Goal: Task Accomplishment & Management: Complete application form

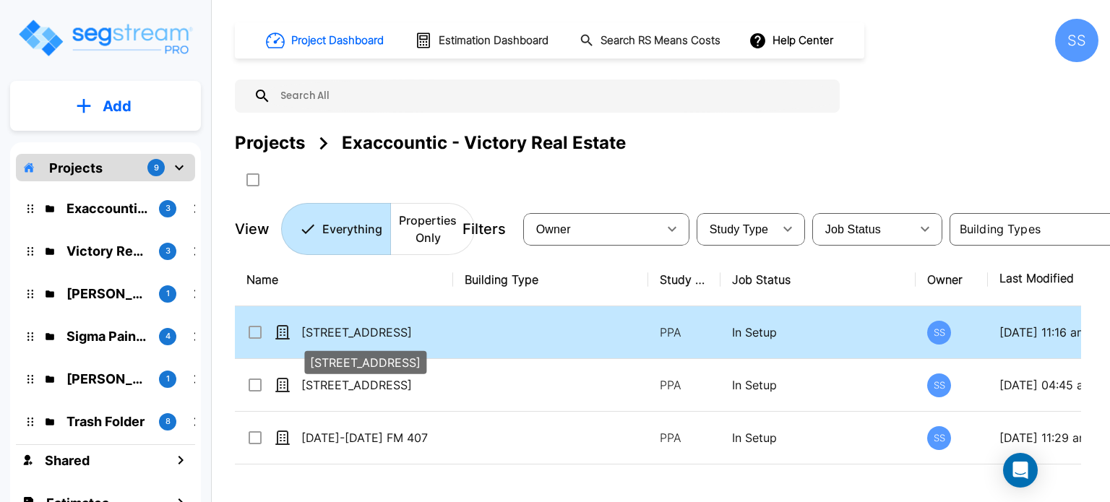
click at [355, 332] on p "[STREET_ADDRESS]" at bounding box center [374, 332] width 146 height 17
checkbox input "true"
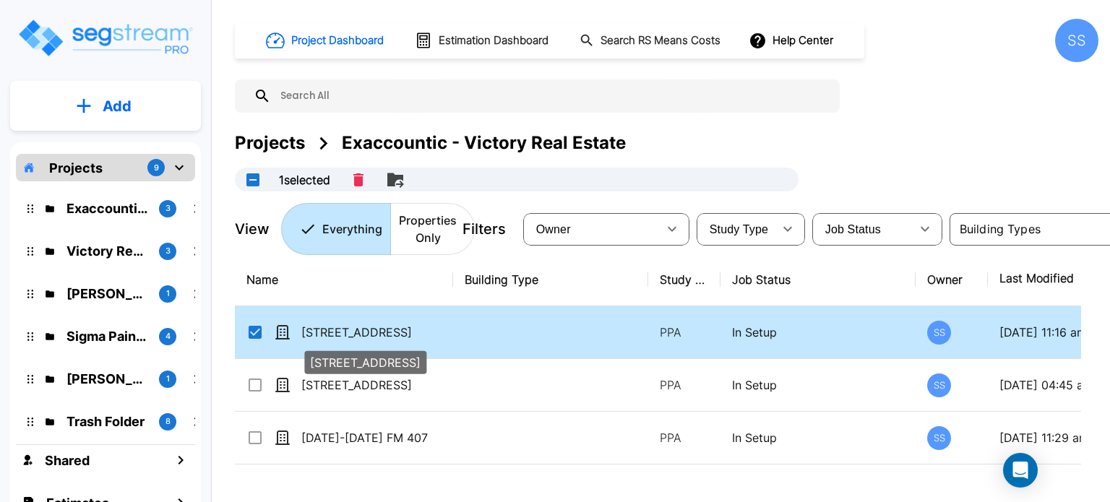
click at [355, 332] on p "[STREET_ADDRESS]" at bounding box center [374, 332] width 146 height 17
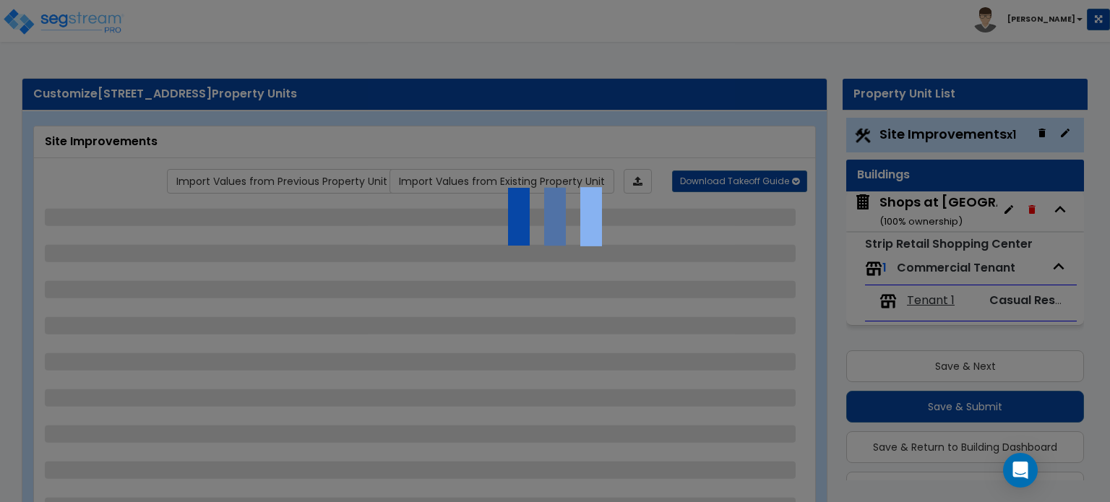
scroll to position [37, 0]
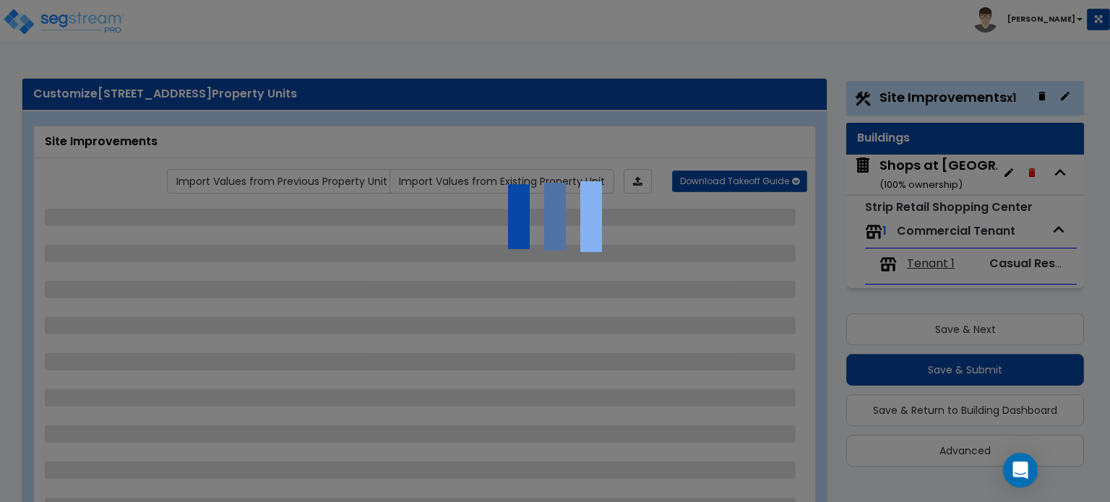
select select "2"
select select "1"
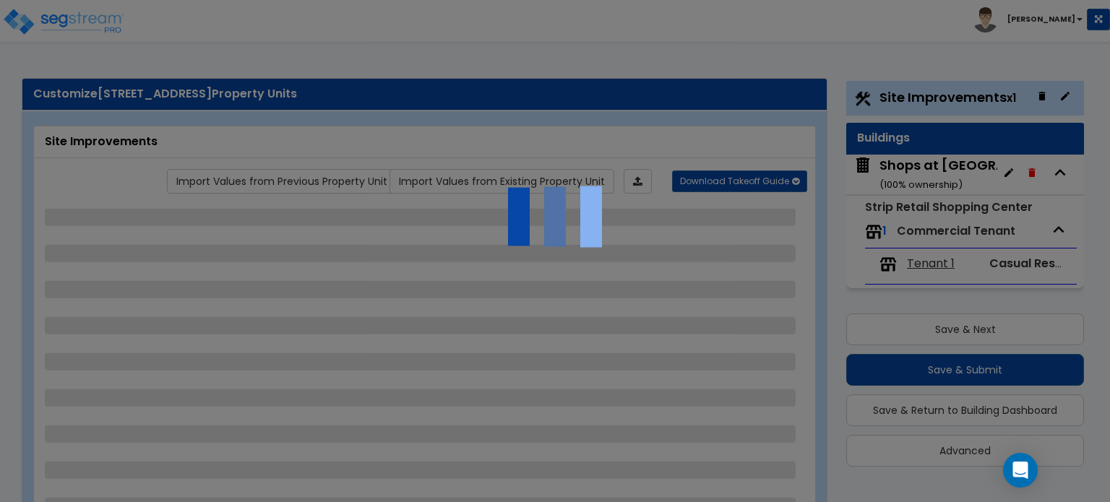
select select "1"
select select "2"
select select "1"
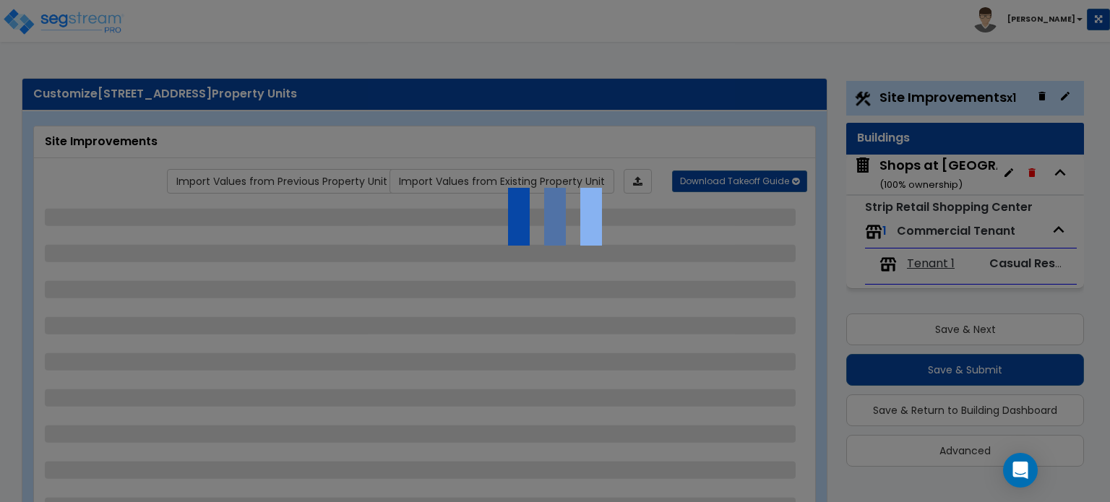
select select "2"
select select "1"
select select "3"
select select "1"
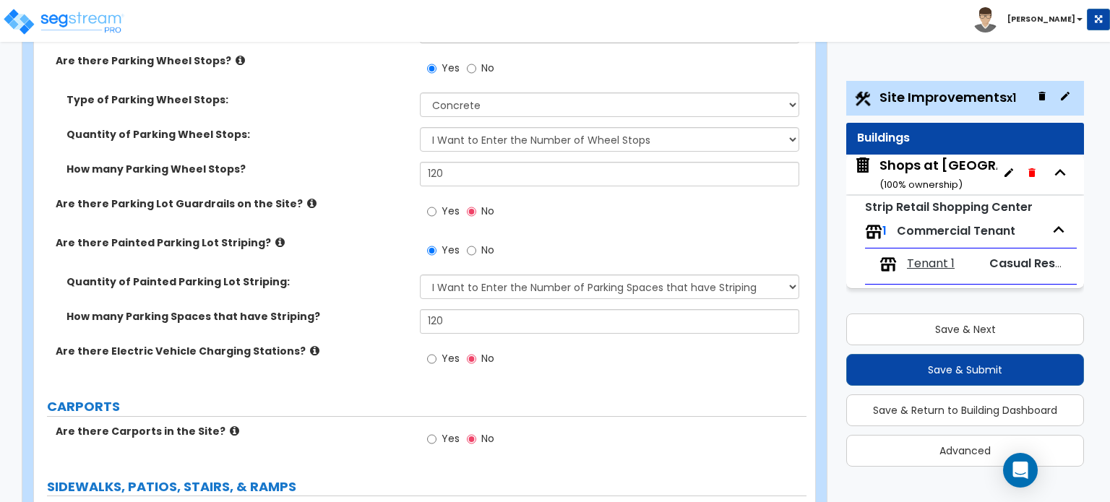
scroll to position [1228, 0]
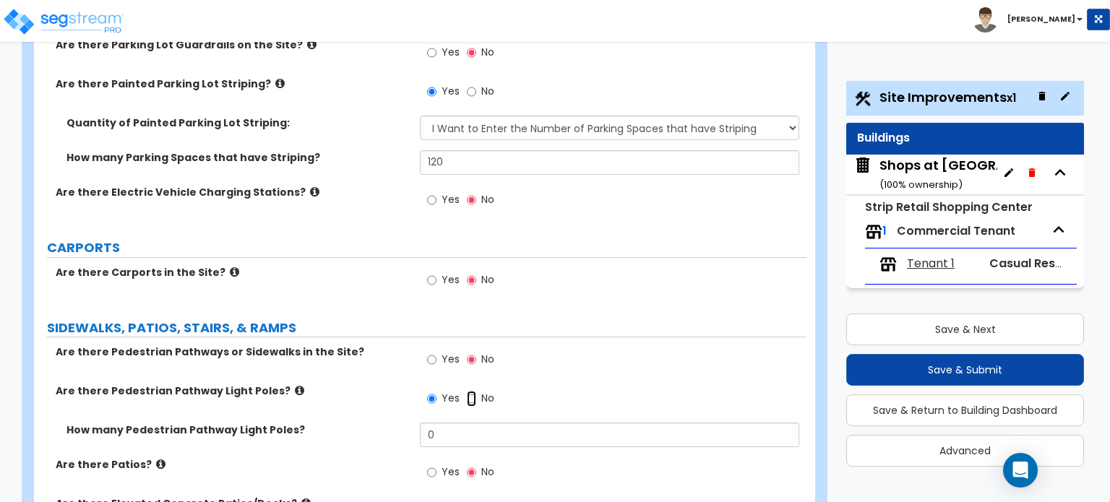
click at [471, 391] on input "No" at bounding box center [471, 399] width 9 height 16
radio input "false"
radio input "true"
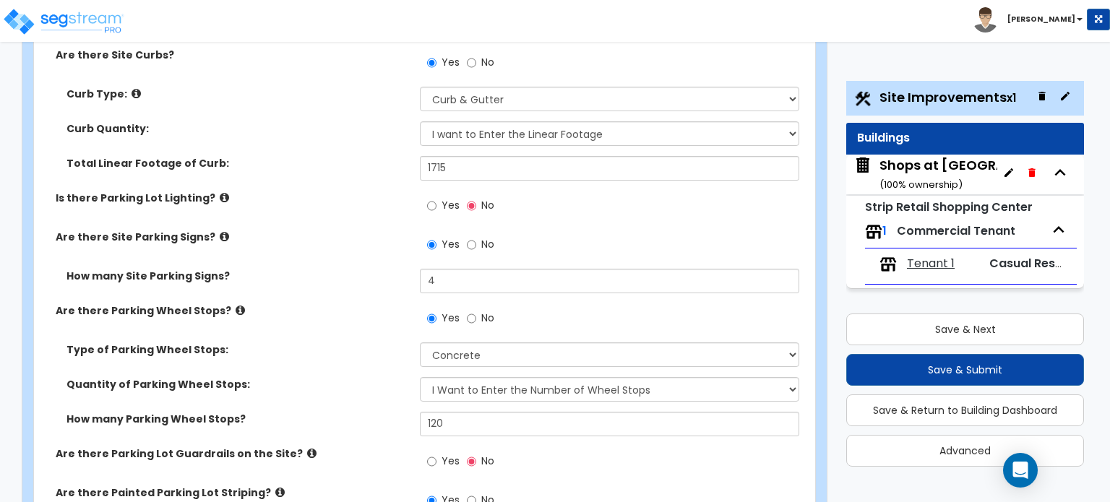
scroll to position [795, 0]
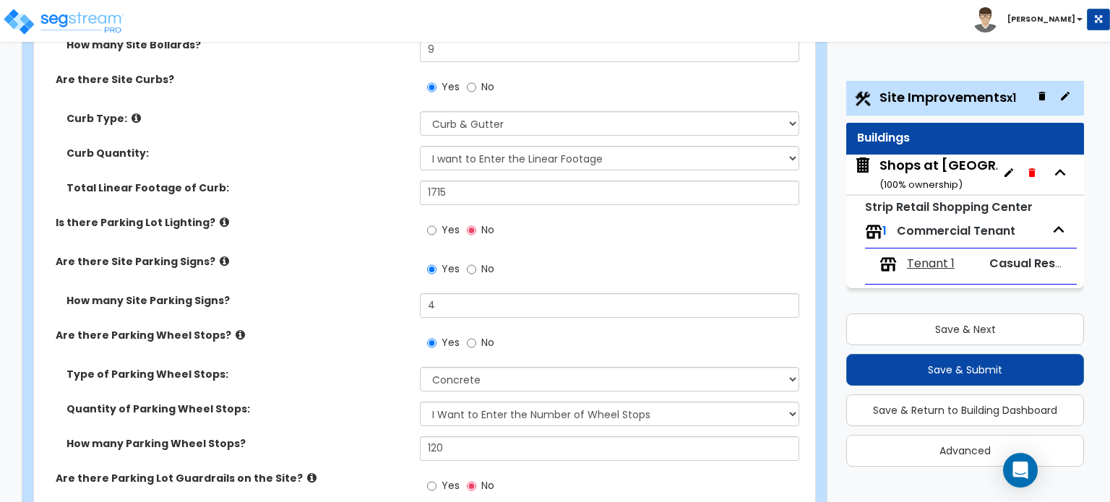
click at [464, 215] on div "Yes No" at bounding box center [461, 231] width 82 height 33
click at [454, 223] on span "Yes" at bounding box center [450, 230] width 18 height 14
click at [436, 223] on input "Yes" at bounding box center [431, 231] width 9 height 16
radio input "true"
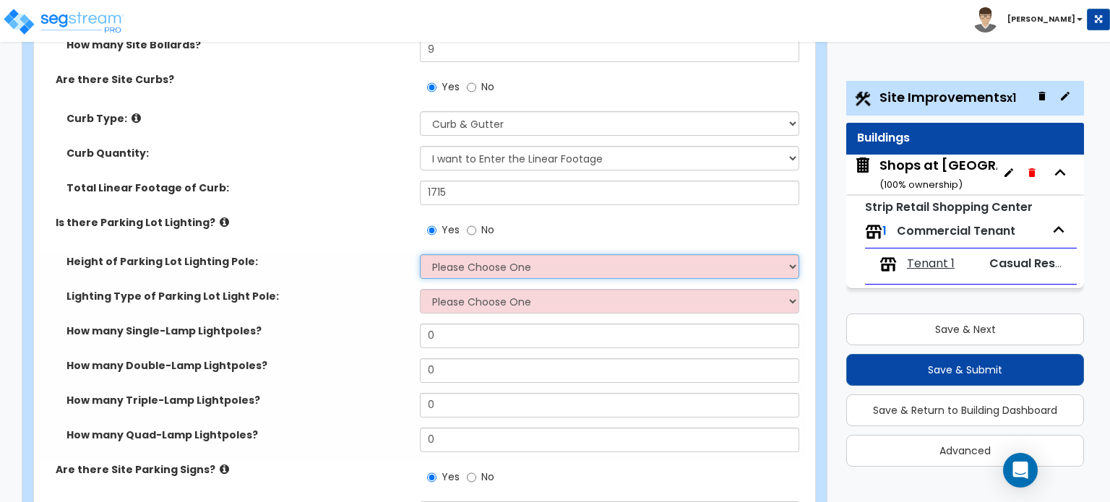
click at [466, 254] on select "Please Choose One 20' high 30' high 40' high" at bounding box center [609, 266] width 379 height 25
select select "2"
click at [420, 254] on select "Please Choose One 20' high 30' high 40' high" at bounding box center [609, 266] width 379 height 25
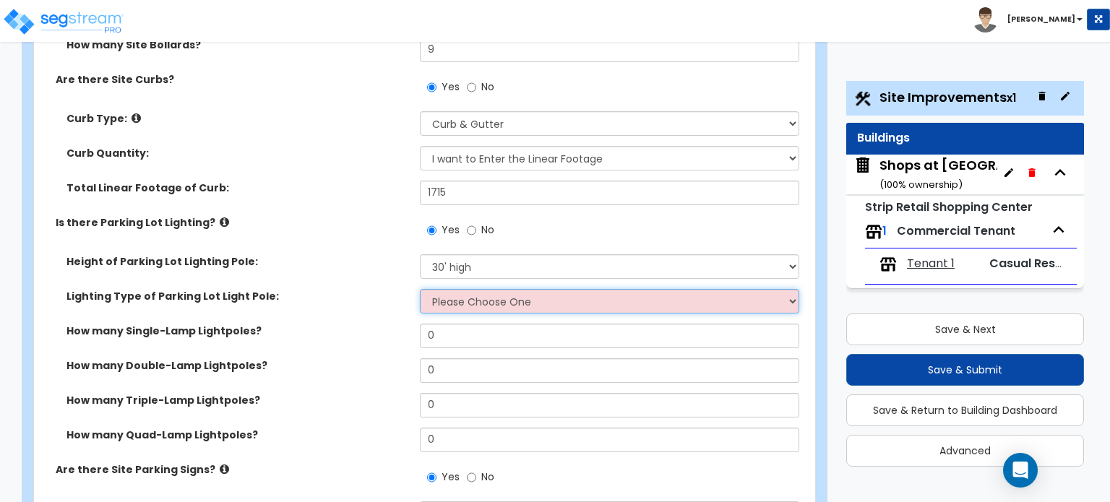
click at [472, 289] on select "Please Choose One LED Metal Halide High Pressure Sodium Please Choose for me" at bounding box center [609, 301] width 379 height 25
select select "1"
click at [420, 289] on select "Please Choose One LED Metal Halide High Pressure Sodium Please Choose for me" at bounding box center [609, 301] width 379 height 25
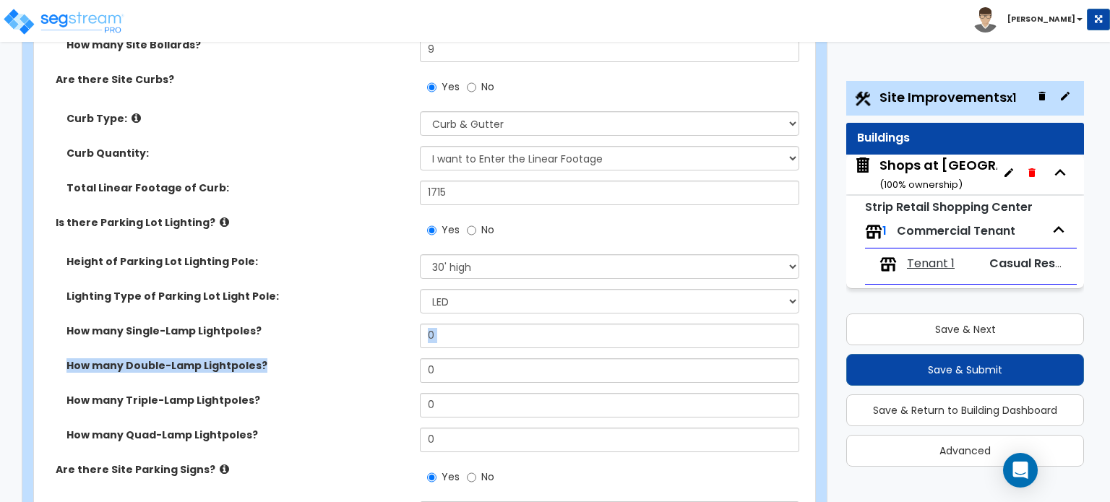
drag, startPoint x: 480, startPoint y: 274, endPoint x: 359, endPoint y: 274, distance: 120.7
click at [361, 274] on div "Height of Parking Lot Lighting Pole: Please Choose One 20' high 30' high 40' hi…" at bounding box center [420, 358] width 751 height 208
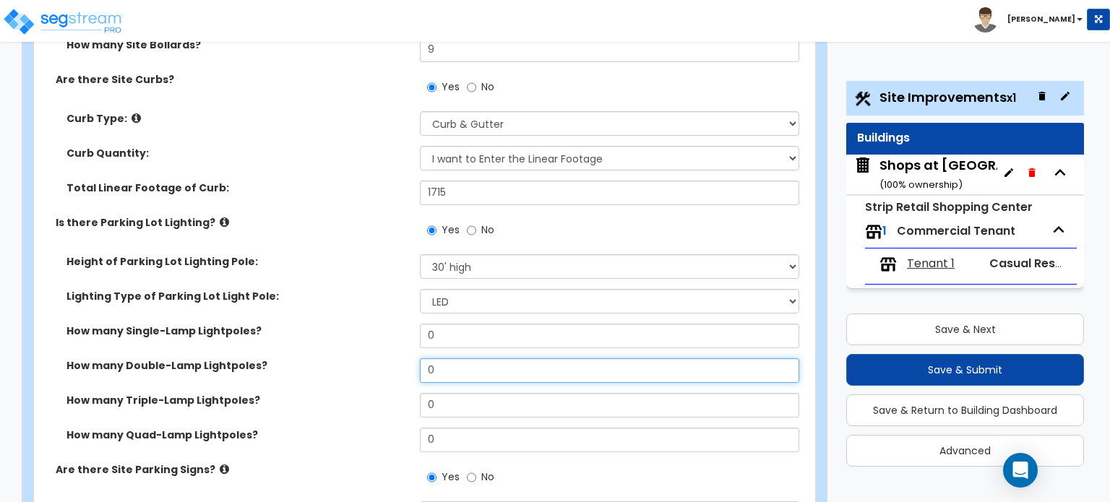
drag, startPoint x: 468, startPoint y: 290, endPoint x: 341, endPoint y: 279, distance: 127.6
click at [342, 358] on div "How many Double-Lamp Lightpoles? 0" at bounding box center [420, 375] width 772 height 35
type input "2"
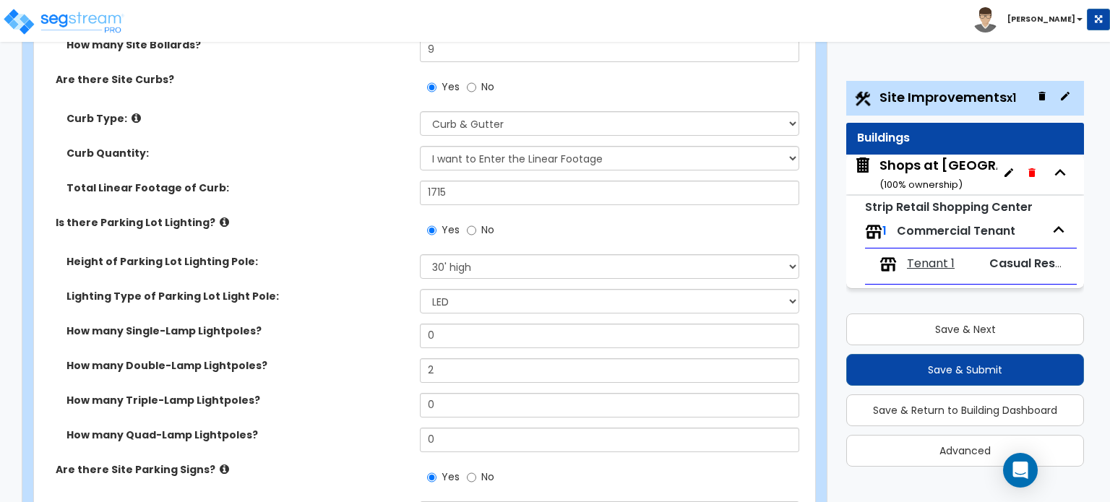
click at [340, 358] on label "How many Double-Lamp Lightpoles?" at bounding box center [237, 365] width 342 height 14
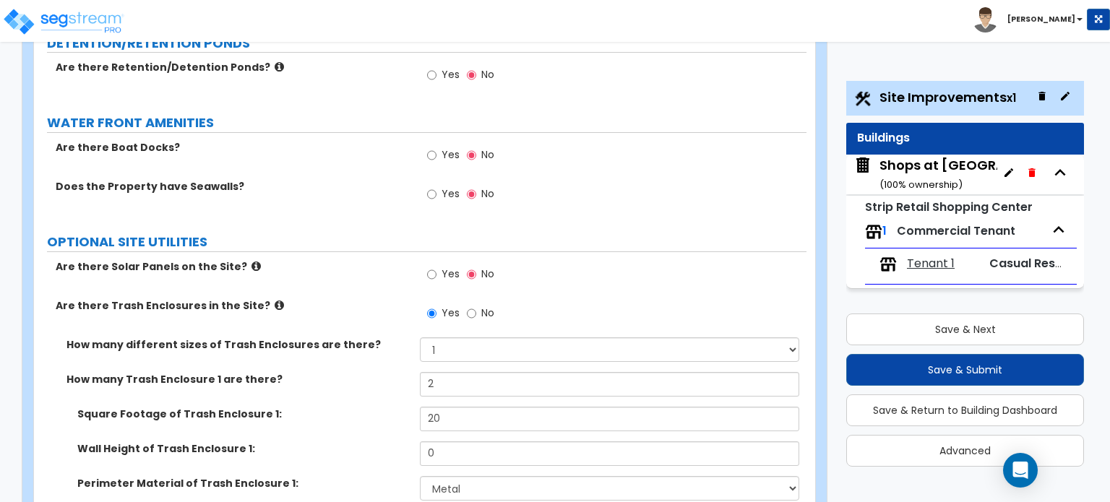
scroll to position [3304, 0]
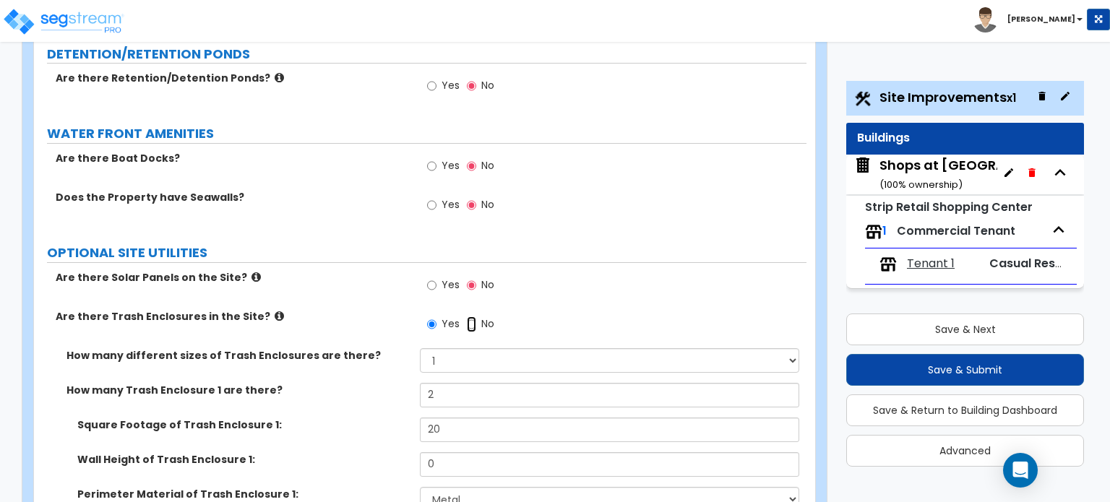
click at [474, 316] on input "No" at bounding box center [471, 324] width 9 height 16
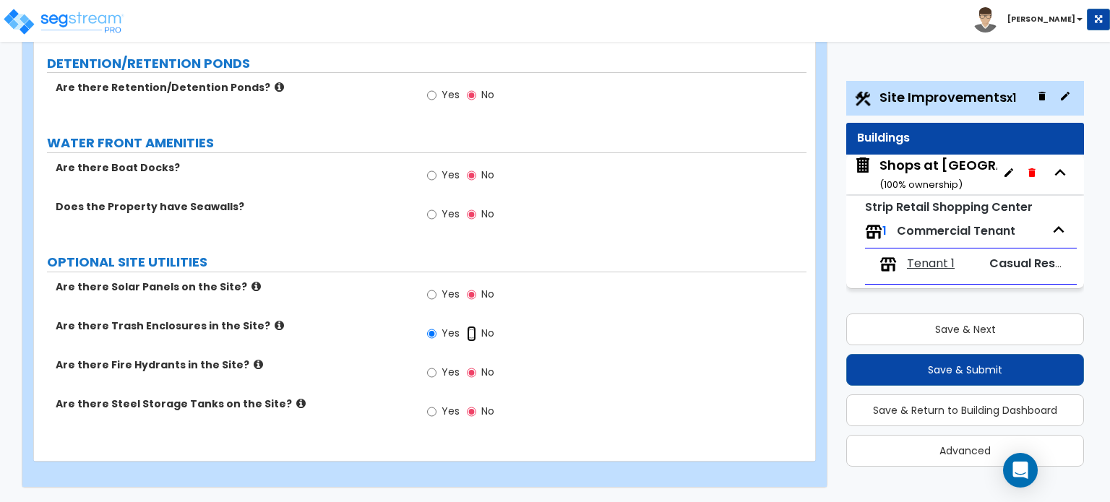
radio input "false"
radio input "true"
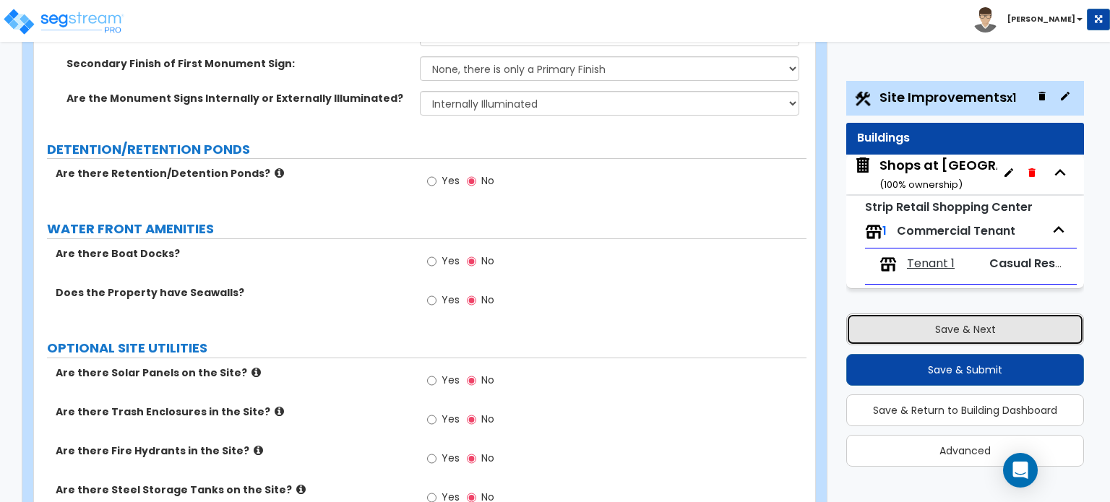
click at [921, 327] on button "Save & Next" at bounding box center [965, 330] width 238 height 32
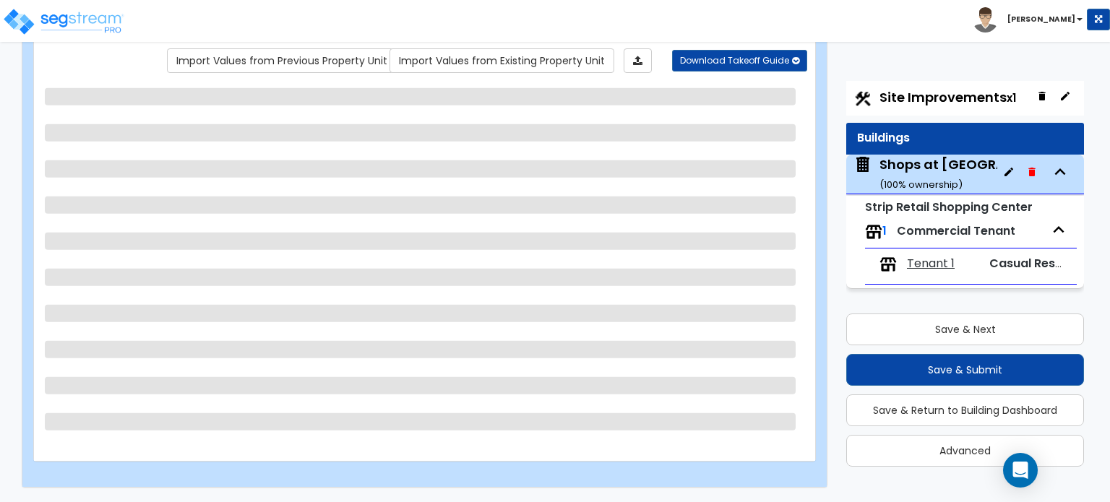
scroll to position [118, 0]
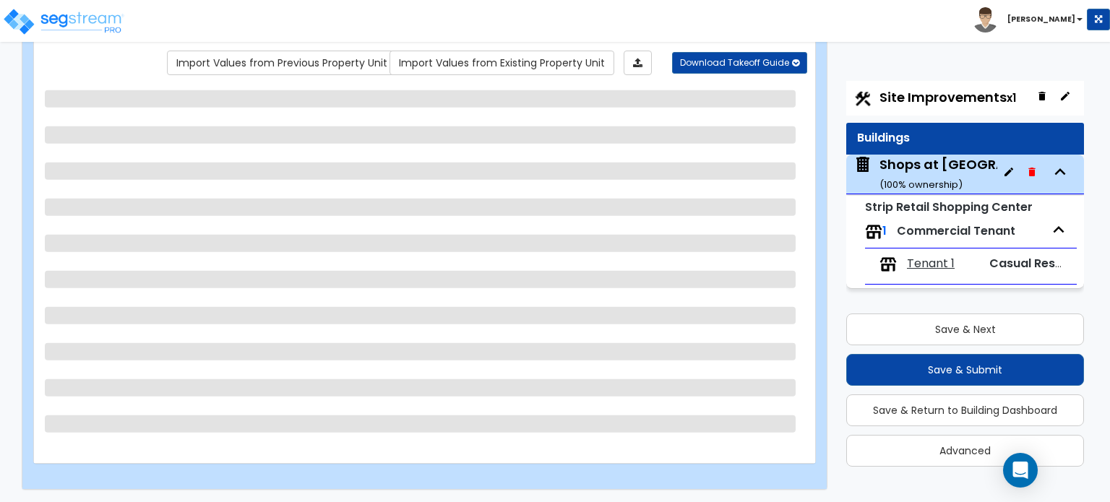
select select "5"
select select "2"
select select "1"
select select "3"
select select "2"
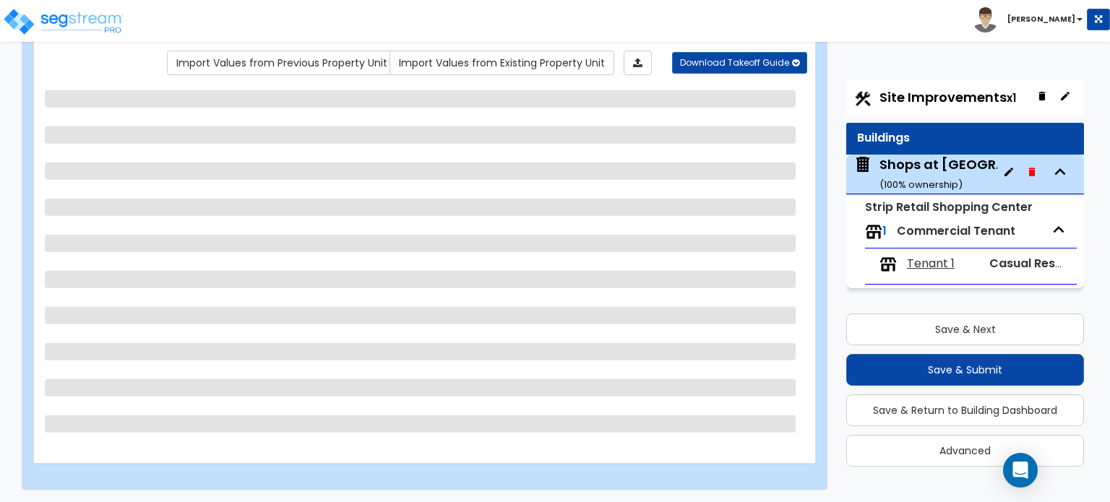
select select "1"
select select "2"
select select "3"
select select "2"
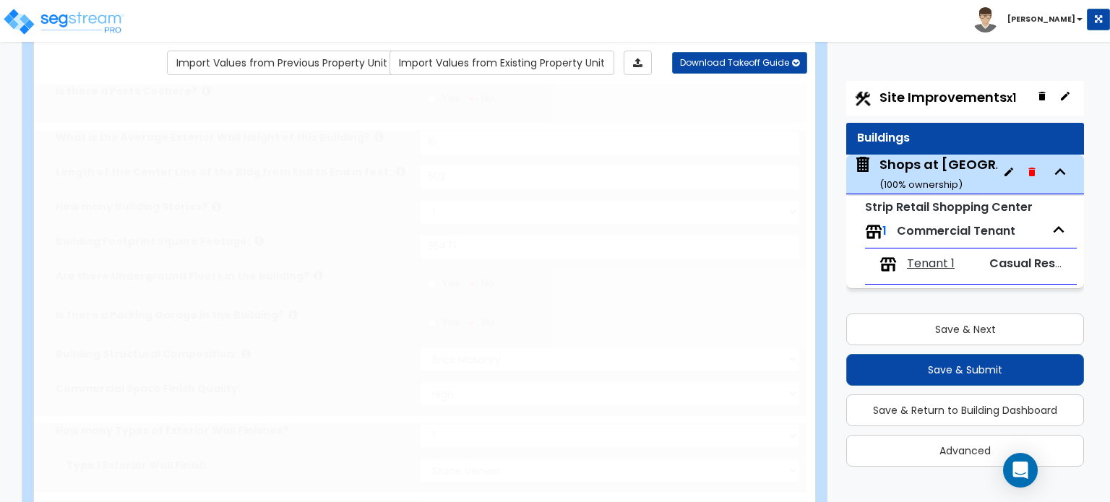
select select "1"
radio input "true"
select select "2"
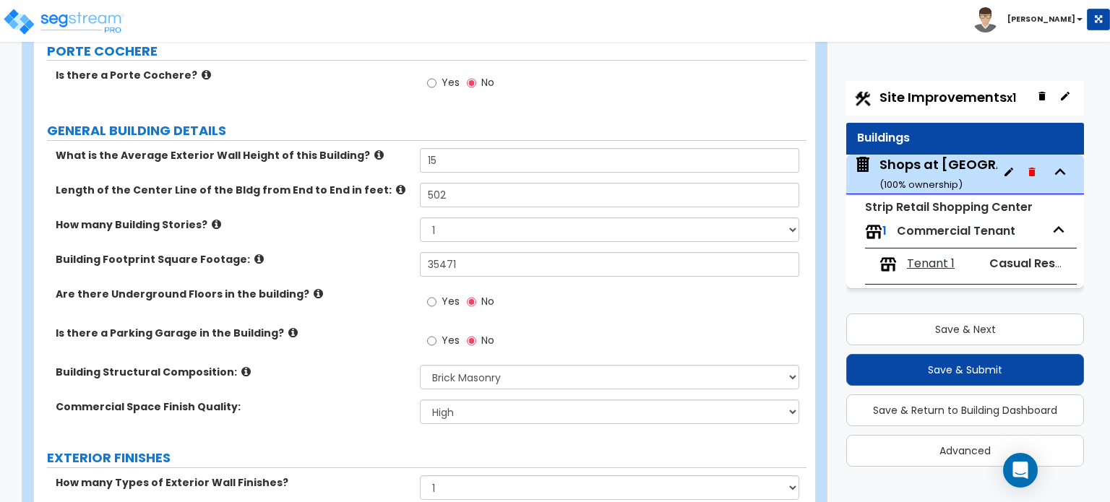
scroll to position [191, 0]
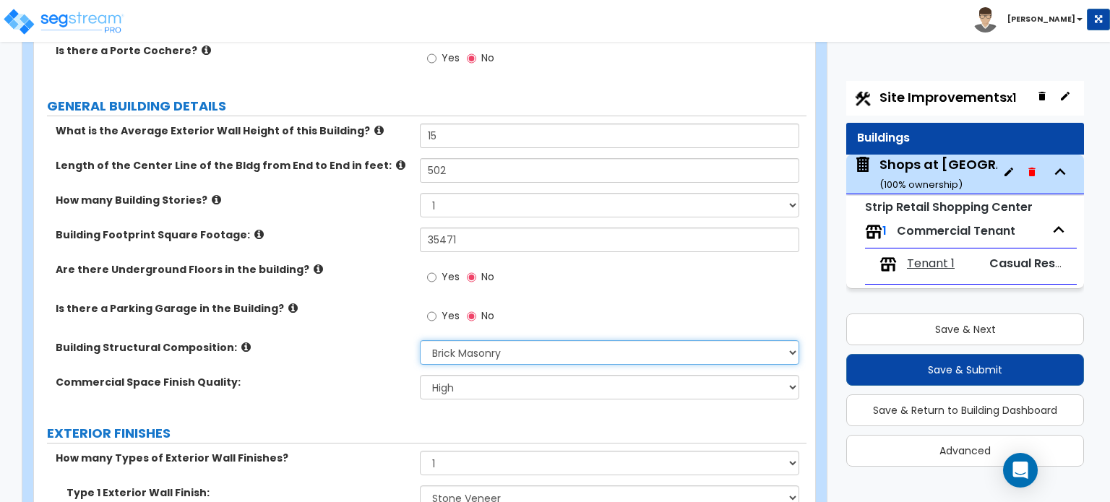
click at [537, 352] on select "Please Choose One Tilt-up Wall Construction Reinforced Concrete Structural Stee…" at bounding box center [609, 352] width 379 height 25
select select "7"
click at [420, 340] on select "Please Choose One Tilt-up Wall Construction Reinforced Concrete Structural Stee…" at bounding box center [609, 352] width 379 height 25
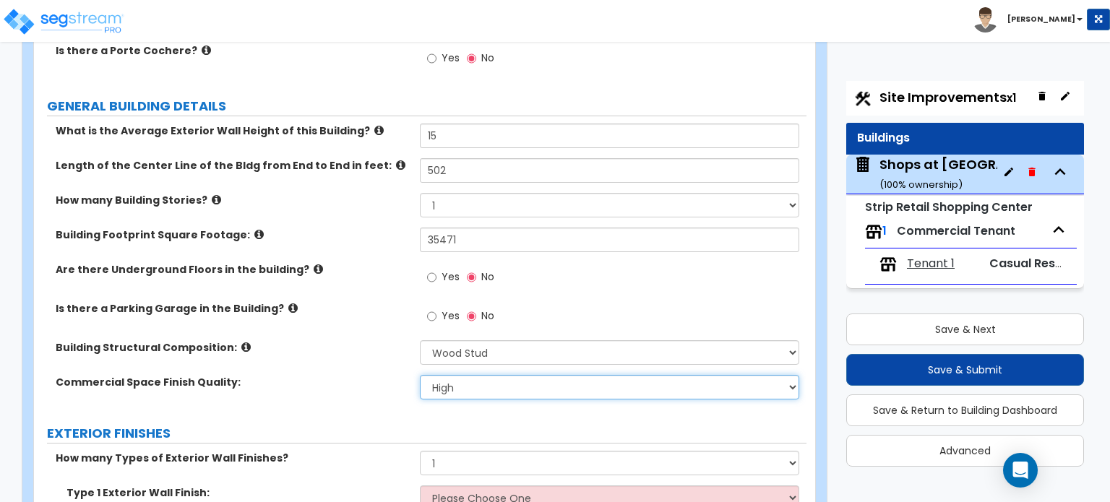
click at [464, 381] on select "Low Average High" at bounding box center [609, 387] width 379 height 25
select select "1"
click at [420, 375] on select "Low Average High" at bounding box center [609, 387] width 379 height 25
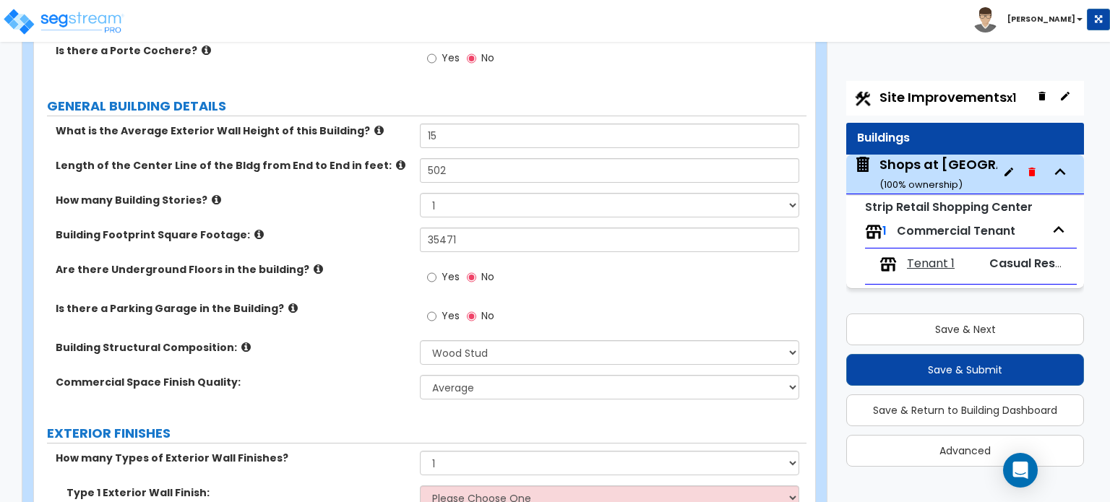
click at [322, 384] on label "Commercial Space Finish Quality:" at bounding box center [232, 382] width 353 height 14
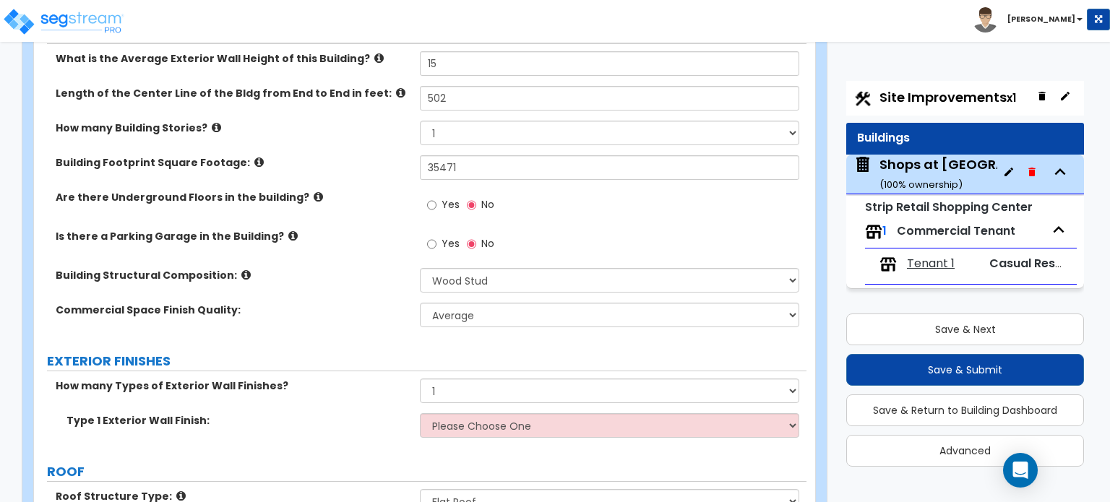
scroll to position [263, 0]
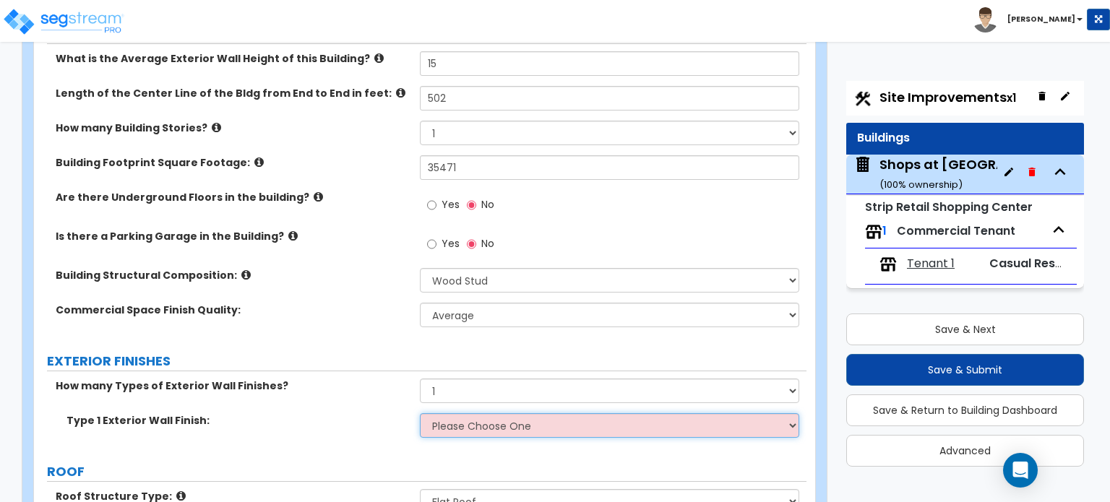
click at [491, 425] on select "Please Choose One No Finish/Shared Wall No Wall Brick Veneer Stone Veneer Wood …" at bounding box center [609, 425] width 379 height 25
select select "7"
click at [420, 413] on select "Please Choose One No Finish/Shared Wall No Wall Brick Veneer Stone Veneer Wood …" at bounding box center [609, 425] width 379 height 25
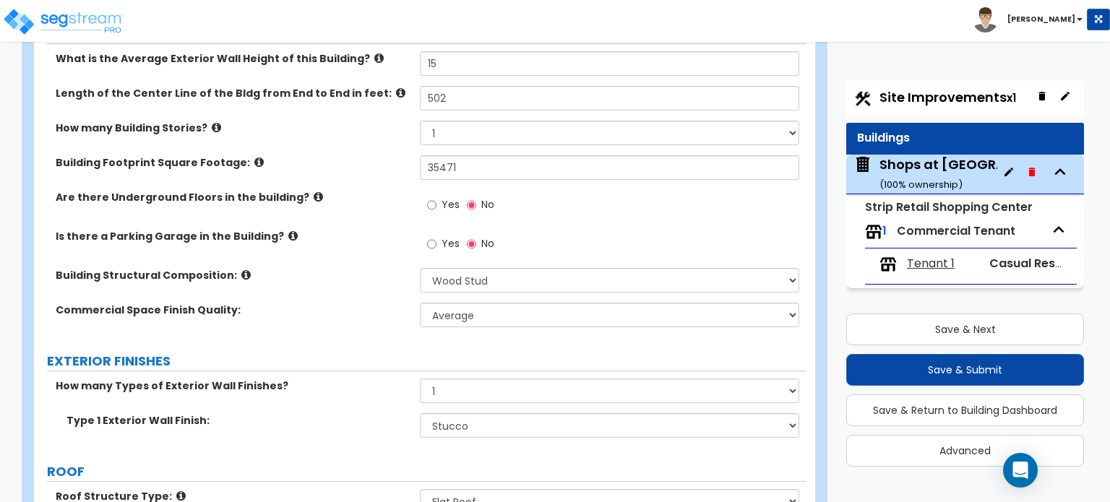
click at [355, 314] on label "Commercial Space Finish Quality:" at bounding box center [232, 310] width 353 height 14
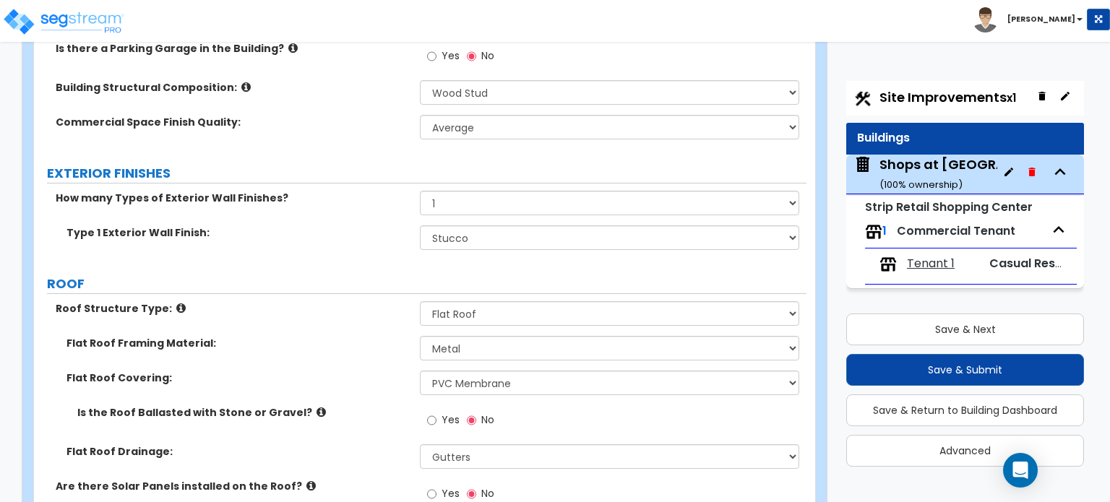
scroll to position [480, 0]
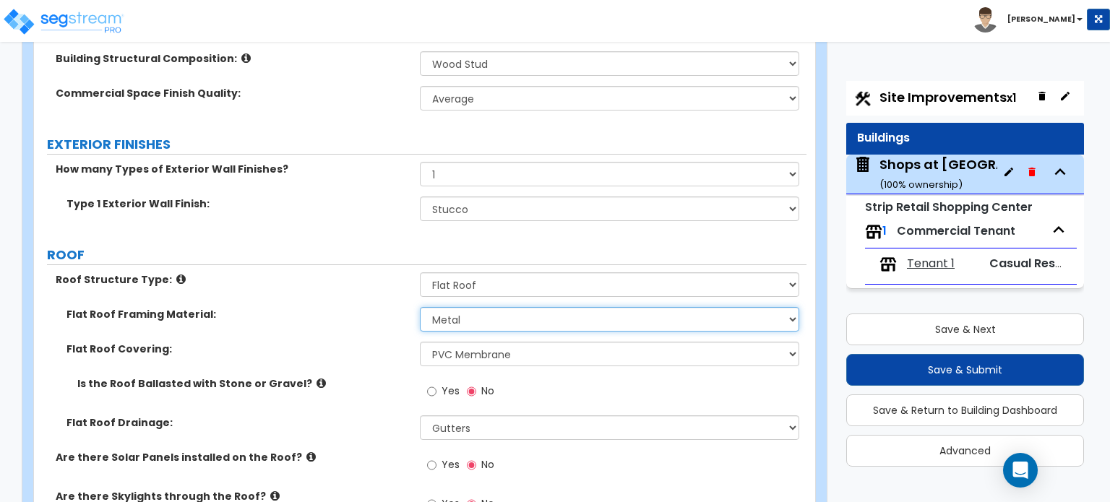
click at [457, 311] on select "I Don't Know, Please choose for me Metal Wood" at bounding box center [609, 319] width 379 height 25
select select "2"
click at [420, 307] on select "I Don't Know, Please choose for me Metal Wood" at bounding box center [609, 319] width 379 height 25
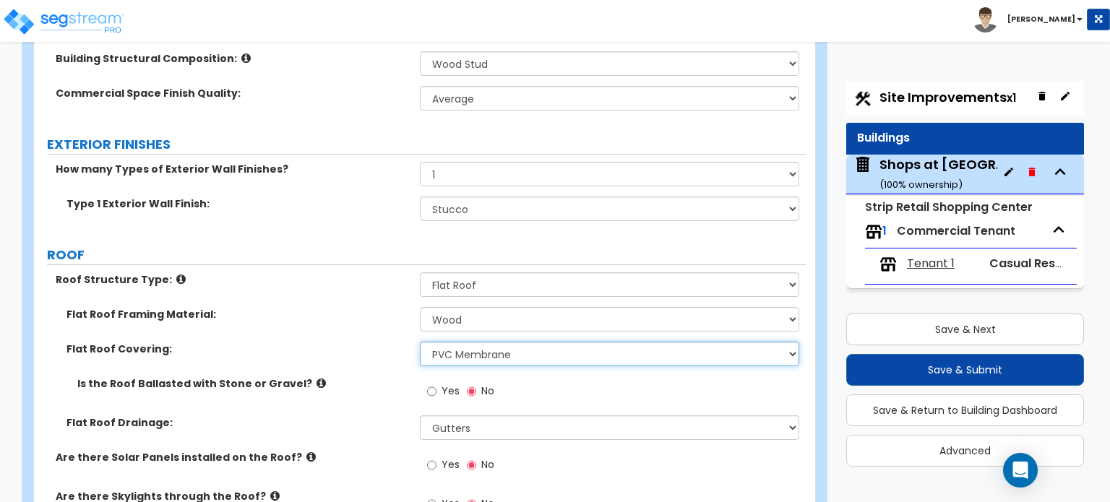
click at [462, 353] on select "Please Choose One Rolled Asphalt PVC Membrane Plastic (EPDM) Membrane Asphalt F…" at bounding box center [609, 354] width 379 height 25
select select "3"
click at [420, 342] on select "Please Choose One Rolled Asphalt PVC Membrane Plastic (EPDM) Membrane Asphalt F…" at bounding box center [609, 354] width 379 height 25
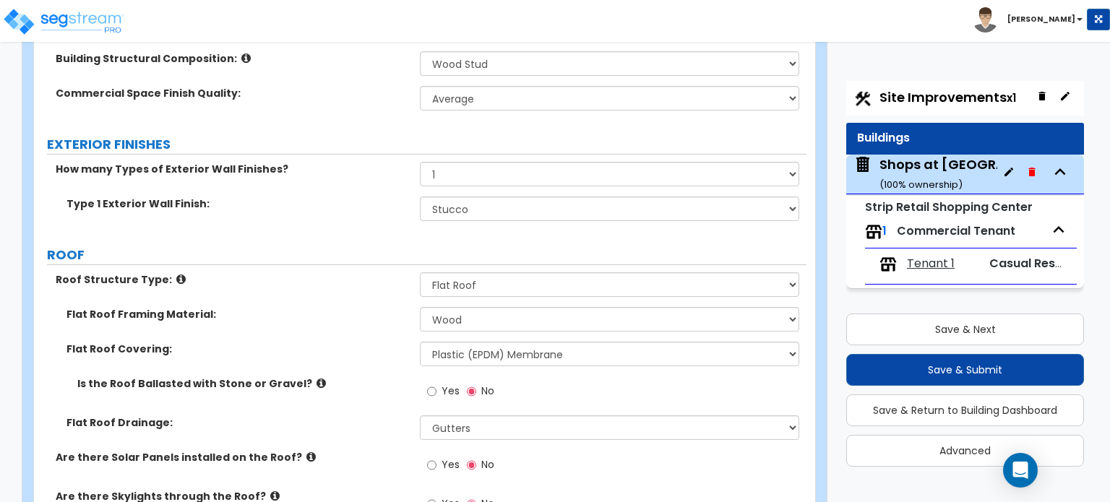
click at [350, 356] on div "Flat Roof Covering: Please Choose One Rolled Asphalt PVC Membrane Plastic (EPDM…" at bounding box center [420, 359] width 772 height 35
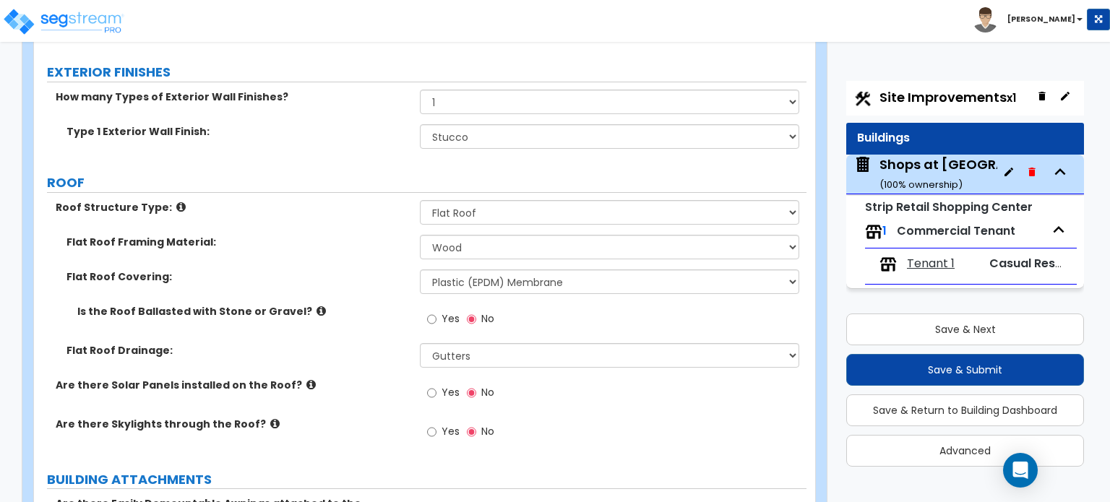
scroll to position [697, 0]
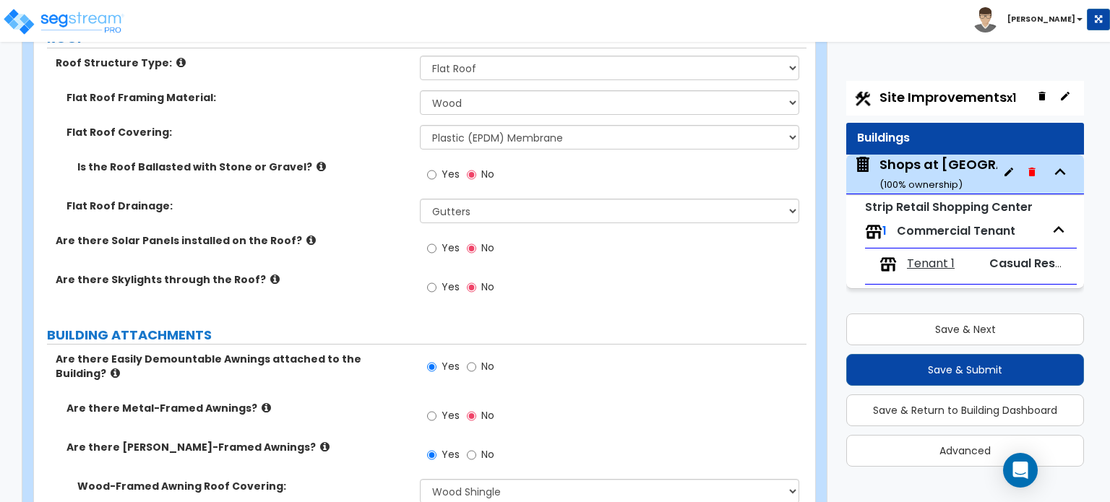
click at [320, 441] on icon at bounding box center [324, 446] width 9 height 11
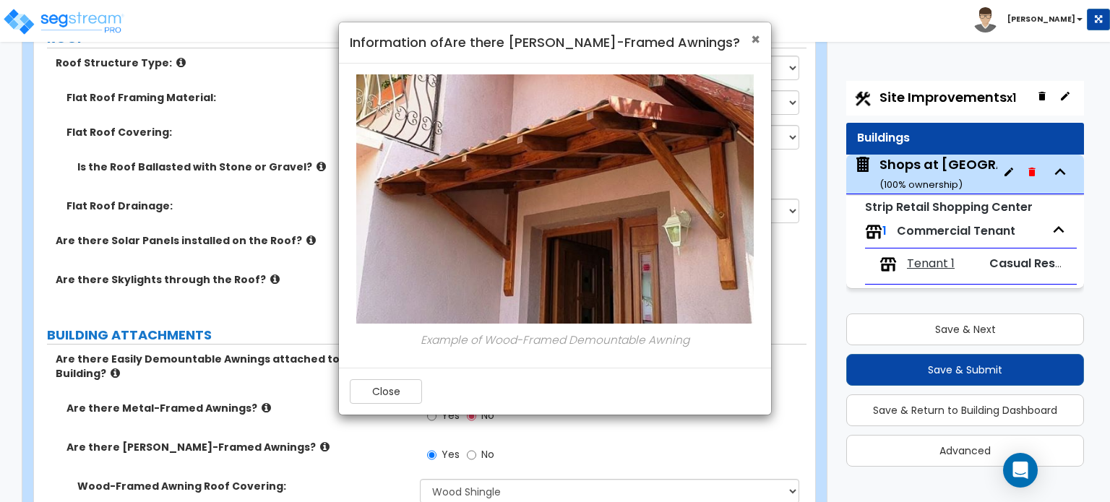
click at [751, 34] on span "×" at bounding box center [755, 39] width 9 height 21
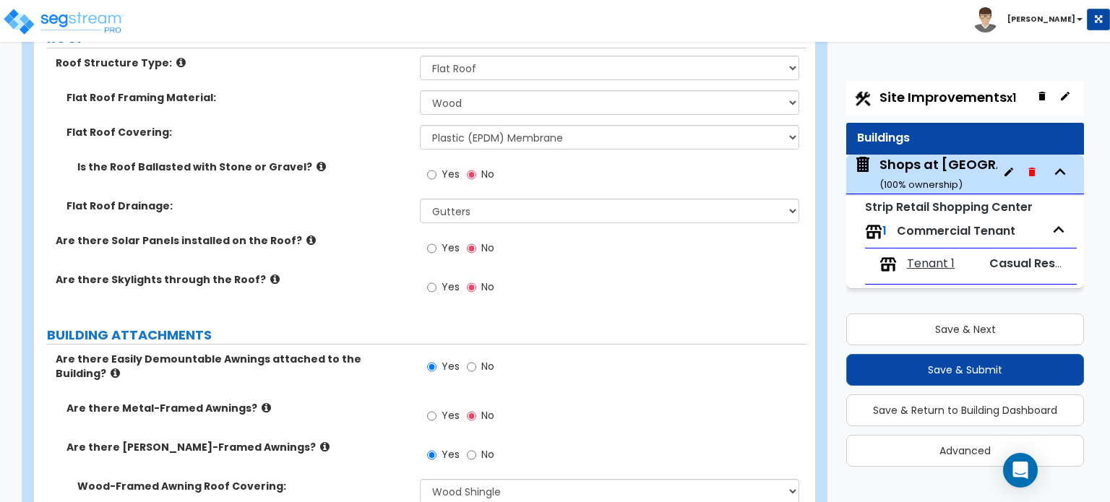
click at [262, 402] on icon at bounding box center [266, 407] width 9 height 11
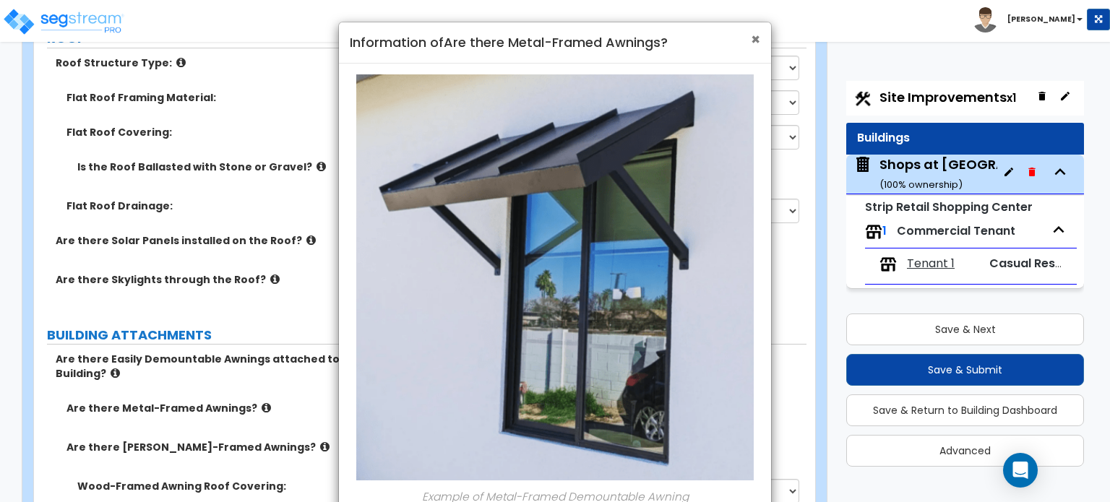
click at [755, 42] on span "×" at bounding box center [755, 39] width 9 height 21
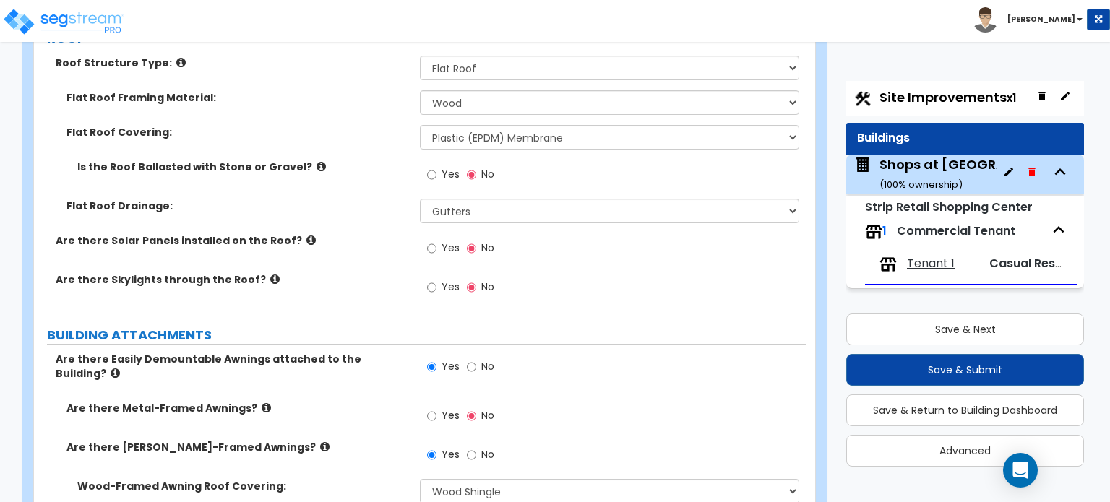
click at [477, 444] on label "No" at bounding box center [480, 456] width 27 height 25
click at [476, 447] on input "No" at bounding box center [471, 455] width 9 height 16
radio input "false"
radio input "true"
drag, startPoint x: 459, startPoint y: 358, endPoint x: 465, endPoint y: 363, distance: 7.7
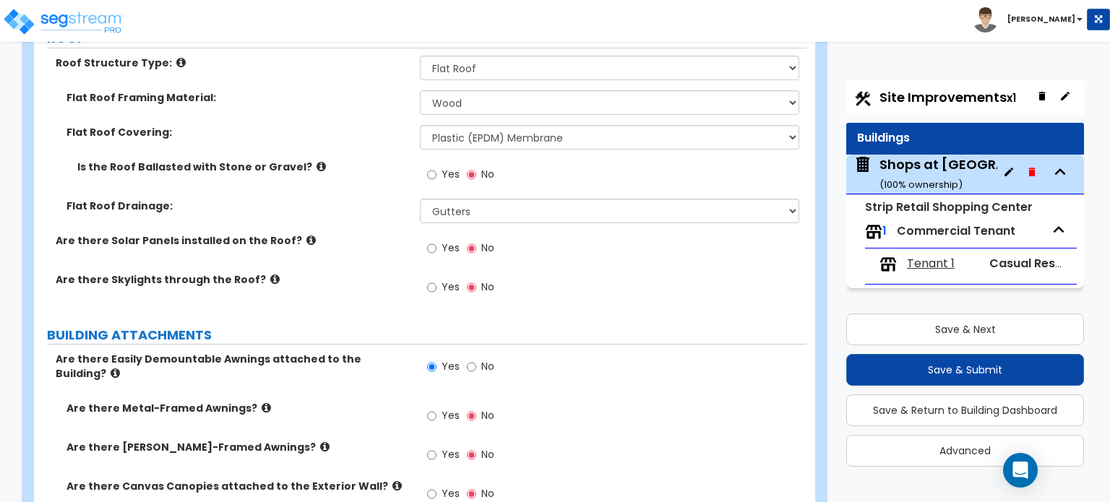
click at [458, 359] on div "Yes No" at bounding box center [461, 368] width 82 height 33
click at [467, 363] on input "No" at bounding box center [471, 367] width 9 height 16
radio input "false"
radio input "true"
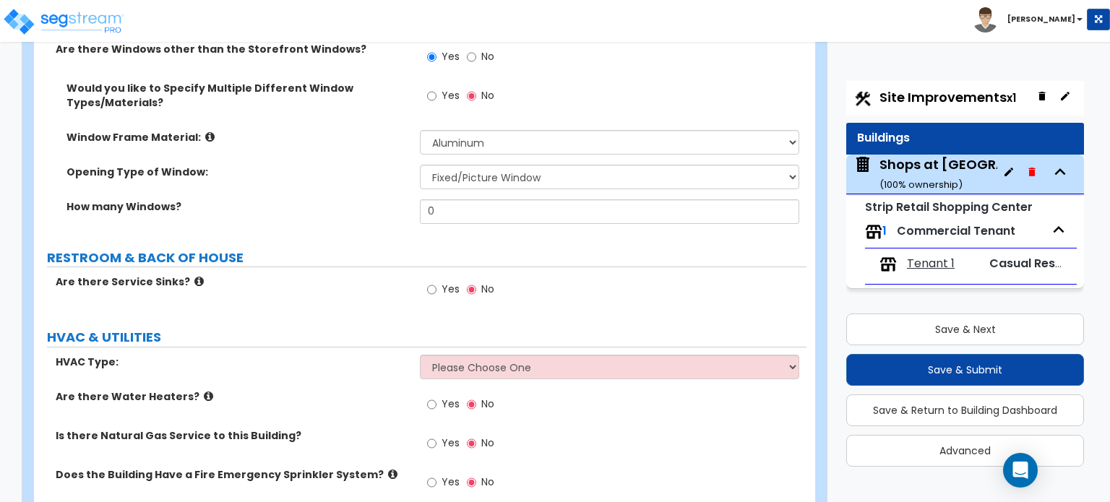
scroll to position [2142, 0]
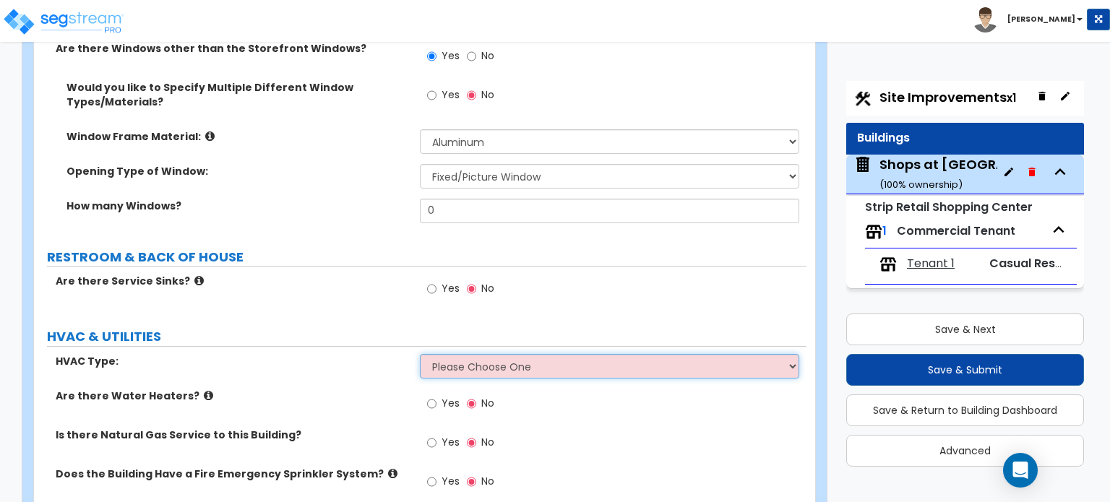
click at [471, 355] on select "Please Choose One Rooftop Unit Furnace-Condenser Forced Air Split Heating/Cooli…" at bounding box center [609, 366] width 379 height 25
select select "1"
click at [420, 354] on select "Please Choose One Rooftop Unit Furnace-Condenser Forced Air Split Heating/Cooli…" at bounding box center [609, 366] width 379 height 25
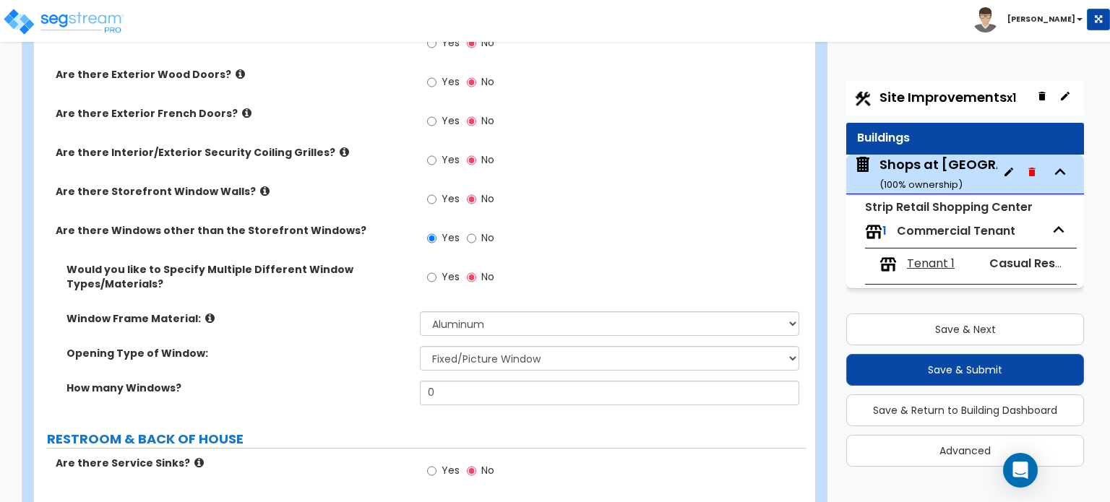
scroll to position [1949, 0]
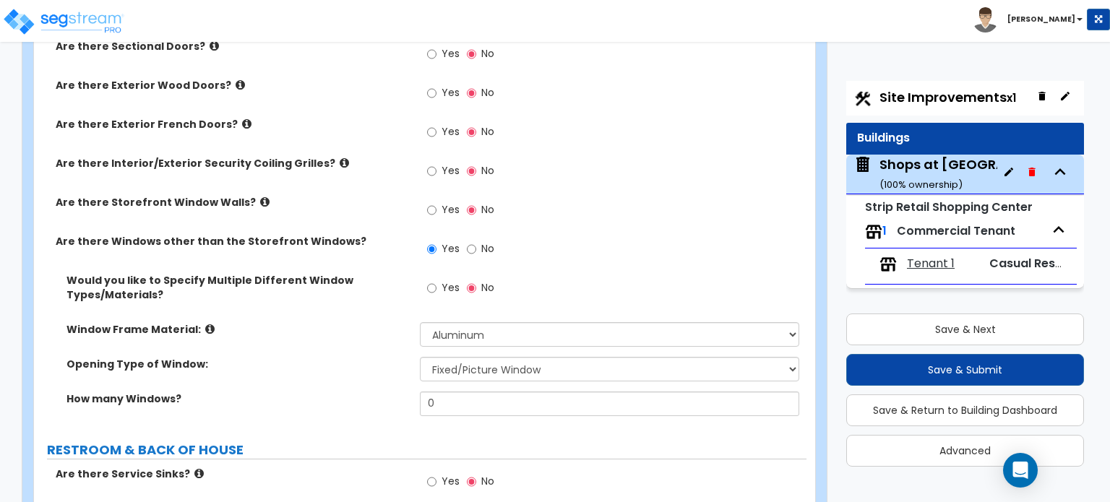
click at [438, 199] on label "Yes" at bounding box center [443, 211] width 33 height 25
click at [436, 202] on input "Yes" at bounding box center [431, 210] width 9 height 16
radio input "true"
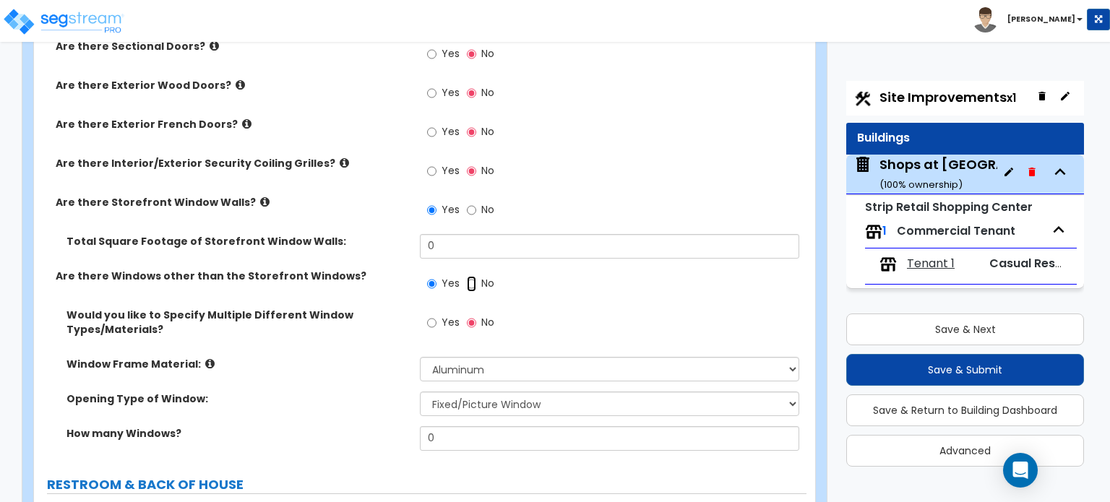
click at [472, 276] on input "No" at bounding box center [471, 284] width 9 height 16
radio input "false"
radio input "true"
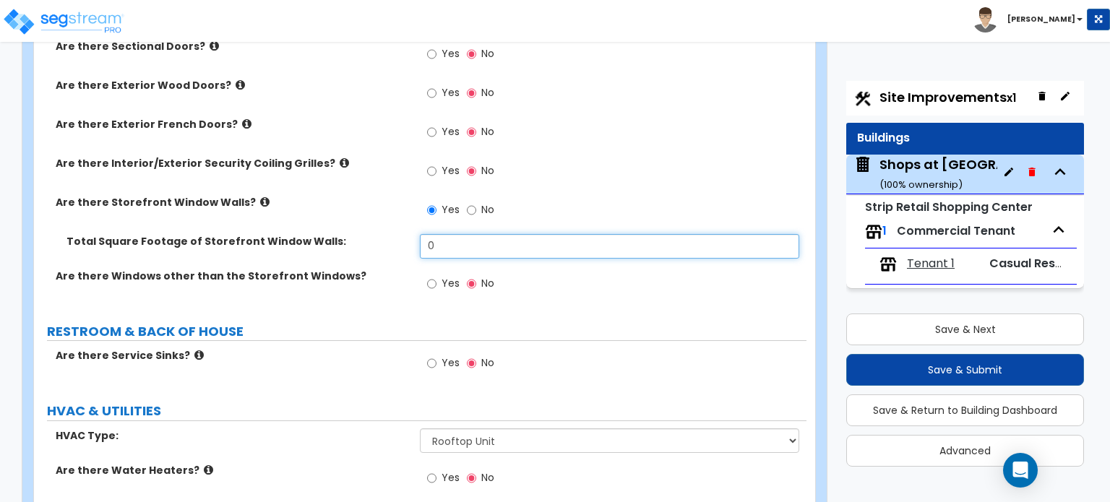
drag, startPoint x: 465, startPoint y: 224, endPoint x: 381, endPoint y: 227, distance: 84.6
click at [381, 234] on div "Total Square Footage of Storefront Window Walls: 0" at bounding box center [420, 251] width 772 height 35
type input "483"
click at [342, 269] on label "Are there Windows other than the Storefront Windows?" at bounding box center [232, 276] width 353 height 14
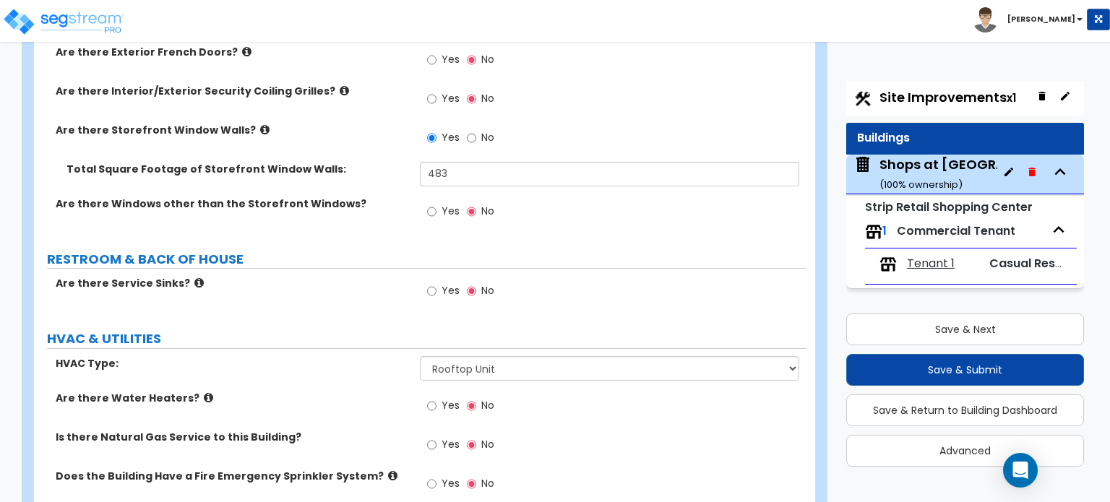
scroll to position [2093, 0]
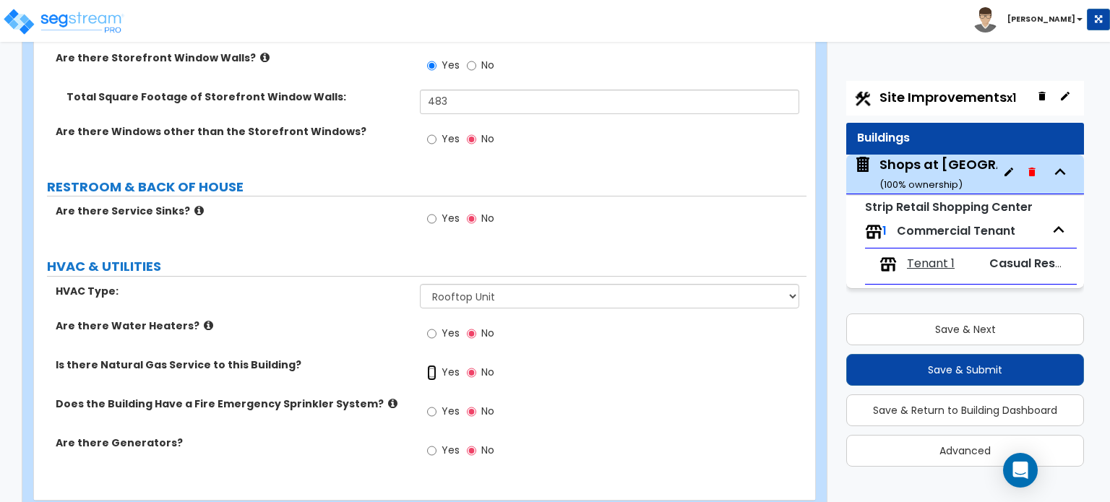
click at [433, 365] on input "Yes" at bounding box center [431, 373] width 9 height 16
radio input "true"
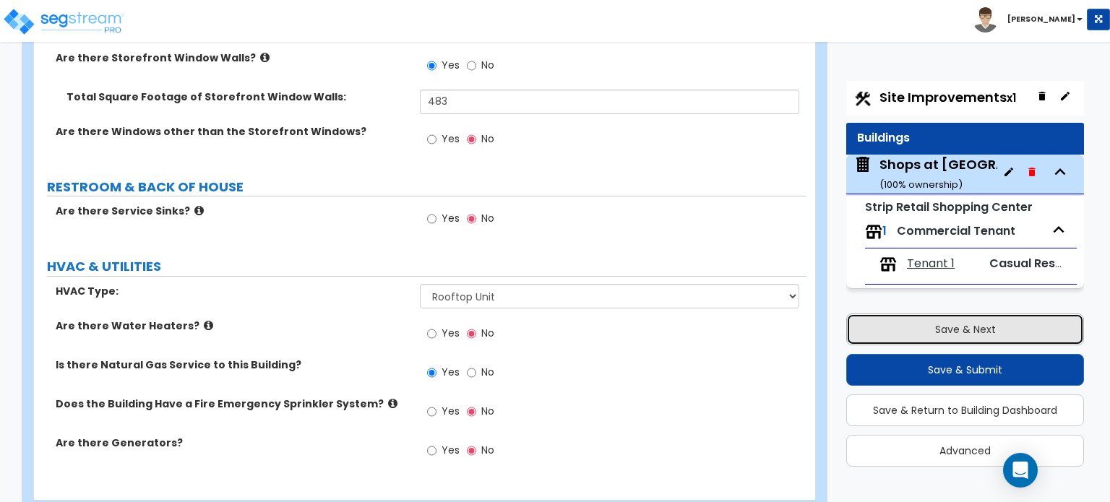
click at [925, 337] on button "Save & Next" at bounding box center [965, 330] width 238 height 32
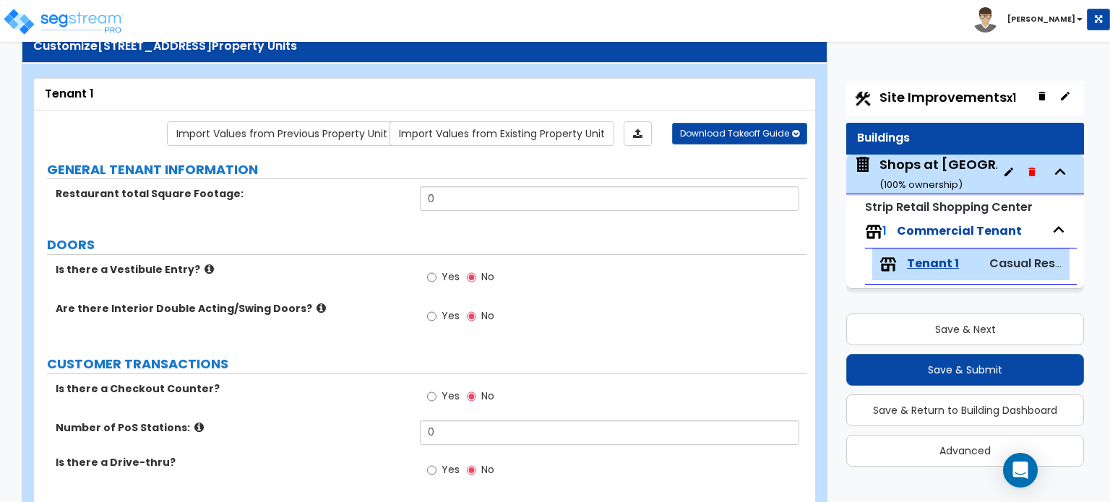
scroll to position [0, 0]
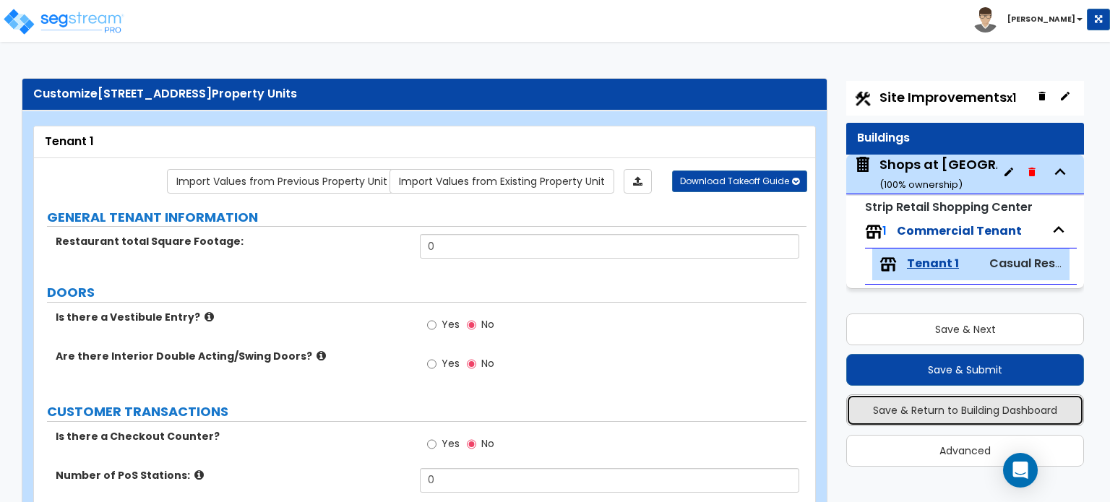
click at [977, 413] on button "Save & Return to Building Dashboard" at bounding box center [965, 410] width 238 height 32
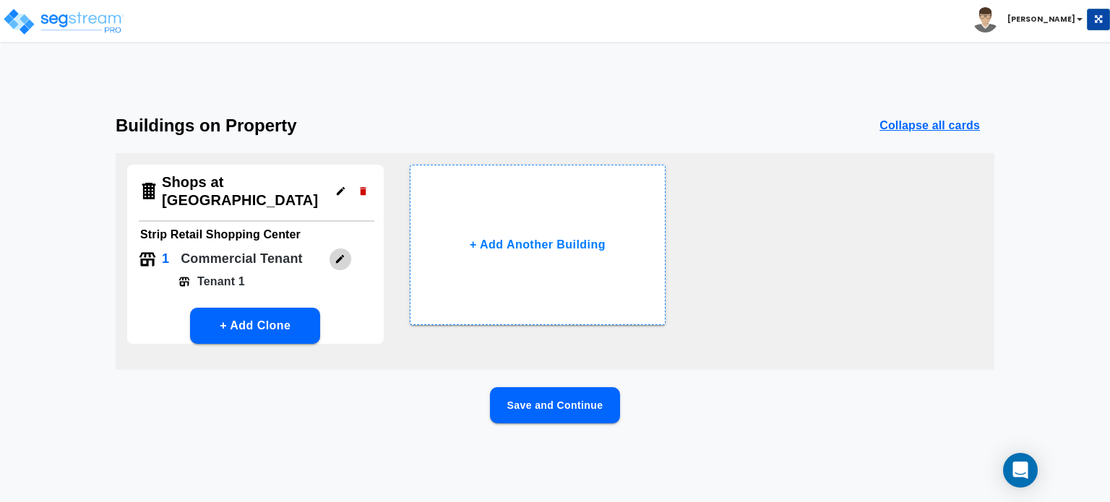
click at [340, 258] on icon "button" at bounding box center [340, 259] width 8 height 8
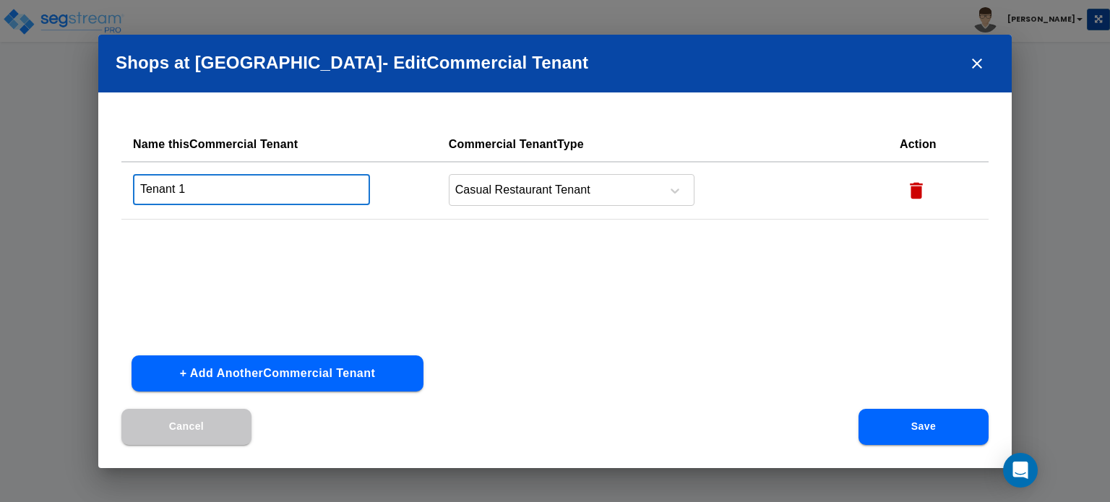
drag, startPoint x: 254, startPoint y: 190, endPoint x: 63, endPoint y: 191, distance: 191.5
click at [64, 191] on div "Shops at Parkway VIllage - Edit Commercial Tenant Name this Commercial Tenant C…" at bounding box center [555, 251] width 1110 height 502
type input "Joe Cajun"
click at [886, 421] on button "Save" at bounding box center [923, 427] width 130 height 36
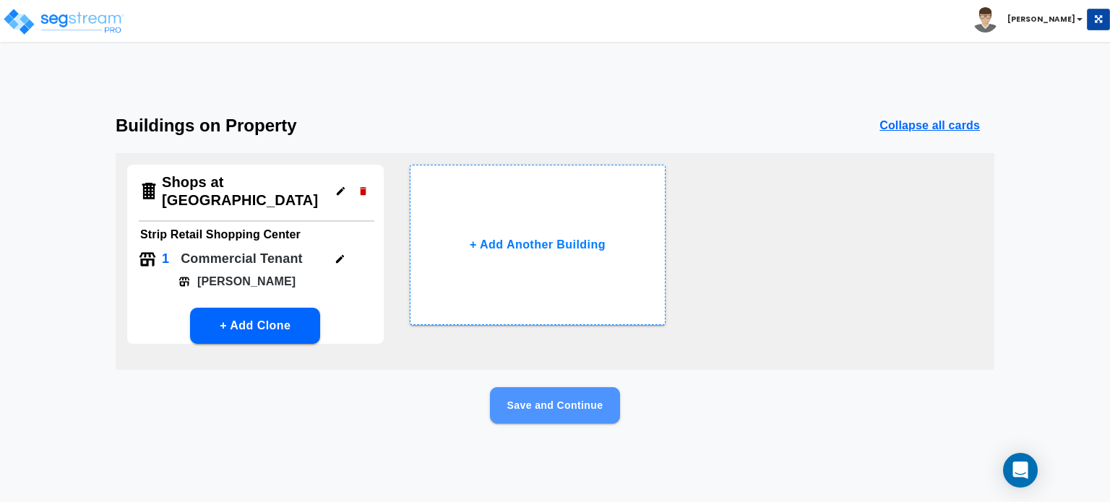
click at [525, 400] on button "Save and Continue" at bounding box center [555, 405] width 130 height 36
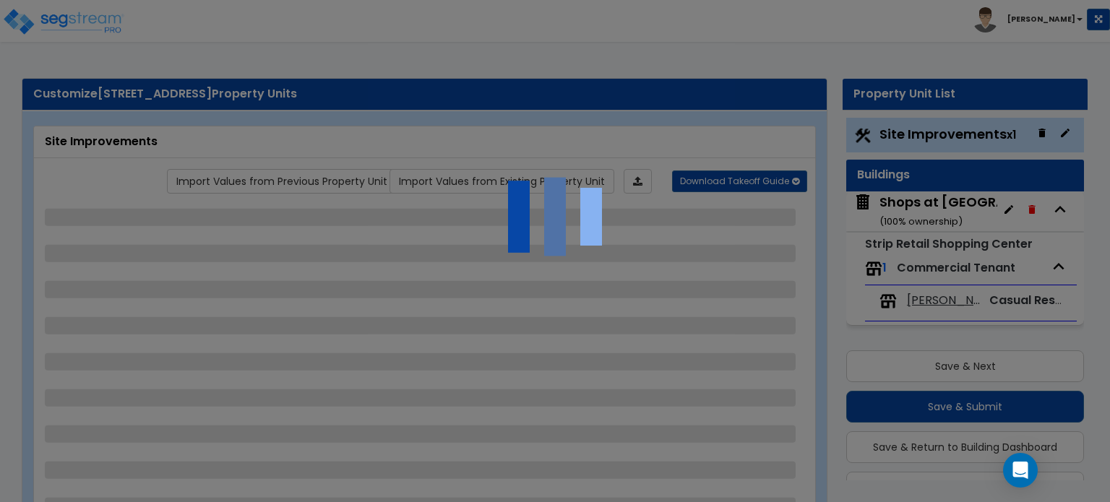
scroll to position [37, 0]
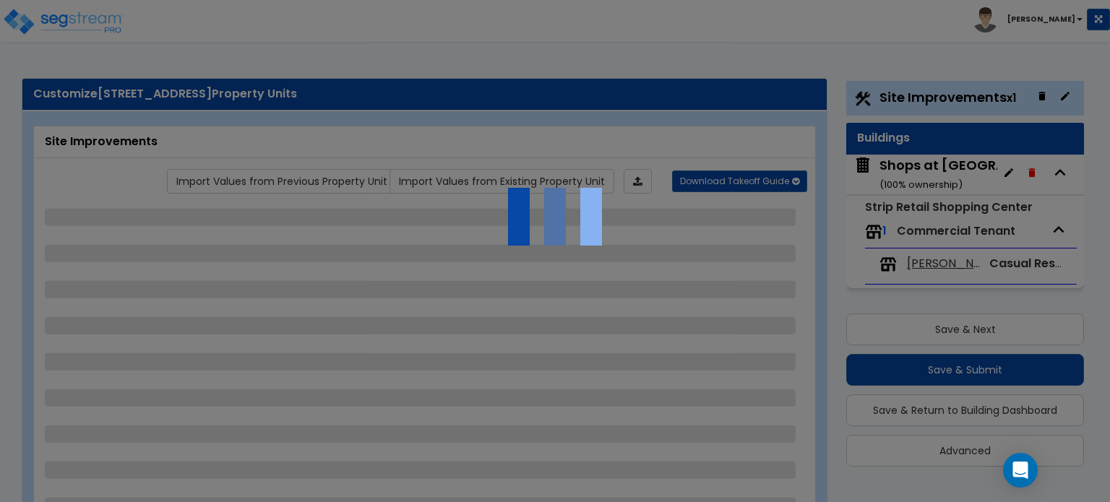
click at [939, 267] on div at bounding box center [555, 251] width 1110 height 502
click at [937, 266] on div at bounding box center [555, 251] width 1110 height 502
click at [937, 265] on div at bounding box center [555, 251] width 1110 height 502
select select "2"
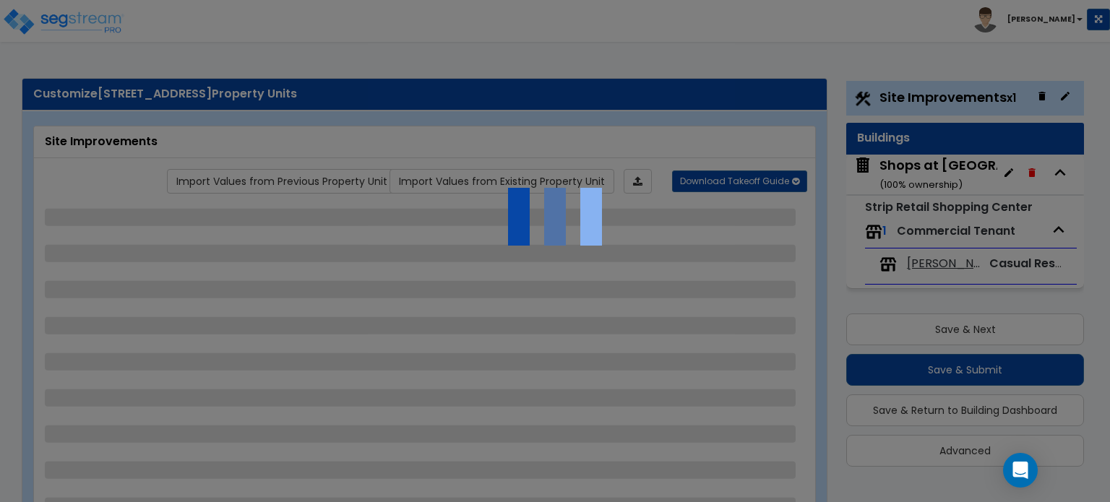
select select "2"
select select "1"
select select "2"
select select "1"
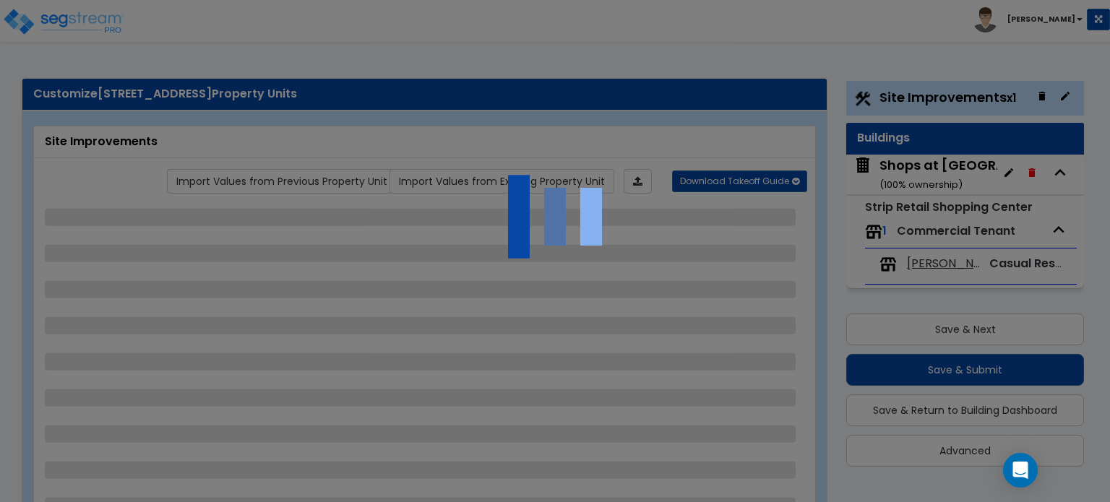
select select "1"
select select "2"
select select "1"
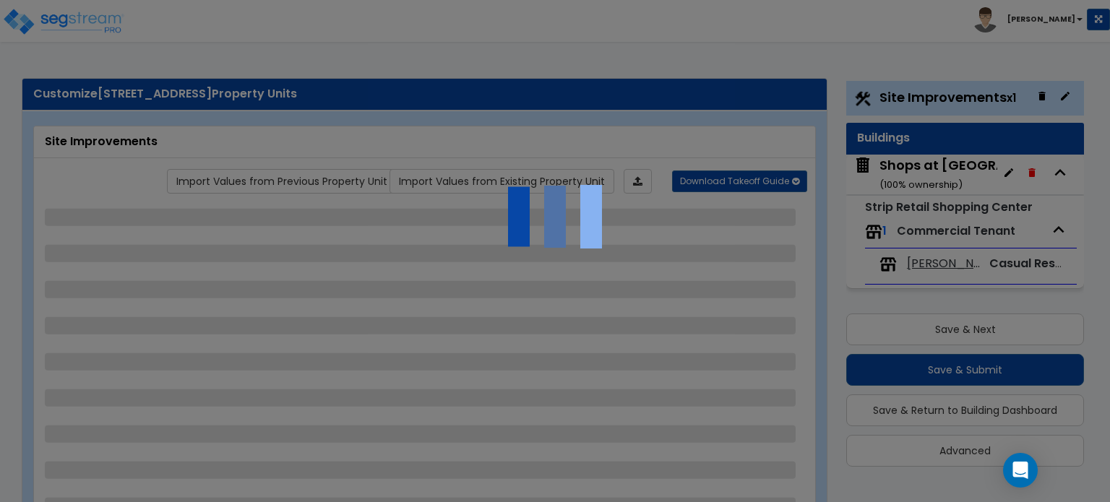
select select "2"
select select "1"
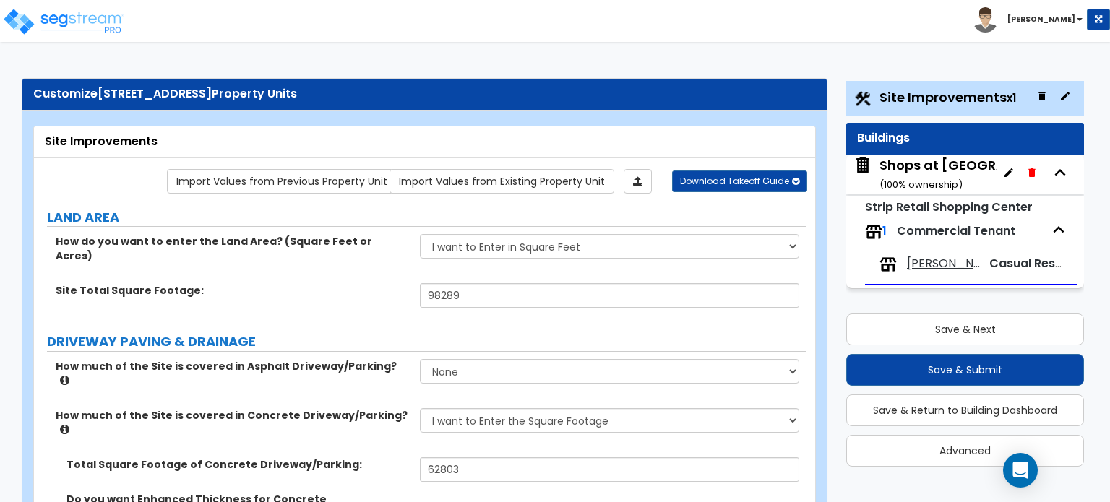
click at [939, 262] on span "Joe Cajun" at bounding box center [943, 264] width 73 height 17
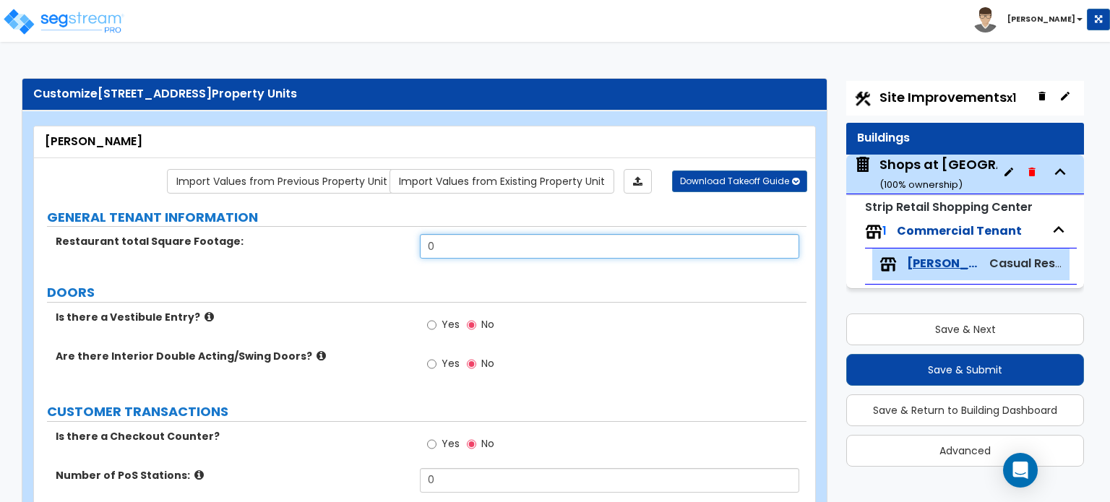
drag, startPoint x: 512, startPoint y: 246, endPoint x: 401, endPoint y: 249, distance: 110.6
click at [408, 249] on div "Restaurant total Square Footage: 0" at bounding box center [420, 251] width 772 height 35
type input "2,754"
click at [314, 255] on div "Restaurant total Square Footage: 2,754" at bounding box center [420, 251] width 772 height 35
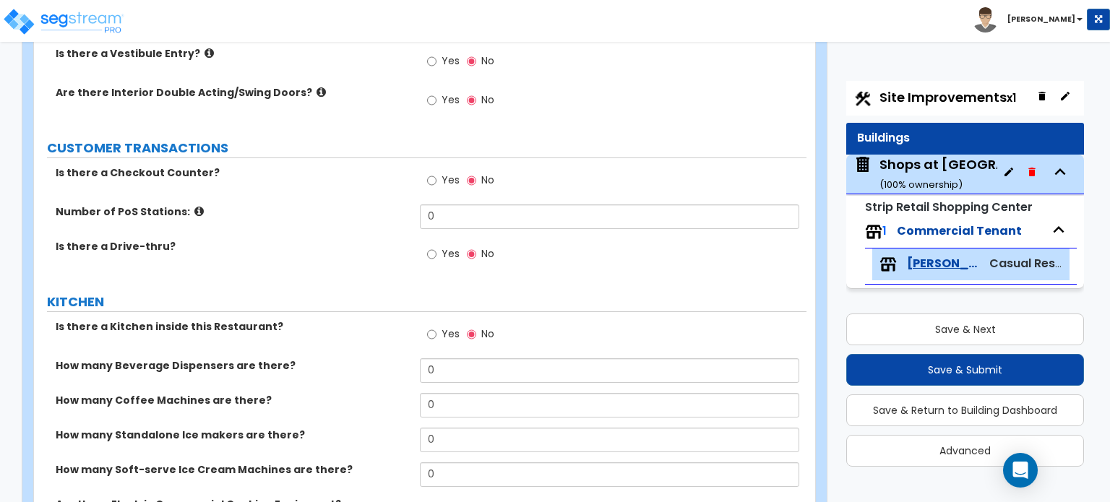
scroll to position [289, 0]
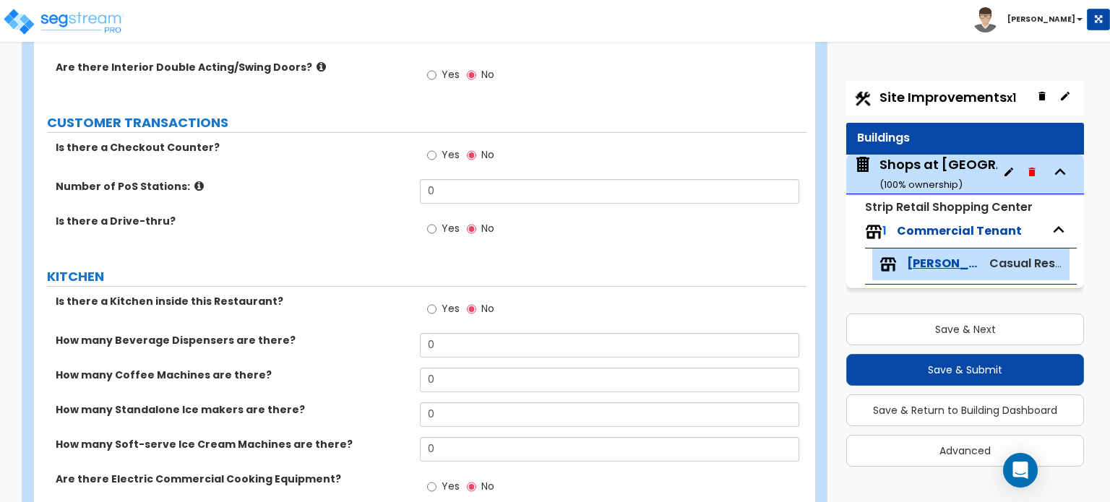
click at [448, 309] on span "Yes" at bounding box center [450, 308] width 18 height 14
click at [436, 309] on input "Yes" at bounding box center [431, 309] width 9 height 16
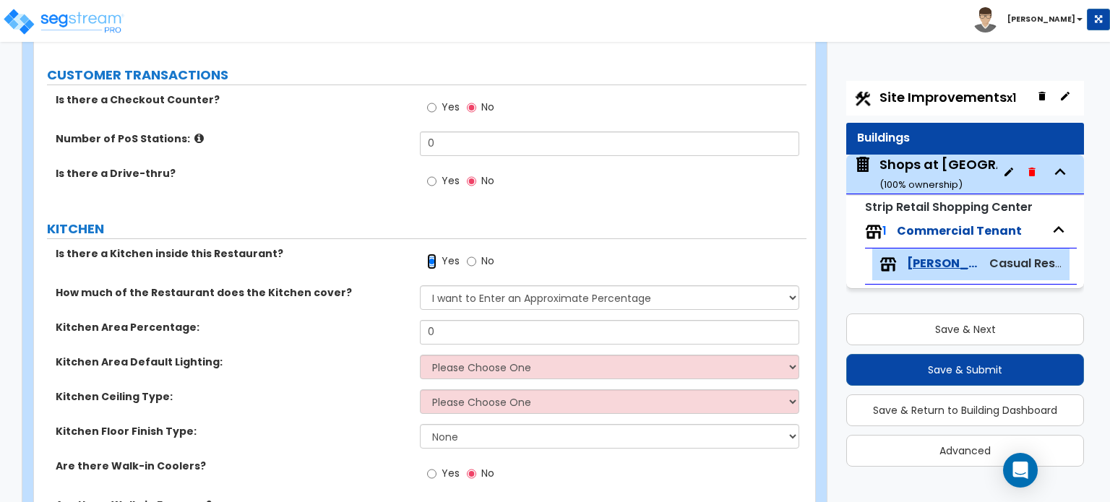
scroll to position [361, 0]
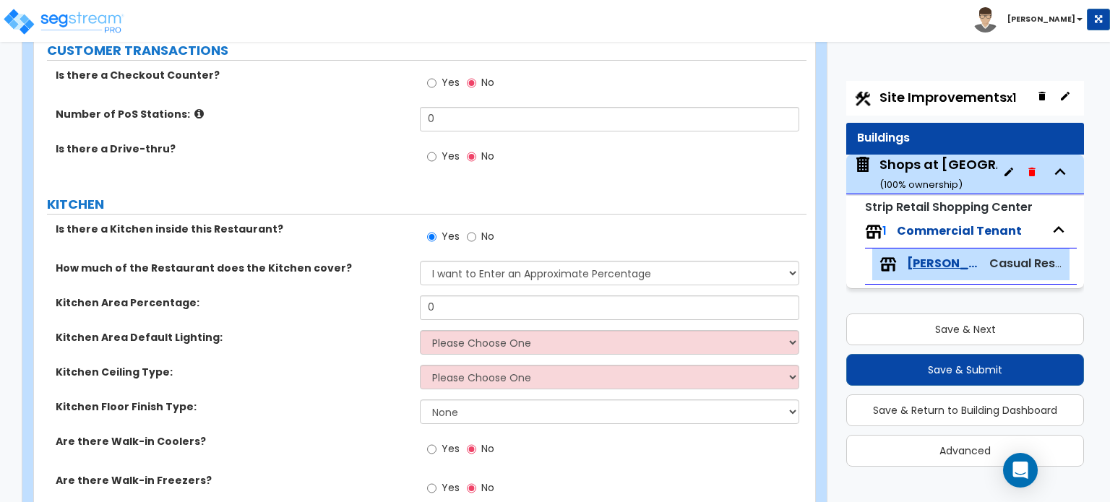
click at [350, 361] on div "Kitchen Area Default Lighting: Please Choose One LED Surface-Mounted LED Recess…" at bounding box center [420, 347] width 772 height 35
click at [486, 231] on span "No" at bounding box center [487, 236] width 13 height 14
click at [476, 231] on input "No" at bounding box center [471, 237] width 9 height 16
radio input "false"
radio input "true"
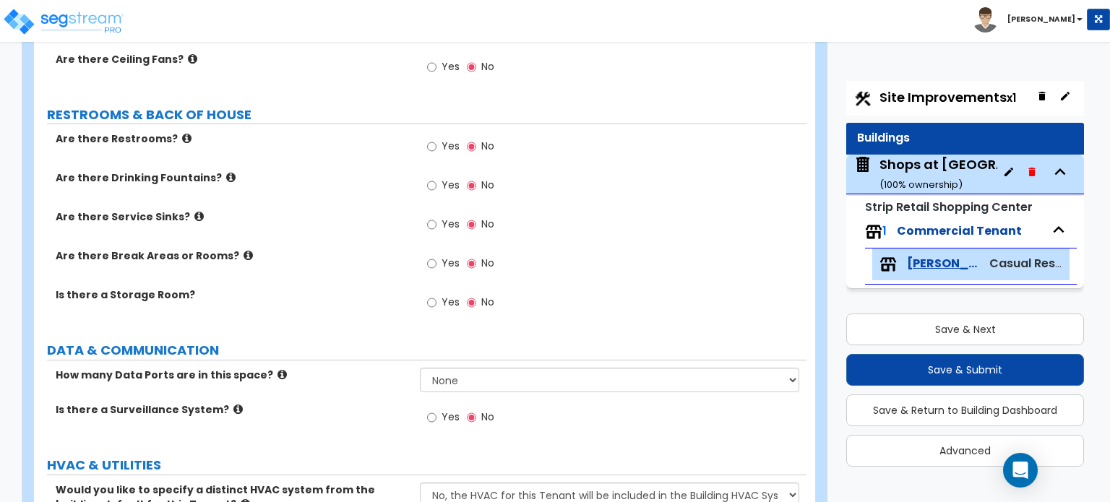
scroll to position [1370, 0]
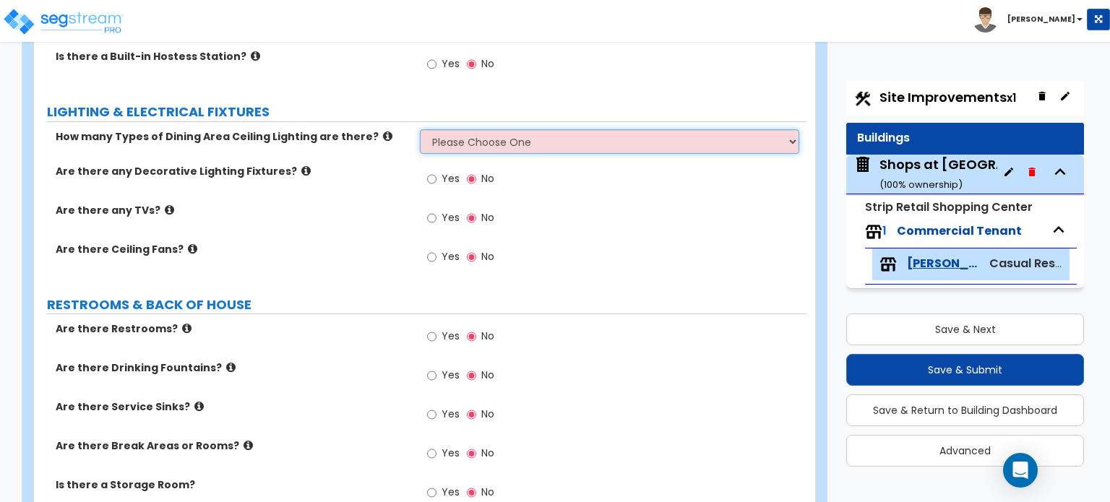
click at [566, 139] on select "Please Choose One 1 2 3" at bounding box center [609, 141] width 379 height 25
click at [420, 129] on select "Please Choose One 1 2 3" at bounding box center [609, 141] width 379 height 25
click at [553, 139] on select "Please Choose One 1 2 3" at bounding box center [609, 141] width 379 height 25
select select "1"
click at [420, 129] on select "Please Choose One 1 2 3" at bounding box center [609, 141] width 379 height 25
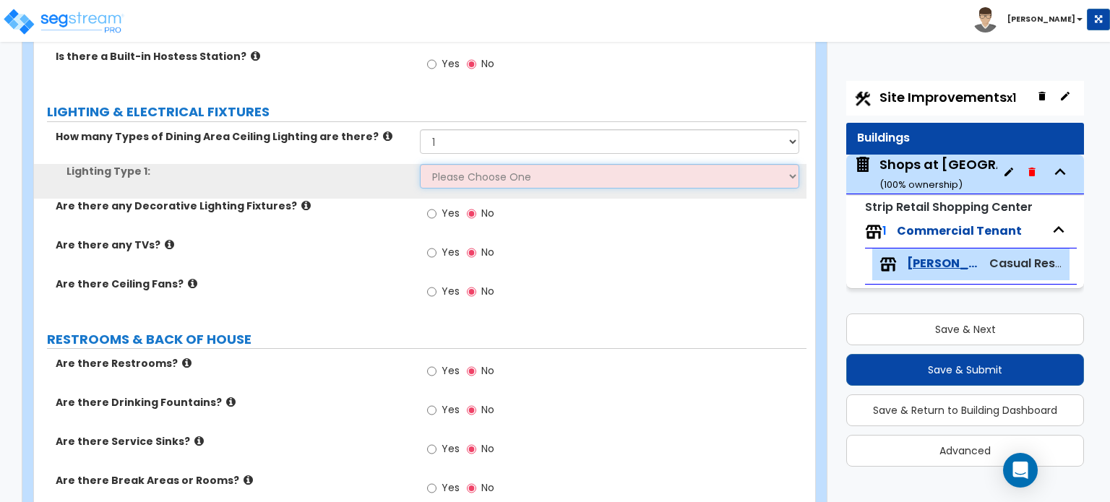
click at [532, 165] on select "Please Choose One LED Surface-Mounted LED Recessed Fluorescent Surface-Mounted …" at bounding box center [609, 176] width 379 height 25
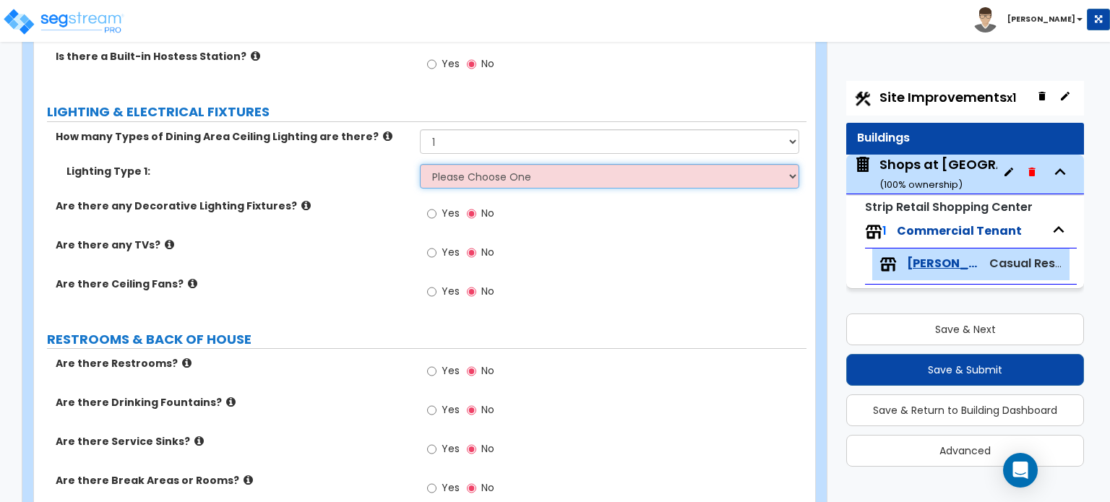
click at [543, 179] on select "Please Choose One LED Surface-Mounted LED Recessed Fluorescent Surface-Mounted …" at bounding box center [609, 176] width 379 height 25
click at [497, 167] on select "Please Choose One LED Surface-Mounted LED Recessed Fluorescent Surface-Mounted …" at bounding box center [609, 176] width 379 height 25
select select "5"
click at [420, 164] on select "Please Choose One LED Surface-Mounted LED Recessed Fluorescent Surface-Mounted …" at bounding box center [609, 176] width 379 height 25
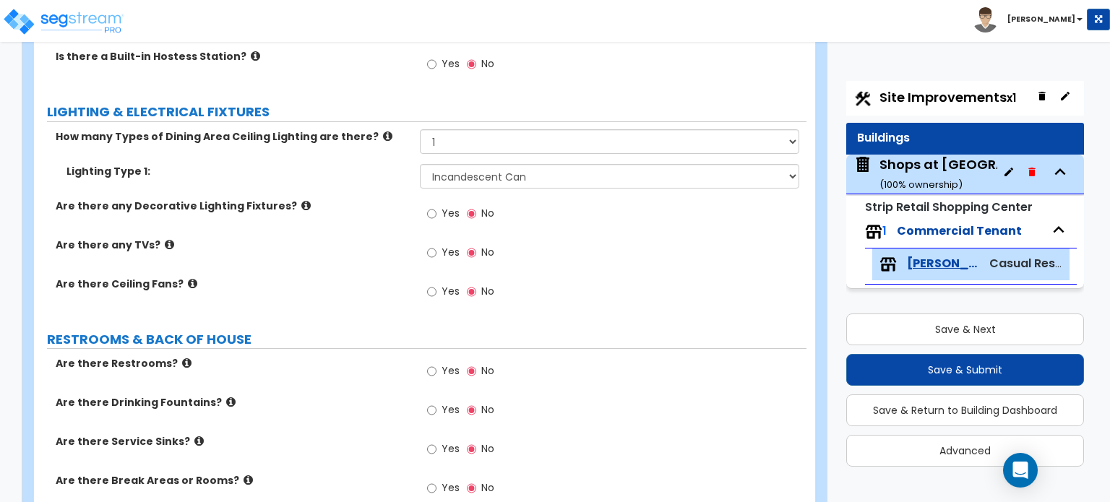
click at [347, 238] on label "Are there any TVs?" at bounding box center [232, 245] width 353 height 14
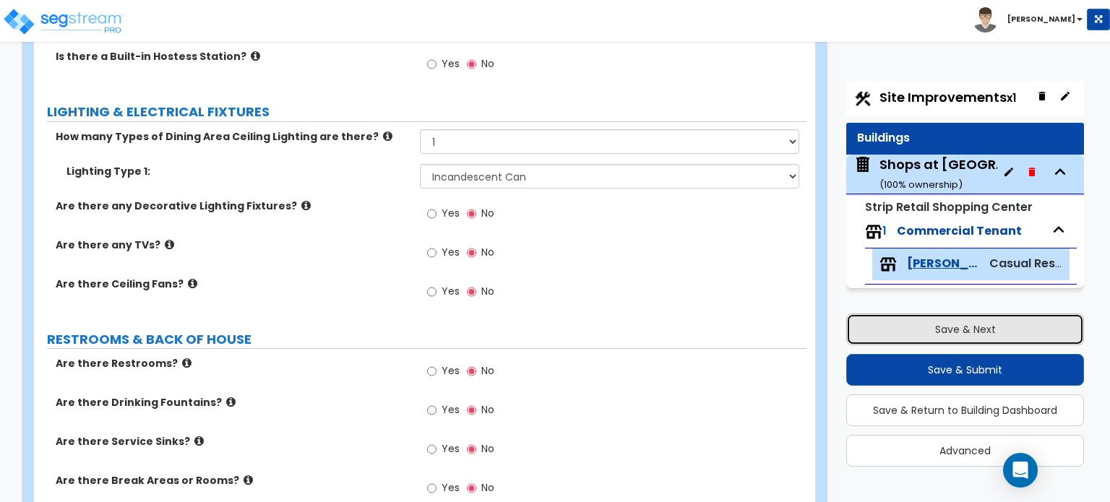
click at [954, 322] on button "Save & Next" at bounding box center [965, 330] width 238 height 32
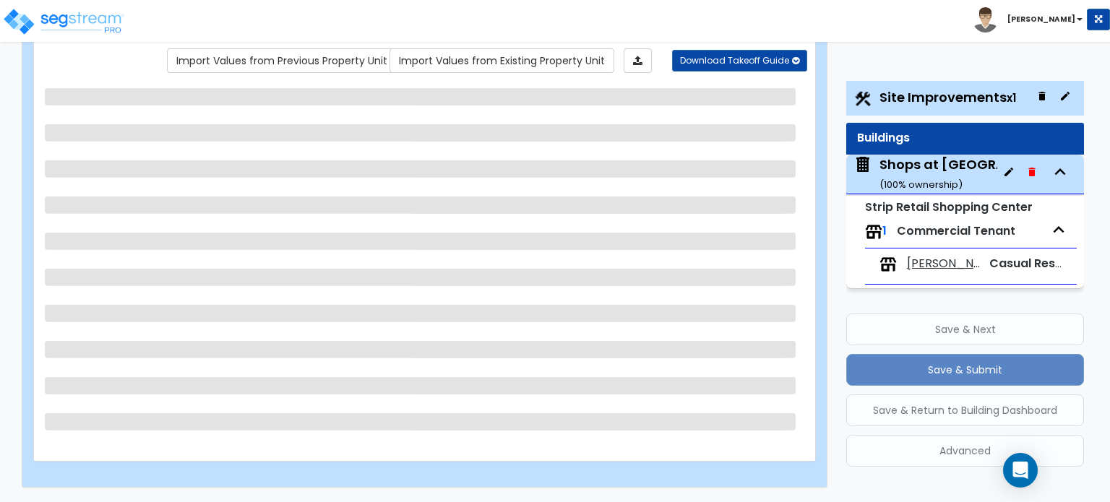
select select "2"
select select "1"
select select "2"
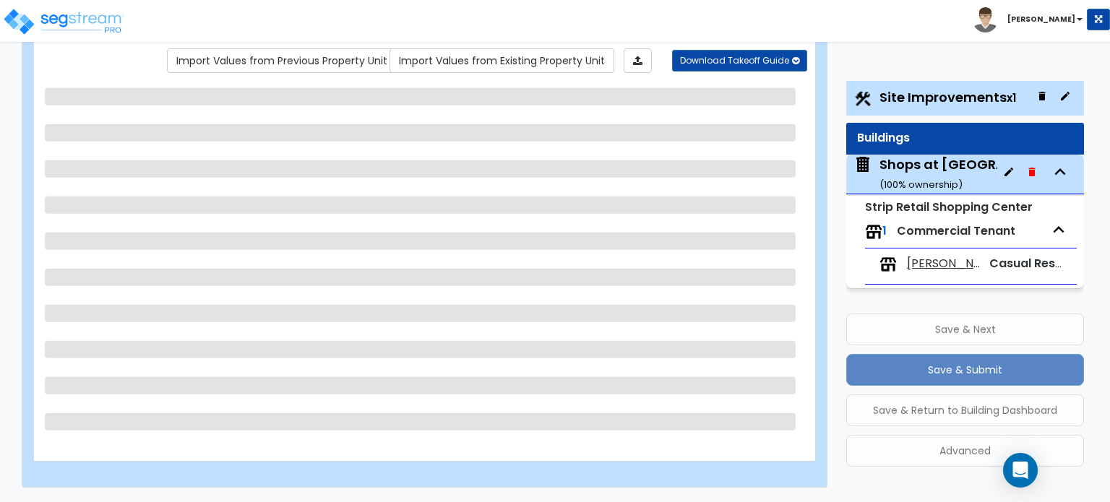
select select "1"
select select "2"
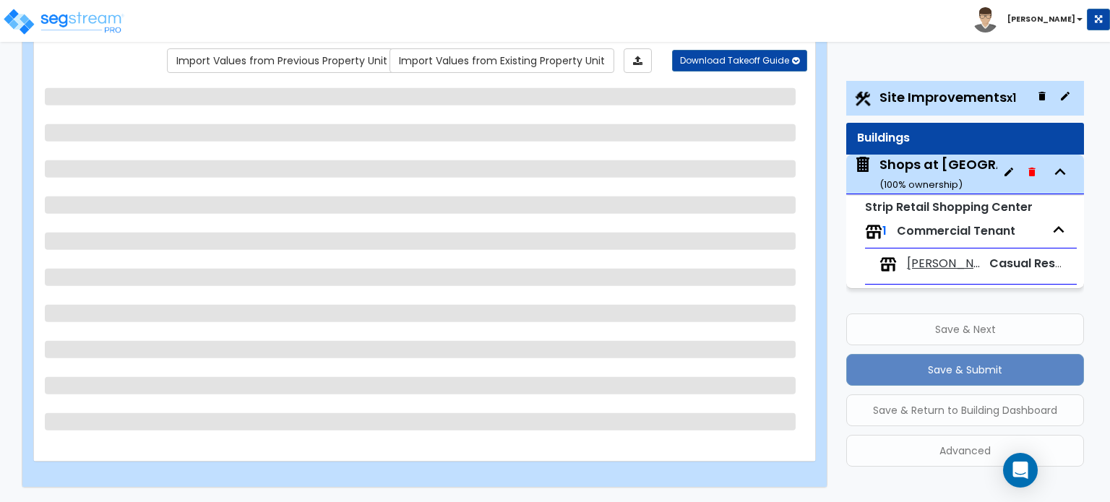
select select "1"
select select "2"
select select "1"
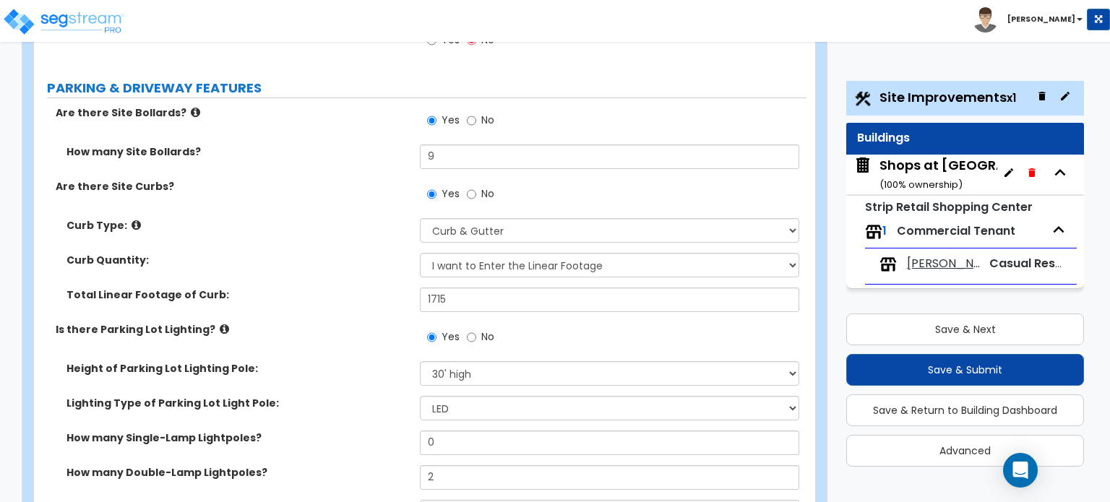
scroll to position [503, 0]
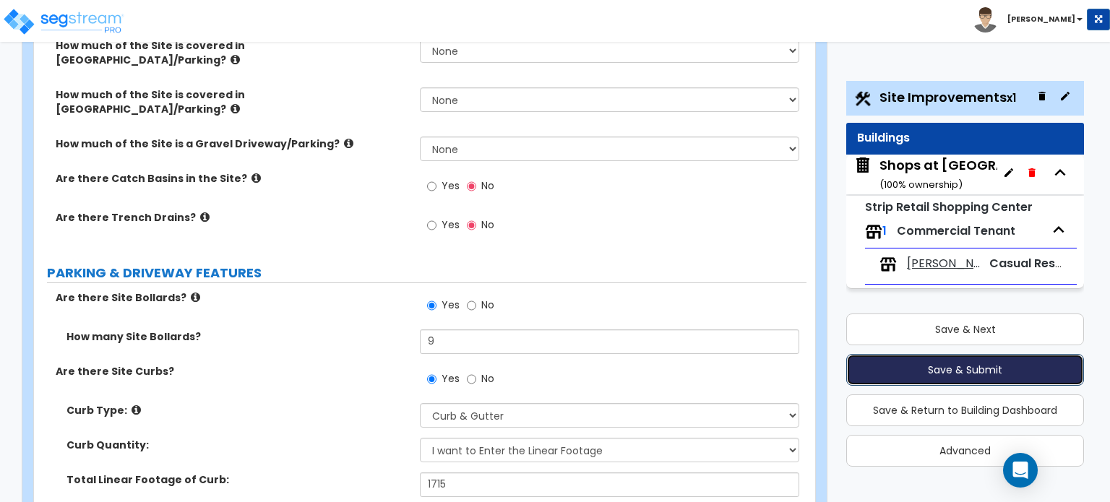
click at [957, 368] on button "Save & Submit" at bounding box center [965, 370] width 238 height 32
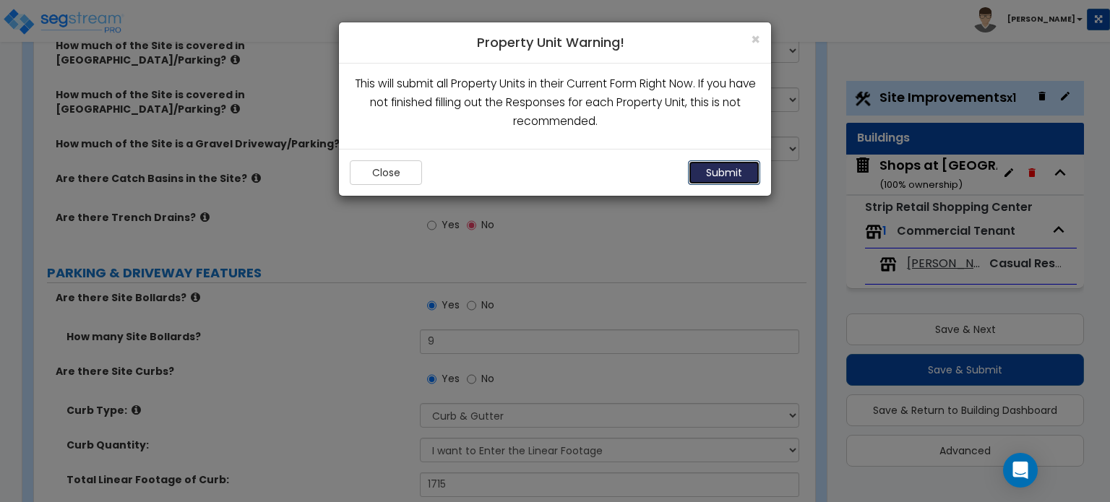
click at [731, 184] on button "Submit" at bounding box center [724, 172] width 72 height 25
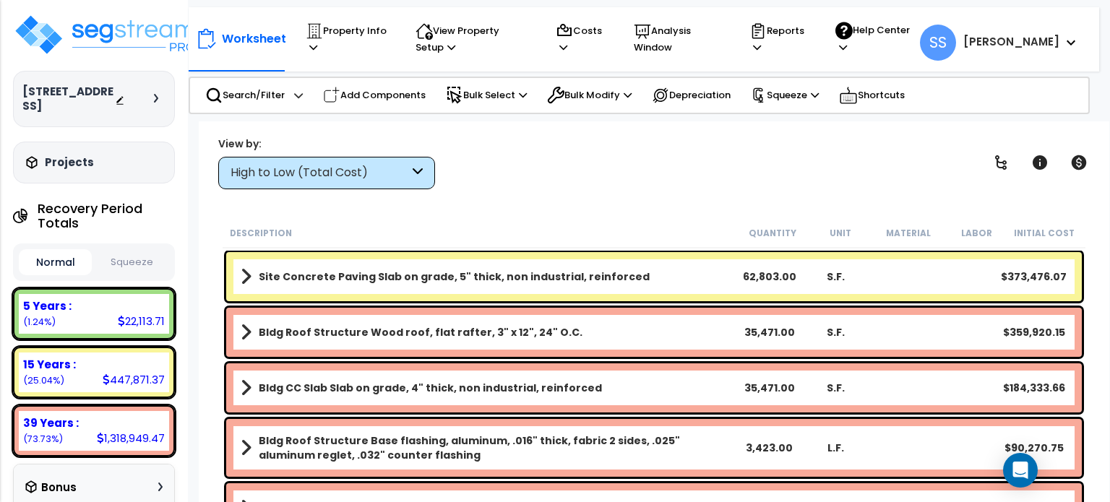
scroll to position [64, 0]
click at [533, 152] on div "View by: High to Low (Total Cost) High to Low (Total Cost)" at bounding box center [653, 162] width 881 height 53
click at [280, 172] on div "High to Low (Total Cost)" at bounding box center [319, 173] width 178 height 17
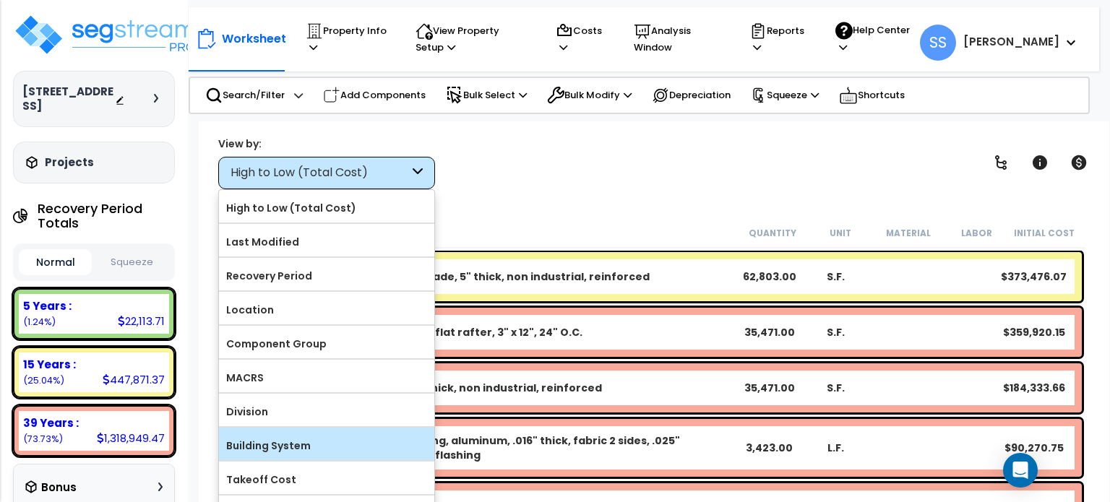
click at [285, 441] on label "Building System" at bounding box center [326, 446] width 215 height 22
click at [0, 0] on input "Building System" at bounding box center [0, 0] width 0 height 0
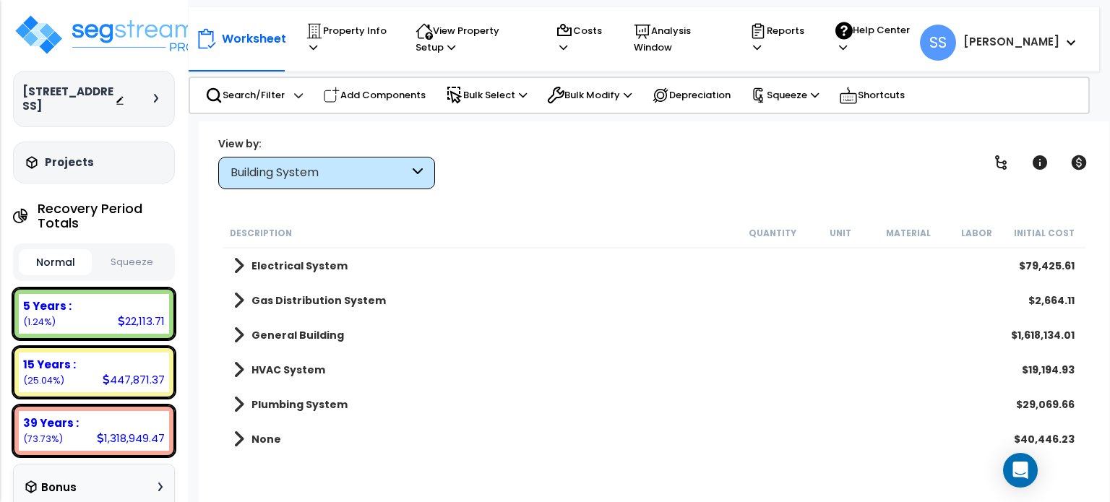
click at [314, 270] on b "Electrical System" at bounding box center [299, 266] width 96 height 14
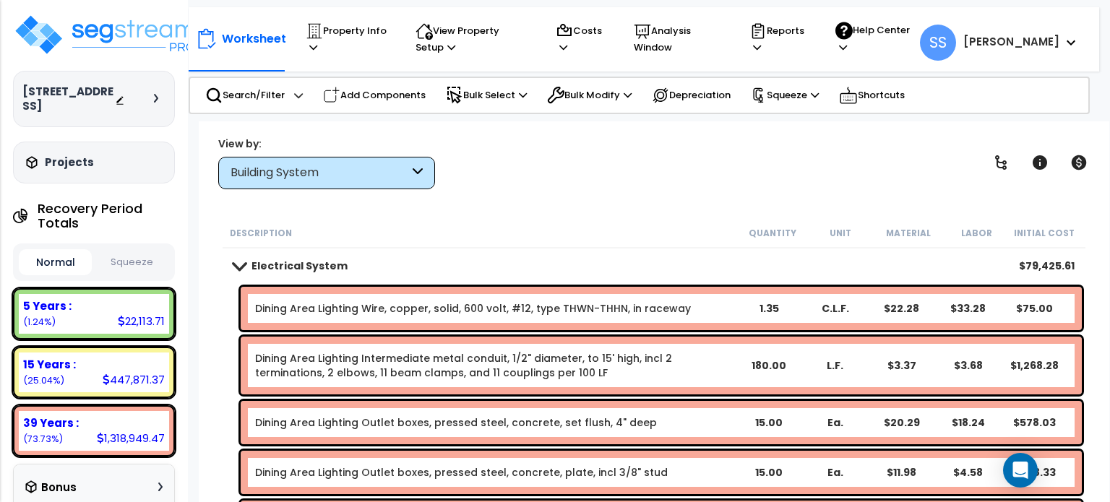
click at [275, 256] on link "Electrical System" at bounding box center [290, 266] width 114 height 20
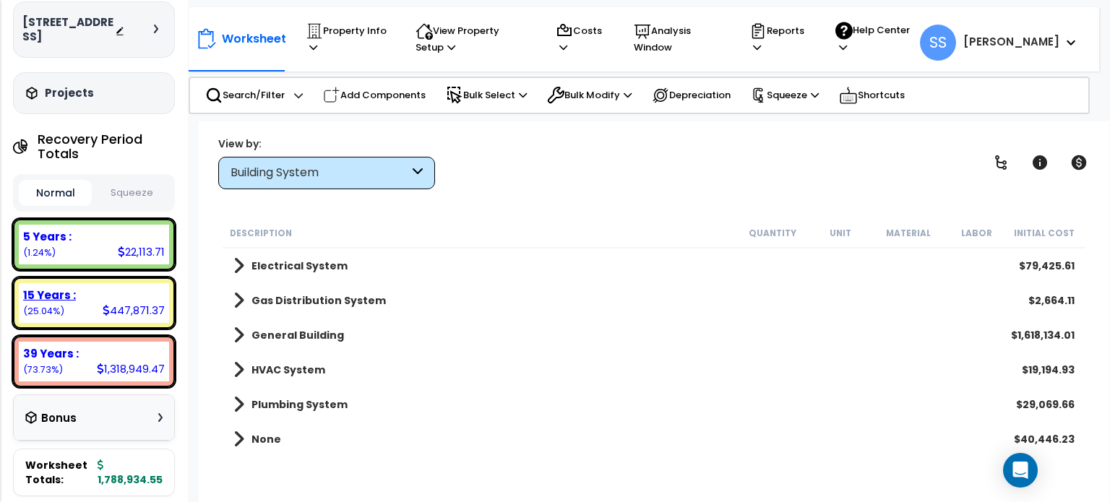
scroll to position [361, 0]
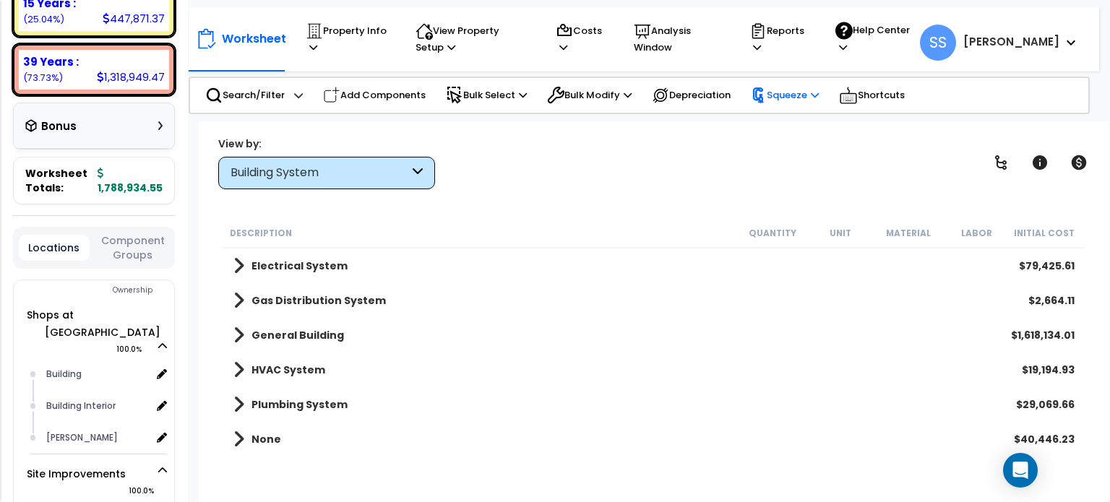
click at [809, 89] on p "Squeeze" at bounding box center [785, 95] width 68 height 16
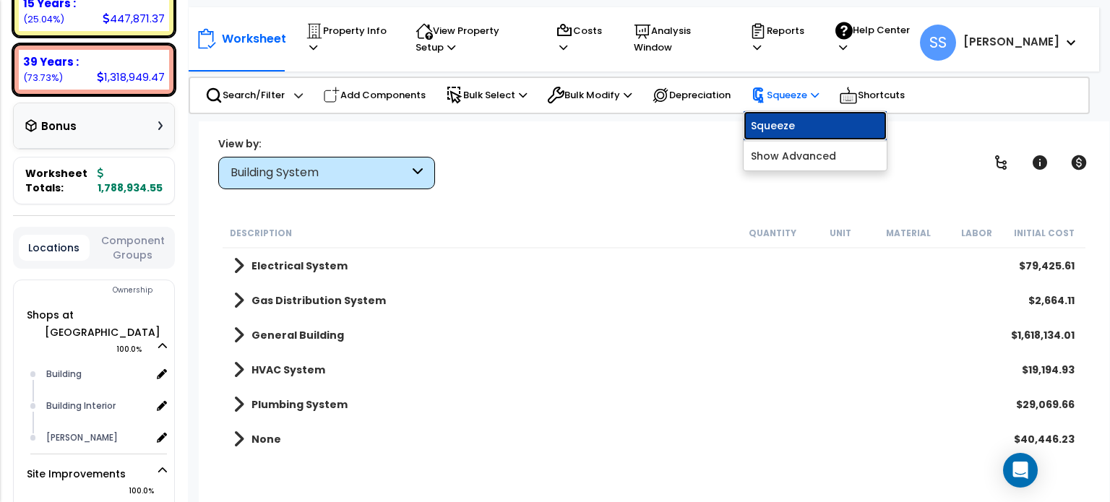
click at [801, 124] on link "Squeeze" at bounding box center [814, 125] width 143 height 29
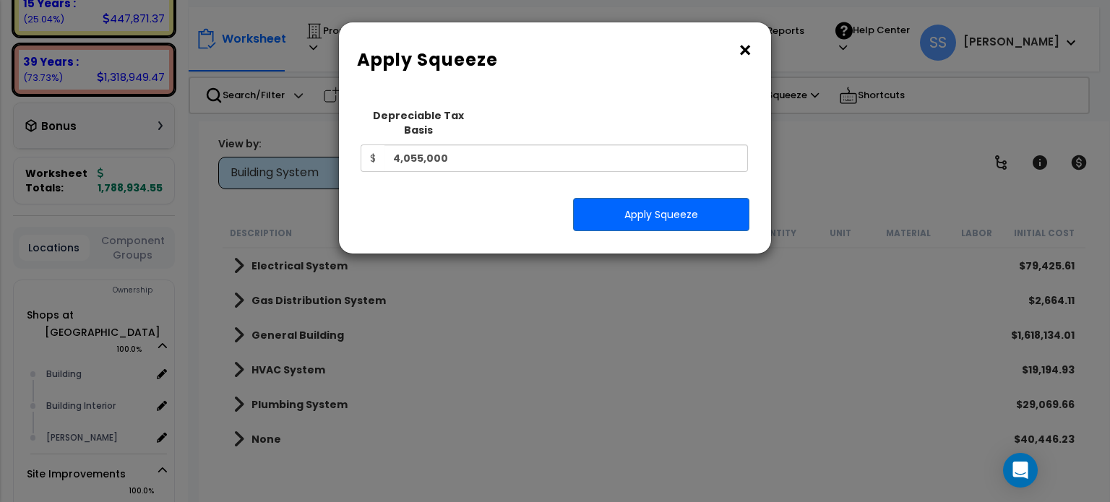
click at [741, 51] on button "×" at bounding box center [745, 50] width 16 height 23
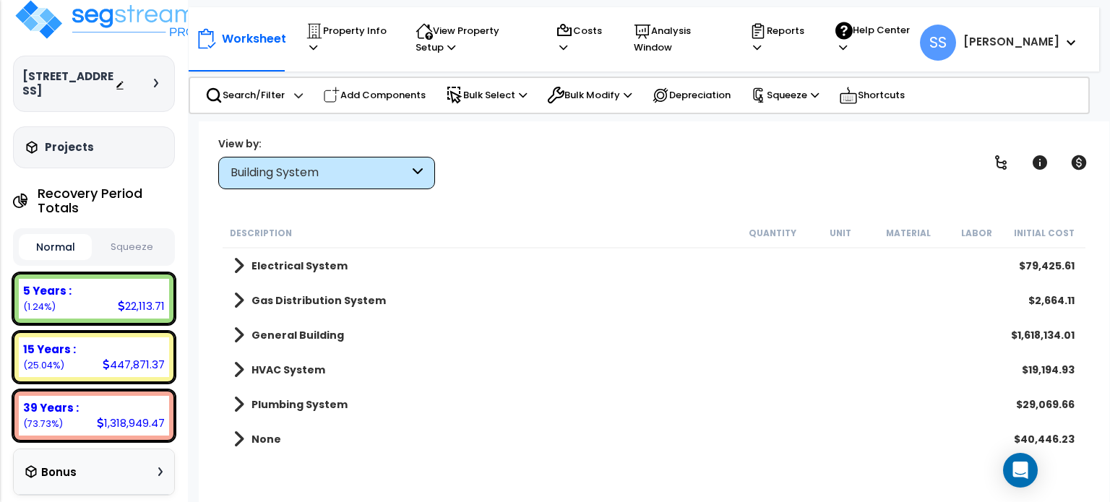
scroll to position [0, 0]
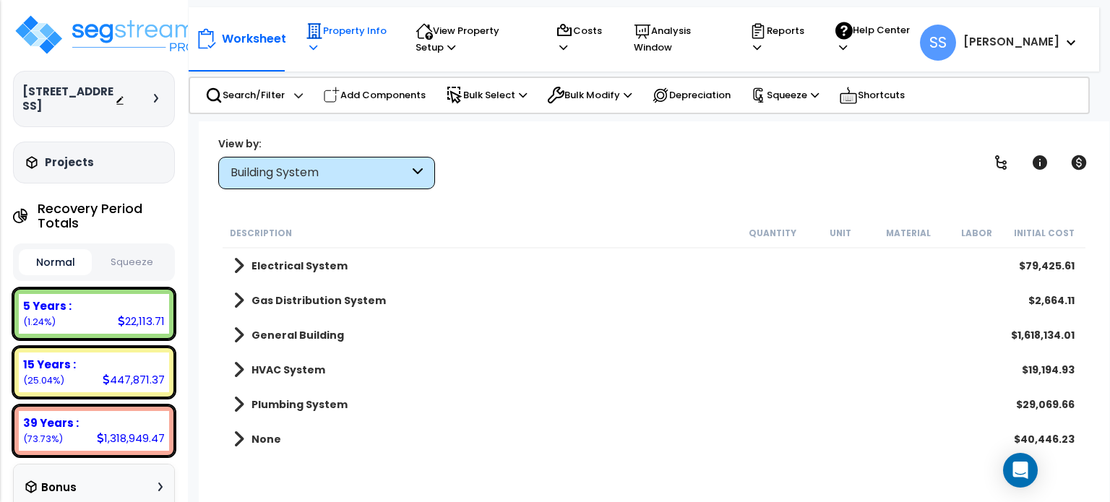
click at [361, 40] on p "Property Info" at bounding box center [347, 38] width 82 height 33
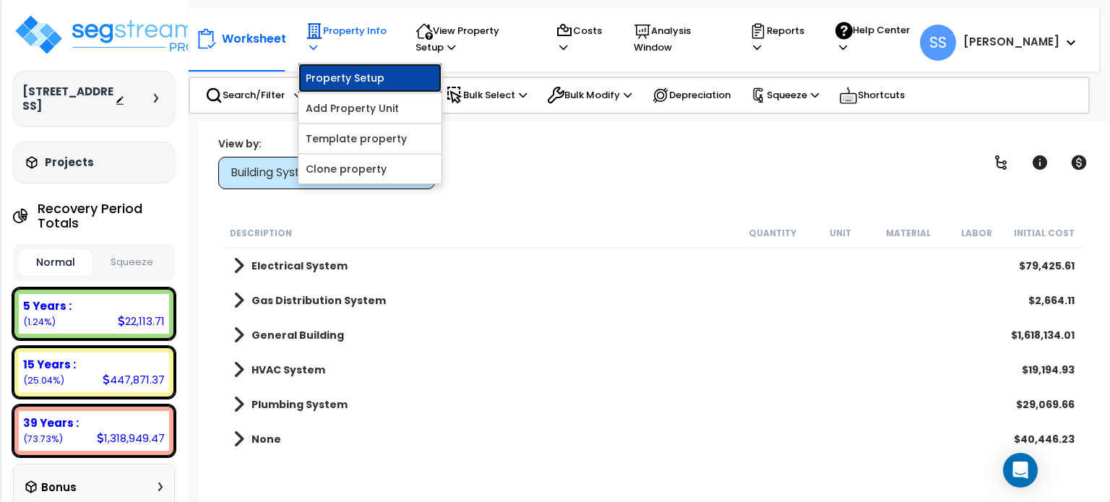
click at [349, 69] on link "Property Setup" at bounding box center [369, 78] width 143 height 29
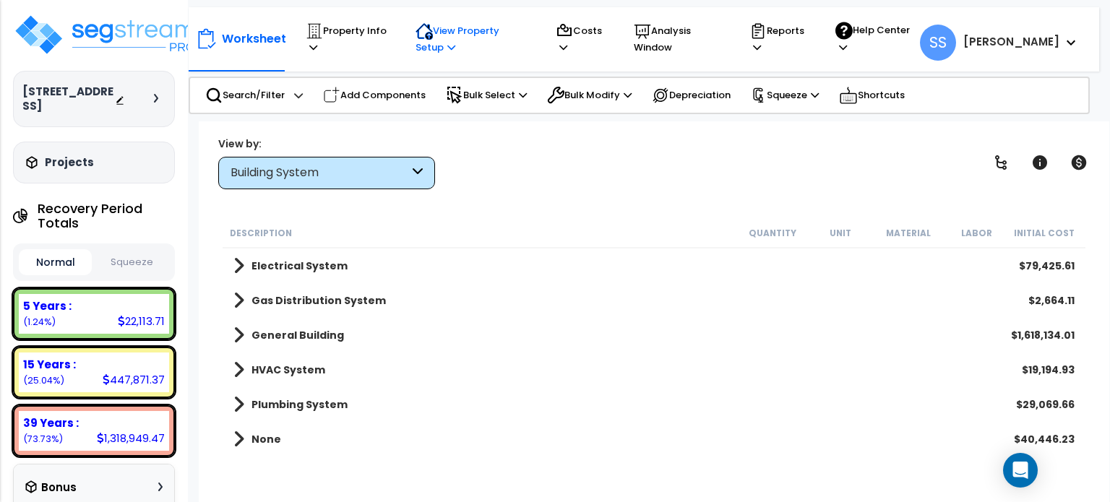
click at [467, 34] on p "View Property Setup" at bounding box center [471, 38] width 112 height 33
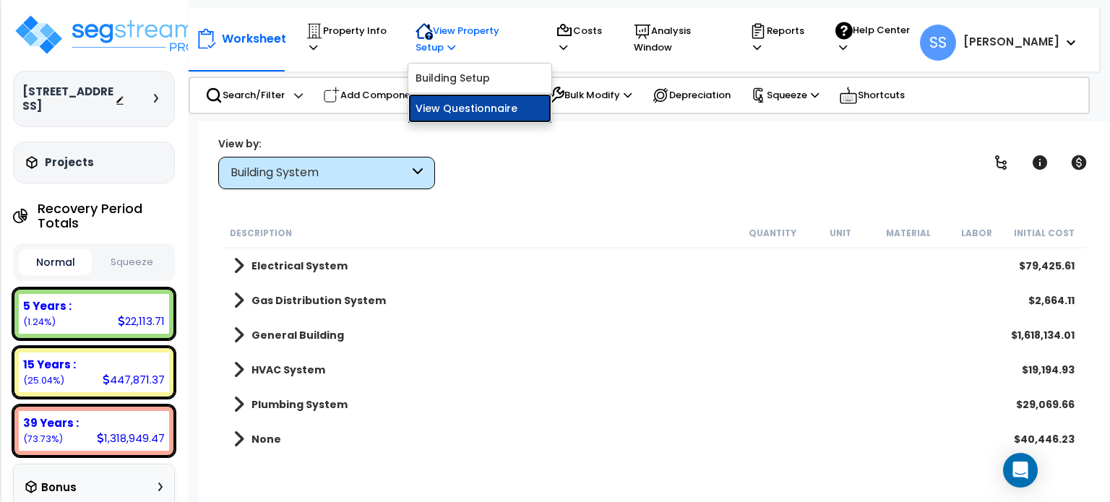
click at [476, 108] on link "View Questionnaire" at bounding box center [479, 108] width 143 height 29
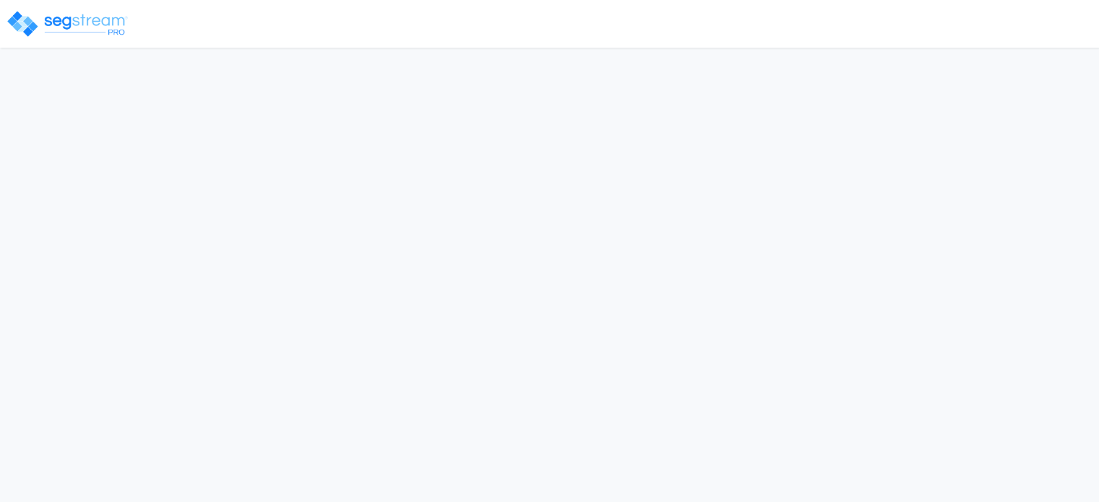
select select "2024"
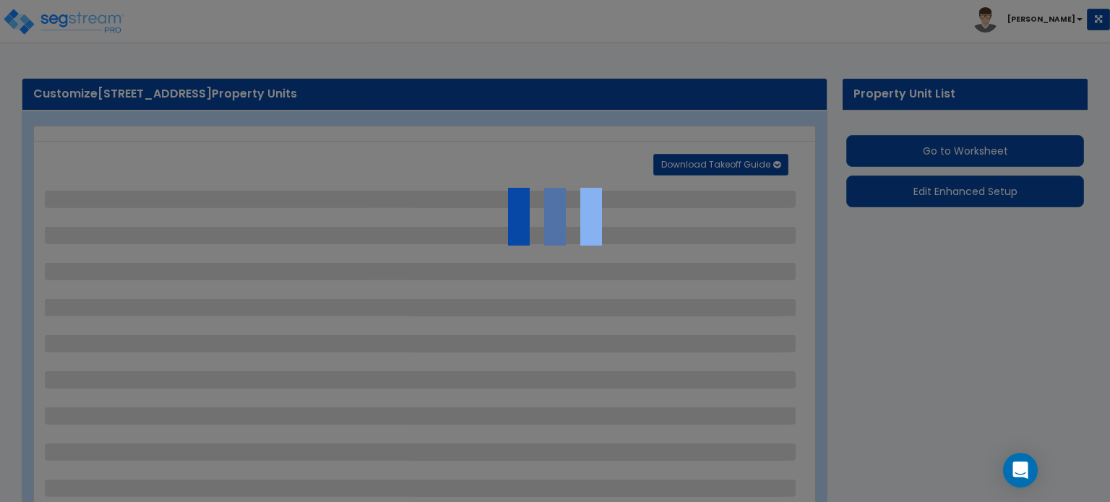
select select "2"
select select "1"
select select "2"
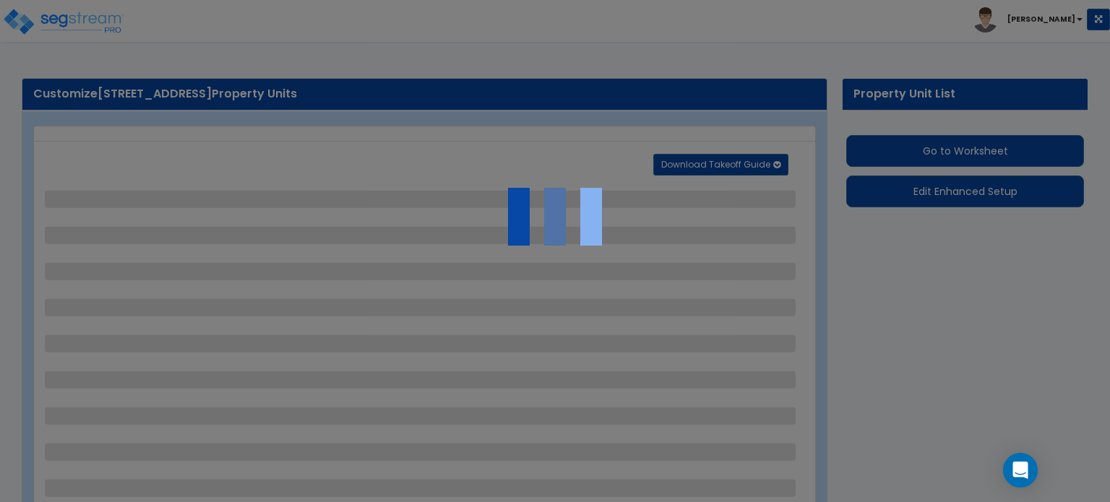
select select "1"
select select "2"
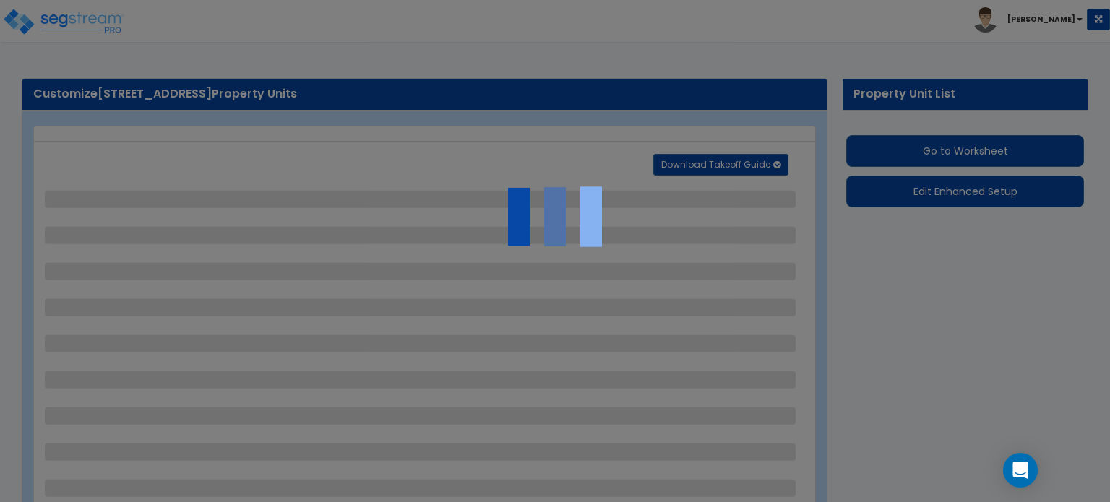
select select "1"
select select "2"
select select "1"
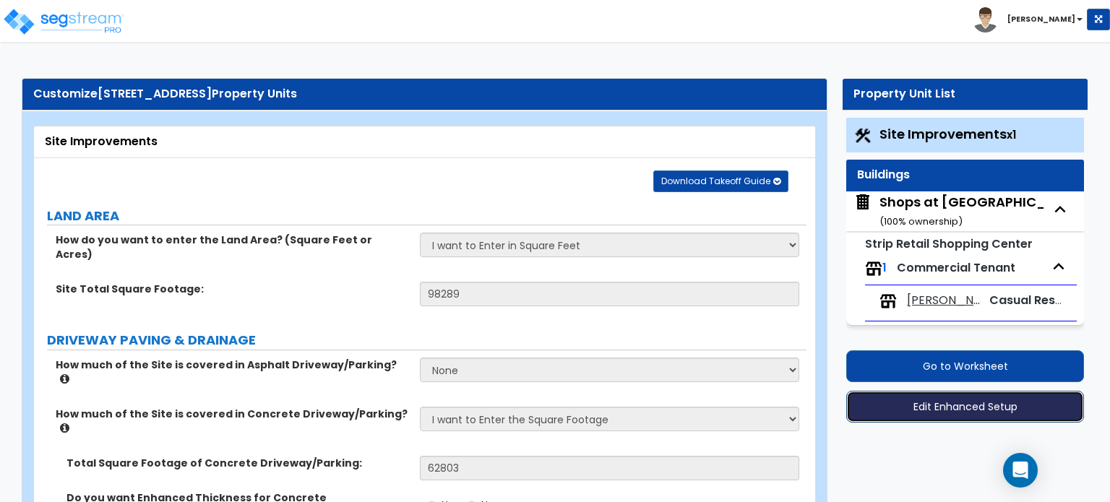
click at [953, 404] on button "Edit Enhanced Setup" at bounding box center [965, 407] width 238 height 32
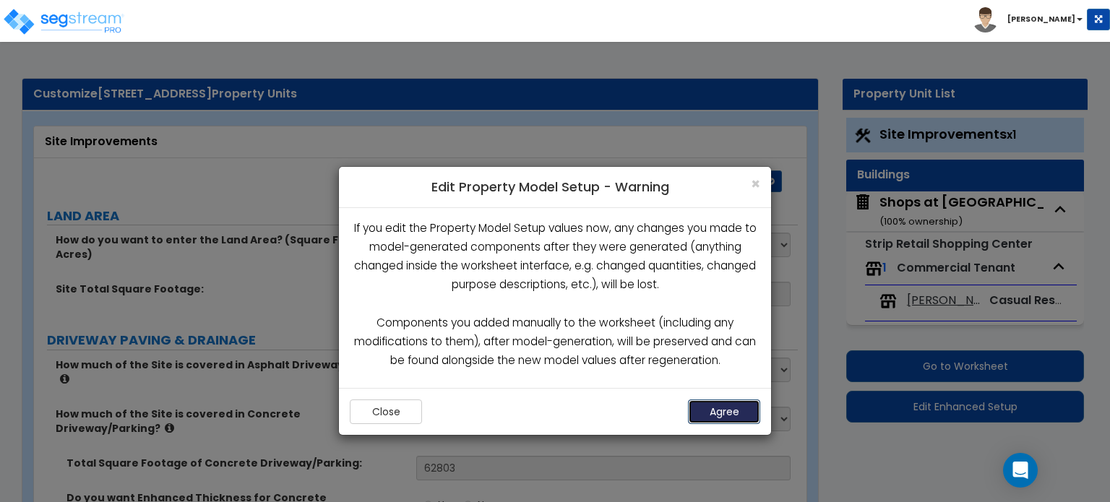
click at [711, 417] on button "Agree" at bounding box center [724, 412] width 72 height 25
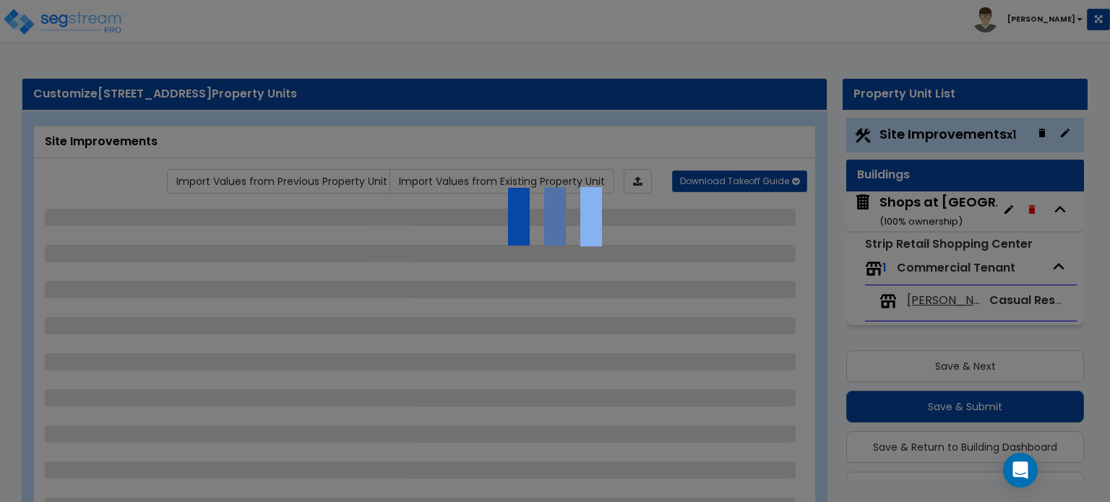
scroll to position [37, 0]
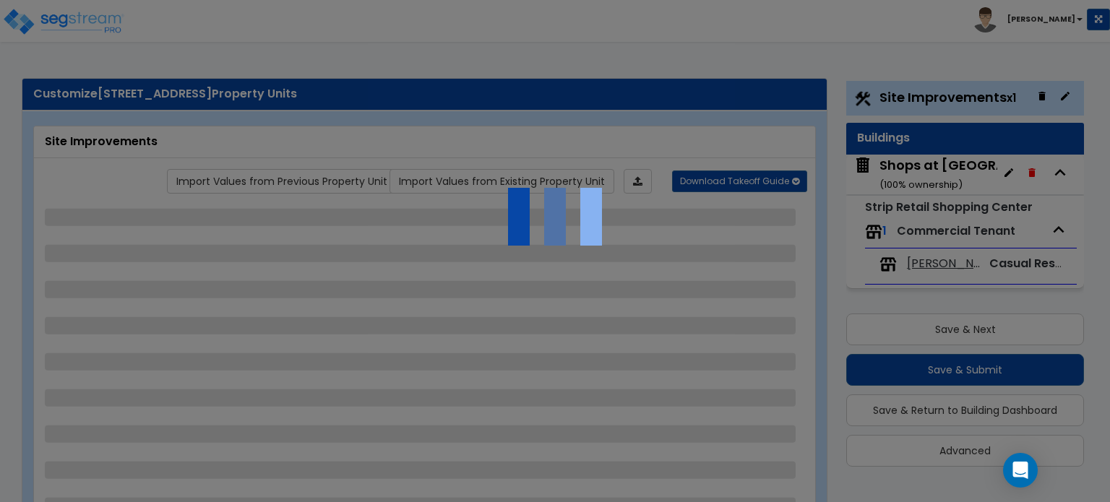
select select "2"
select select "1"
select select "2"
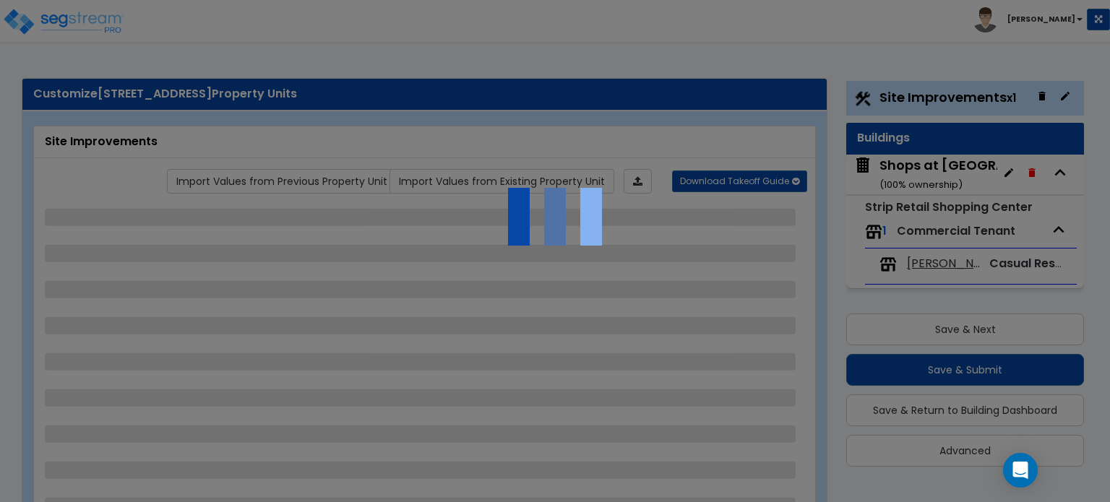
select select "1"
select select "2"
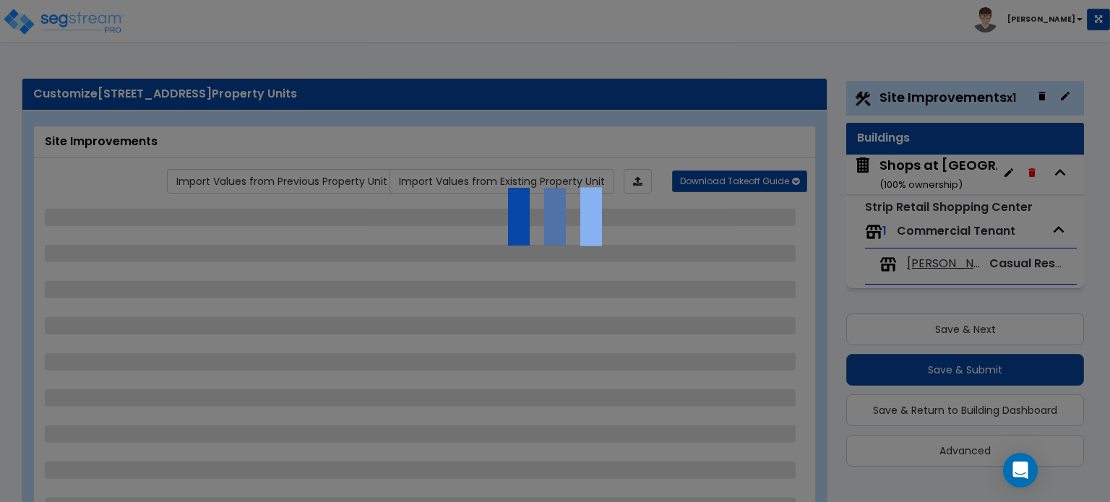
select select "1"
select select "2"
select select "1"
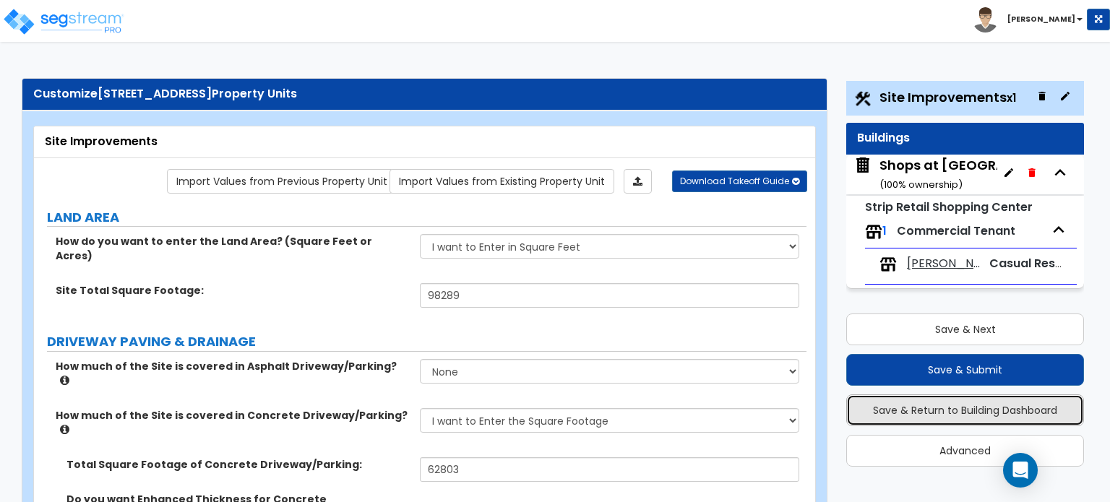
click at [981, 402] on button "Save & Return to Building Dashboard" at bounding box center [965, 410] width 238 height 32
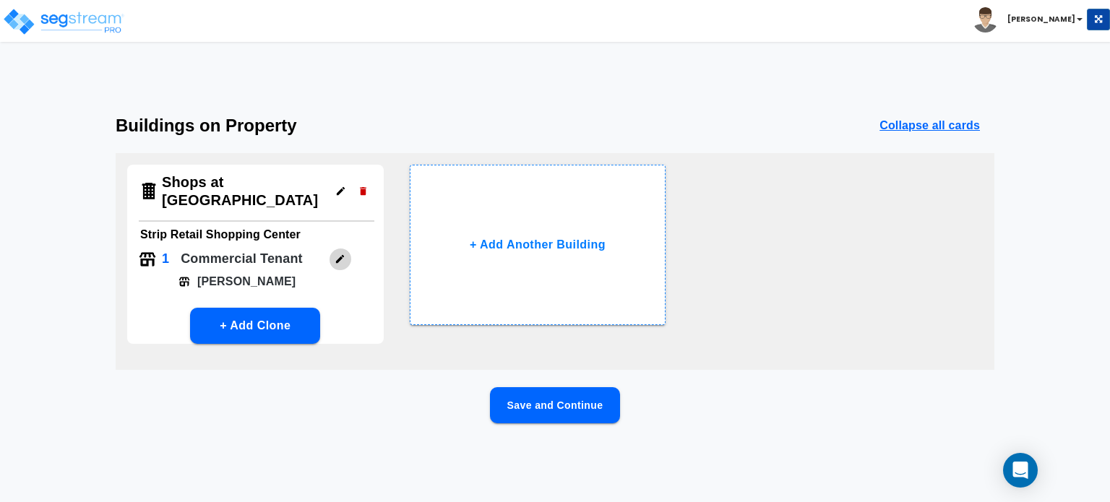
click at [341, 256] on icon "button" at bounding box center [340, 259] width 8 height 8
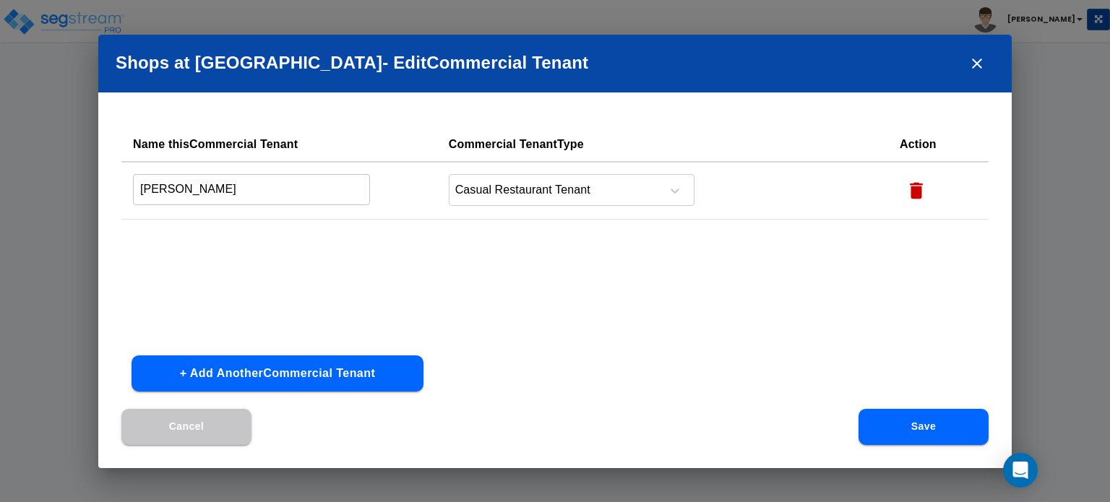
click at [286, 376] on button "+ Add Another Commercial Tenant" at bounding box center [277, 373] width 292 height 36
click at [289, 249] on input "text" at bounding box center [251, 247] width 237 height 31
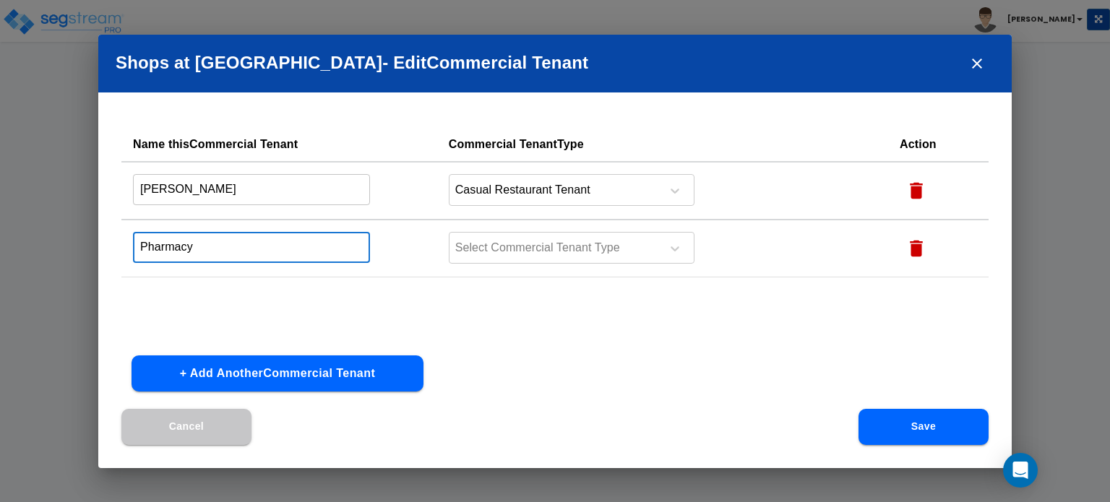
type input "Pharmacy"
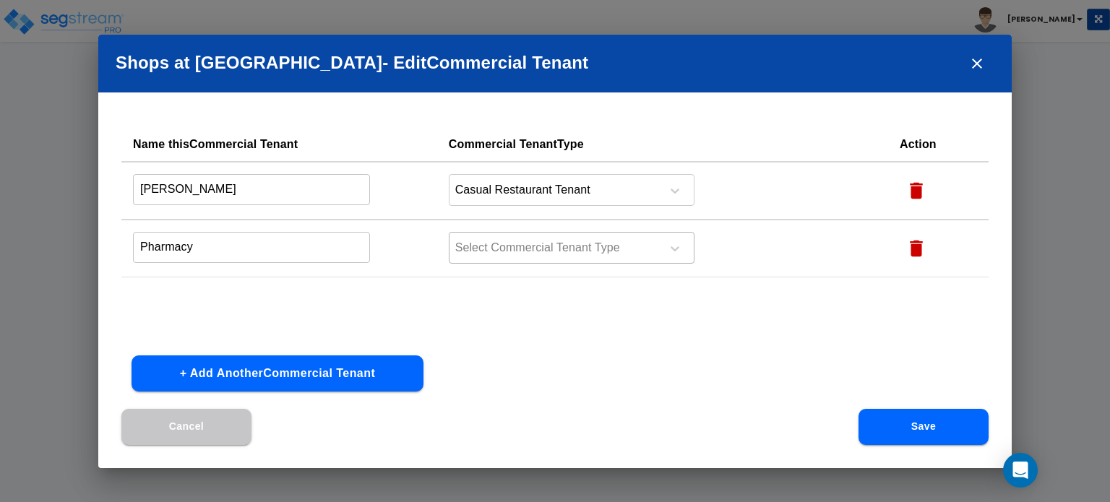
click at [512, 245] on div at bounding box center [553, 248] width 198 height 20
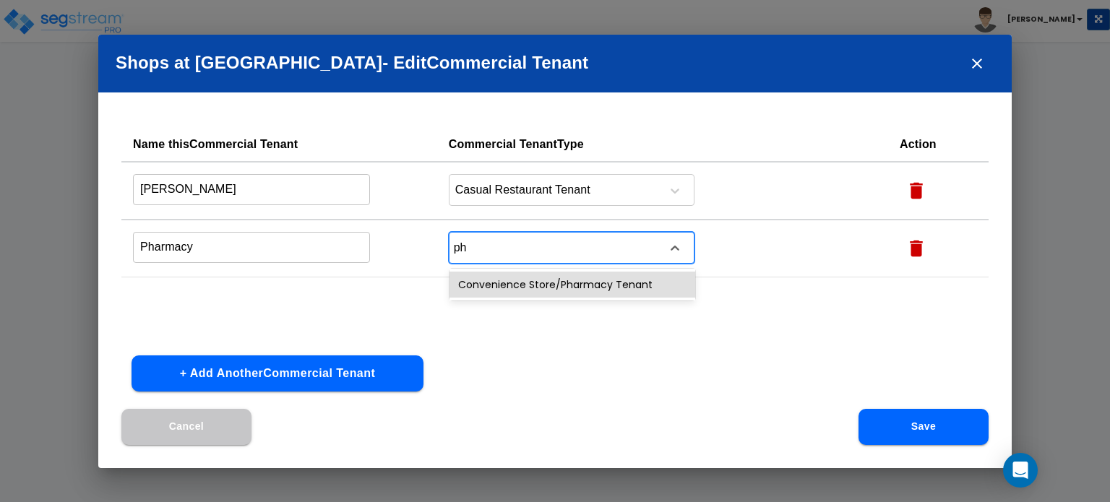
type input "pha"
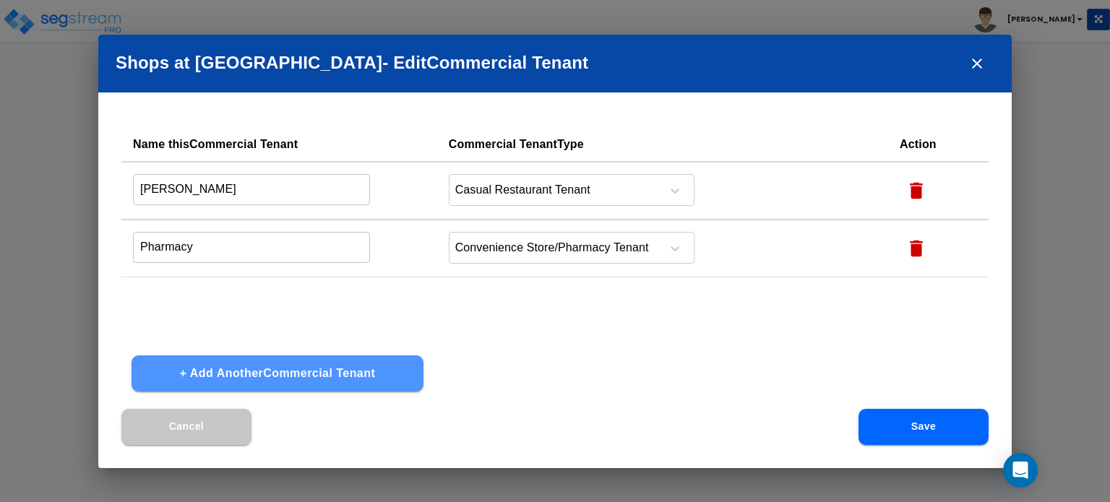
click at [321, 377] on button "+ Add Another Commercial Tenant" at bounding box center [277, 373] width 292 height 36
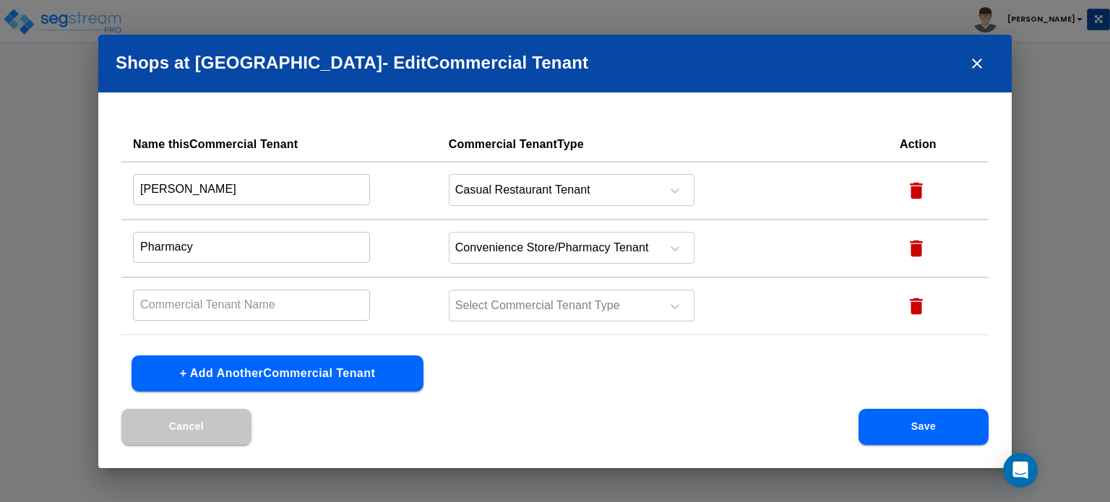
click at [275, 306] on input "text" at bounding box center [251, 305] width 237 height 31
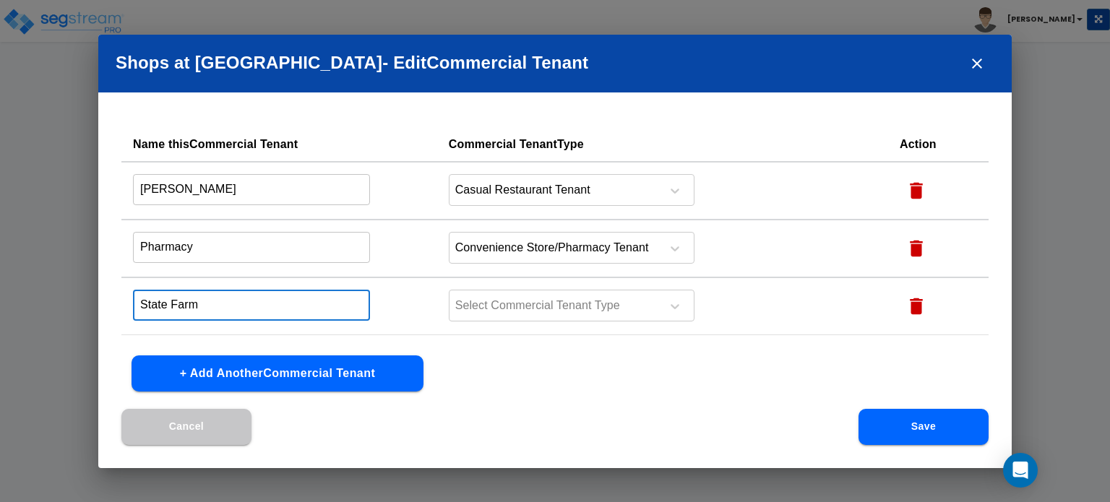
type input "State Farm"
click at [501, 288] on td "Select Commercial Tenant Type" at bounding box center [662, 306] width 451 height 58
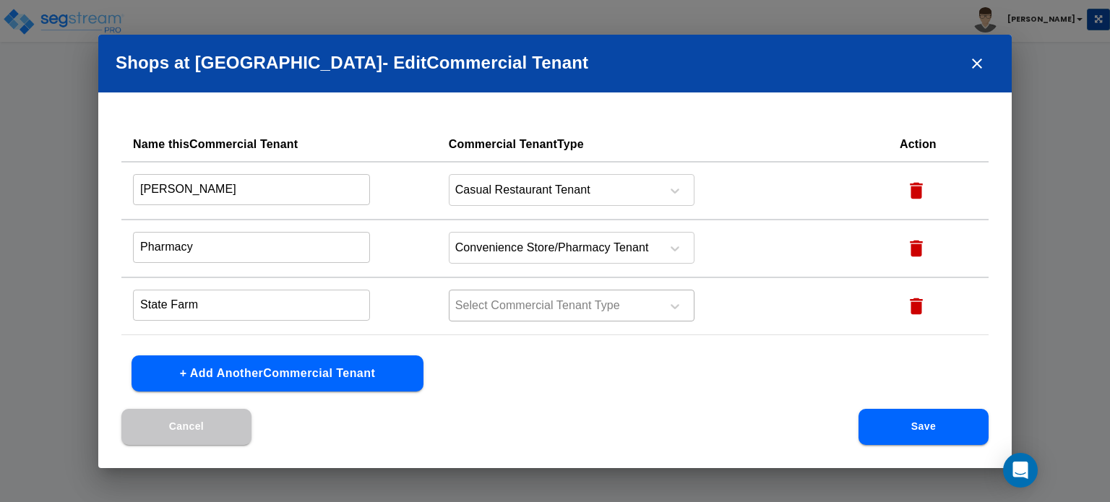
click at [501, 311] on div at bounding box center [553, 306] width 198 height 20
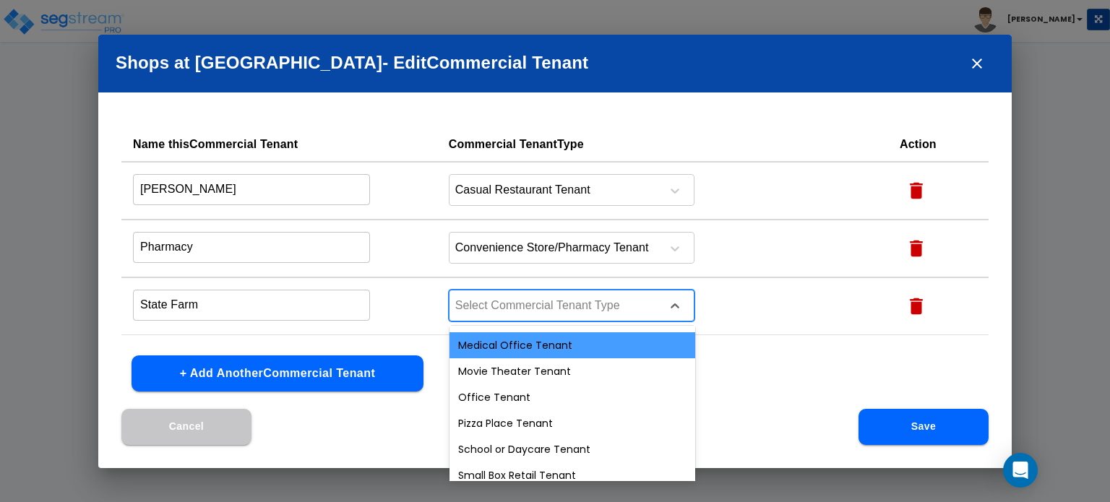
scroll to position [578, 0]
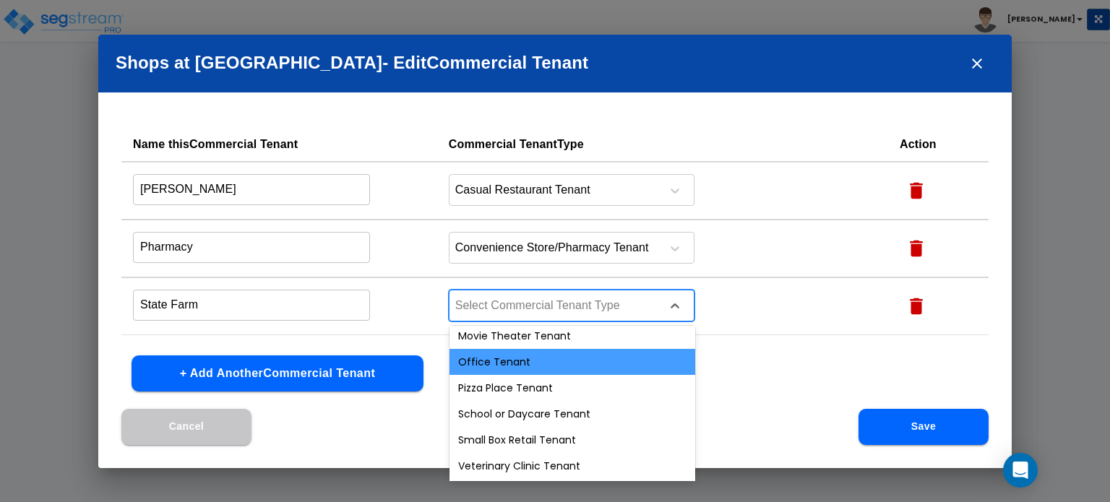
click at [503, 367] on div "Office Tenant" at bounding box center [572, 362] width 246 height 26
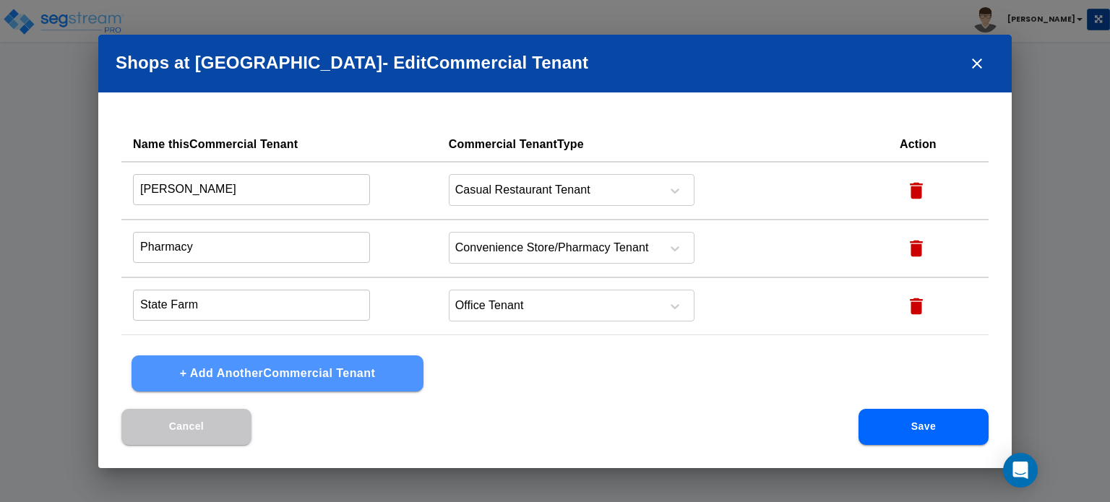
click at [355, 376] on button "+ Add Another Commercial Tenant" at bounding box center [277, 373] width 292 height 36
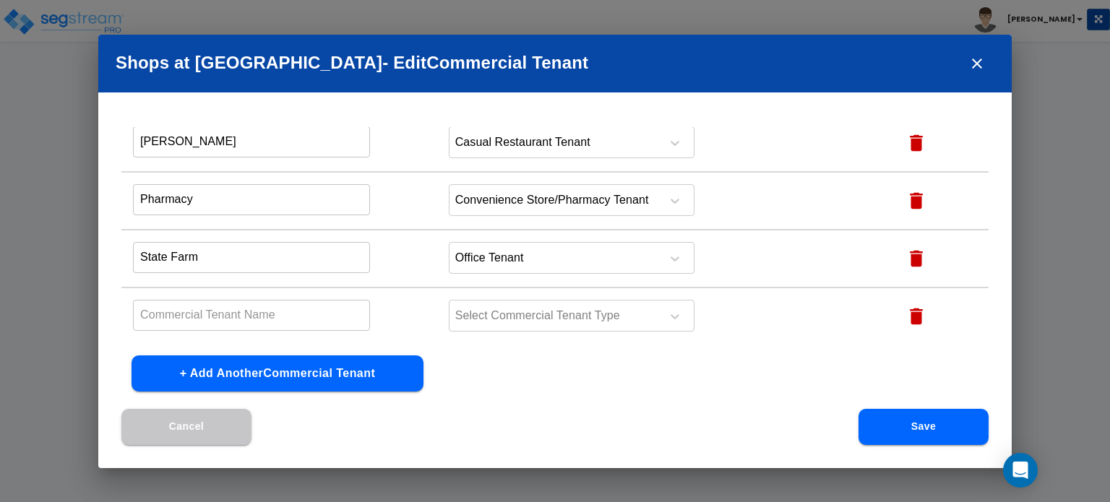
click at [275, 326] on input "text" at bounding box center [251, 315] width 237 height 31
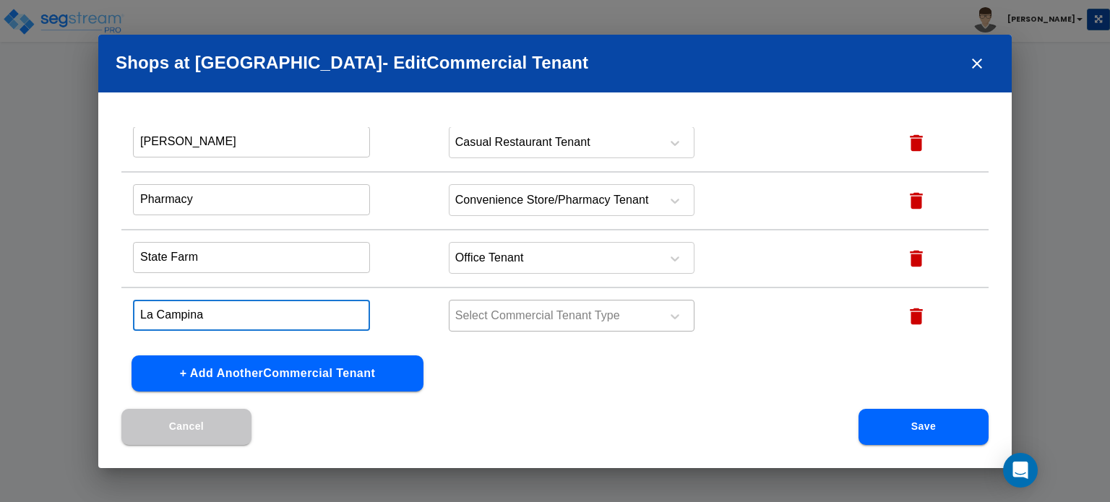
type input "La Campina"
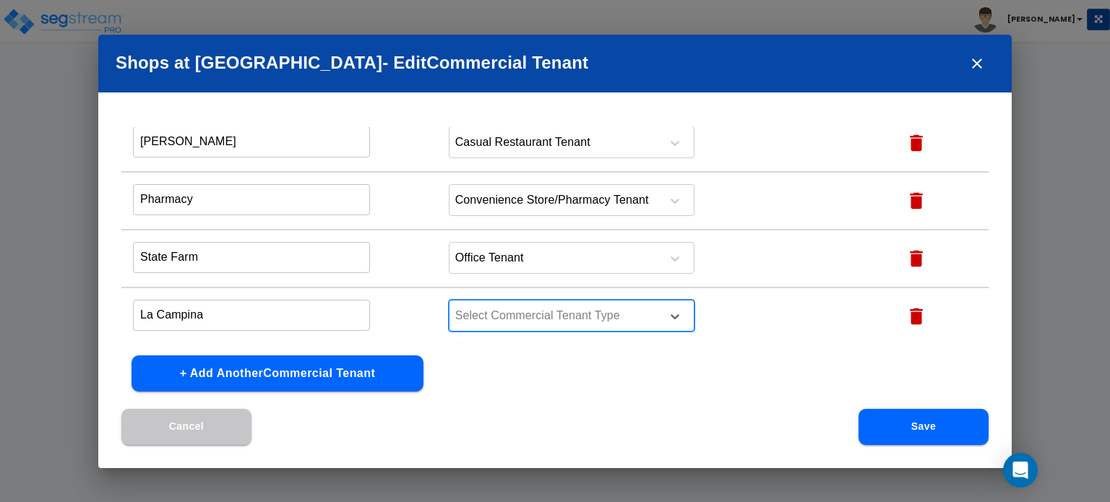
click at [496, 324] on div at bounding box center [553, 316] width 198 height 20
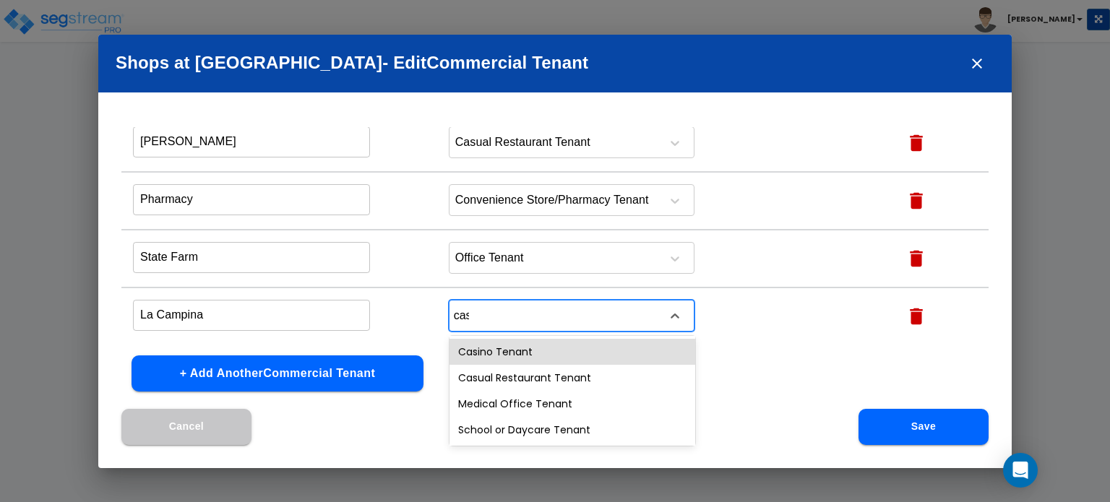
type input "casu"
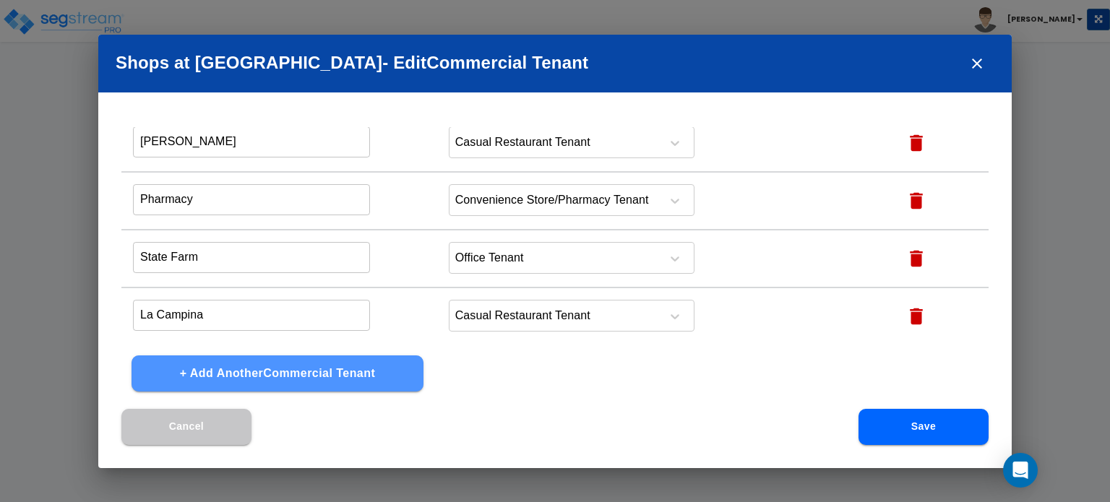
click at [254, 372] on button "+ Add Another Commercial Tenant" at bounding box center [277, 373] width 292 height 36
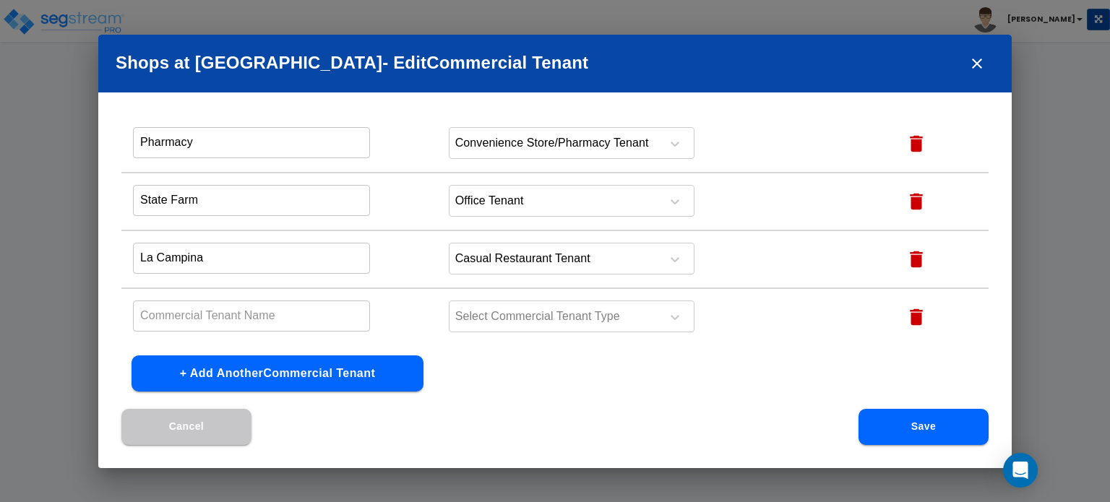
click at [284, 309] on input "text" at bounding box center [251, 316] width 237 height 31
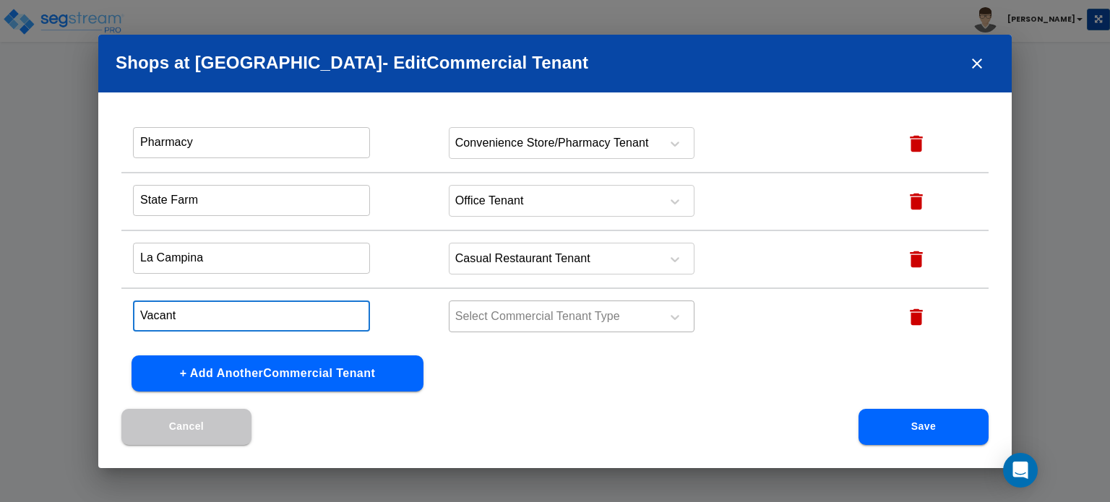
type input "Vacant"
click at [504, 309] on div at bounding box center [553, 317] width 198 height 20
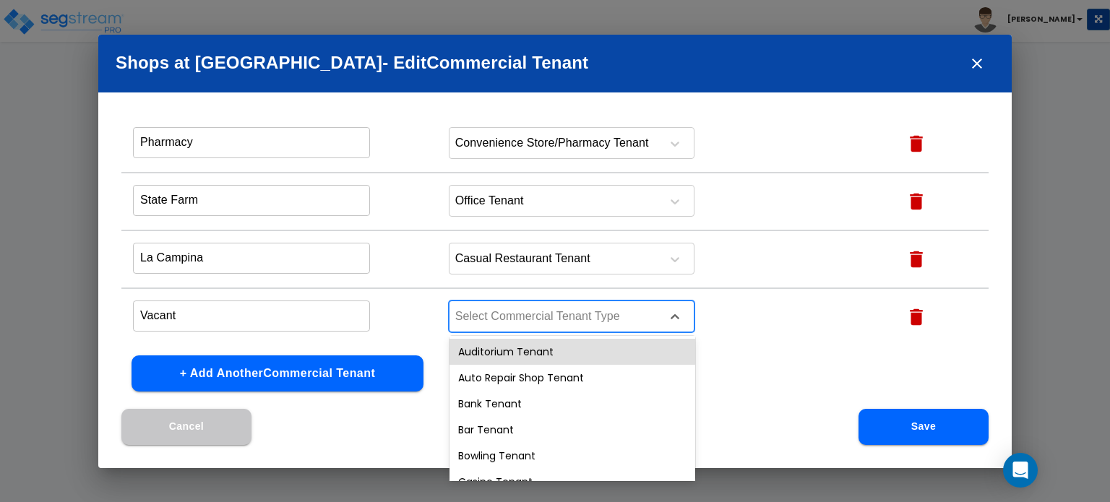
type input "c"
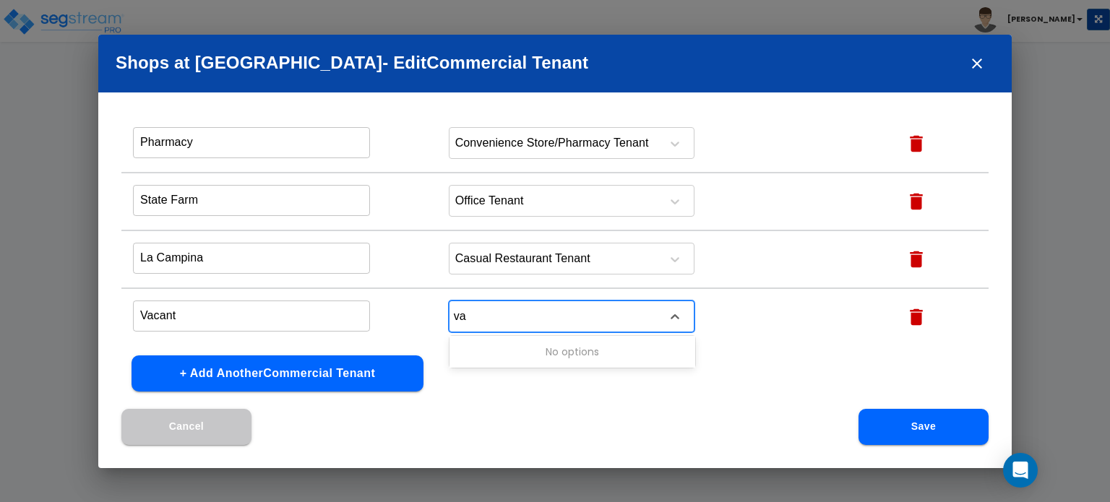
type input "v"
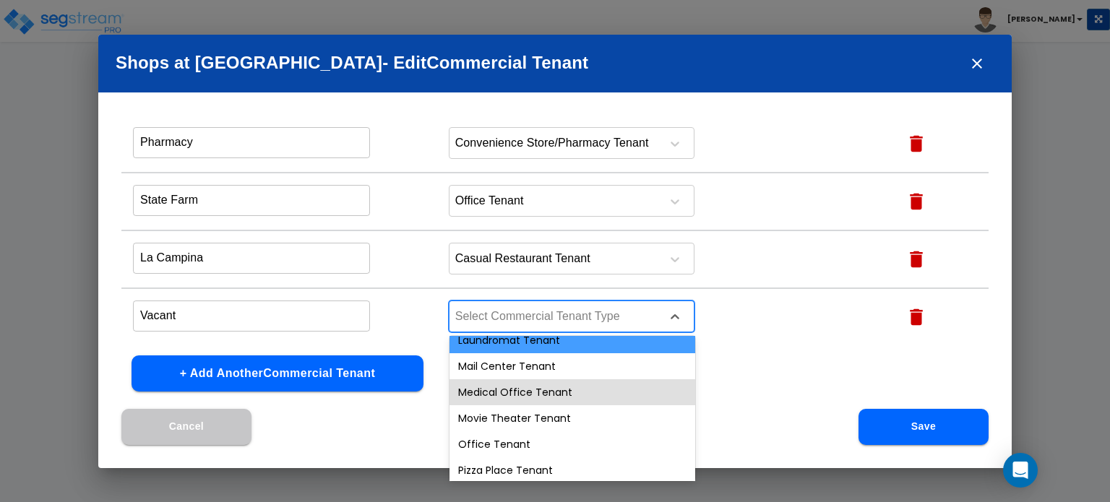
scroll to position [578, 0]
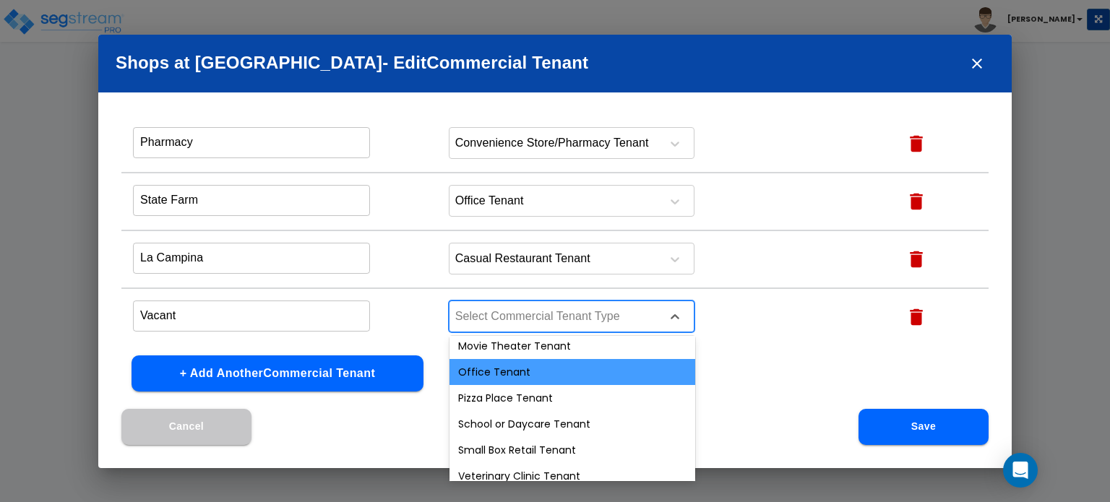
click at [509, 376] on div "Office Tenant" at bounding box center [572, 372] width 246 height 26
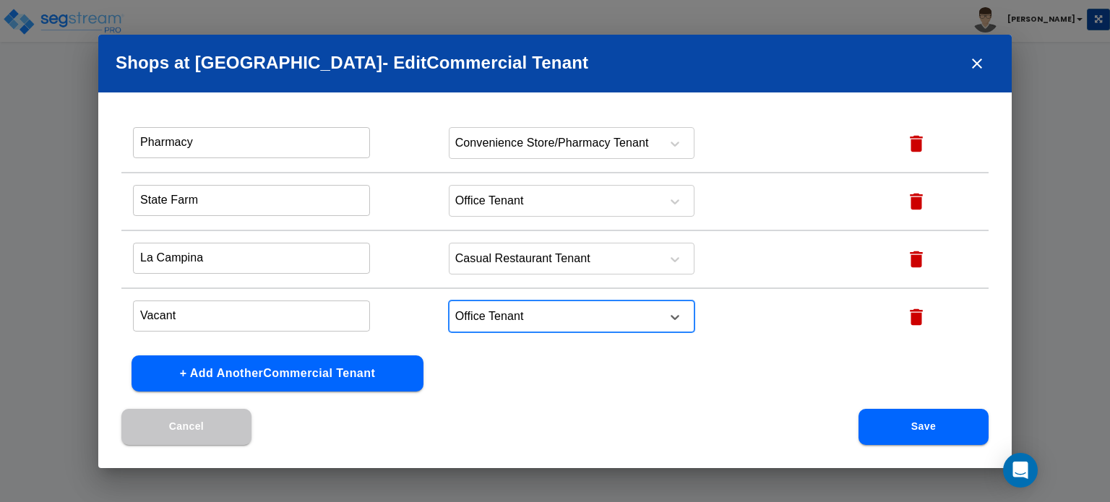
click at [933, 439] on button "Save" at bounding box center [923, 427] width 130 height 36
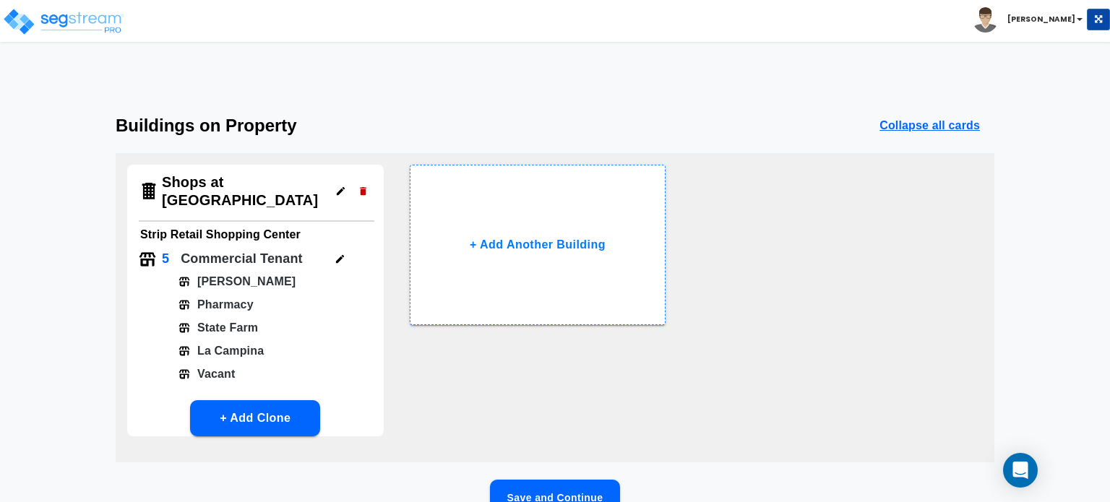
scroll to position [77, 0]
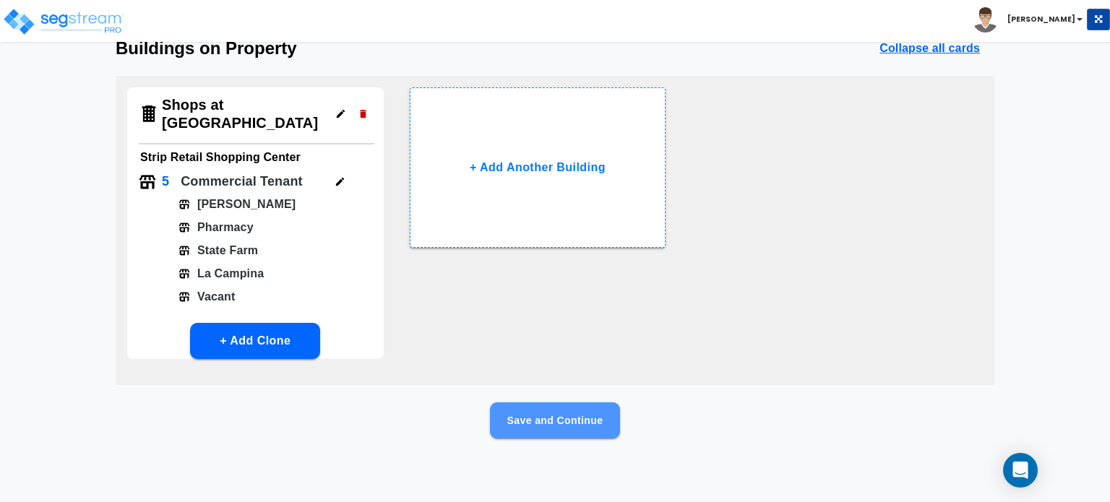
click at [560, 424] on button "Save and Continue" at bounding box center [555, 420] width 130 height 36
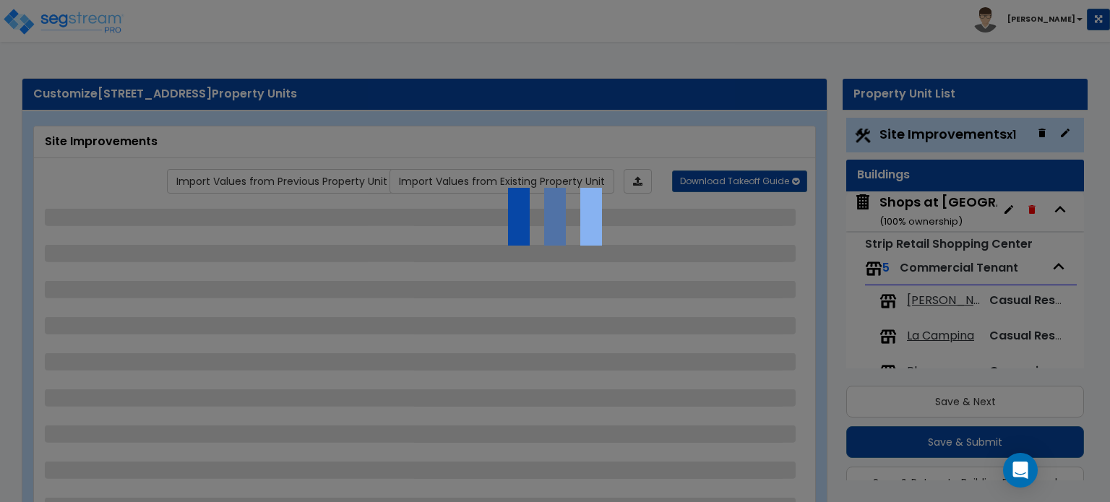
scroll to position [38, 0]
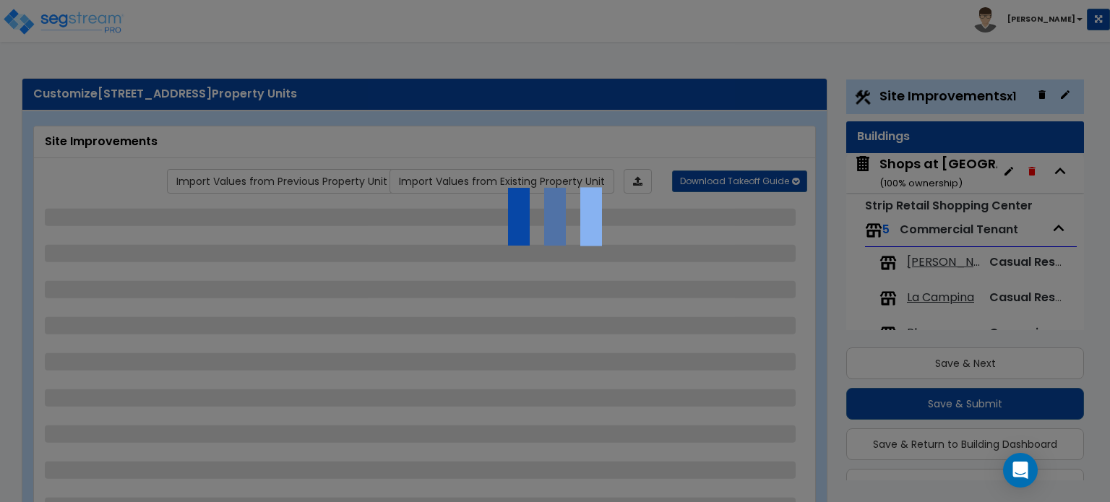
select select "2"
select select "1"
select select "2"
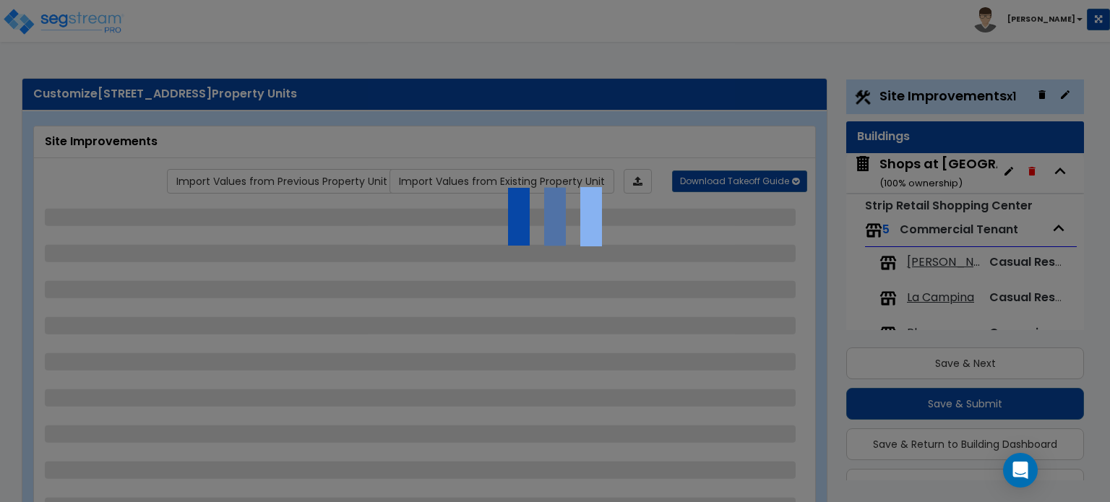
select select "1"
select select "2"
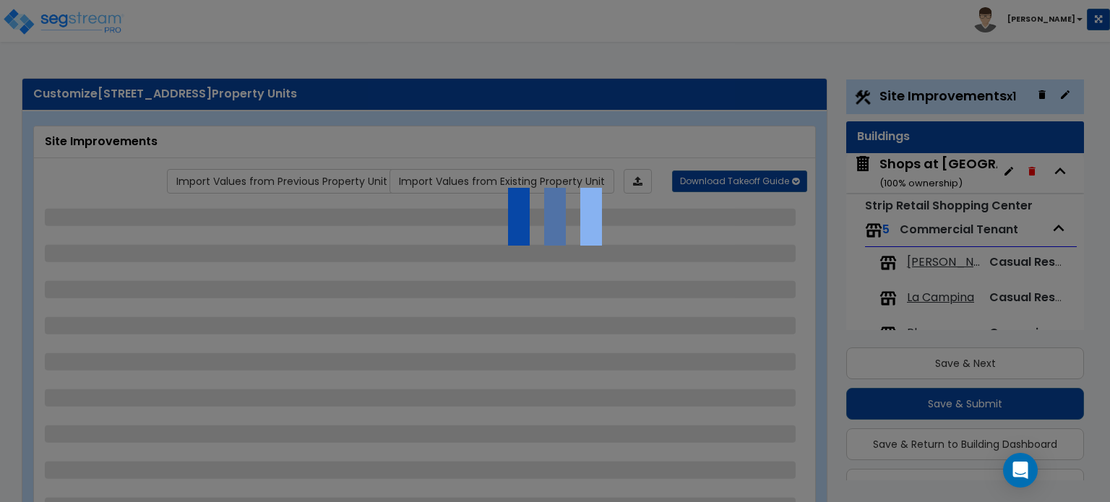
select select "1"
select select "2"
select select "1"
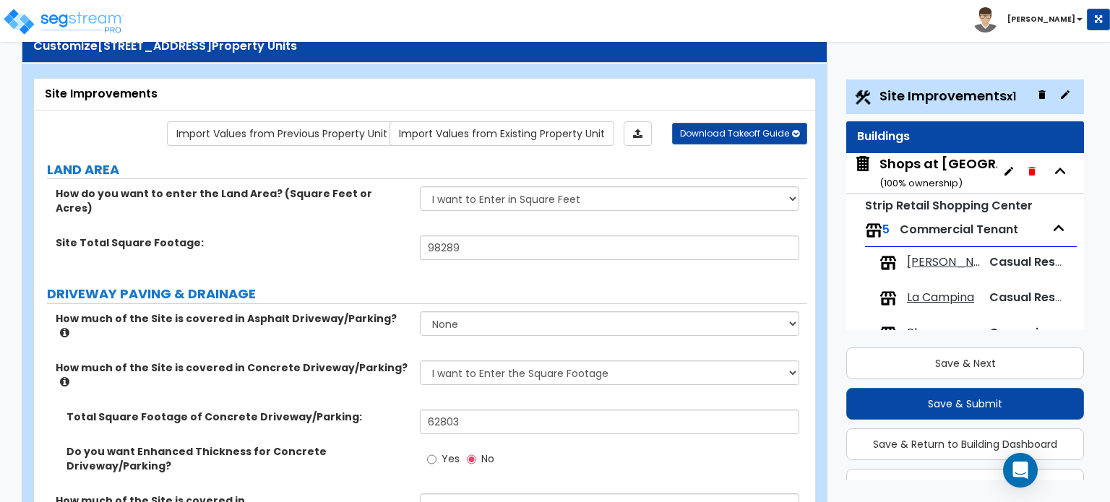
scroll to position [72, 0]
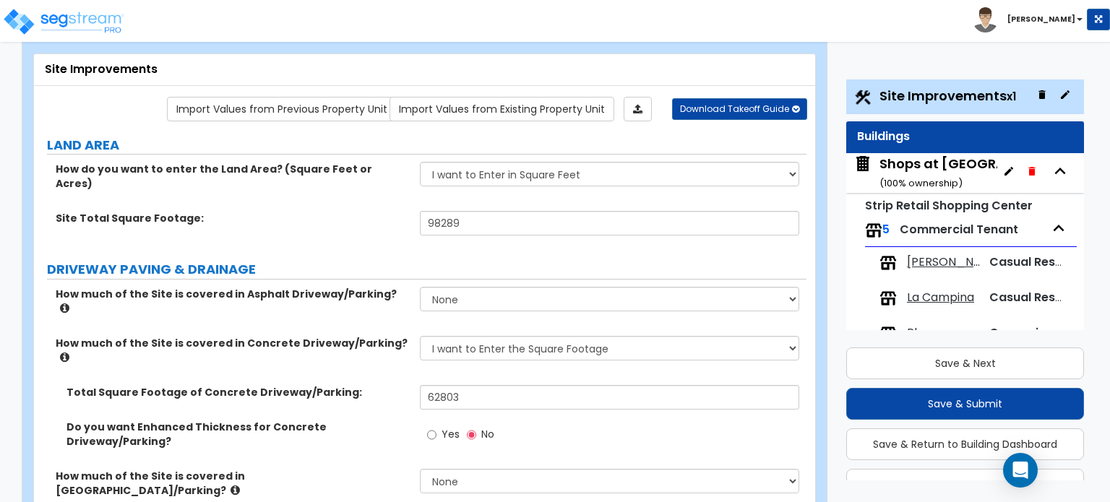
click at [939, 308] on div "La Campina Casual Restaurant Tenant" at bounding box center [970, 299] width 197 height 32
click at [939, 303] on span "La Campina" at bounding box center [940, 298] width 67 height 17
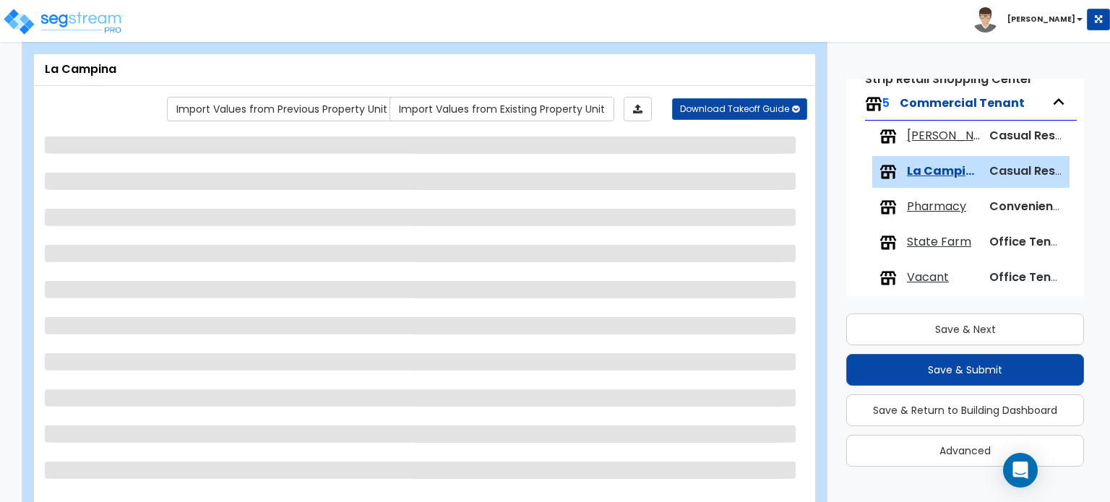
scroll to position [105, 0]
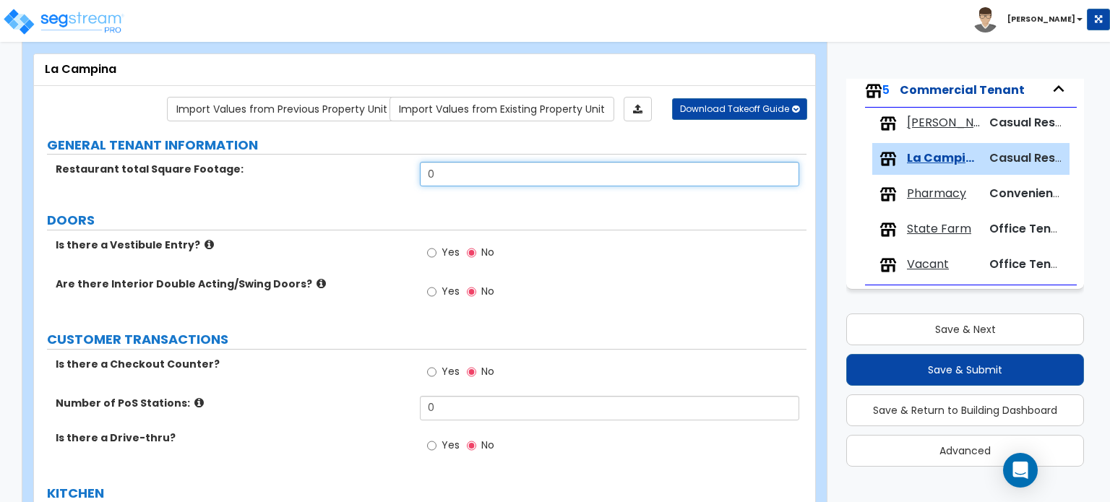
drag, startPoint x: 433, startPoint y: 184, endPoint x: 295, endPoint y: 189, distance: 138.1
click at [295, 189] on div "Restaurant total Square Footage: 0" at bounding box center [420, 179] width 772 height 35
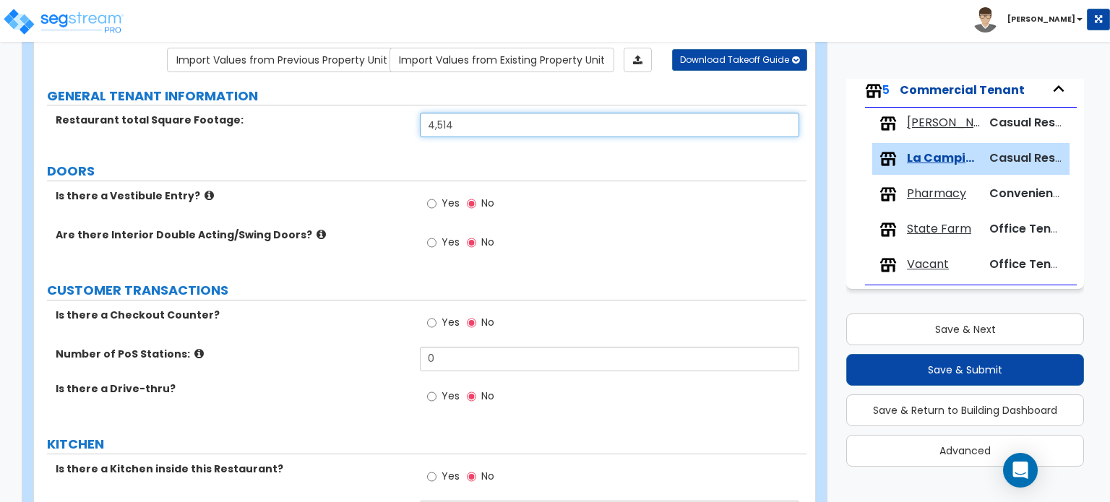
scroll to position [145, 0]
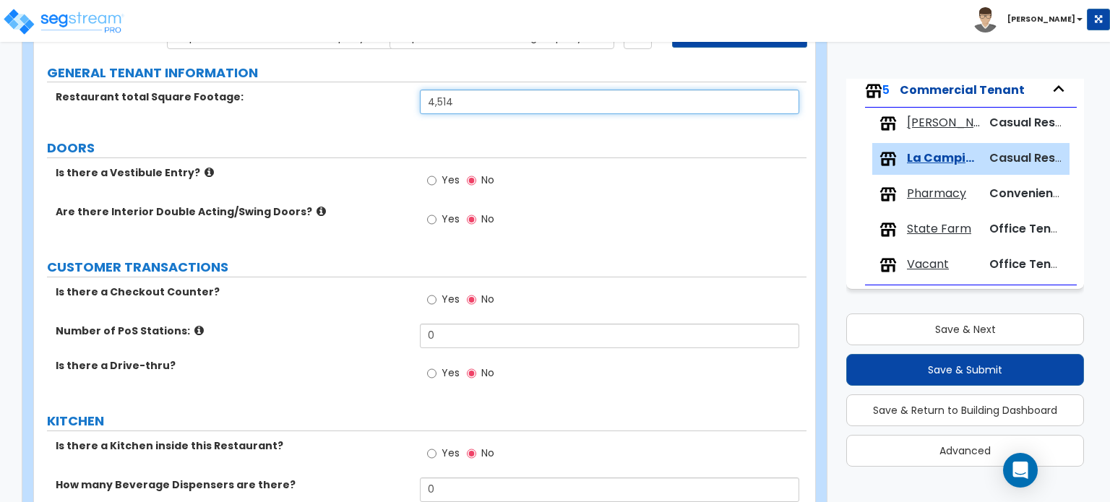
type input "4,514"
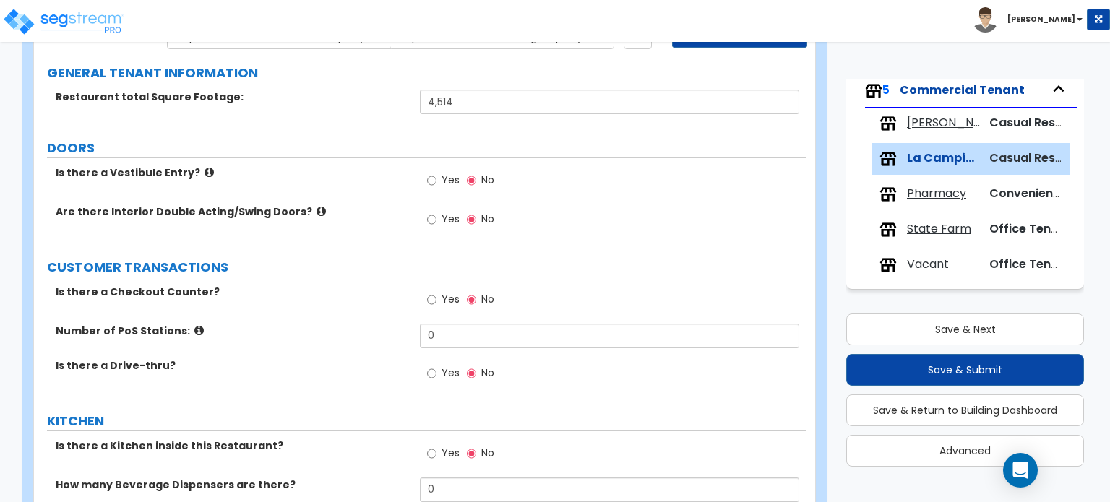
click at [437, 299] on label "Yes" at bounding box center [443, 301] width 33 height 25
click at [436, 299] on input "Yes" at bounding box center [431, 300] width 9 height 16
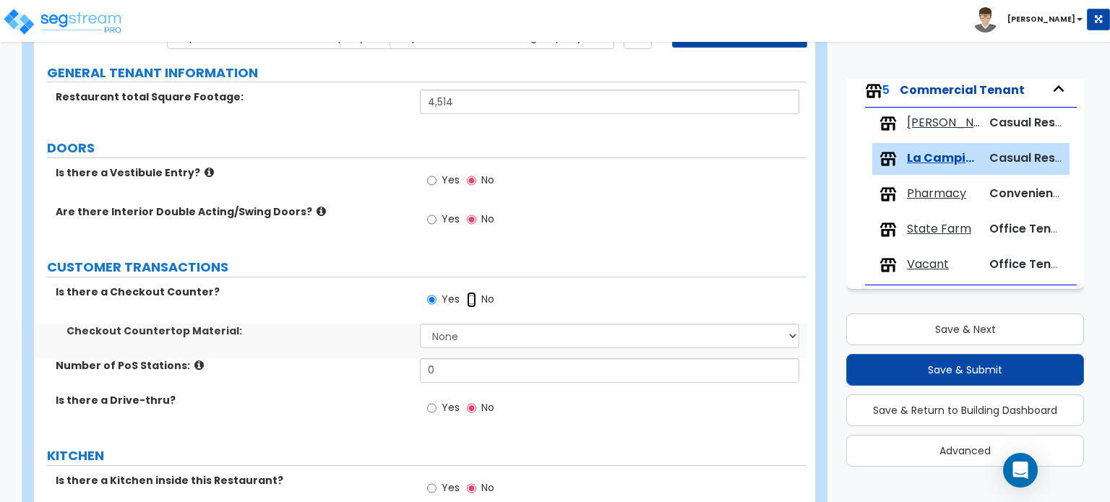
click at [469, 297] on input "No" at bounding box center [471, 300] width 9 height 16
radio input "false"
radio input "true"
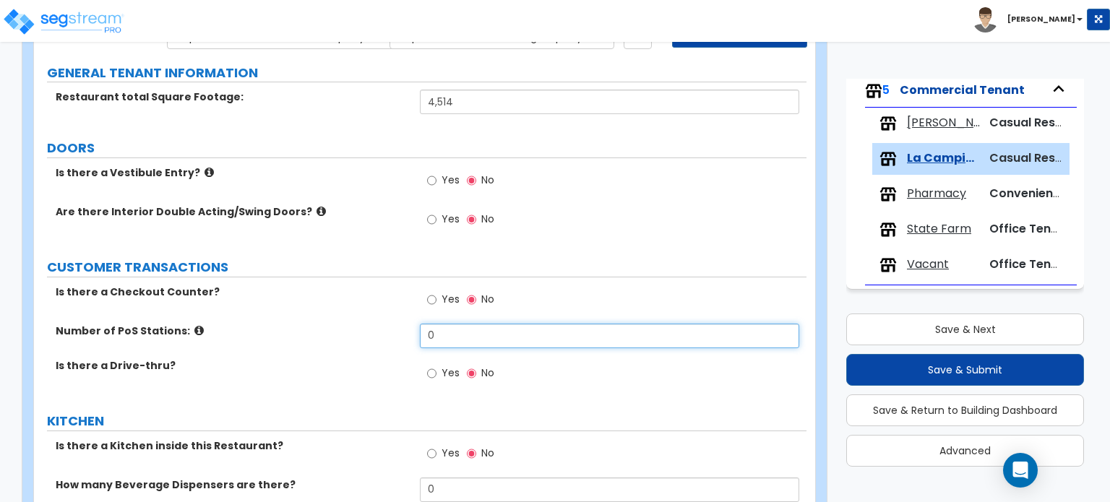
drag, startPoint x: 448, startPoint y: 342, endPoint x: 360, endPoint y: 345, distance: 88.2
click at [360, 345] on div "Number of PoS Stations: 0" at bounding box center [420, 341] width 772 height 35
click at [349, 344] on div "Number of PoS Stations: 0" at bounding box center [420, 341] width 772 height 35
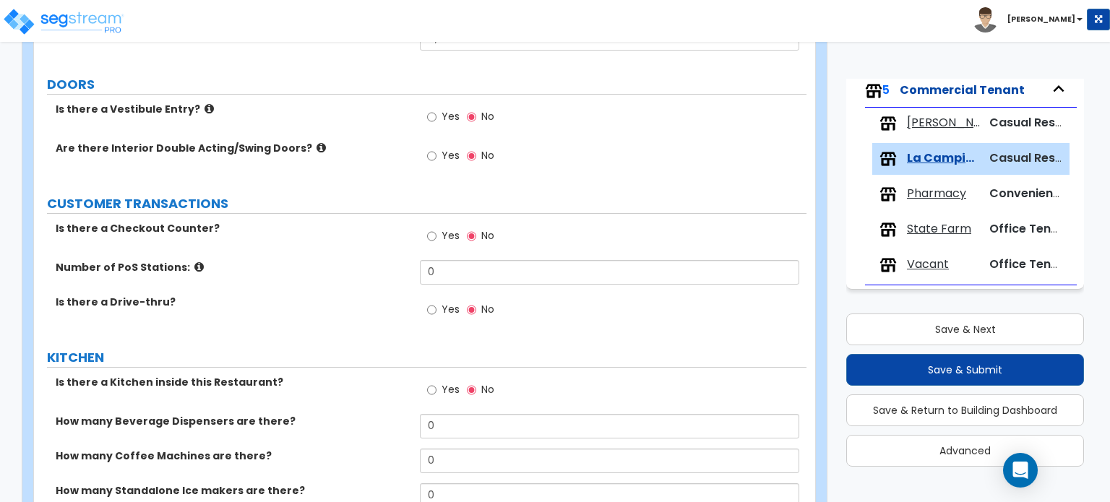
scroll to position [217, 0]
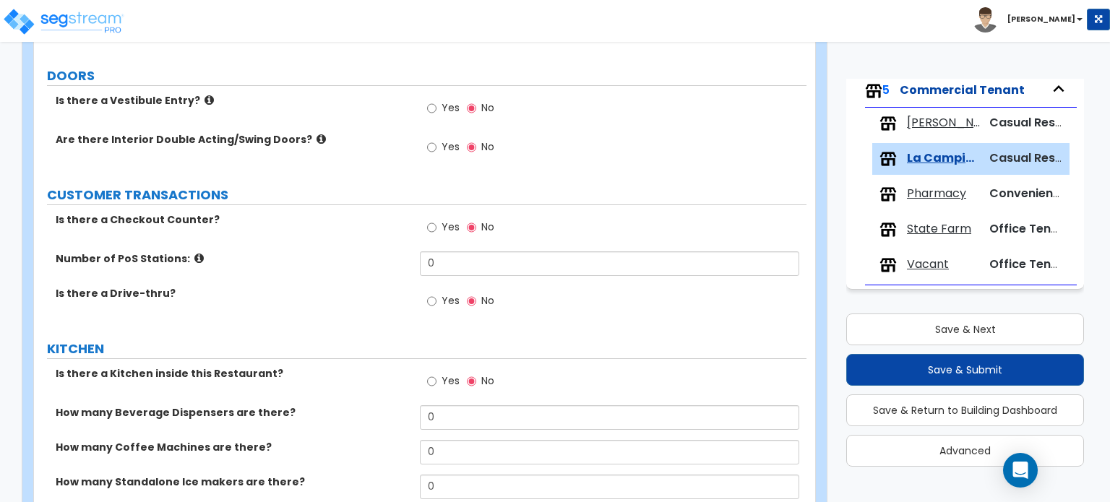
click at [437, 378] on label "Yes" at bounding box center [443, 383] width 33 height 25
click at [436, 378] on input "Yes" at bounding box center [431, 382] width 9 height 16
radio input "true"
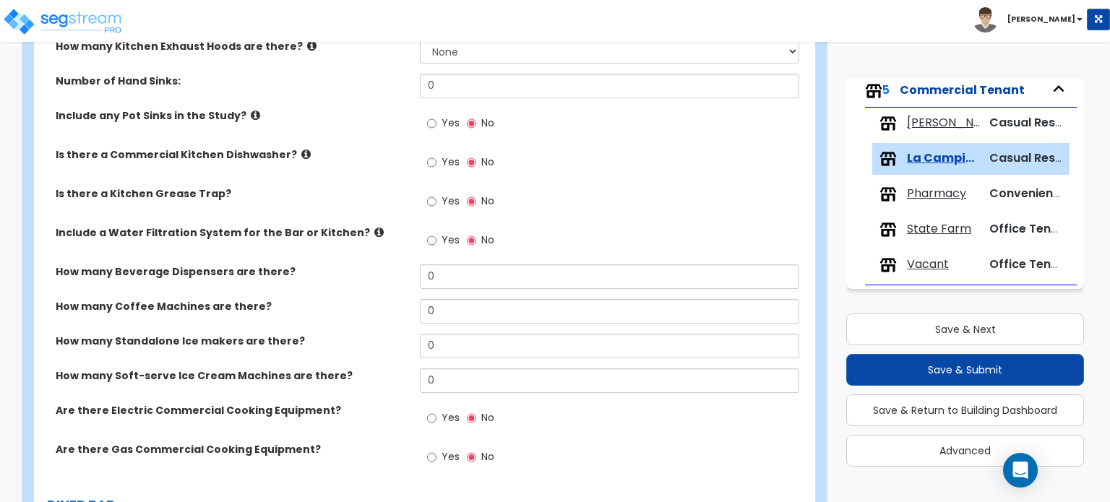
scroll to position [1301, 0]
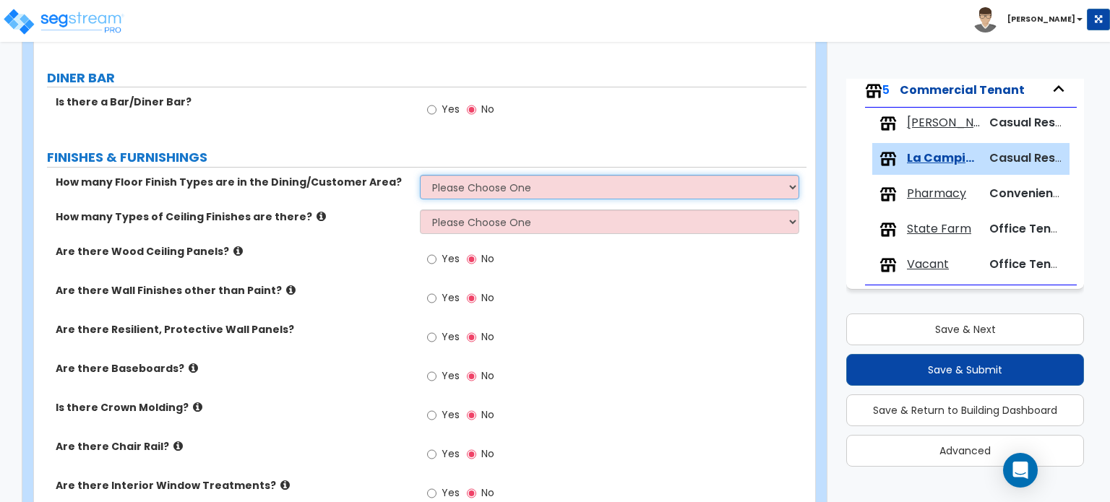
click at [475, 189] on select "Please Choose One 1 2 3 4" at bounding box center [609, 187] width 379 height 25
select select "1"
click at [420, 175] on select "Please Choose One 1 2 3 4" at bounding box center [609, 187] width 379 height 25
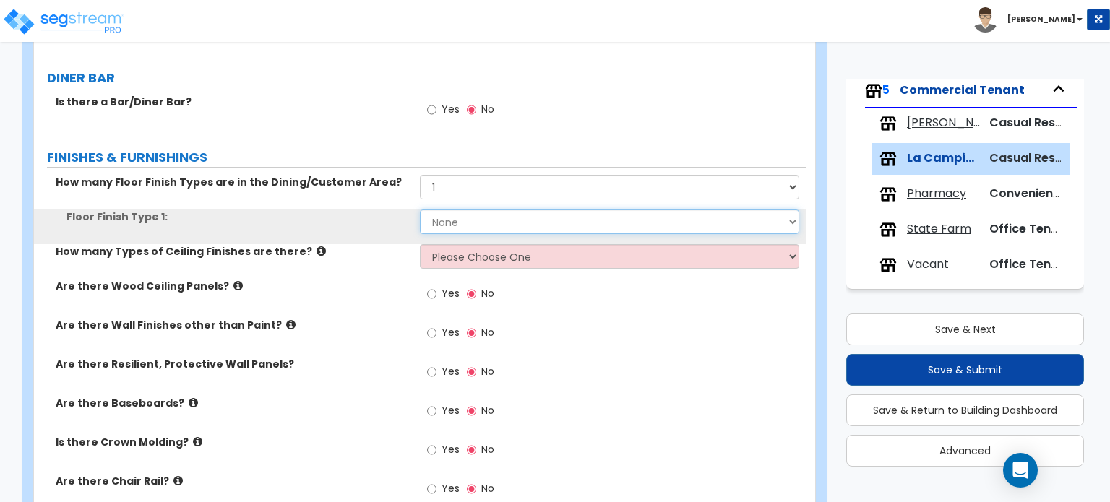
click at [501, 220] on select "None Tile Flooring Hardwood Flooring Resilient Laminate Flooring VCT Flooring S…" at bounding box center [609, 222] width 379 height 25
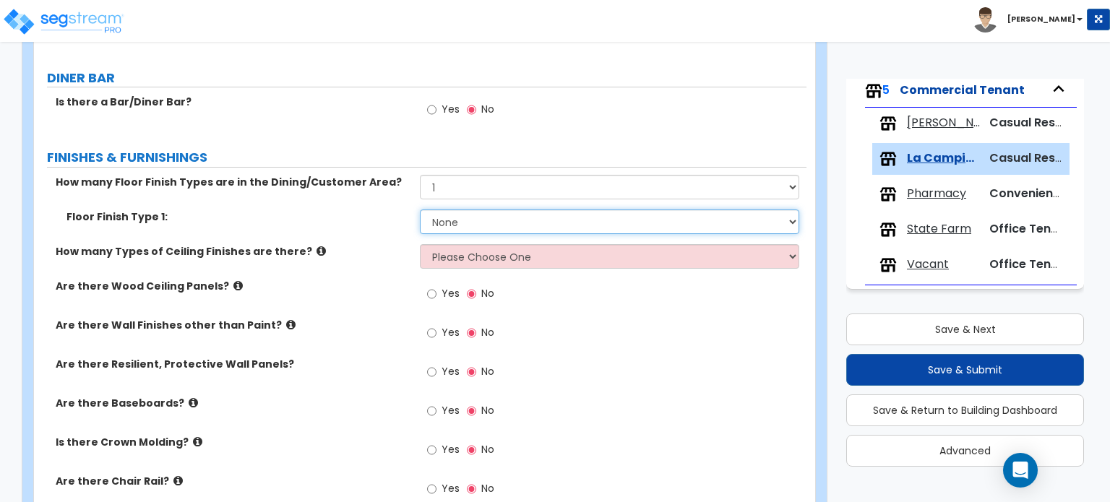
select select "1"
click at [420, 210] on select "None Tile Flooring Hardwood Flooring Resilient Laminate Flooring VCT Flooring S…" at bounding box center [609, 222] width 379 height 25
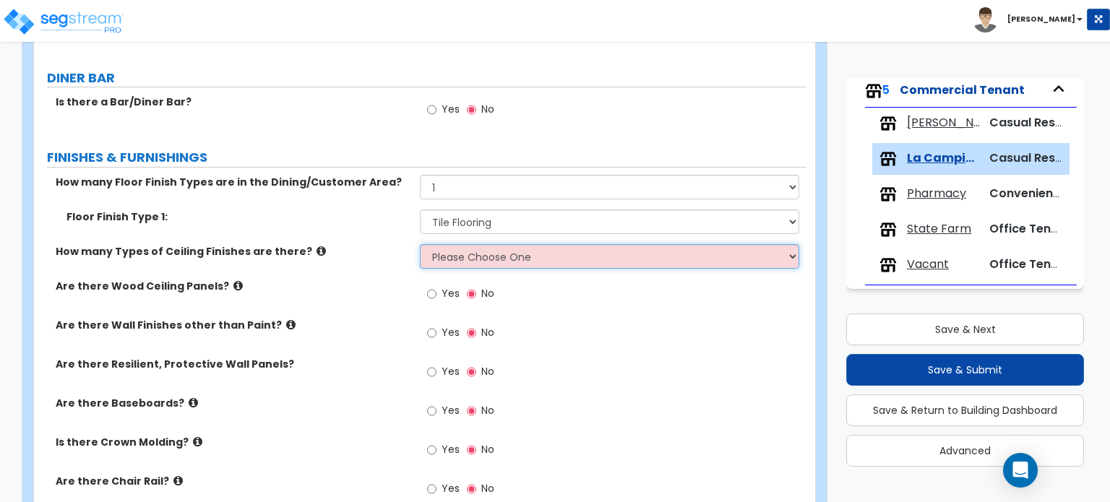
click at [480, 256] on select "Please Choose One 1 2 3" at bounding box center [609, 256] width 379 height 25
select select "1"
click at [420, 244] on select "Please Choose One 1 2 3" at bounding box center [609, 256] width 379 height 25
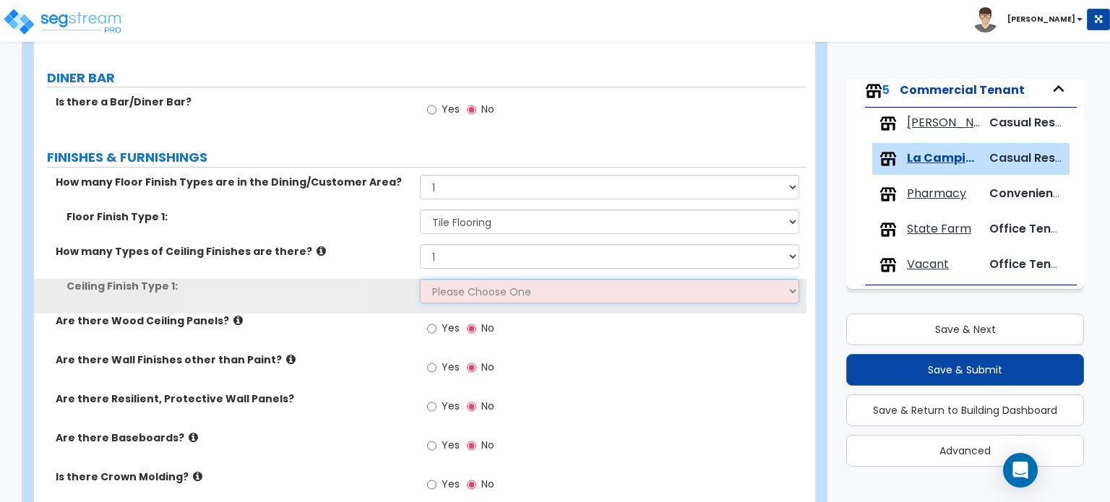
click at [488, 288] on select "Please Choose One Drywall Ceiling Open Ceiling Drop Ceiling" at bounding box center [609, 291] width 379 height 25
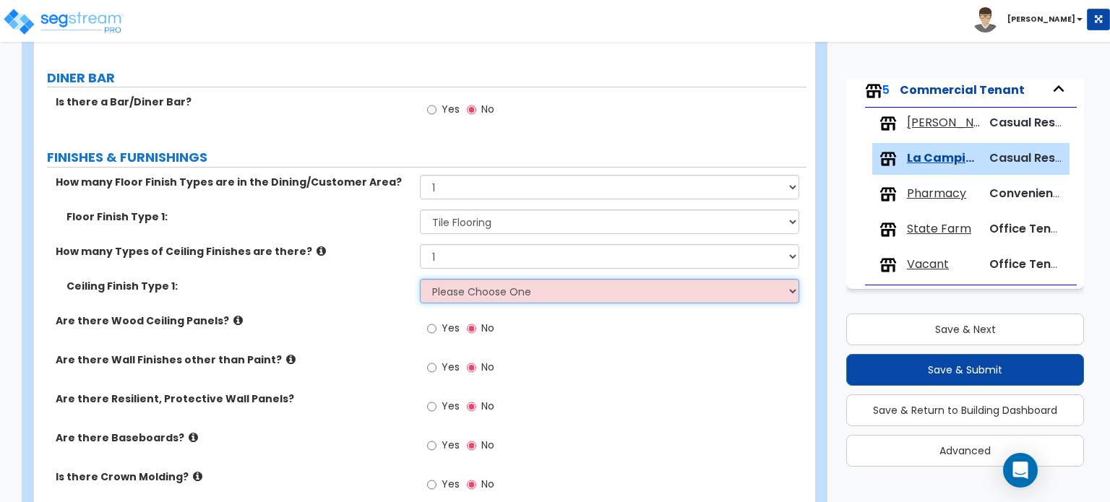
select select "3"
click at [420, 279] on select "Please Choose One Drywall Ceiling Open Ceiling Drop Ceiling" at bounding box center [609, 291] width 379 height 25
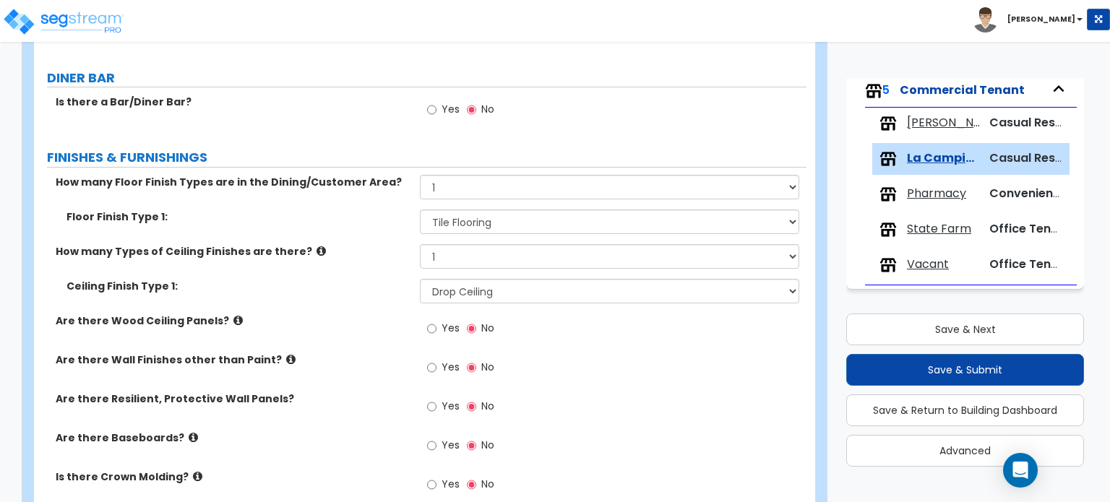
click at [285, 303] on div "Ceiling Finish Type 1: Please Choose One Drywall Ceiling Open Ceiling Drop Ceil…" at bounding box center [420, 296] width 772 height 35
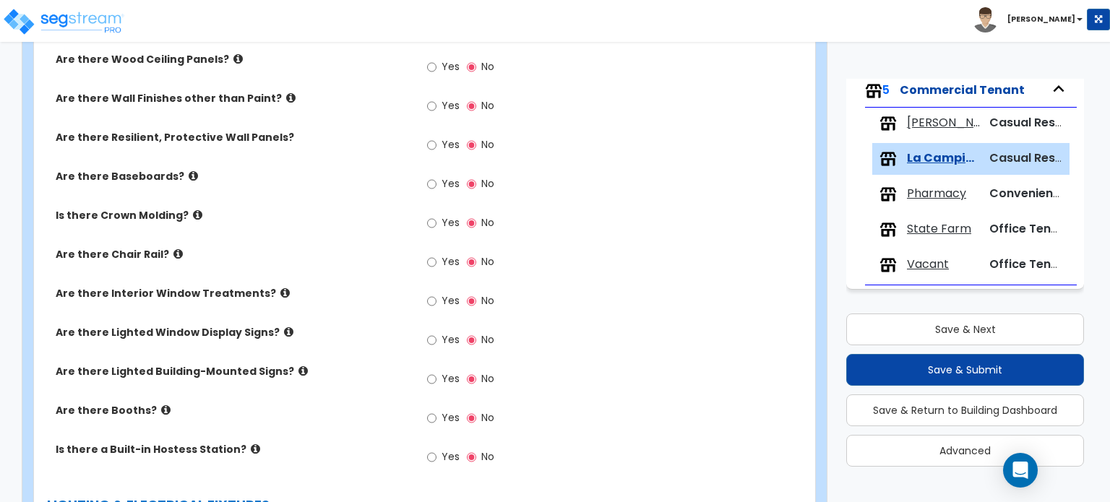
scroll to position [1879, 0]
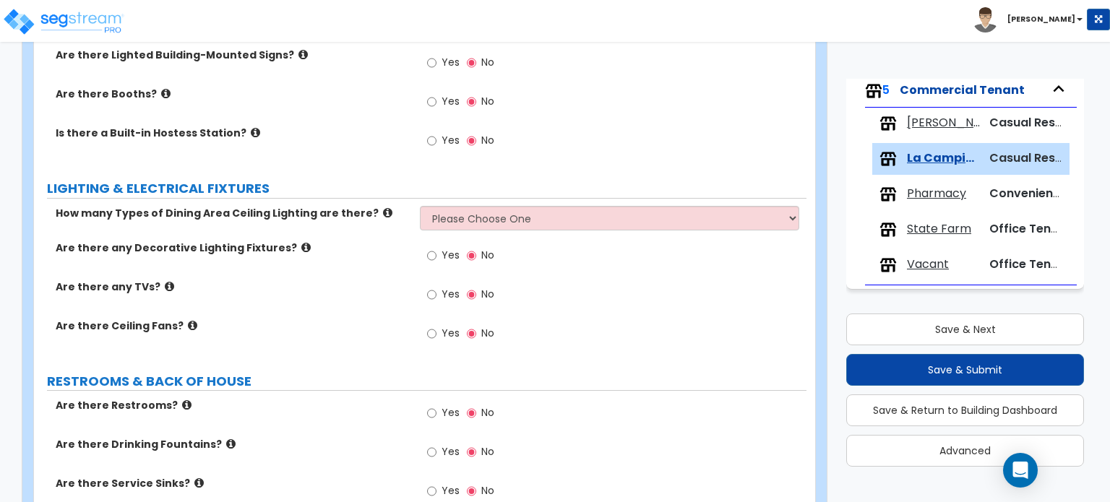
click at [382, 280] on label "Are there any TVs?" at bounding box center [232, 287] width 353 height 14
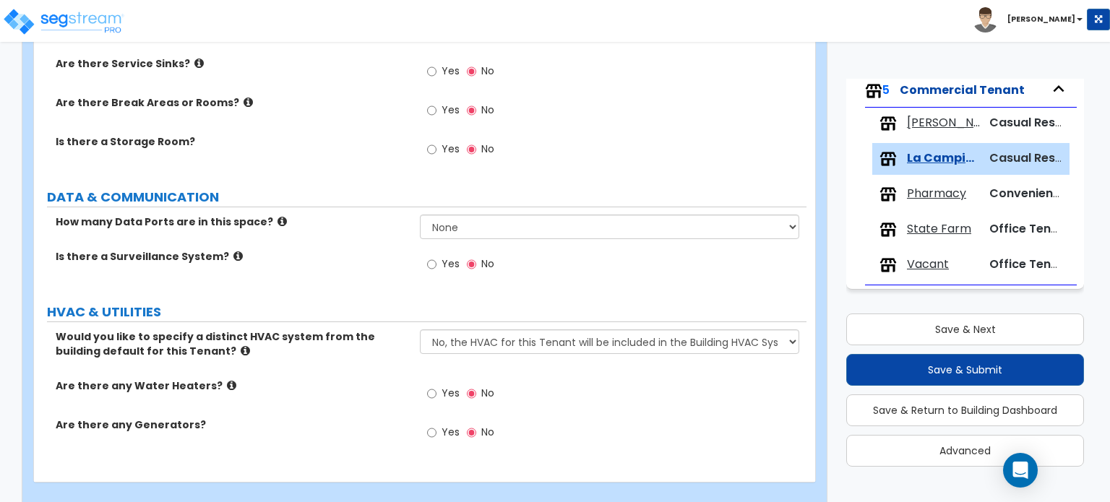
scroll to position [2312, 0]
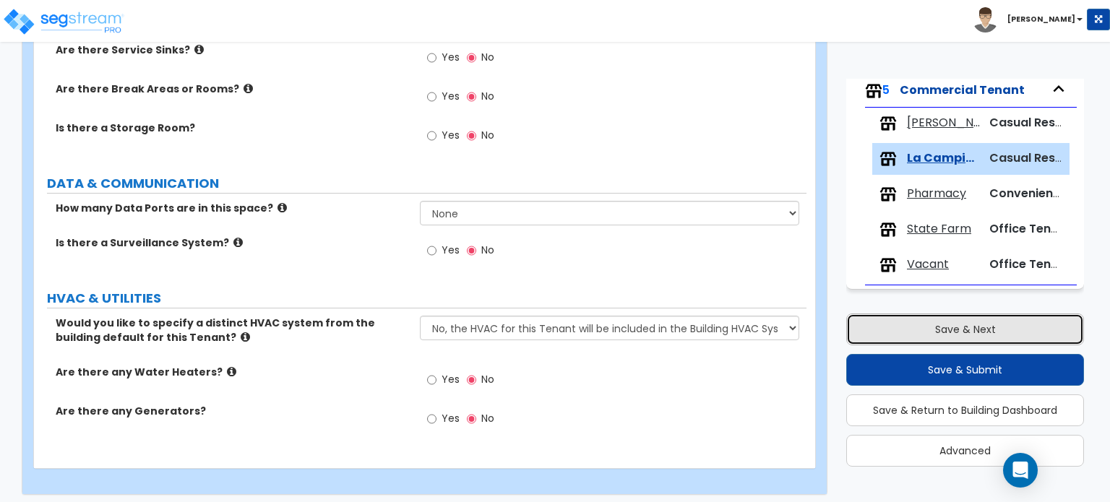
click at [898, 337] on button "Save & Next" at bounding box center [965, 330] width 238 height 32
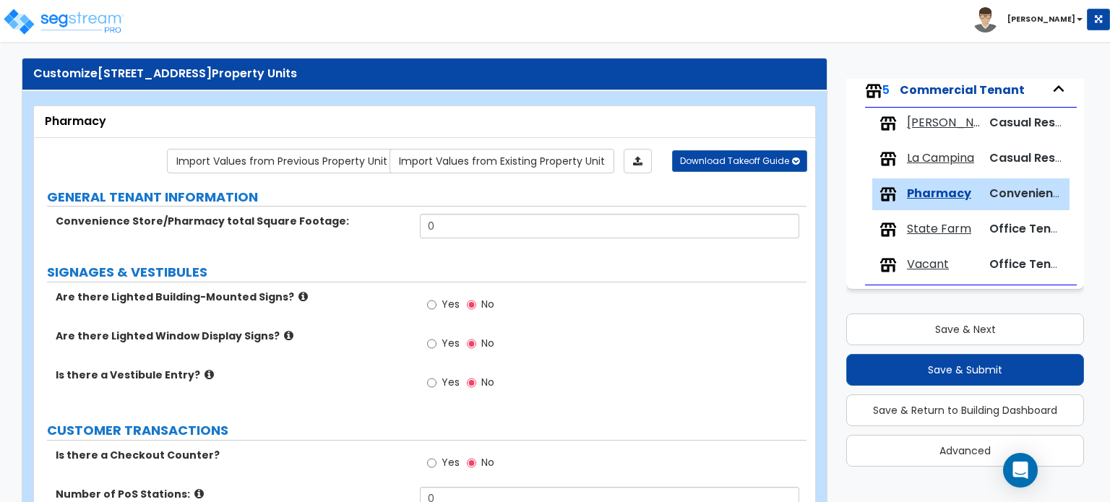
scroll to position [0, 0]
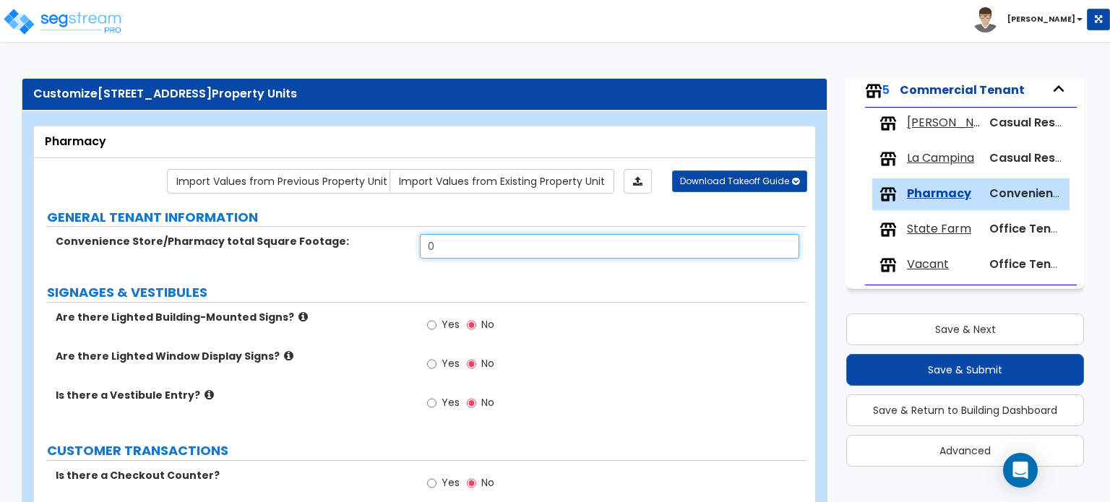
click at [457, 236] on input "0" at bounding box center [609, 246] width 379 height 25
drag, startPoint x: 460, startPoint y: 238, endPoint x: 350, endPoint y: 239, distance: 109.1
click at [353, 239] on div "Convenience Store/Pharmacy total Square Footage: 0" at bounding box center [420, 251] width 772 height 35
type input "2,029"
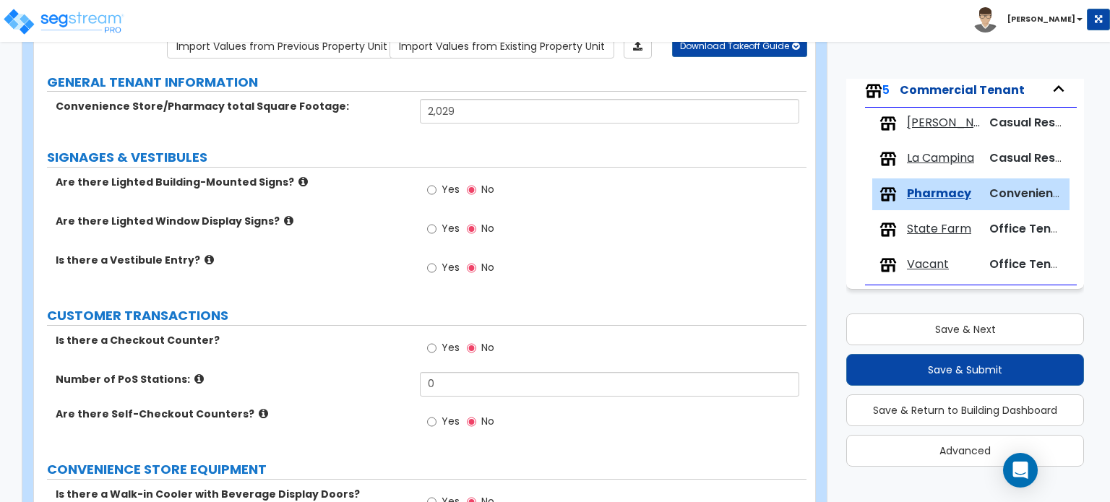
scroll to position [145, 0]
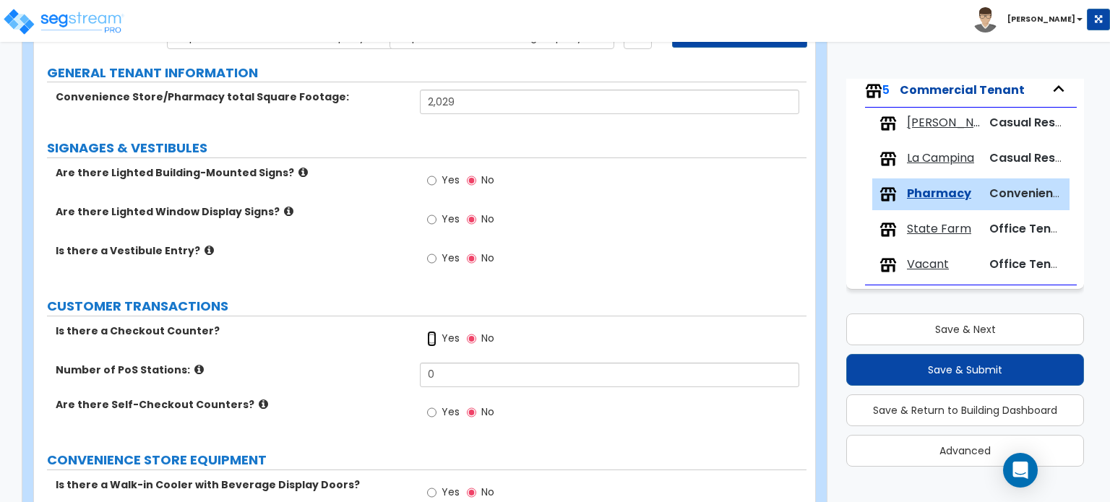
click at [428, 336] on input "Yes" at bounding box center [431, 339] width 9 height 16
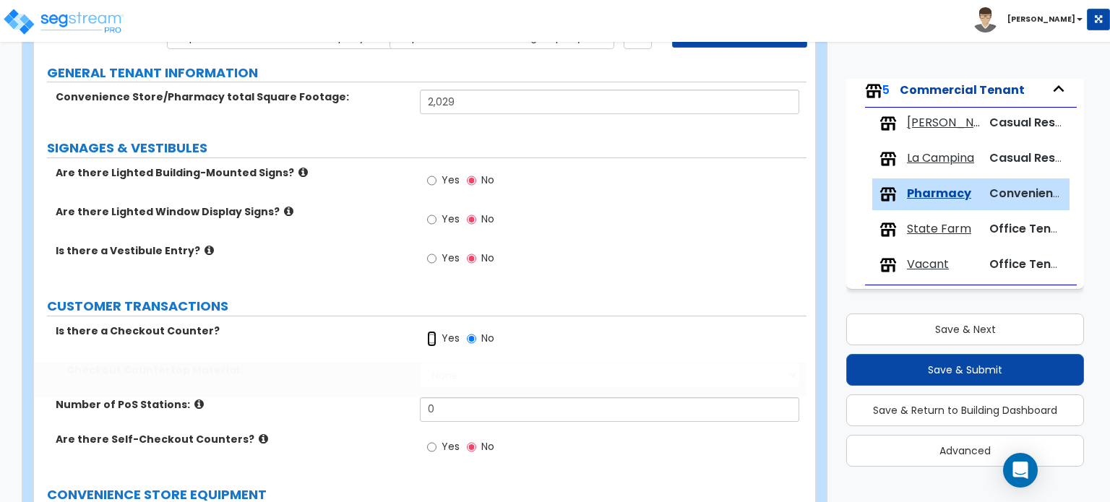
radio input "true"
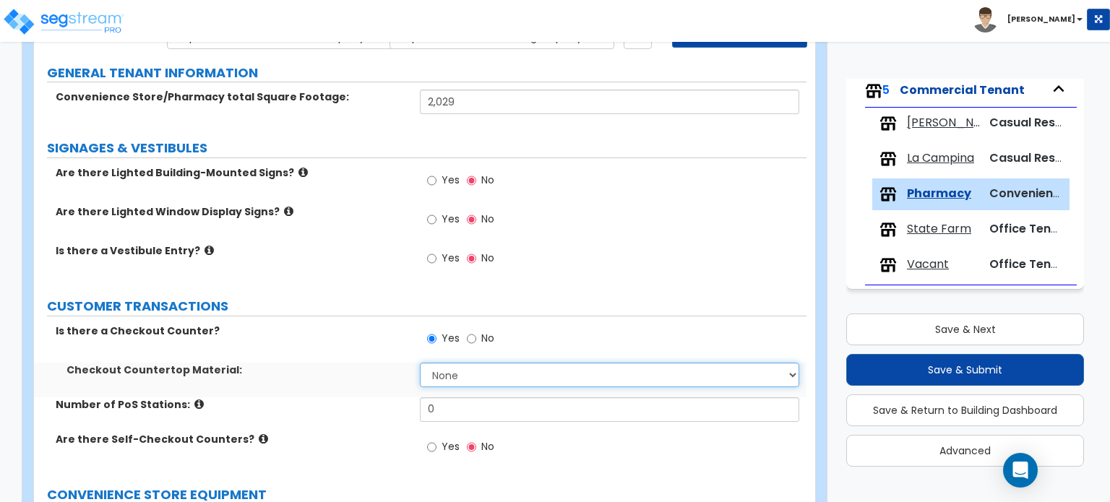
click at [460, 370] on select "None Plastic Laminate Solid Surface Stone Quartz Marble Tile Wood Stainless Ste…" at bounding box center [609, 375] width 379 height 25
click at [420, 363] on select "None Plastic Laminate Solid Surface Stone Quartz Marble Tile Wood Stainless Ste…" at bounding box center [609, 375] width 379 height 25
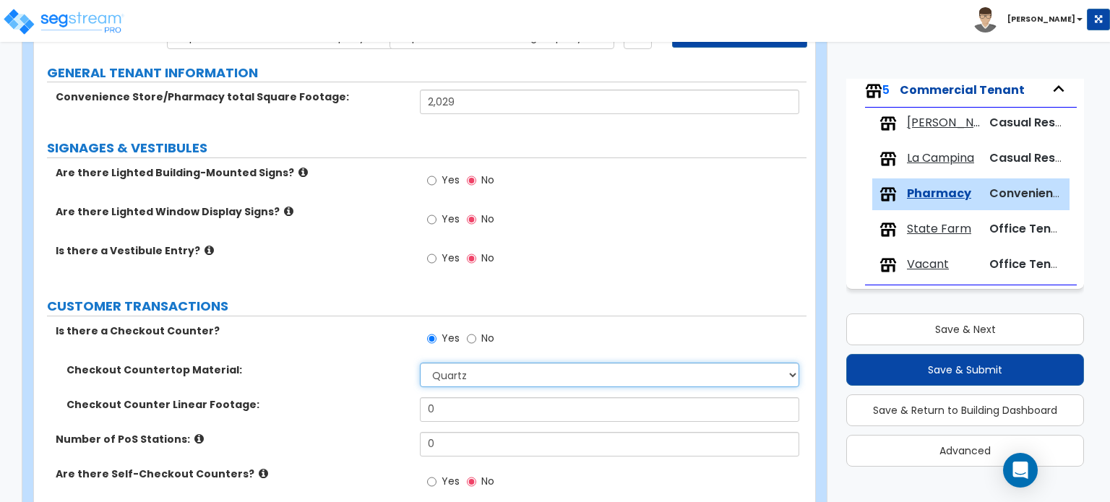
click at [503, 366] on select "None Plastic Laminate Solid Surface Stone Quartz Marble Tile Wood Stainless Ste…" at bounding box center [609, 375] width 379 height 25
select select "2"
click at [420, 363] on select "None Plastic Laminate Solid Surface Stone Quartz Marble Tile Wood Stainless Ste…" at bounding box center [609, 375] width 379 height 25
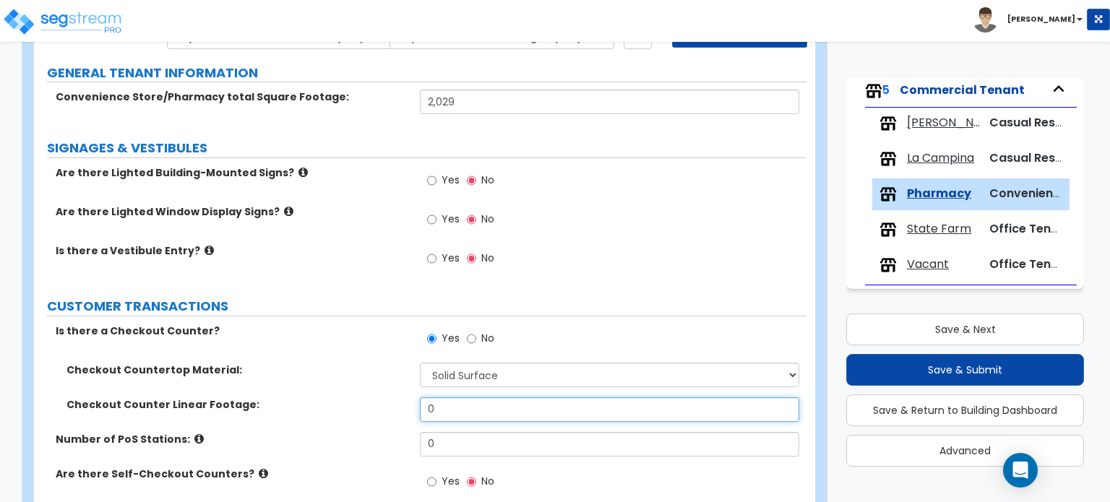
drag, startPoint x: 473, startPoint y: 399, endPoint x: 334, endPoint y: 414, distance: 139.6
click at [334, 414] on div "Checkout Counter Linear Footage: 0" at bounding box center [420, 414] width 772 height 35
type input "16"
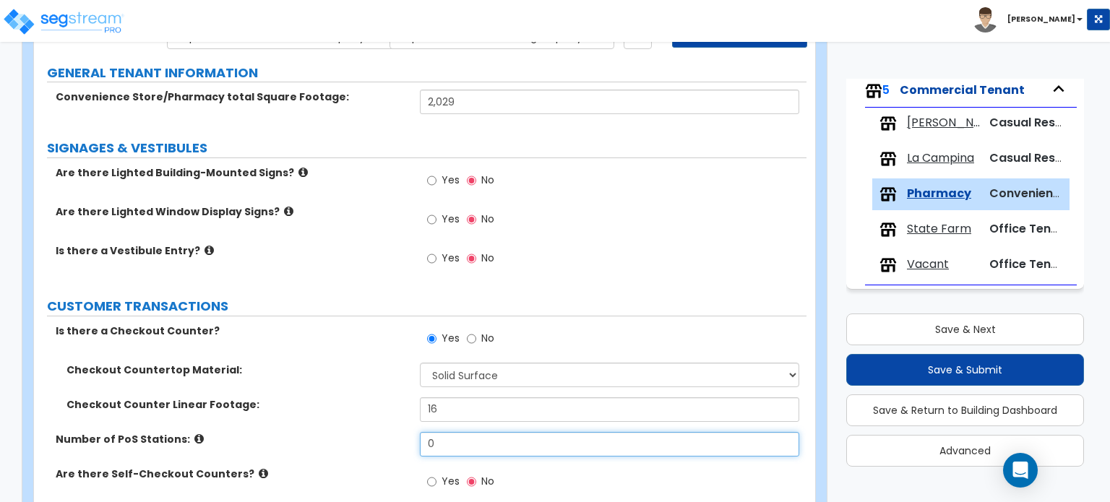
drag, startPoint x: 451, startPoint y: 432, endPoint x: 371, endPoint y: 446, distance: 81.4
click at [371, 446] on div "Number of PoS Stations: 0" at bounding box center [420, 449] width 772 height 35
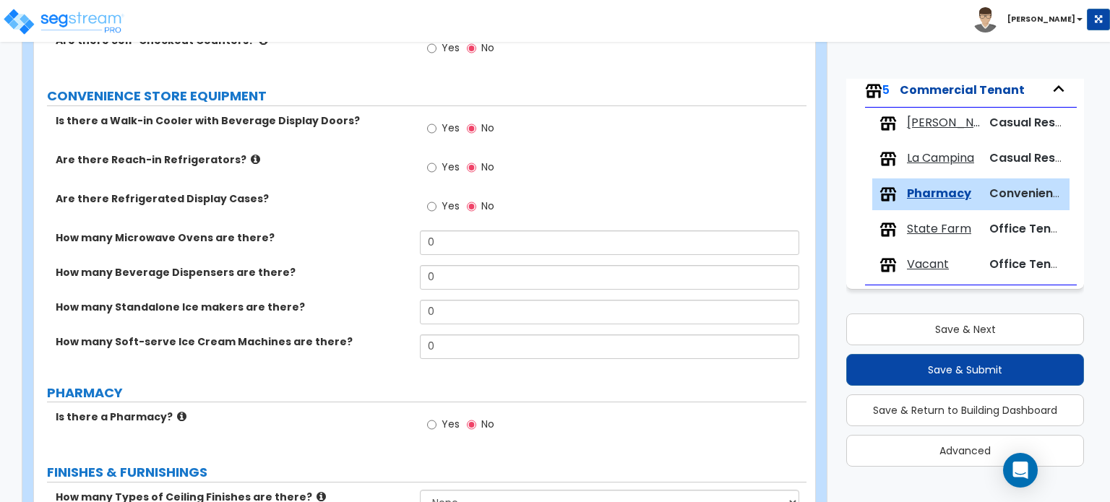
scroll to position [650, 0]
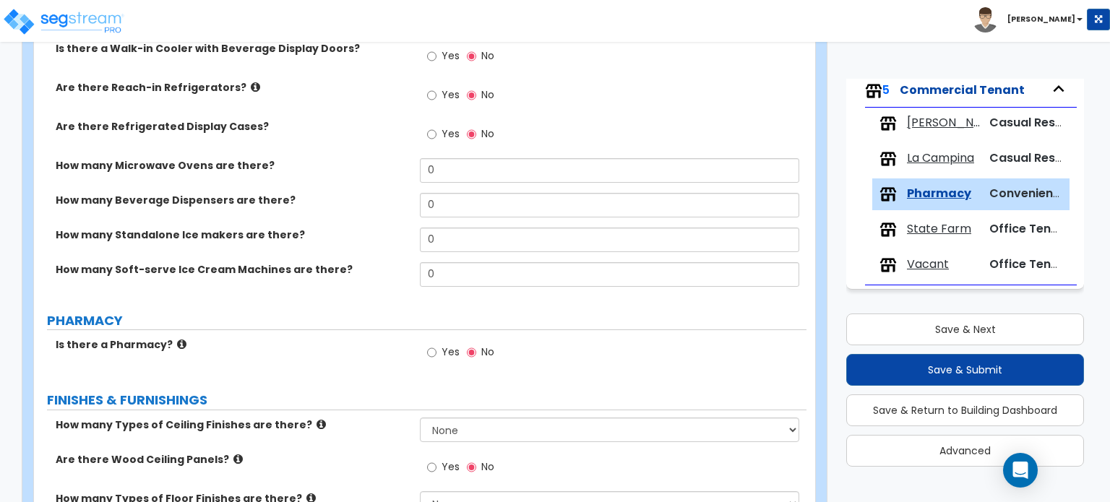
type input "1"
click at [427, 349] on input "Yes" at bounding box center [431, 353] width 9 height 16
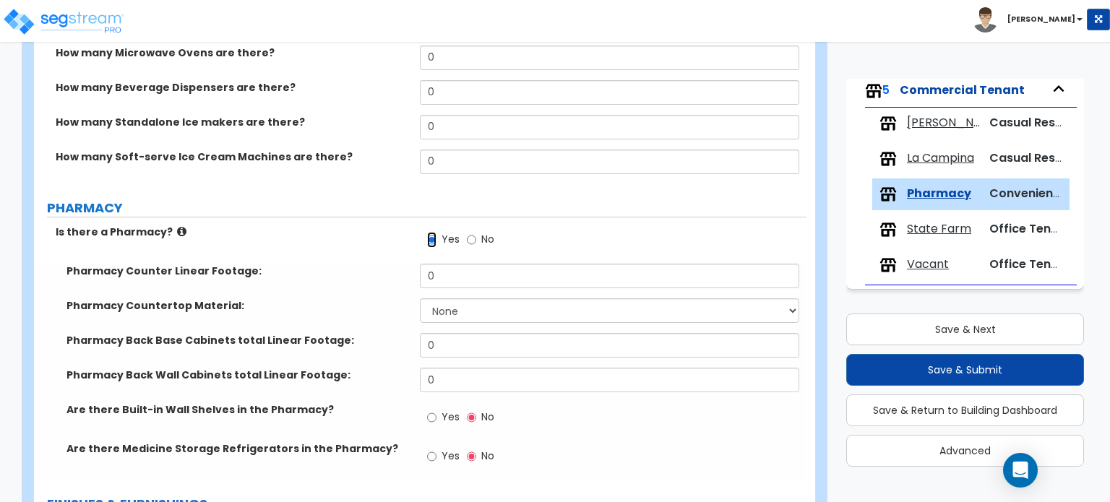
scroll to position [795, 0]
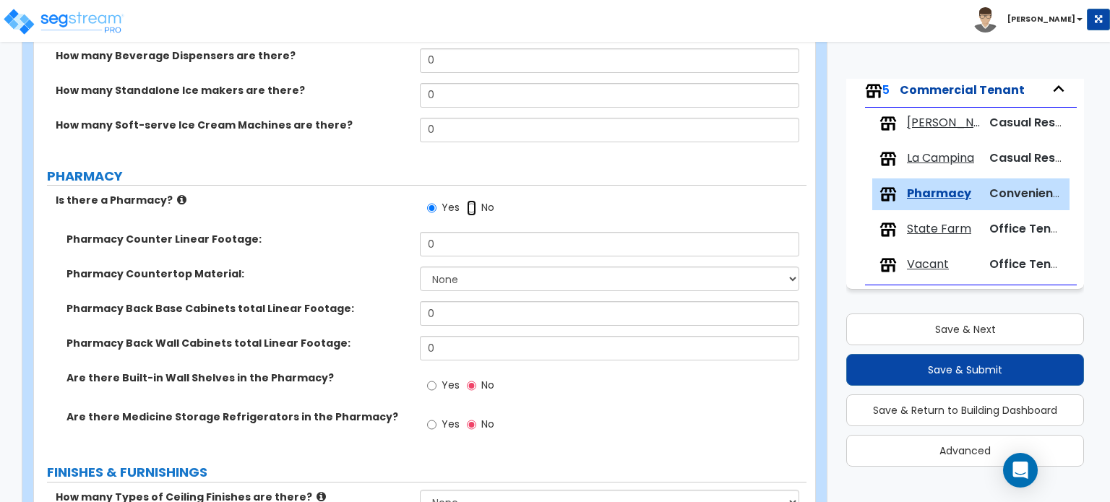
click at [470, 208] on input "No" at bounding box center [471, 208] width 9 height 16
radio input "false"
radio input "true"
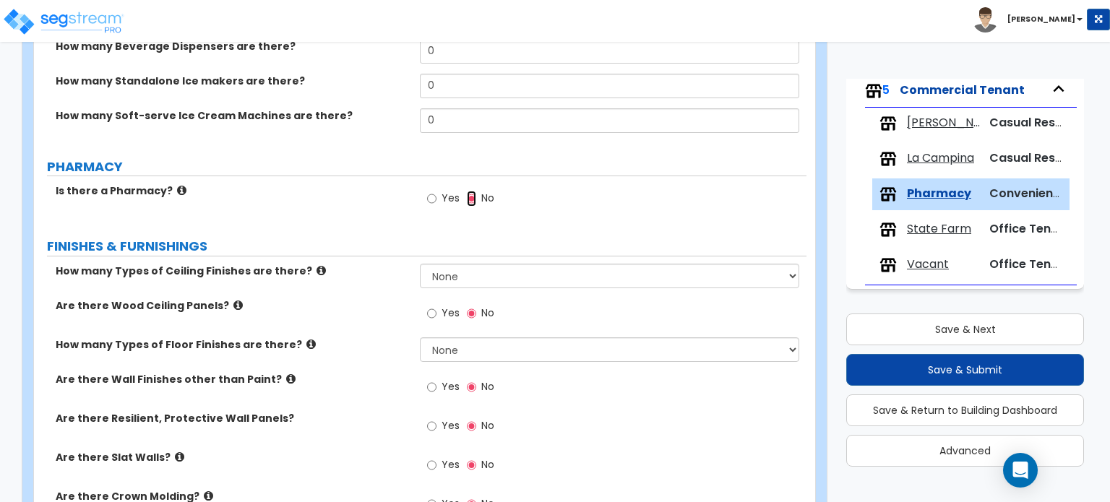
scroll to position [867, 0]
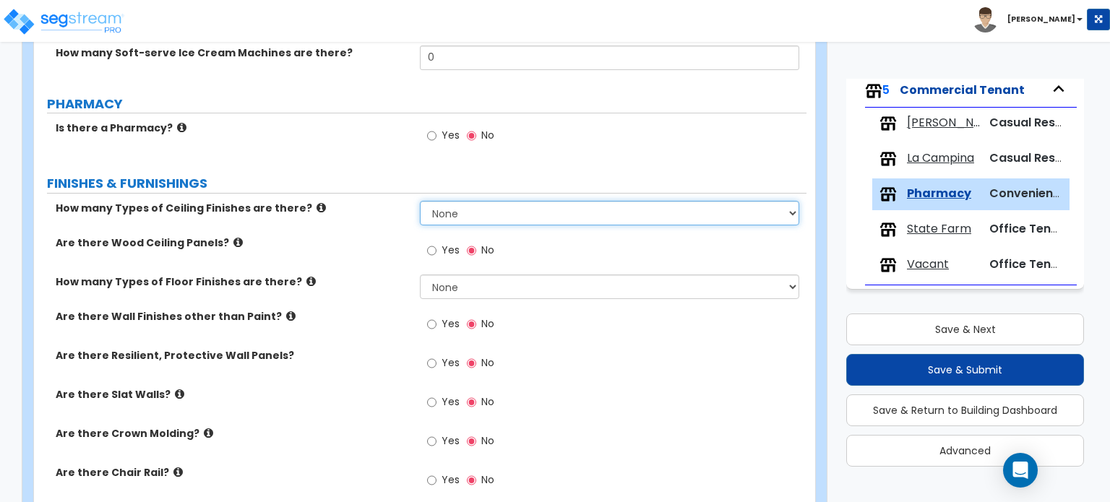
click at [471, 212] on select "None 1 2 3" at bounding box center [609, 213] width 379 height 25
select select "1"
click at [420, 201] on select "None 1 2 3" at bounding box center [609, 213] width 379 height 25
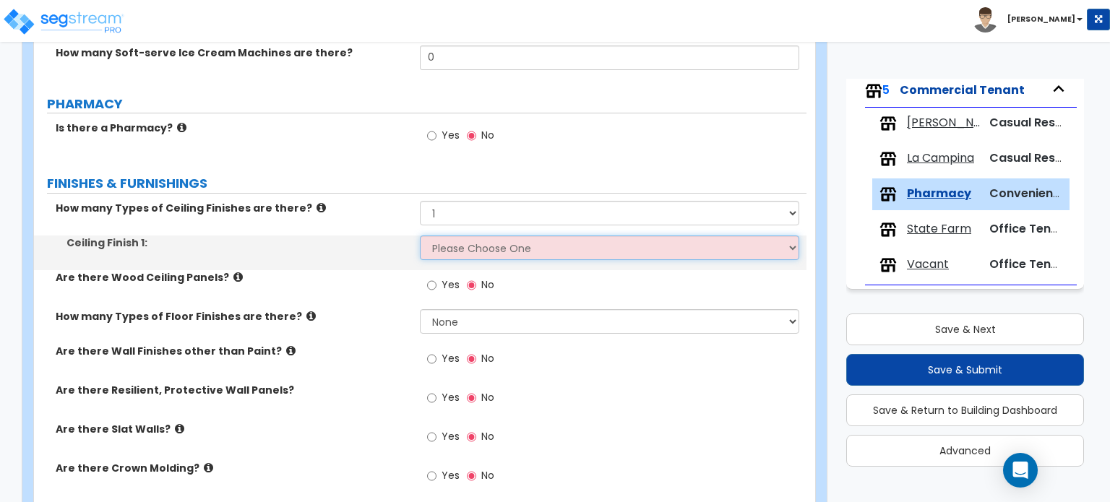
click at [474, 244] on select "Please Choose One Drop Ceiling Open Ceiling Drywall Ceiling" at bounding box center [609, 248] width 379 height 25
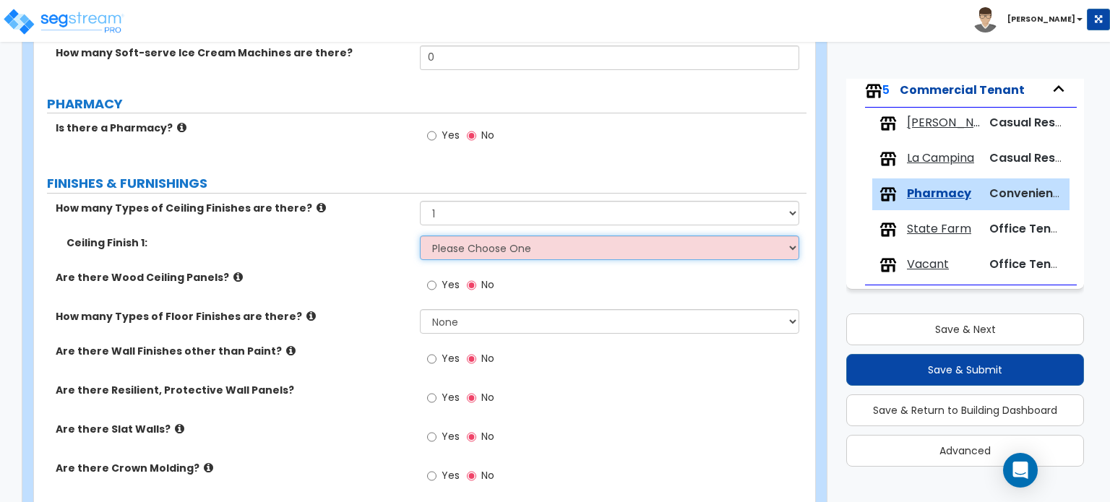
select select "1"
click at [420, 236] on select "Please Choose One Drop Ceiling Open Ceiling Drywall Ceiling" at bounding box center [609, 248] width 379 height 25
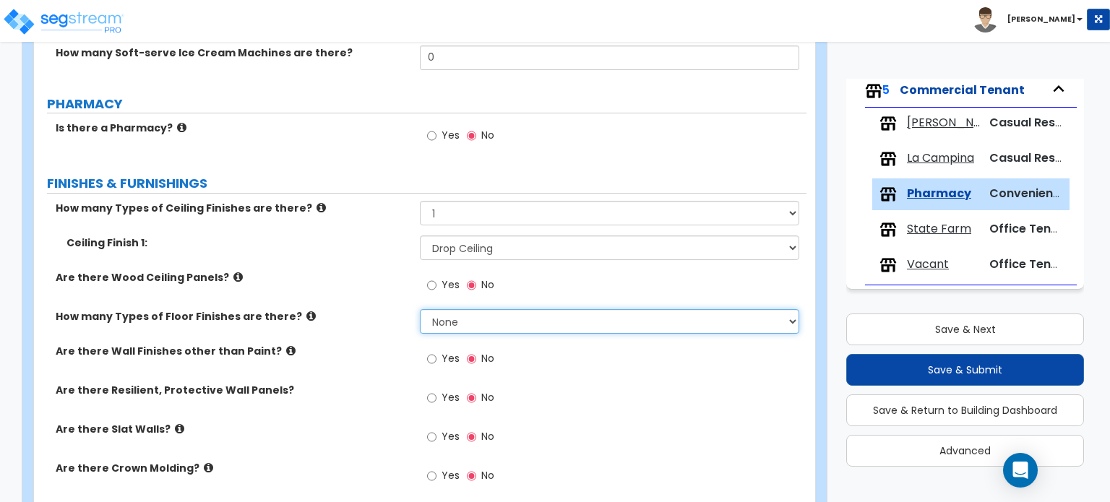
click at [471, 320] on select "None 1 2 3 4" at bounding box center [609, 321] width 379 height 25
select select "1"
click at [420, 309] on select "None 1 2 3 4" at bounding box center [609, 321] width 379 height 25
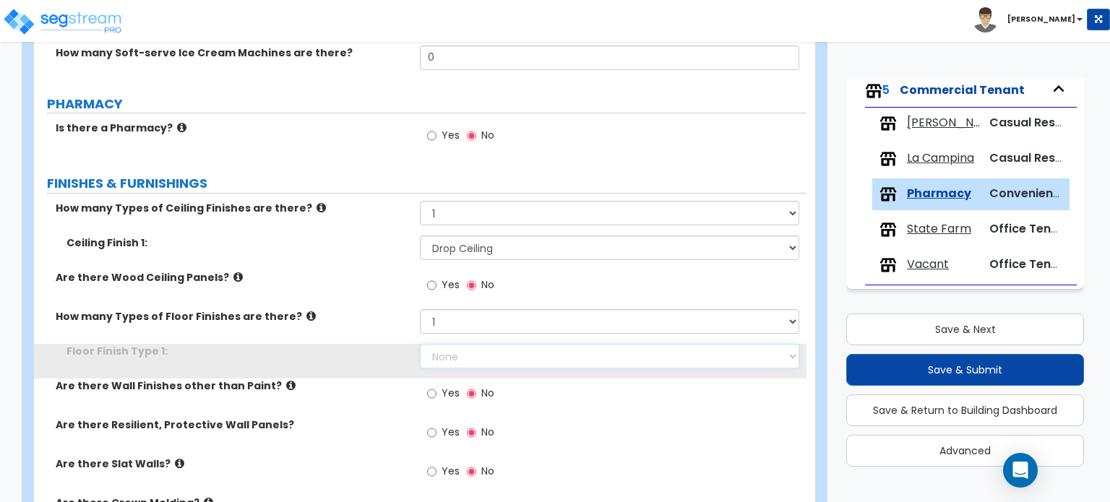
click at [465, 350] on select "None Tile Flooring Hardwood Flooring Resilient Laminate Flooring VCT Flooring S…" at bounding box center [609, 356] width 379 height 25
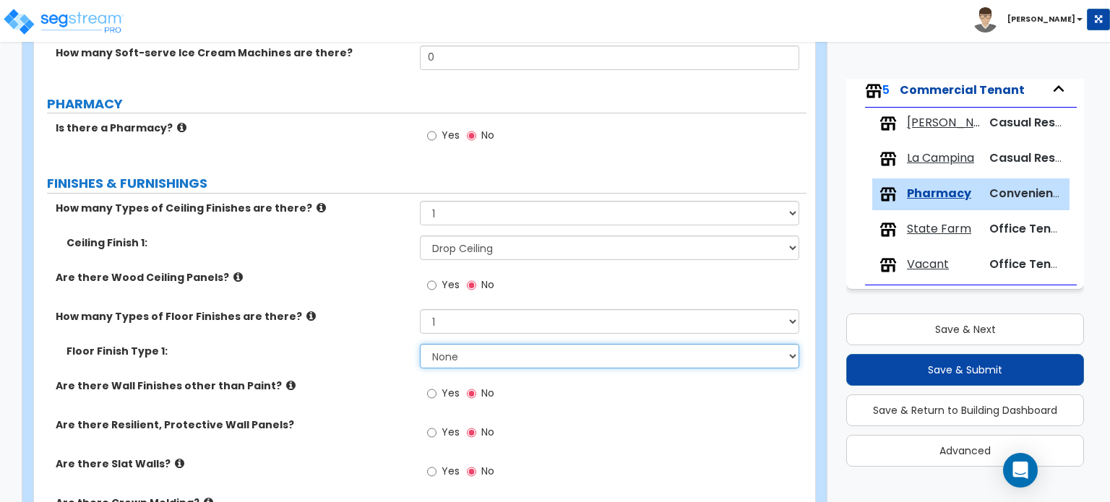
select select "1"
click at [420, 344] on select "None Tile Flooring Hardwood Flooring Resilient Laminate Flooring VCT Flooring S…" at bounding box center [609, 356] width 379 height 25
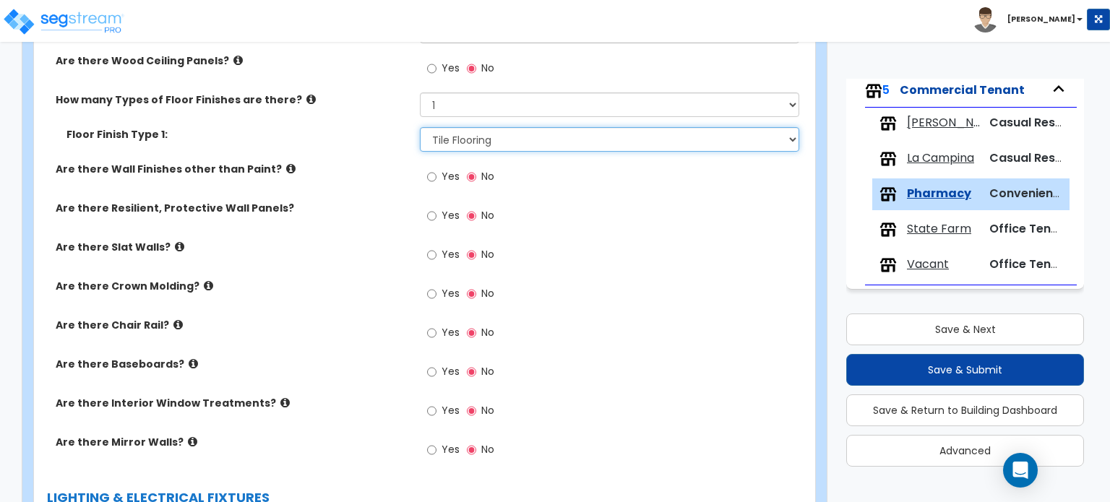
scroll to position [1156, 0]
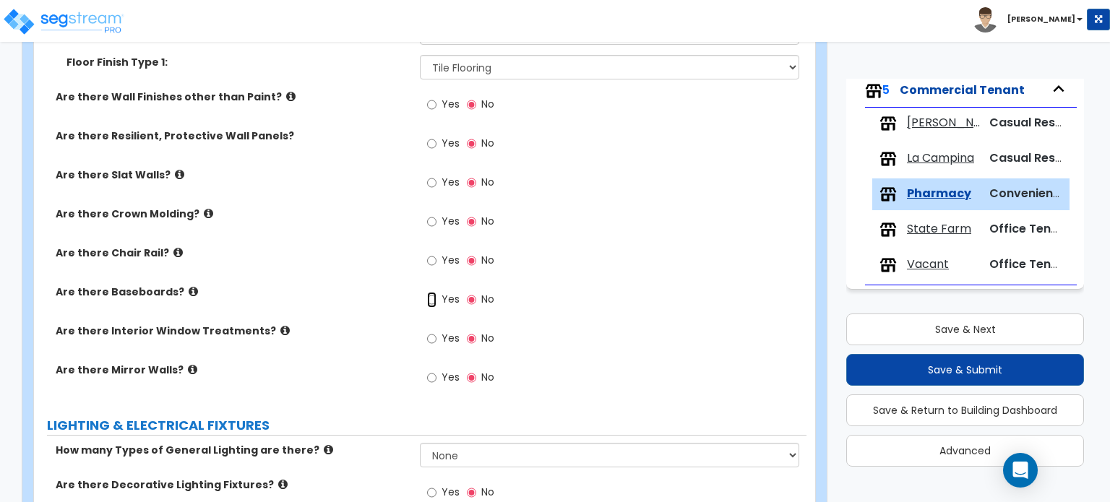
click at [434, 294] on input "Yes" at bounding box center [431, 300] width 9 height 16
radio input "true"
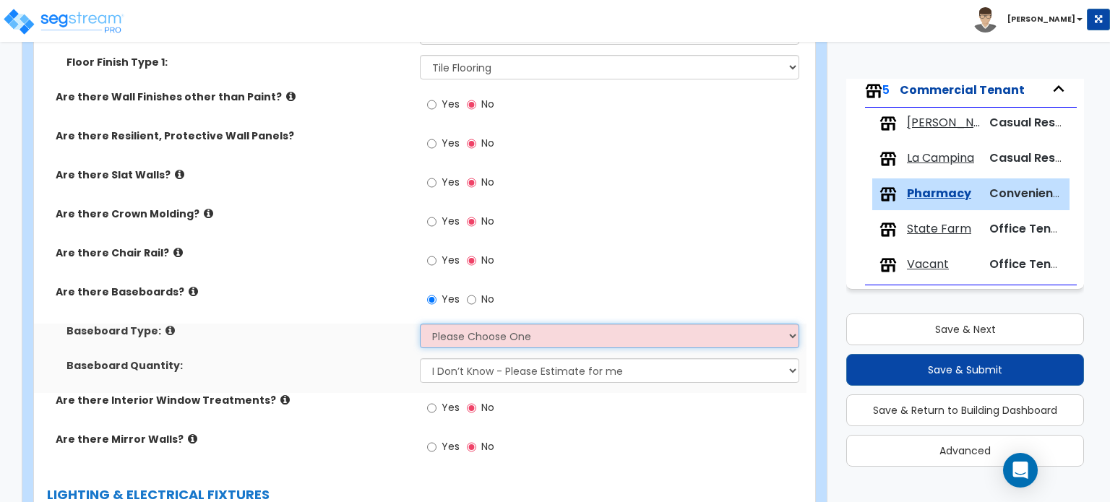
click at [447, 328] on select "Please Choose One Wood Vinyl Carpet Tile" at bounding box center [609, 336] width 379 height 25
select select "1"
click at [420, 324] on select "Please Choose One Wood Vinyl Carpet Tile" at bounding box center [609, 336] width 379 height 25
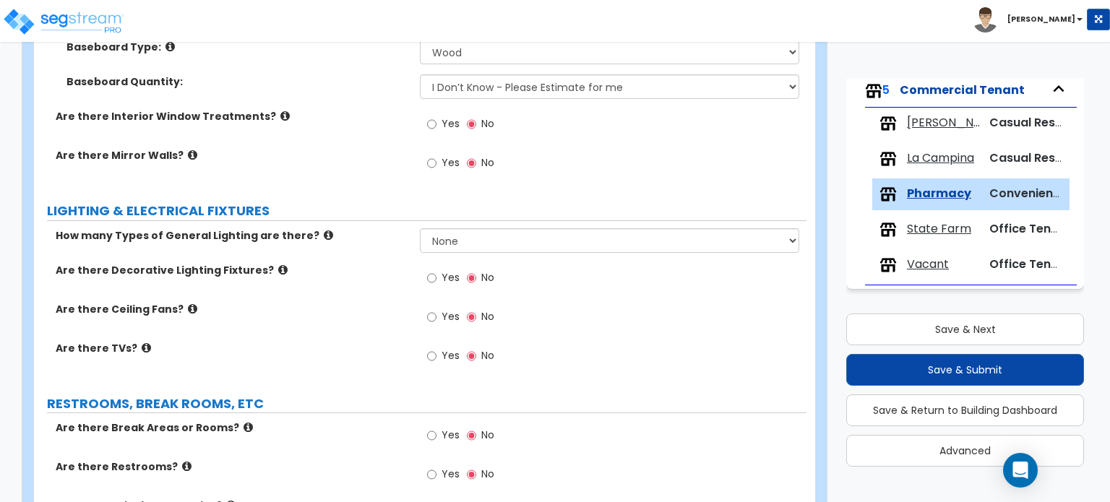
scroll to position [1445, 0]
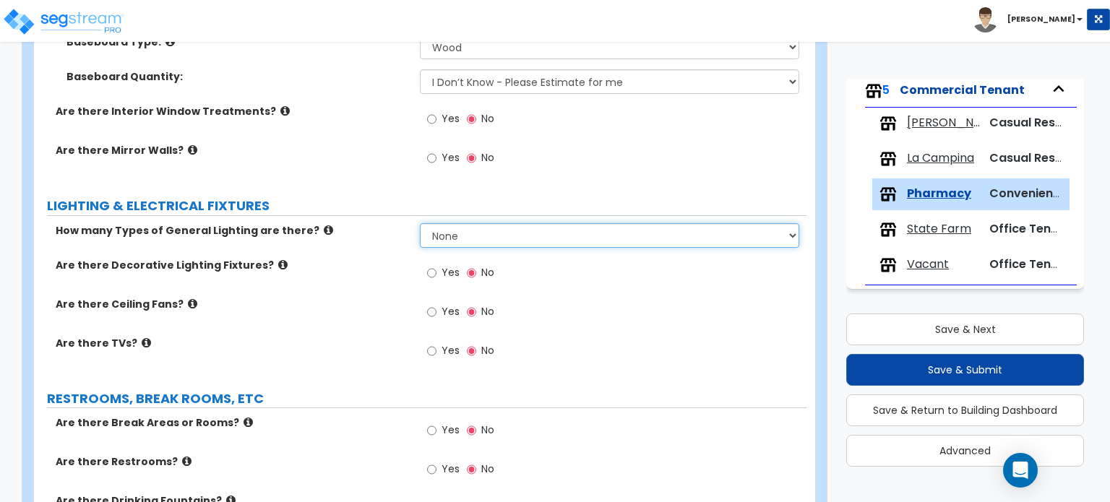
click at [441, 228] on select "None 1 2 3" at bounding box center [609, 235] width 379 height 25
select select "1"
click at [420, 223] on select "None 1 2 3" at bounding box center [609, 235] width 379 height 25
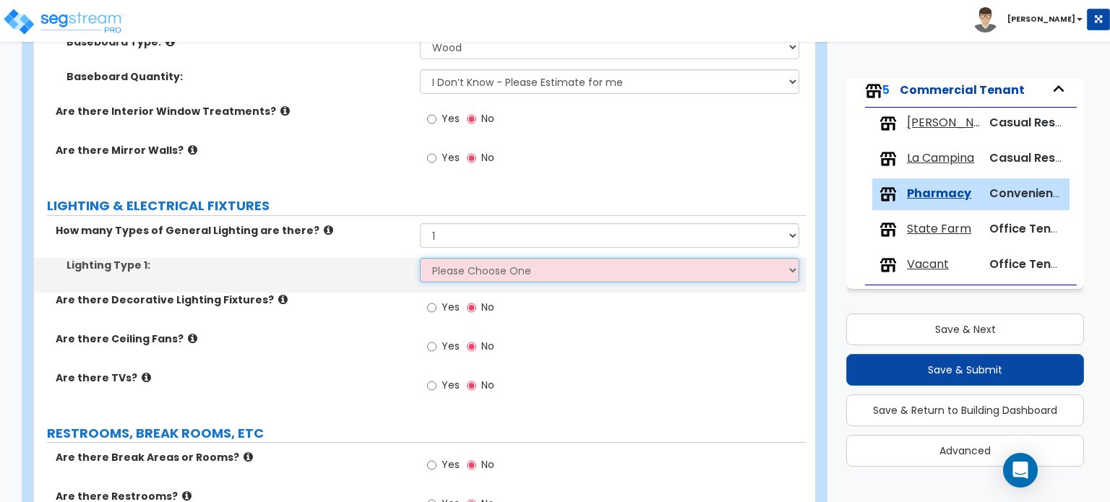
click at [477, 267] on select "Please Choose One LED Surface-Mounted LED Recessed Fluorescent Surface-Mounted …" at bounding box center [609, 270] width 379 height 25
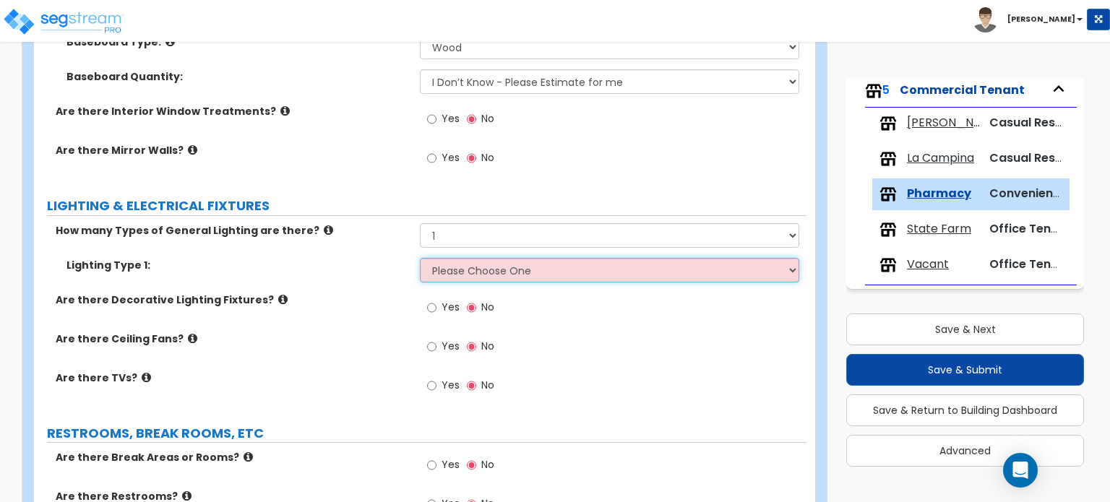
select select "4"
click at [420, 258] on select "Please Choose One LED Surface-Mounted LED Recessed Fluorescent Surface-Mounted …" at bounding box center [609, 270] width 379 height 25
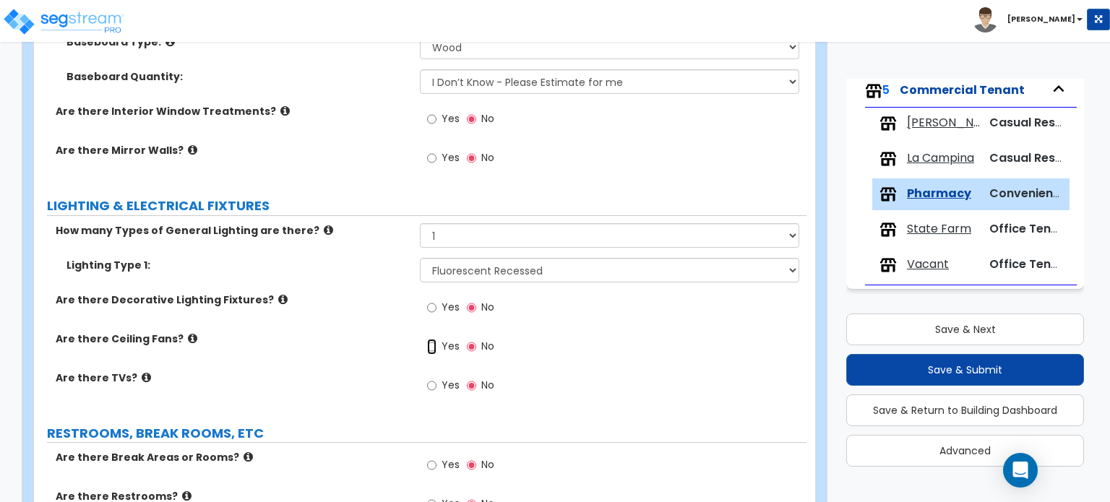
click at [436, 343] on input "Yes" at bounding box center [431, 347] width 9 height 16
radio input "true"
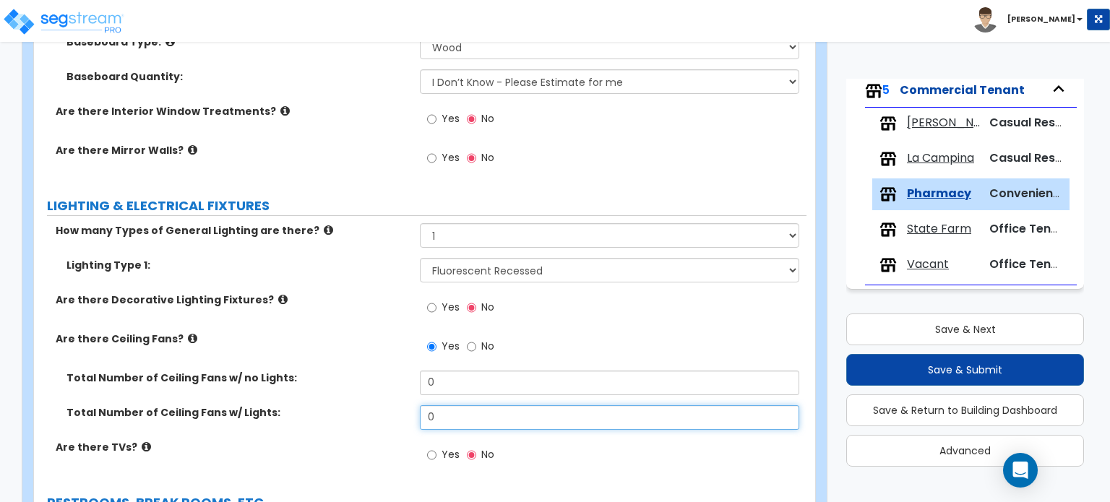
click at [368, 412] on div "Total Number of Ceiling Fans w/ Lights: 0" at bounding box center [420, 422] width 772 height 35
type input "1"
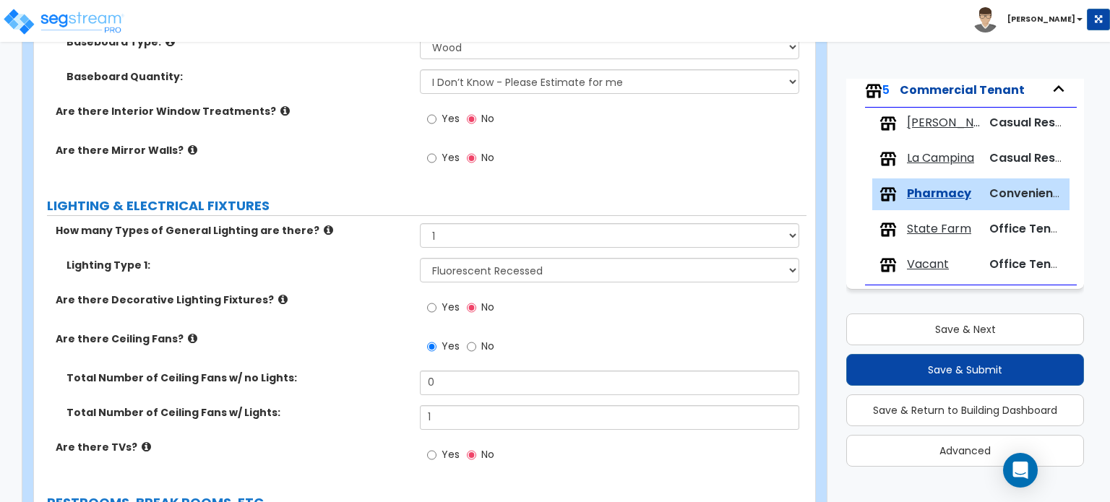
click at [441, 455] on label "Yes" at bounding box center [443, 456] width 33 height 25
click at [436, 455] on input "Yes" at bounding box center [431, 455] width 9 height 16
radio input "true"
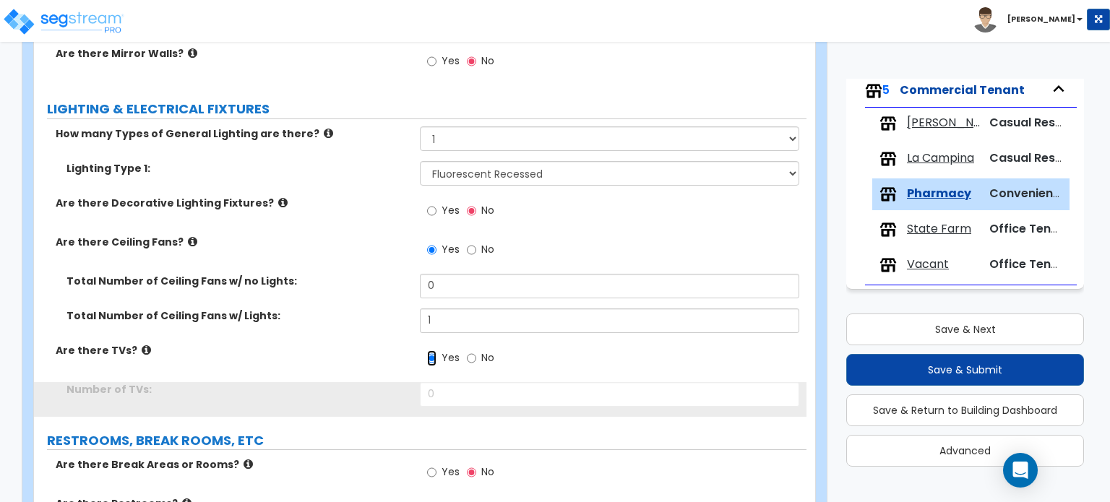
scroll to position [1662, 0]
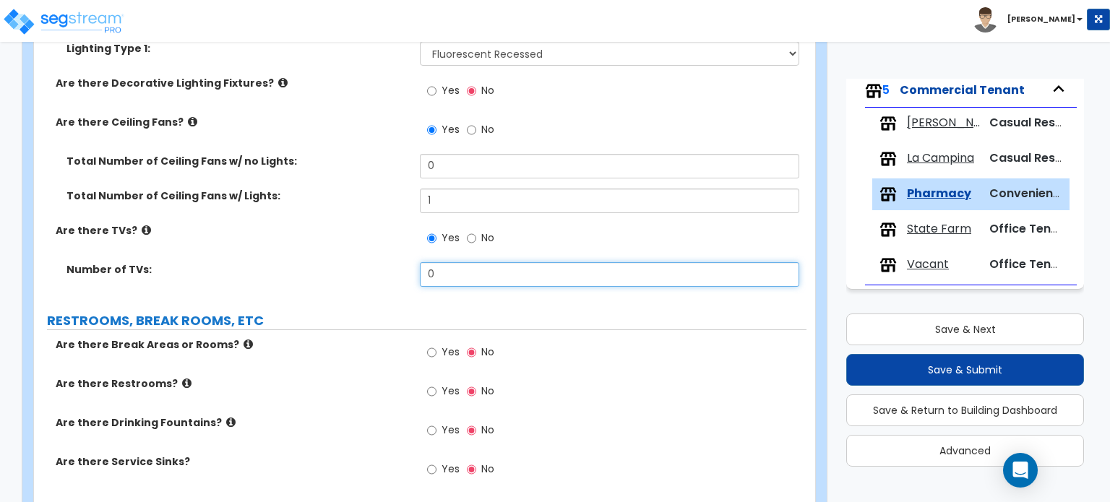
drag, startPoint x: 408, startPoint y: 268, endPoint x: 368, endPoint y: 267, distance: 39.0
click at [370, 267] on div "Number of TVs: 0" at bounding box center [420, 279] width 772 height 35
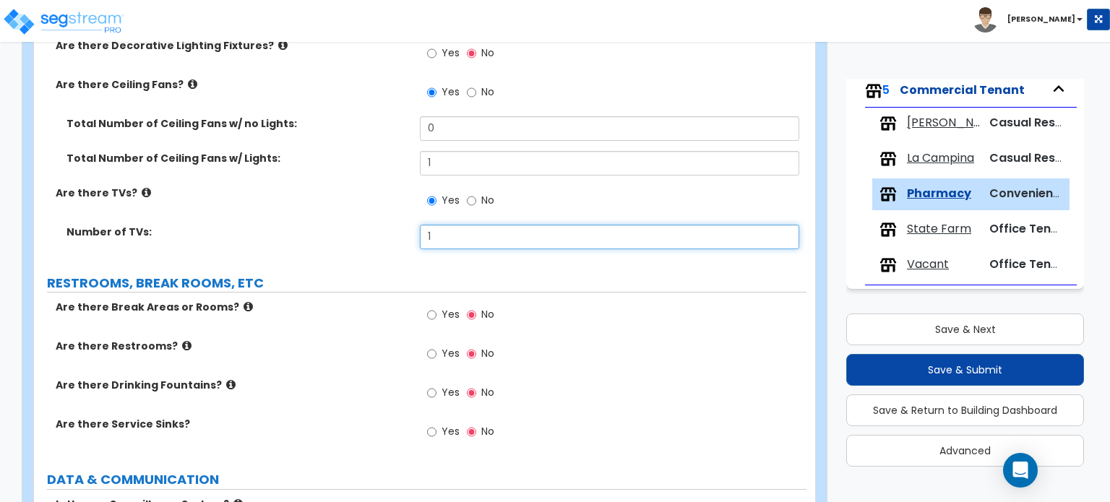
scroll to position [1734, 0]
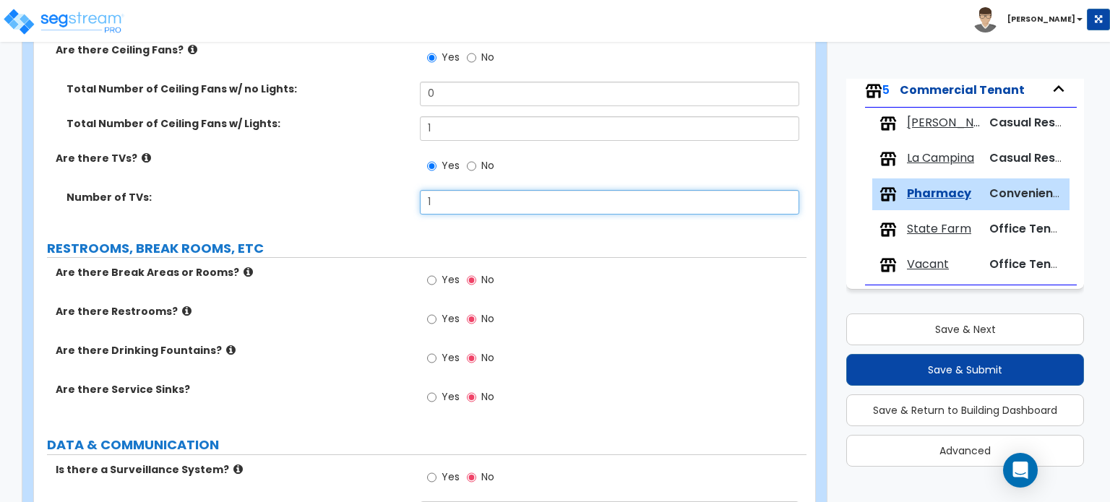
type input "1"
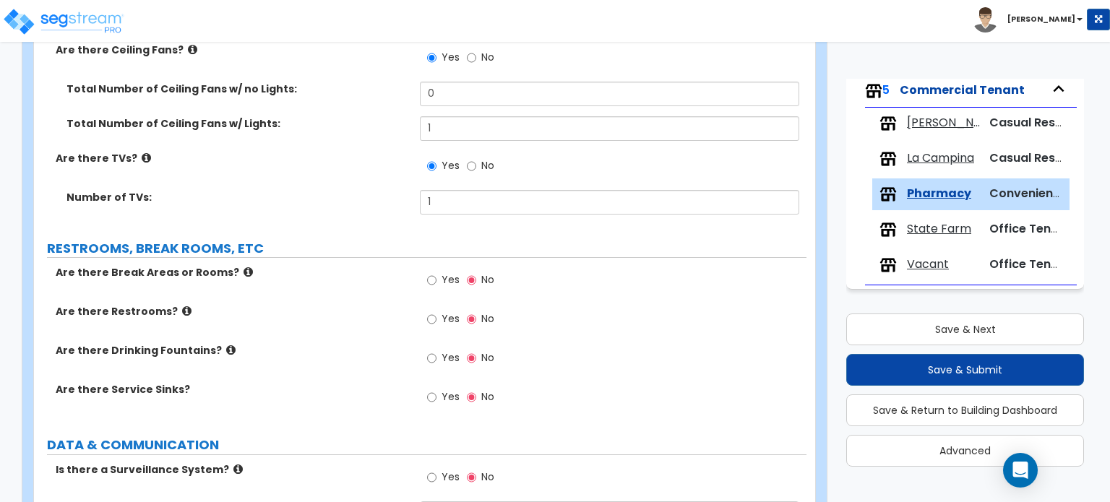
scroll to position [1951, 0]
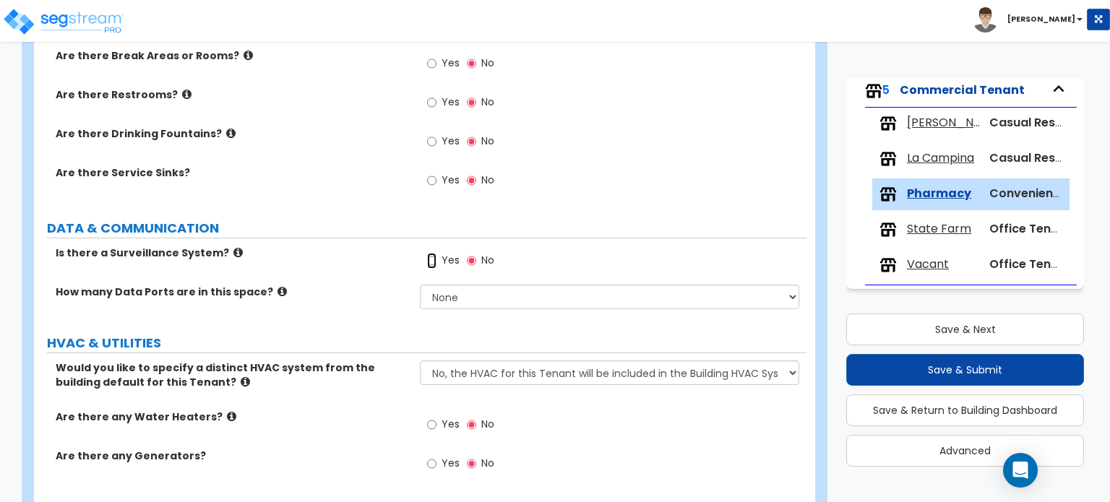
click at [428, 256] on input "Yes" at bounding box center [431, 261] width 9 height 16
radio input "true"
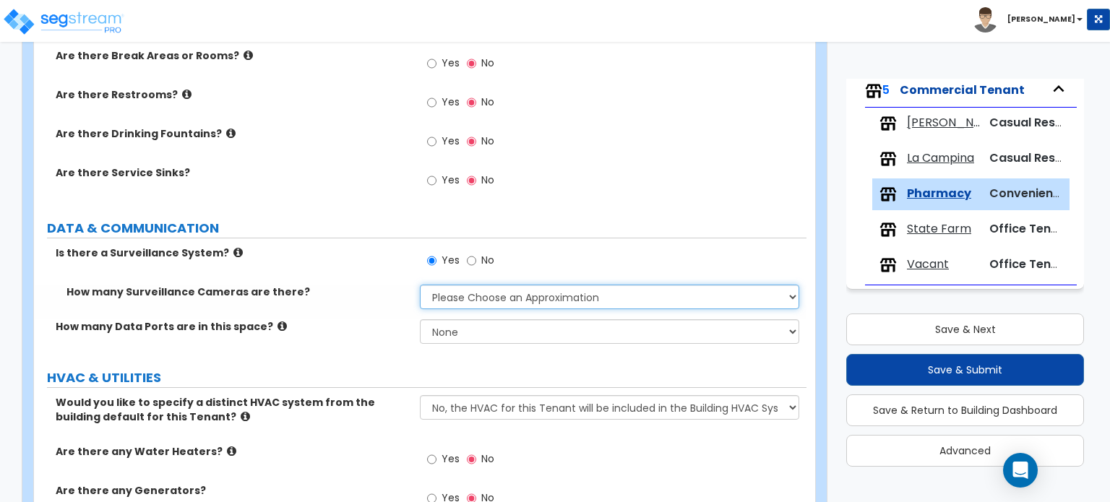
click at [493, 285] on select "Please Choose an Approximation Barely Noticed Any Noticed a Couple Frequently S…" at bounding box center [609, 297] width 379 height 25
select select "3"
click at [420, 285] on select "Please Choose an Approximation Barely Noticed Any Noticed a Couple Frequently S…" at bounding box center [609, 297] width 379 height 25
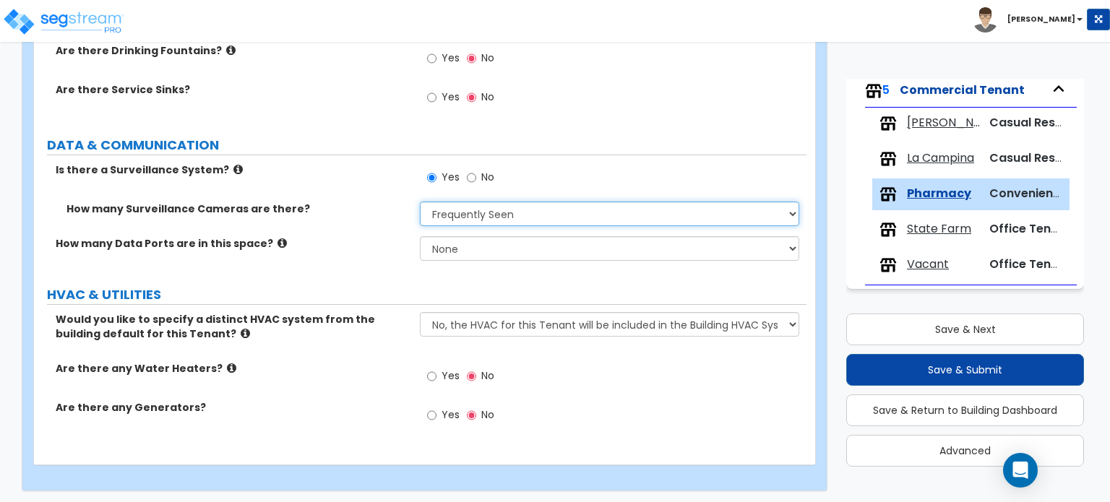
scroll to position [2035, 0]
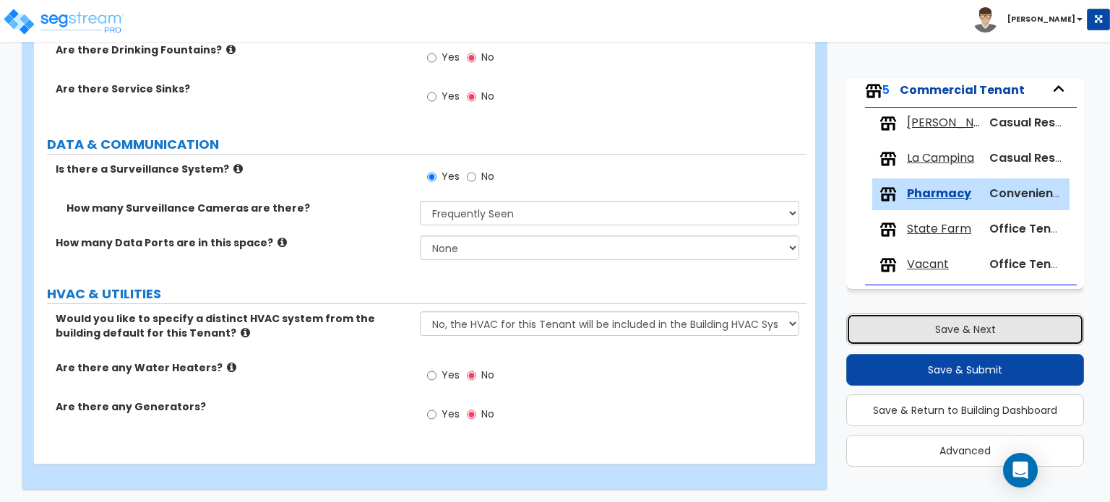
click at [962, 332] on button "Save & Next" at bounding box center [965, 330] width 238 height 32
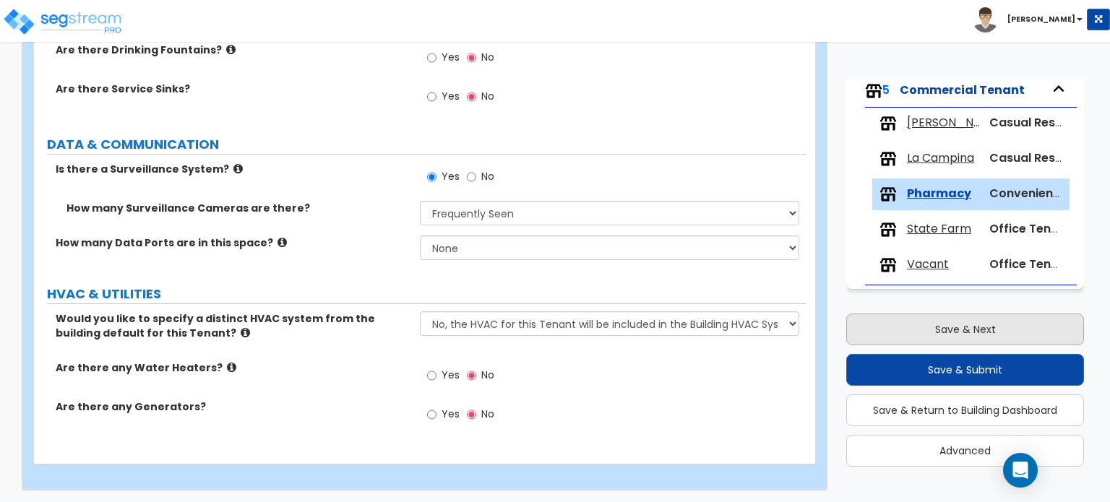
scroll to position [118, 0]
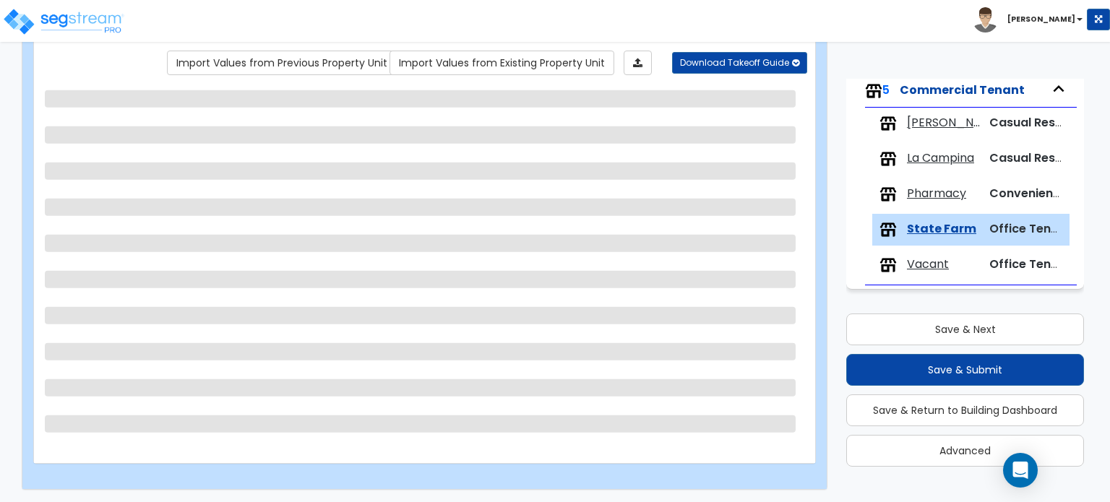
click at [938, 121] on span "Joe Cajun" at bounding box center [943, 123] width 73 height 17
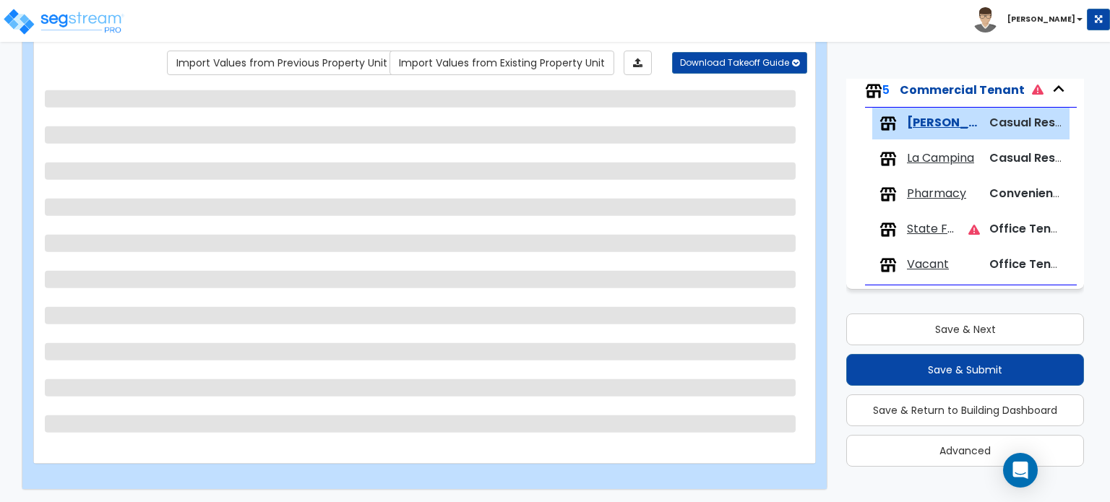
scroll to position [2035, 0]
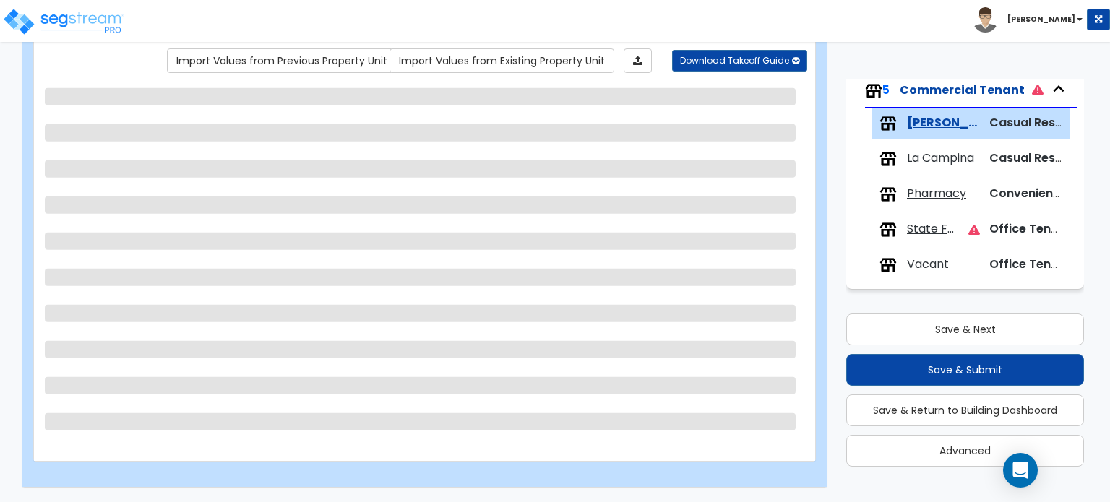
select select "1"
select select "5"
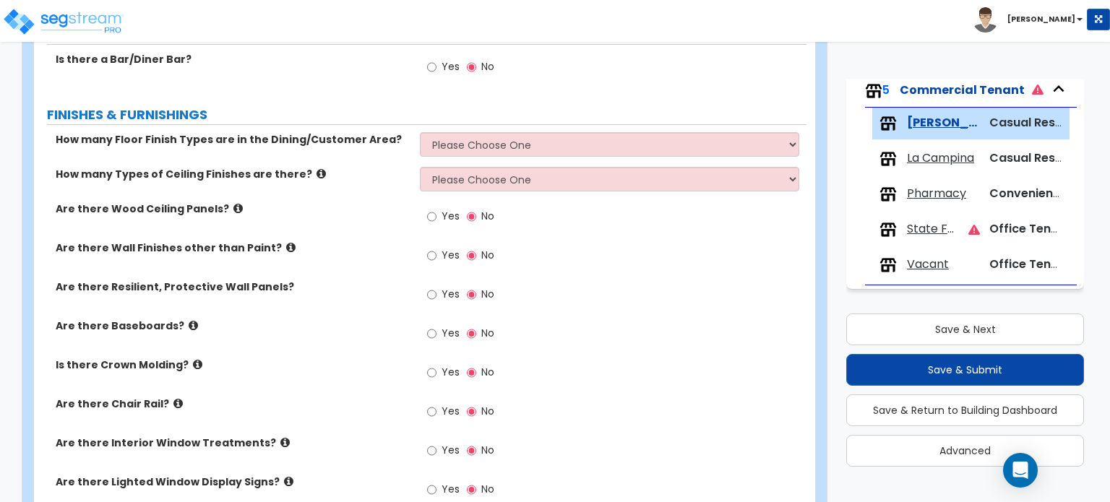
scroll to position [827, 0]
drag, startPoint x: 439, startPoint y: 320, endPoint x: 437, endPoint y: 327, distance: 7.5
click at [439, 322] on div "Yes No" at bounding box center [461, 335] width 82 height 33
click at [436, 331] on input "Yes" at bounding box center [431, 335] width 9 height 16
radio input "true"
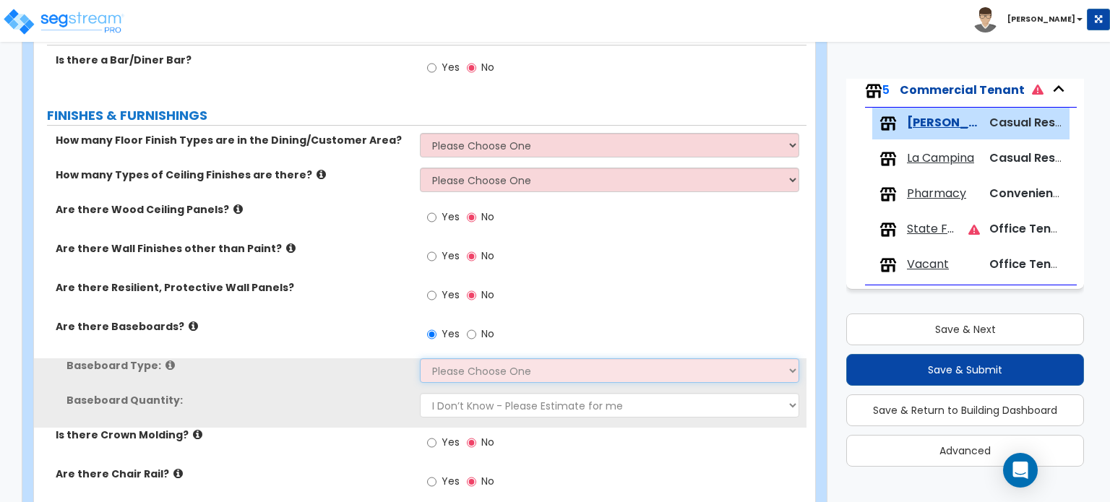
click at [457, 361] on select "Please Choose One Wood Vinyl Carpet Tile" at bounding box center [609, 370] width 379 height 25
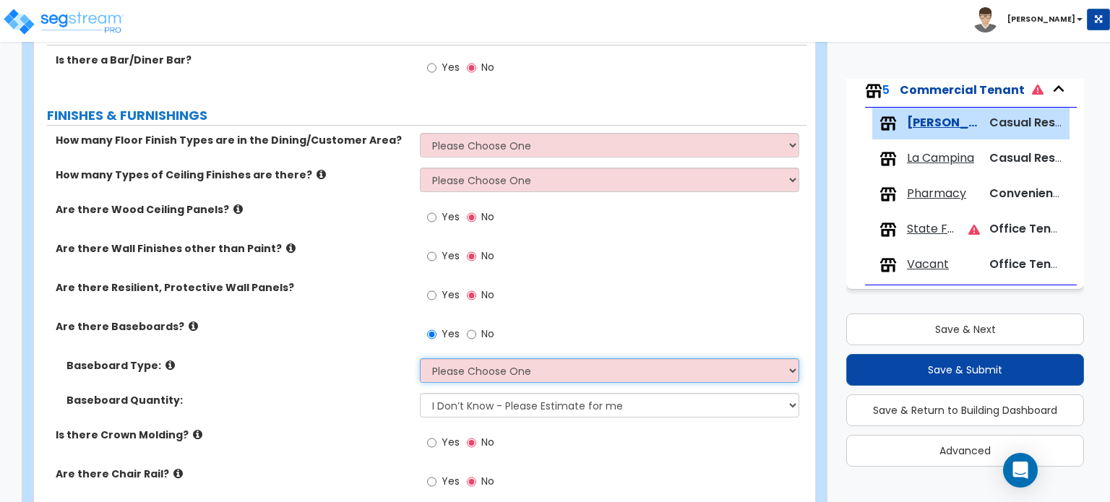
select select "2"
click at [420, 358] on select "Please Choose One Wood Vinyl Carpet Tile" at bounding box center [609, 370] width 379 height 25
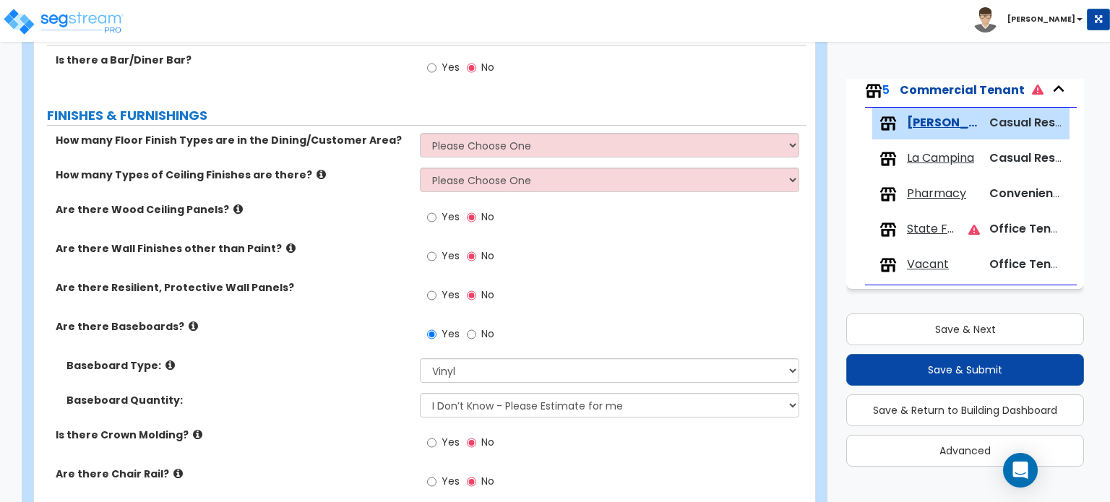
click at [317, 361] on label "Baseboard Type:" at bounding box center [237, 365] width 342 height 14
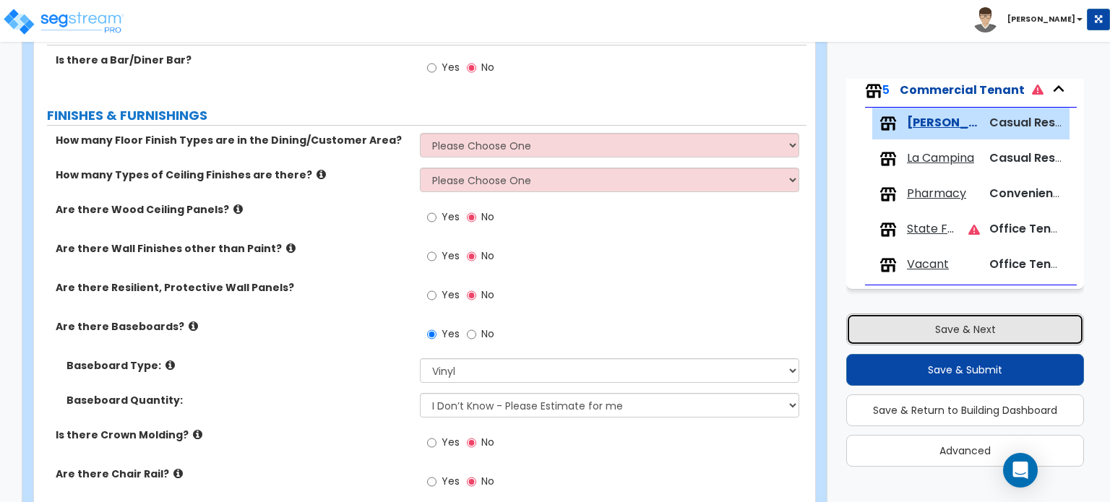
click at [914, 332] on button "Save & Next" at bounding box center [965, 330] width 238 height 32
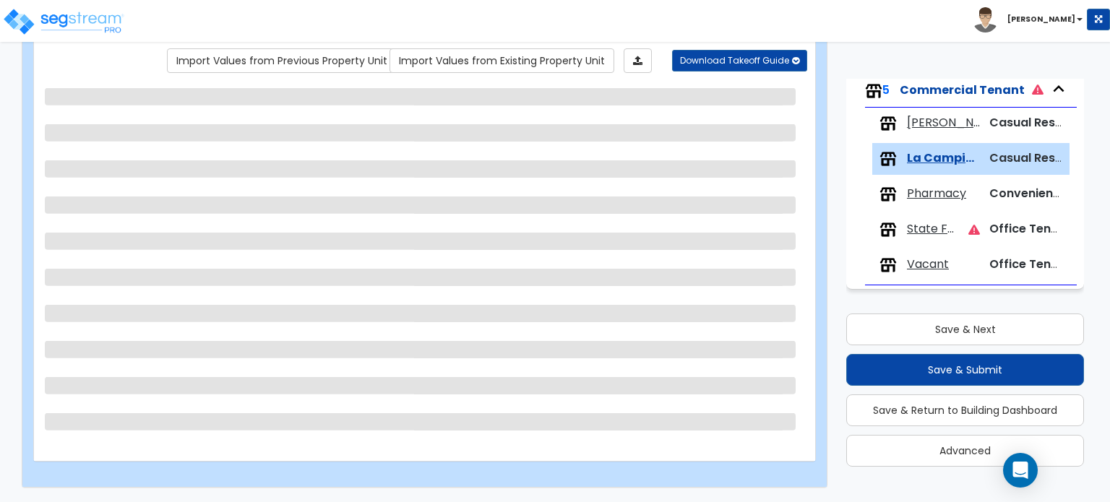
select select "1"
select select "3"
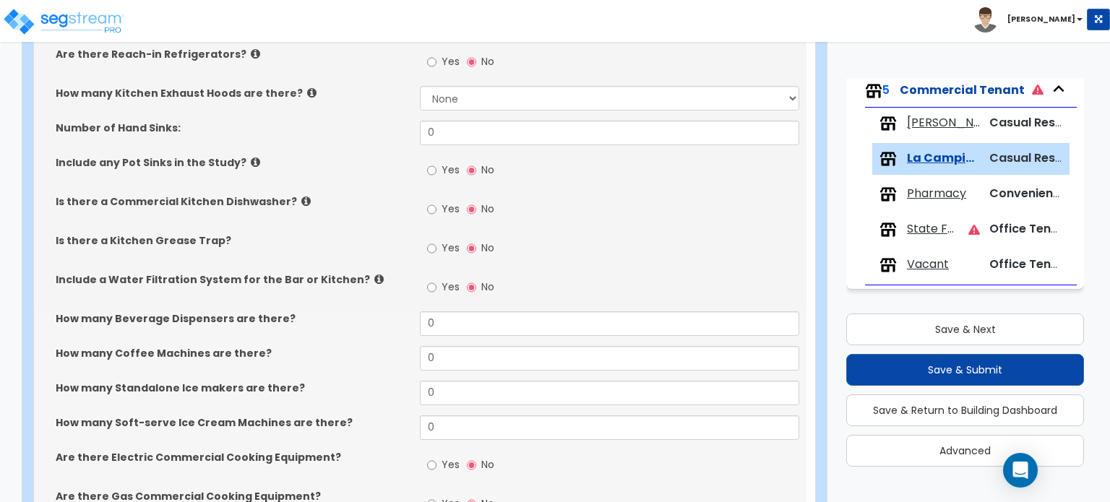
click at [934, 194] on span "Pharmacy" at bounding box center [936, 194] width 59 height 17
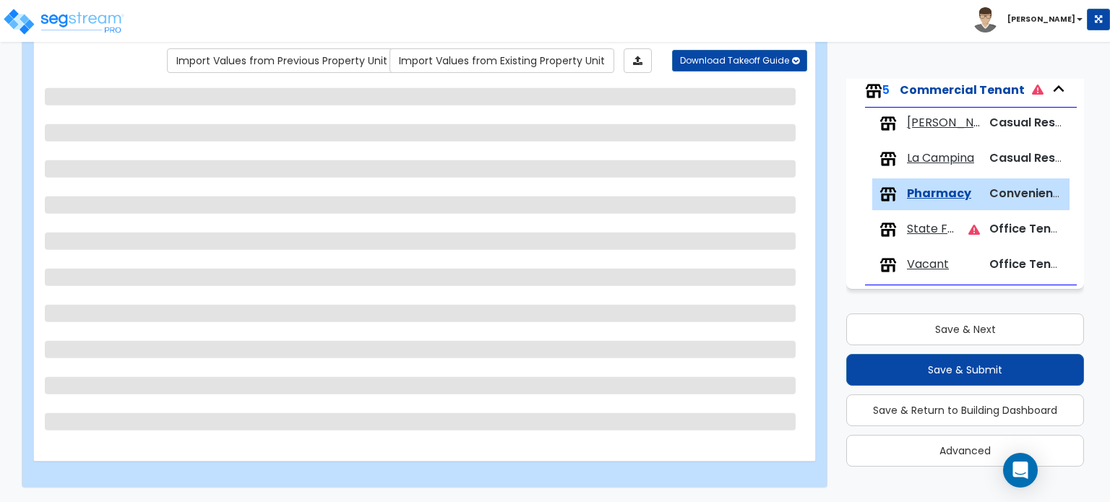
scroll to position [118, 0]
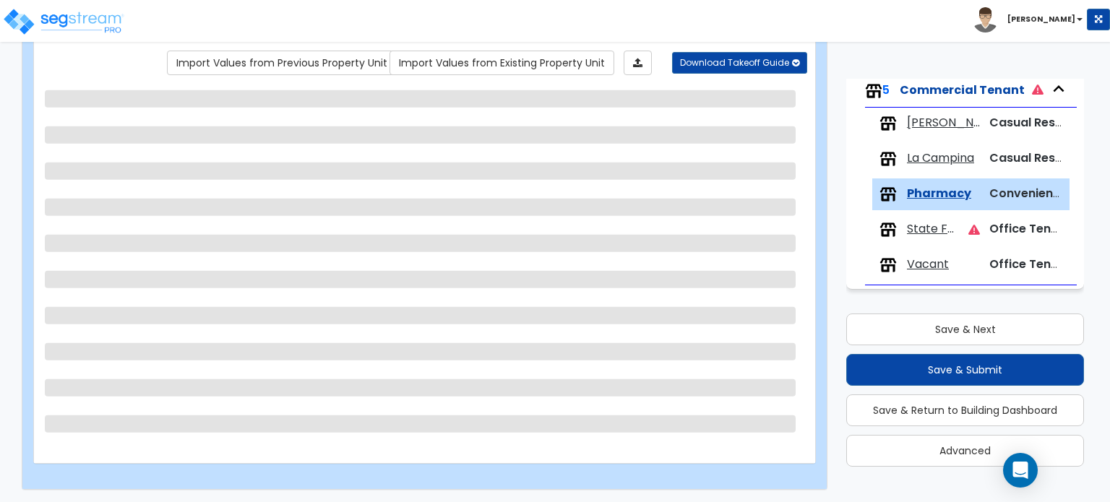
click at [922, 152] on span "La Campina" at bounding box center [940, 158] width 67 height 17
select select "2"
select select "1"
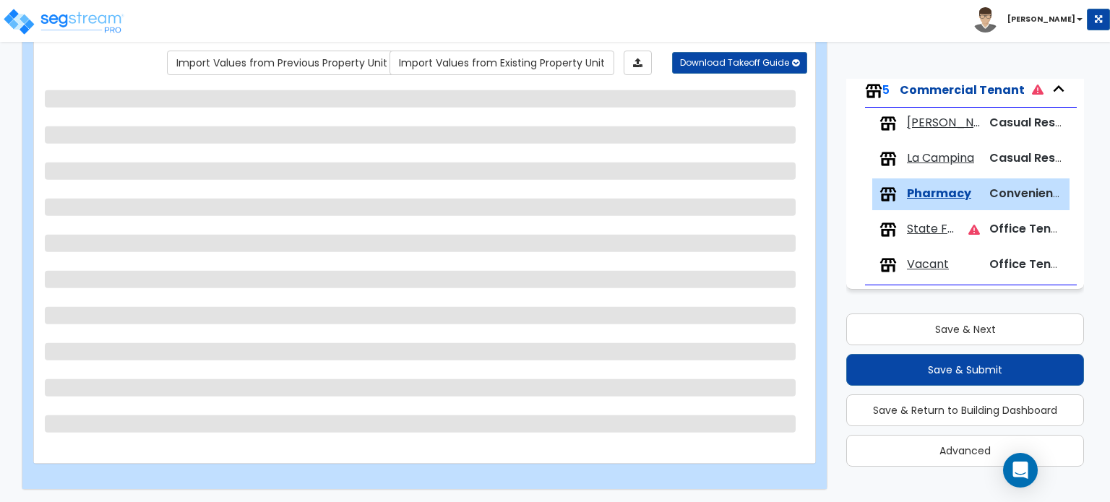
select select "1"
select select "4"
select select "3"
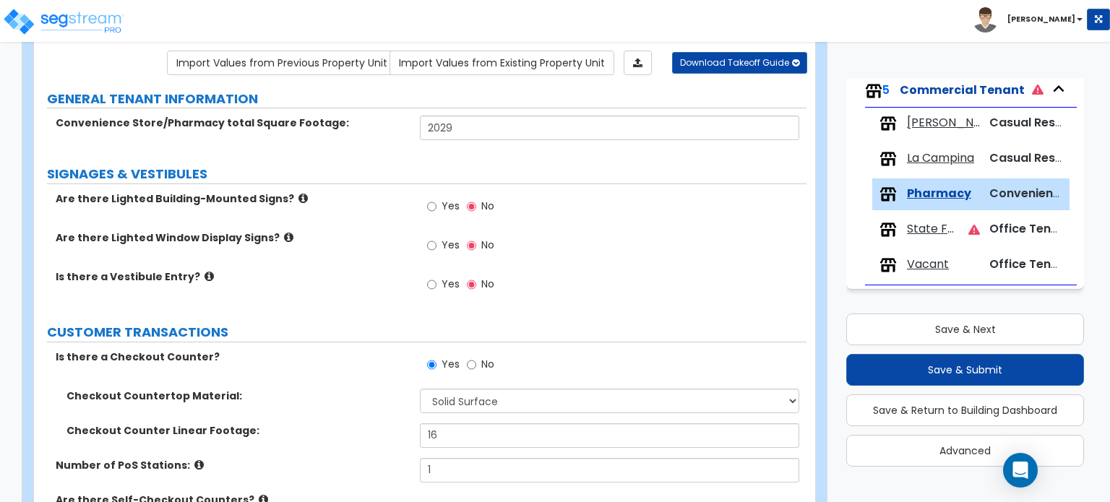
click at [919, 155] on span "La Campina" at bounding box center [940, 158] width 67 height 17
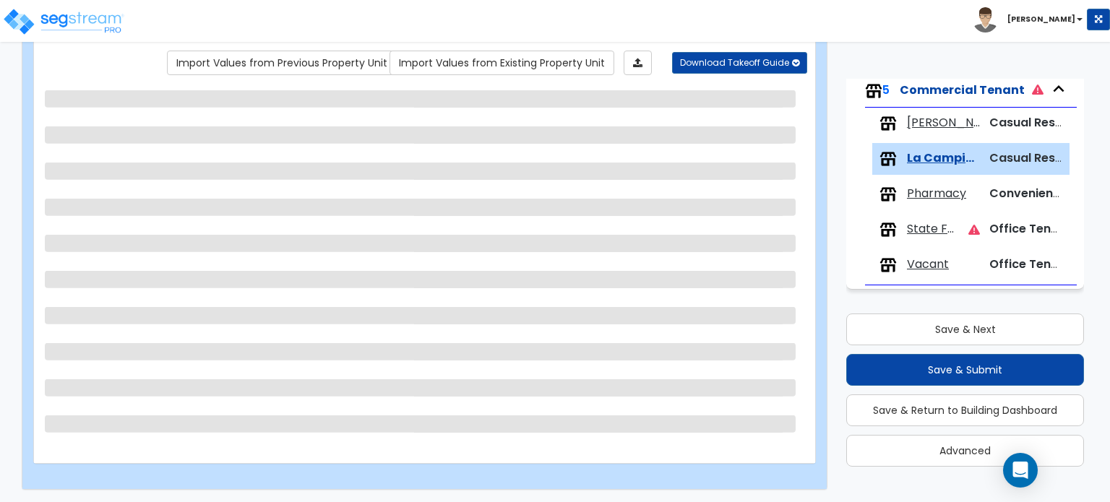
select select "1"
select select "3"
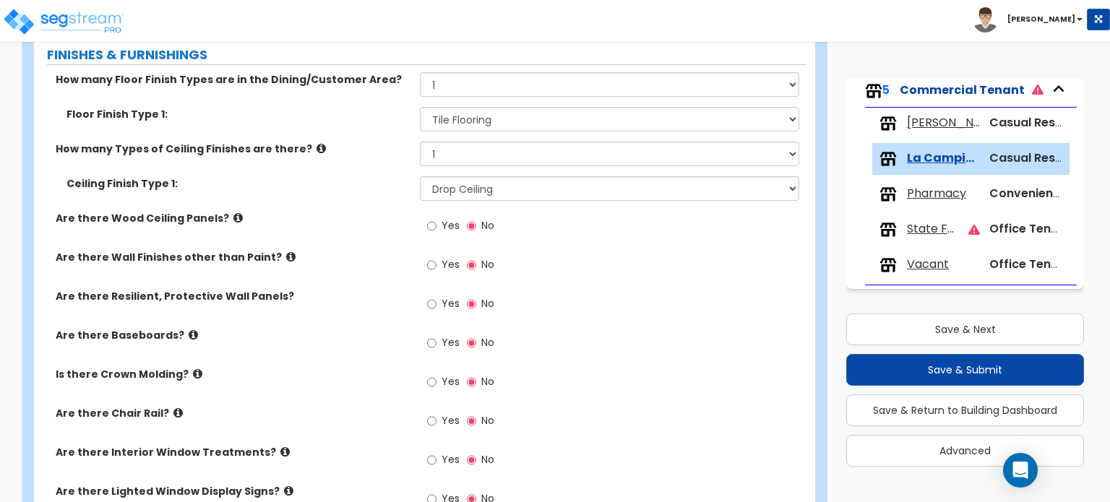
scroll to position [1419, 0]
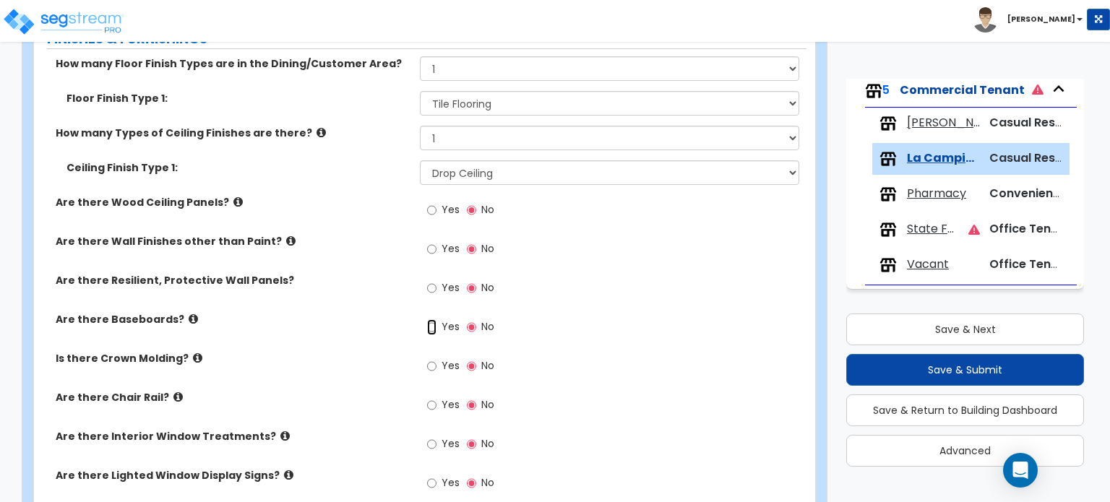
click at [430, 323] on input "Yes" at bounding box center [431, 327] width 9 height 16
radio input "true"
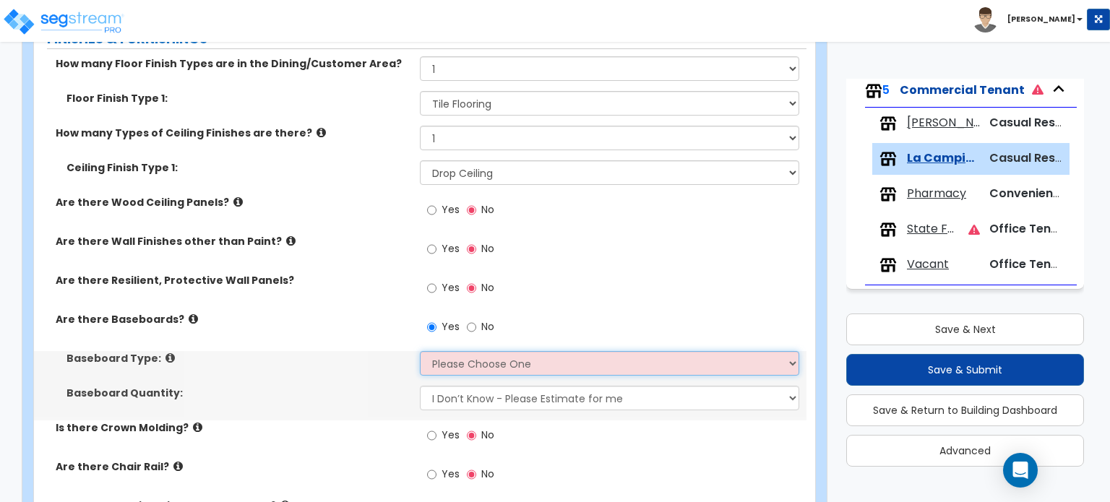
click at [465, 358] on select "Please Choose One Wood Vinyl Carpet Tile" at bounding box center [609, 363] width 379 height 25
select select "4"
click at [420, 351] on select "Please Choose One Wood Vinyl Carpet Tile" at bounding box center [609, 363] width 379 height 25
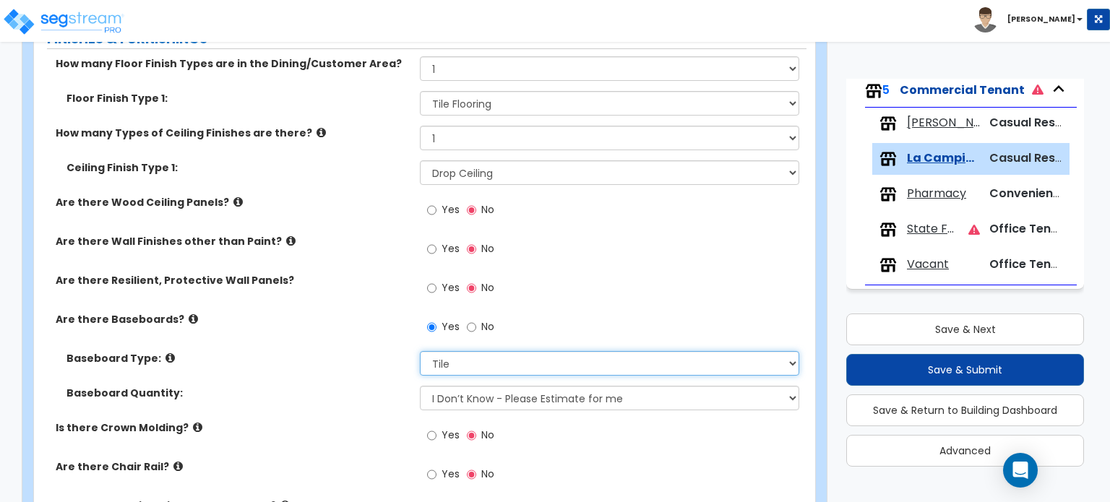
scroll to position [1491, 0]
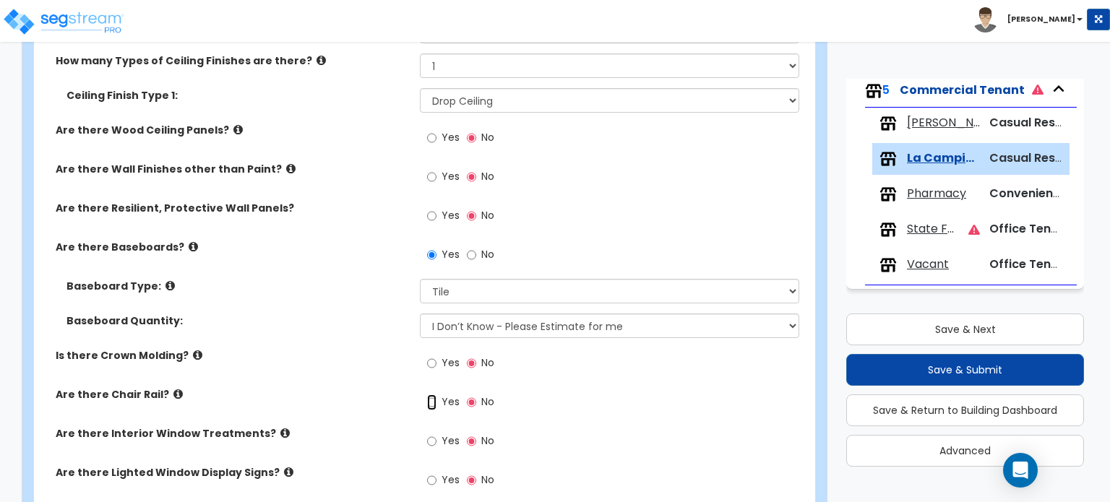
click at [436, 398] on input "Yes" at bounding box center [431, 402] width 9 height 16
radio input "true"
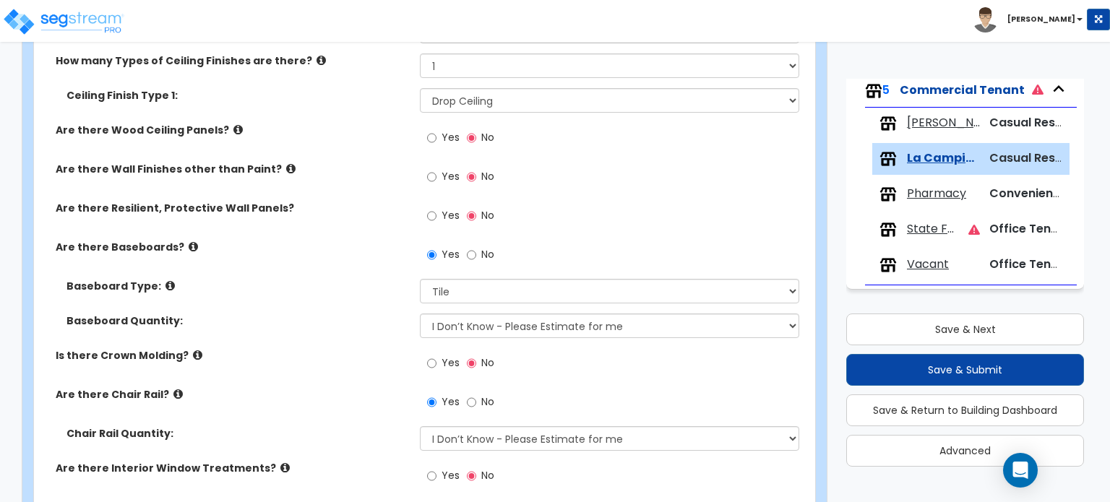
click at [621, 396] on div "Yes No" at bounding box center [613, 406] width 386 height 39
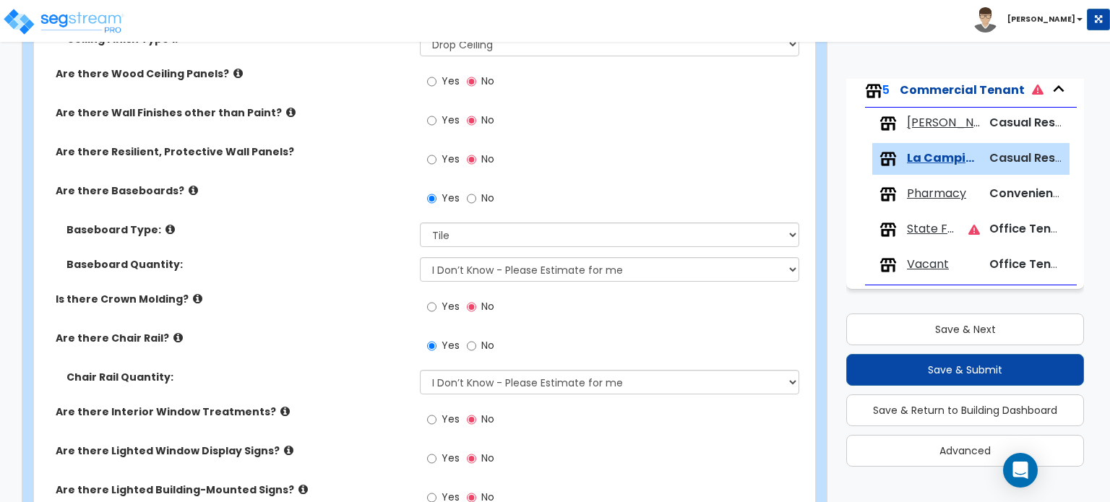
scroll to position [1564, 0]
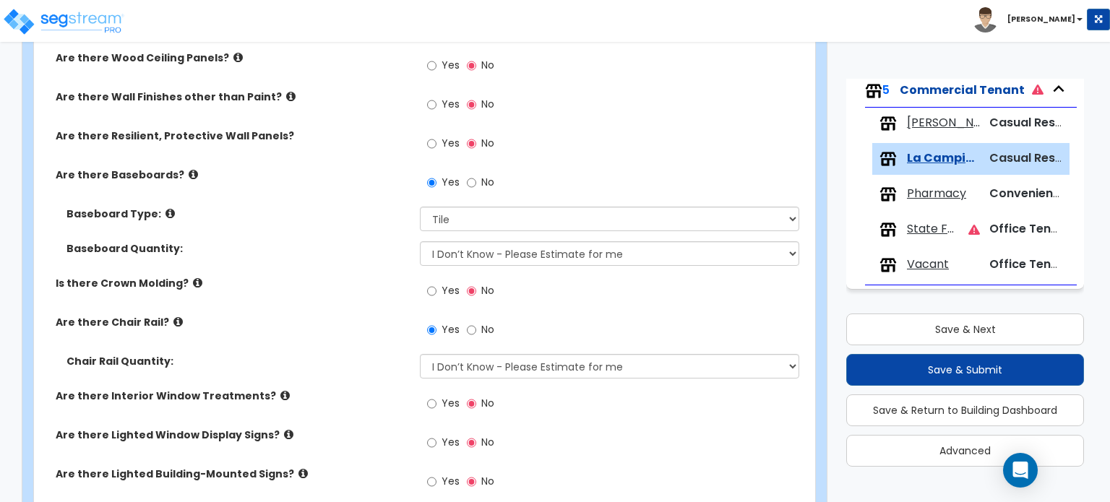
click at [345, 265] on div "Baseboard Quantity: I Don’t Know - Please Estimate for me I want to Enter the L…" at bounding box center [420, 258] width 772 height 35
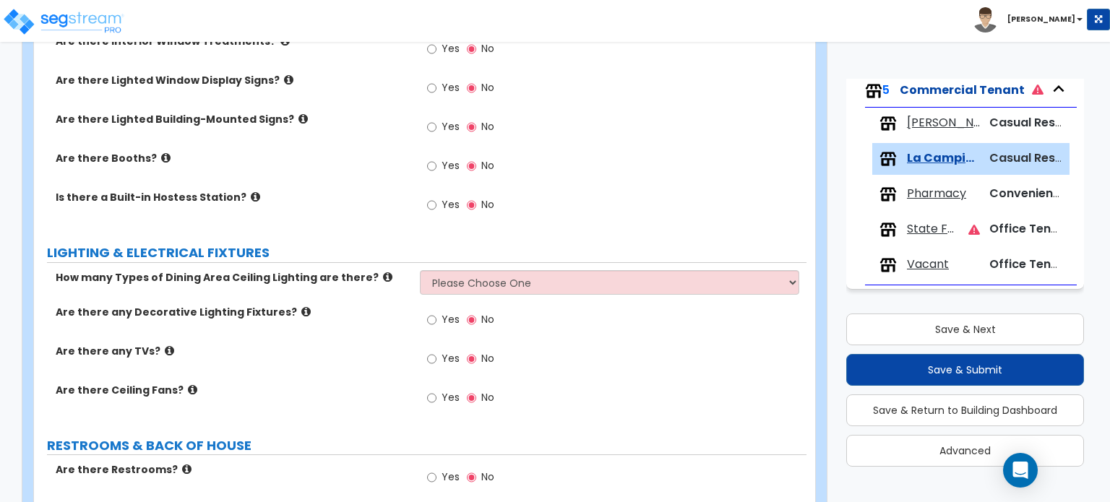
scroll to position [1925, 0]
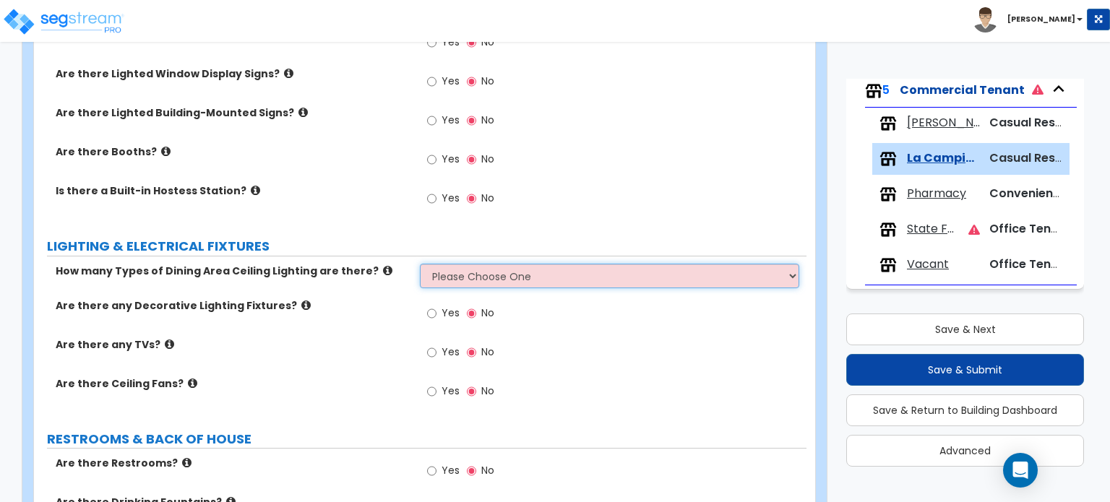
click at [551, 270] on select "Please Choose One 1 2 3" at bounding box center [609, 276] width 379 height 25
select select "1"
click at [420, 264] on select "Please Choose One 1 2 3" at bounding box center [609, 276] width 379 height 25
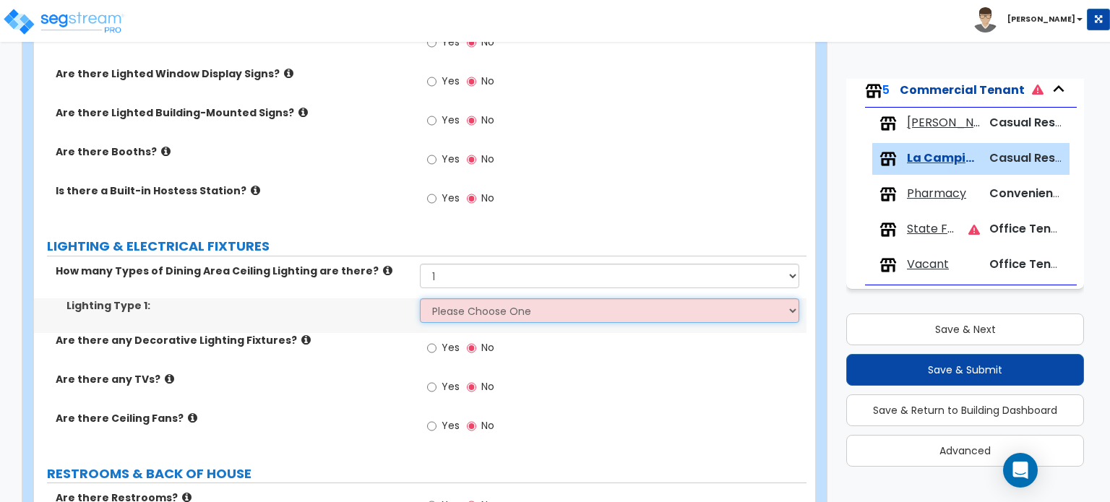
click at [521, 319] on select "Please Choose One LED Surface-Mounted LED Recessed Fluorescent Surface-Mounted …" at bounding box center [609, 310] width 379 height 25
select select "4"
click at [420, 298] on select "Please Choose One LED Surface-Mounted LED Recessed Fluorescent Surface-Mounted …" at bounding box center [609, 310] width 379 height 25
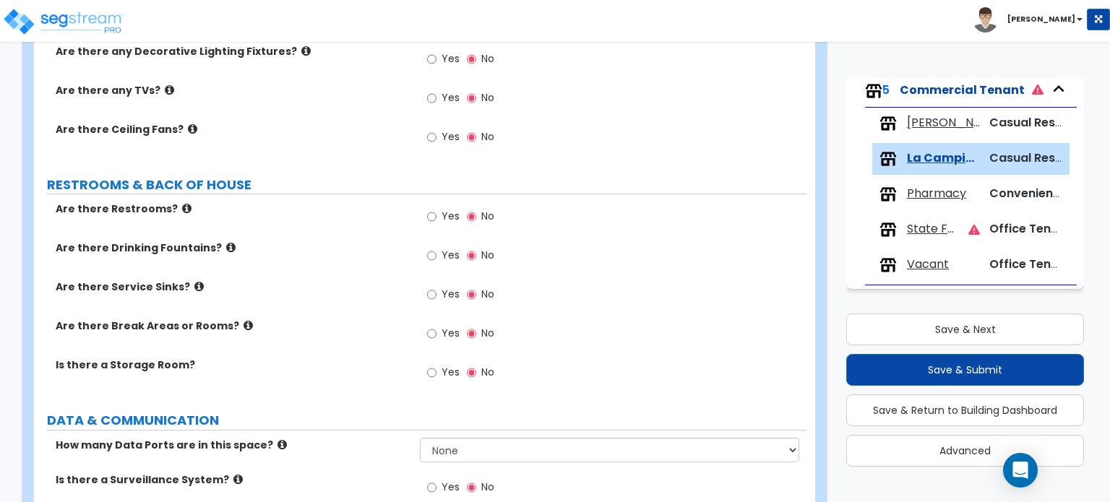
scroll to position [2455, 0]
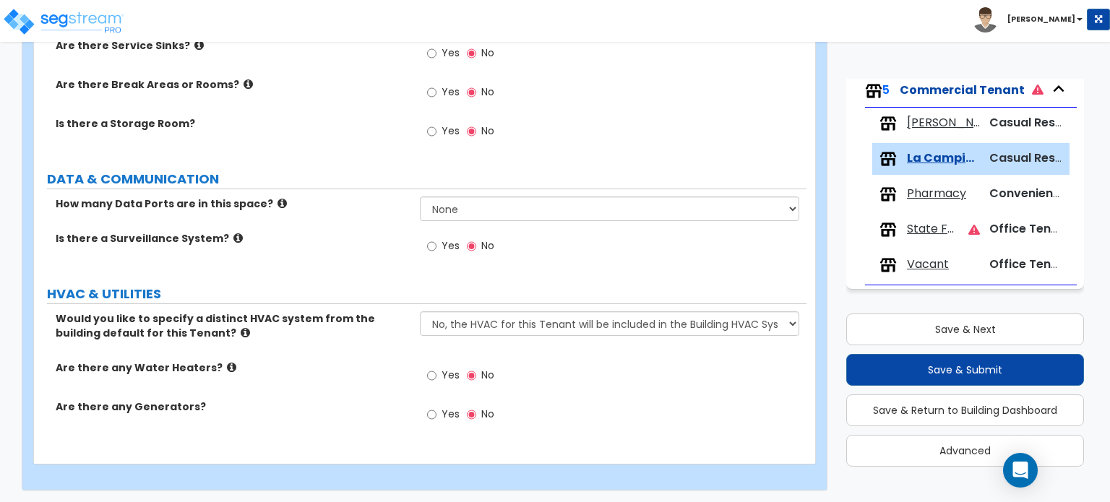
click at [918, 231] on span "State Farm" at bounding box center [932, 229] width 51 height 17
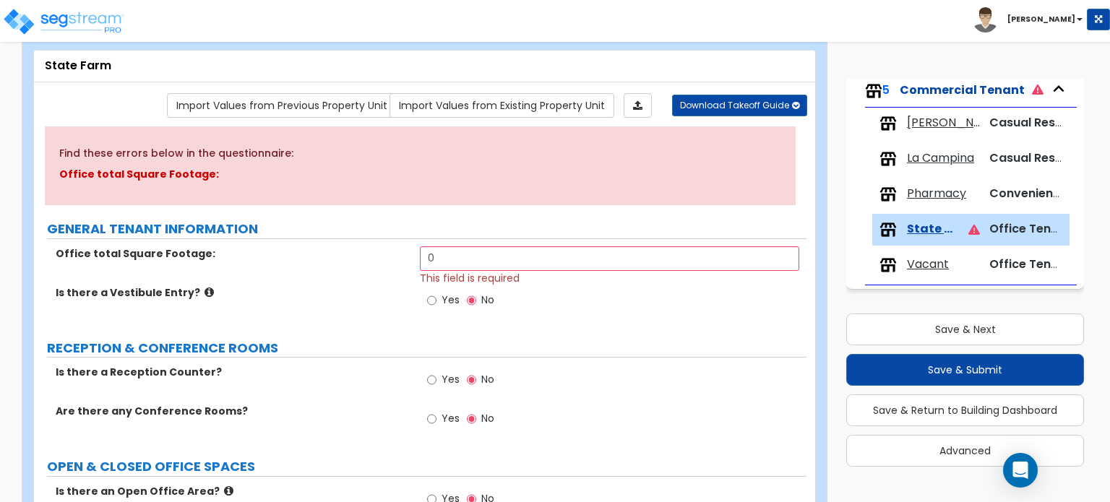
scroll to position [0, 0]
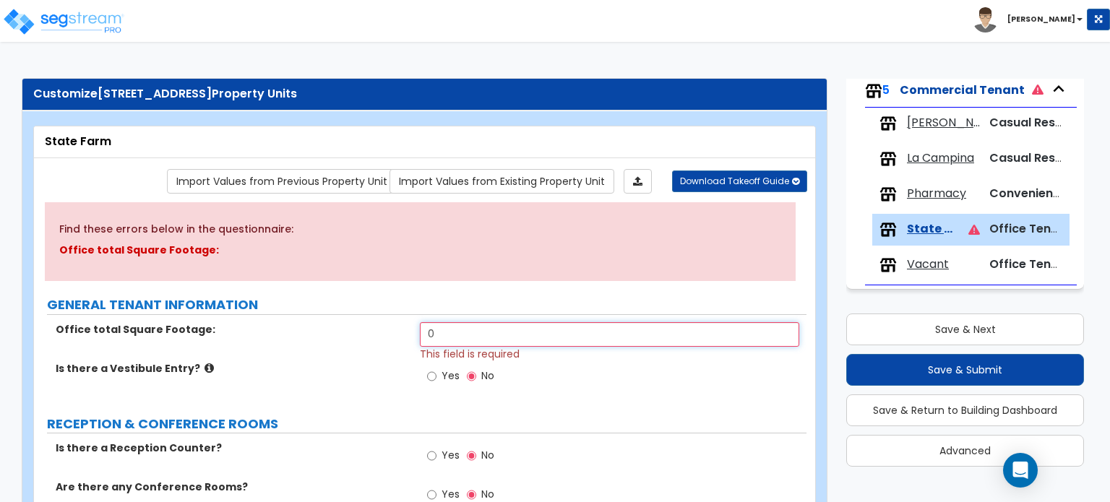
drag, startPoint x: 527, startPoint y: 334, endPoint x: 358, endPoint y: 319, distance: 169.0
click at [359, 322] on div "Office total Square Footage: 0 This field is required" at bounding box center [420, 341] width 772 height 39
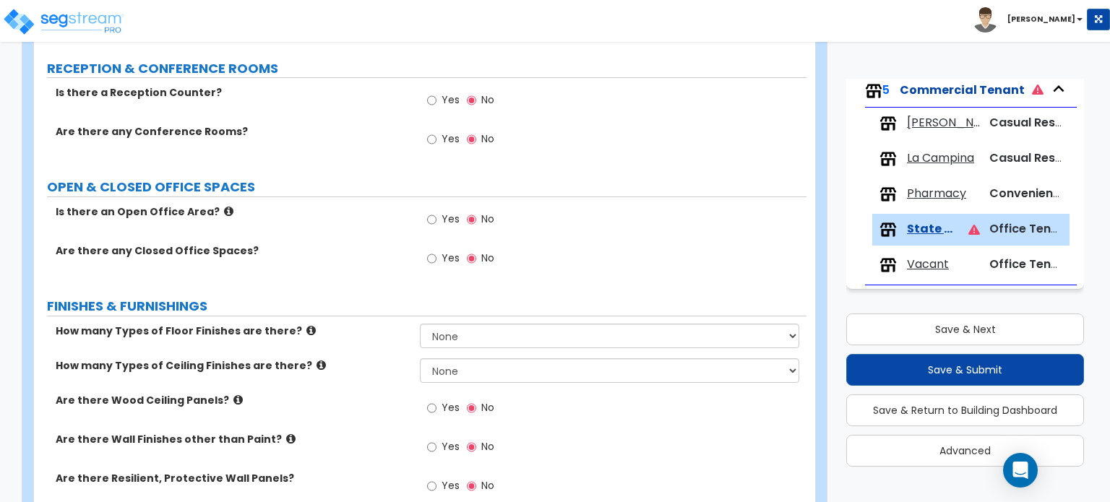
scroll to position [361, 0]
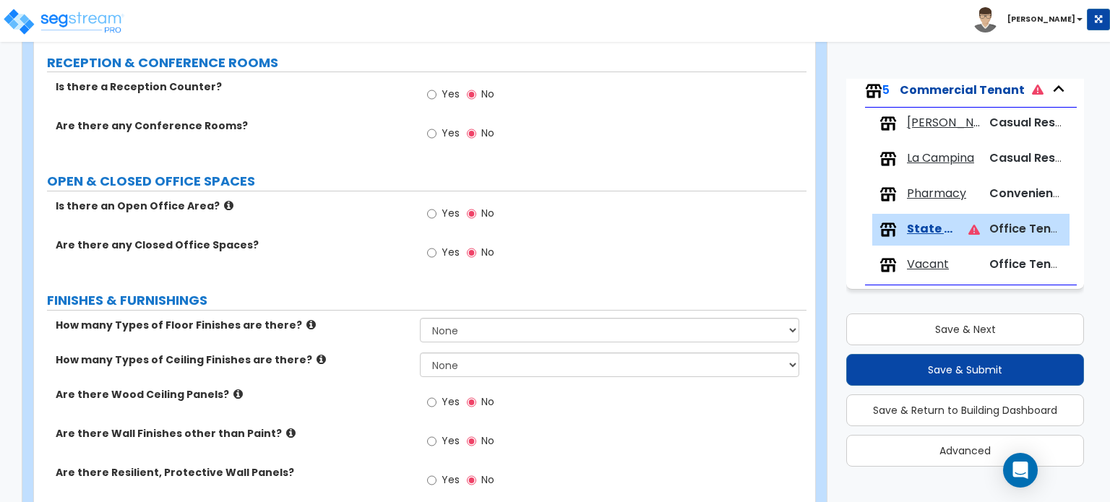
type input "3,529"
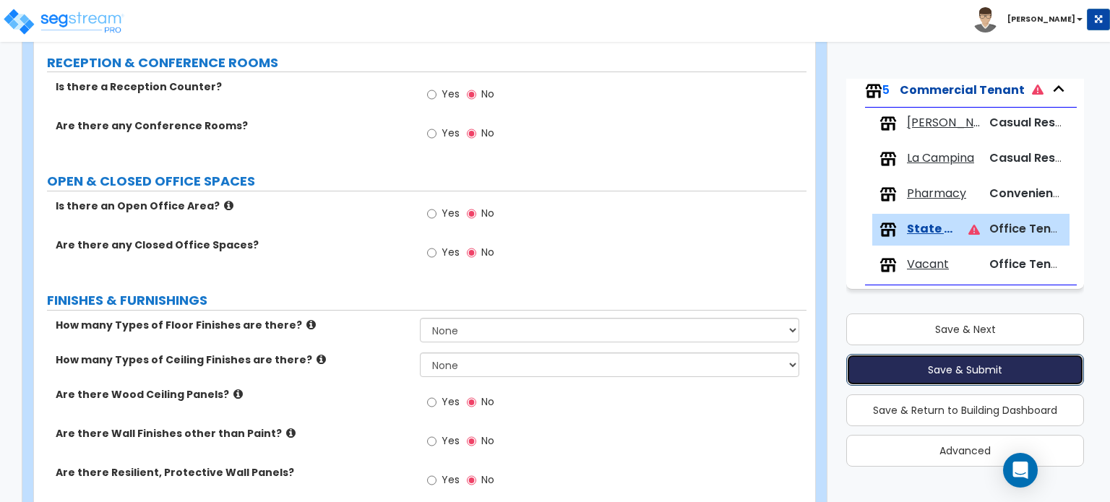
click at [967, 374] on button "Save & Submit" at bounding box center [965, 370] width 238 height 32
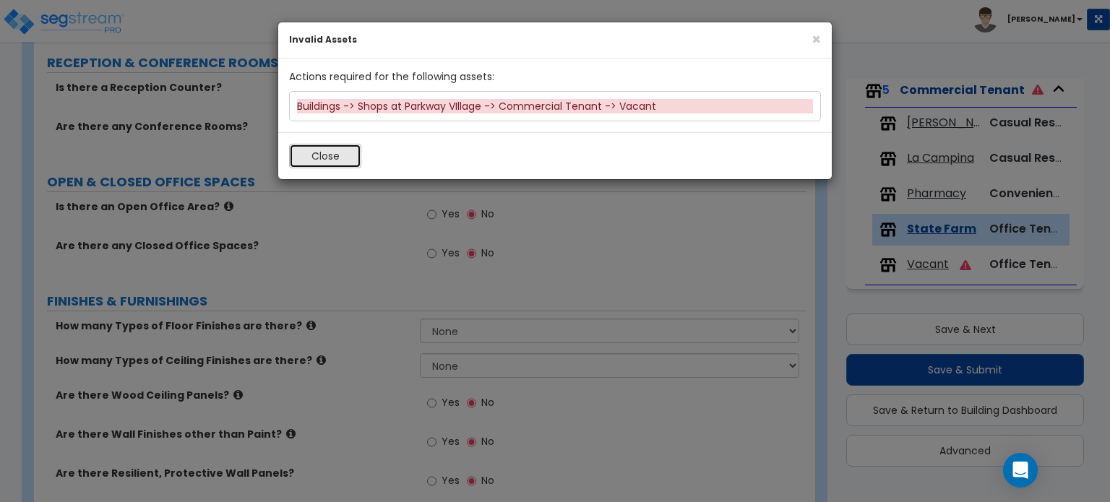
click at [338, 160] on button "Close" at bounding box center [325, 156] width 72 height 25
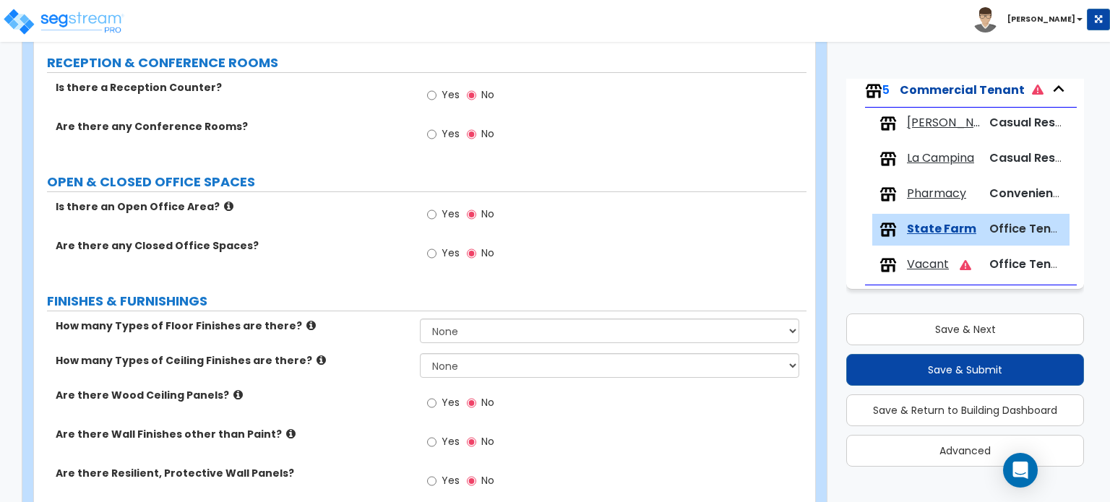
click at [916, 256] on span "Vacant" at bounding box center [928, 264] width 42 height 17
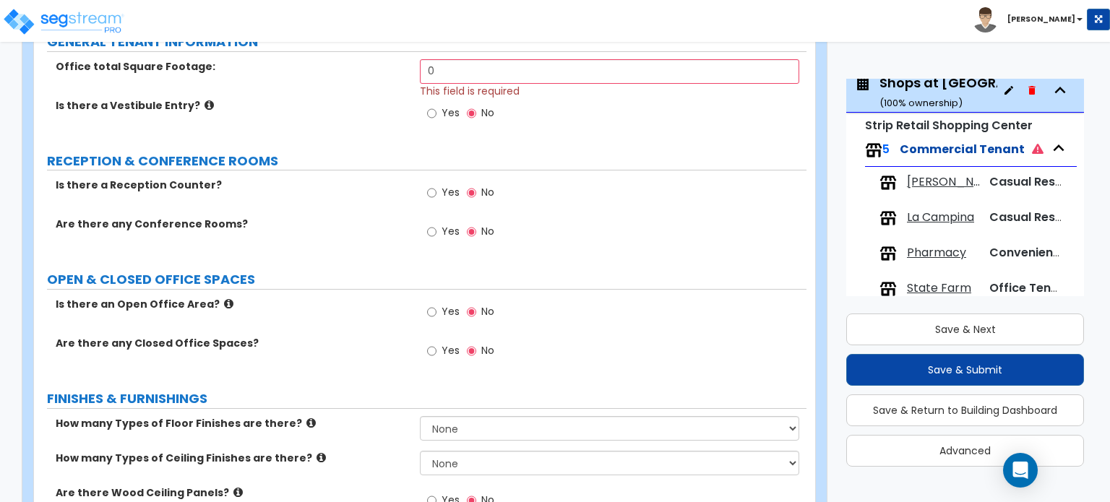
scroll to position [0, 0]
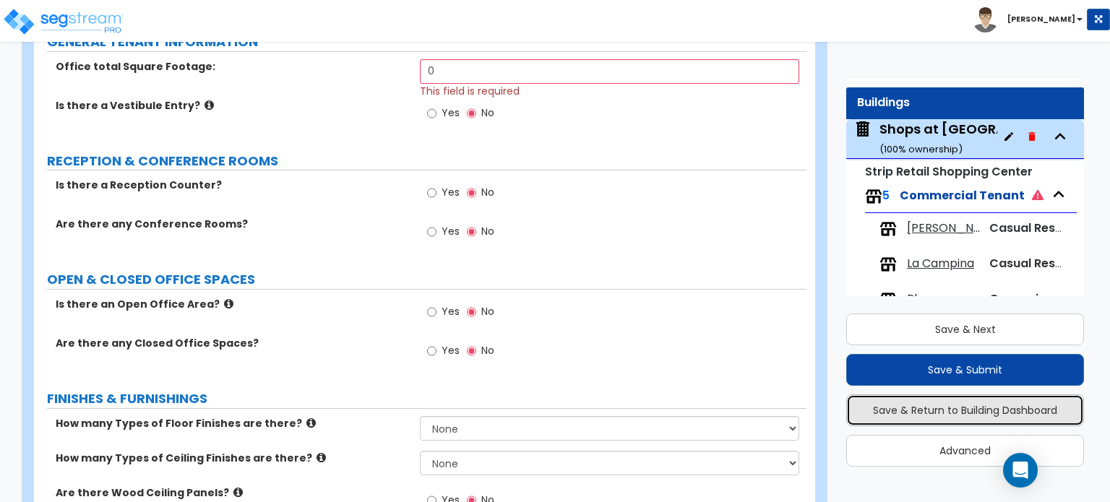
click at [925, 410] on button "Save & Return to Building Dashboard" at bounding box center [965, 410] width 238 height 32
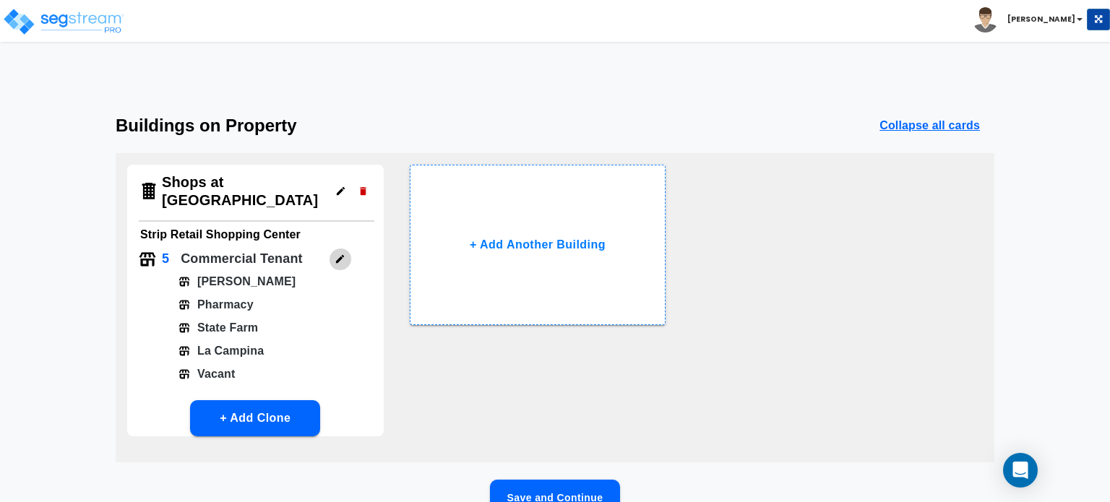
click at [345, 253] on button "button" at bounding box center [340, 259] width 22 height 22
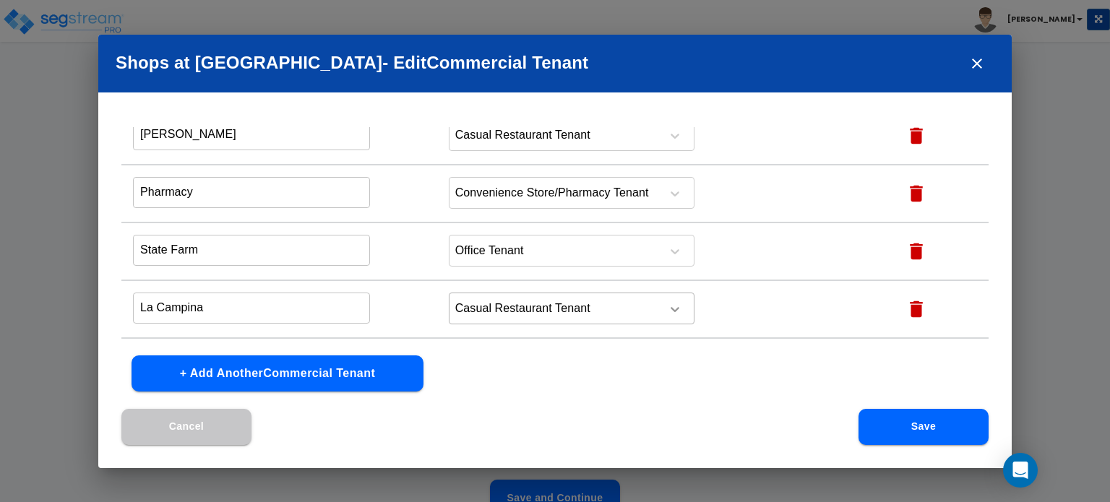
scroll to position [105, 0]
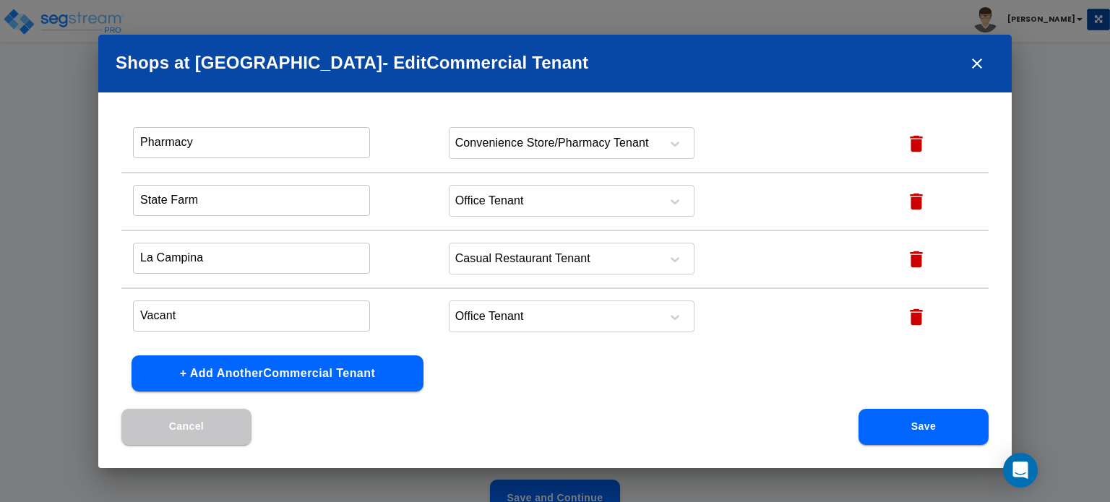
click at [910, 306] on icon "button" at bounding box center [916, 317] width 22 height 22
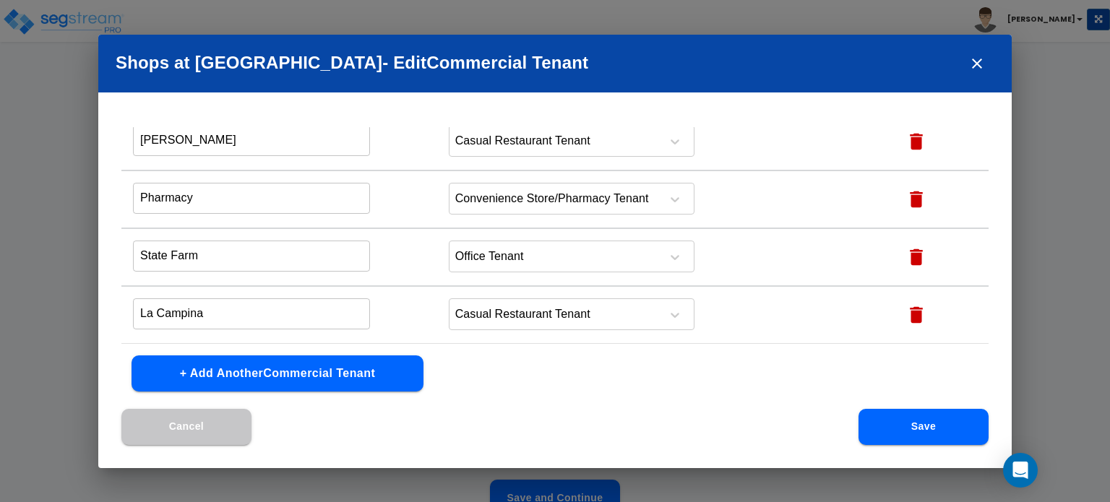
scroll to position [0, 0]
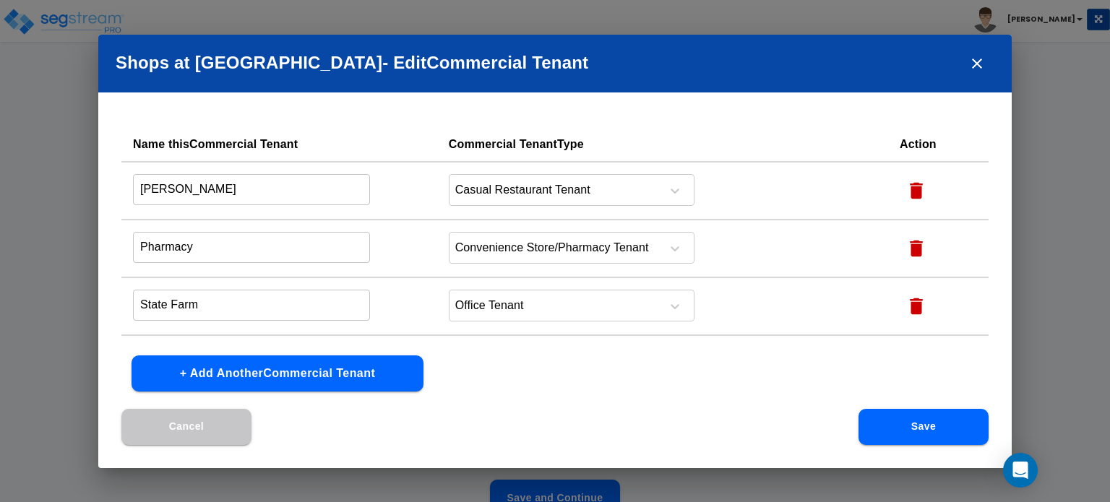
click at [919, 439] on button "Save" at bounding box center [923, 427] width 130 height 36
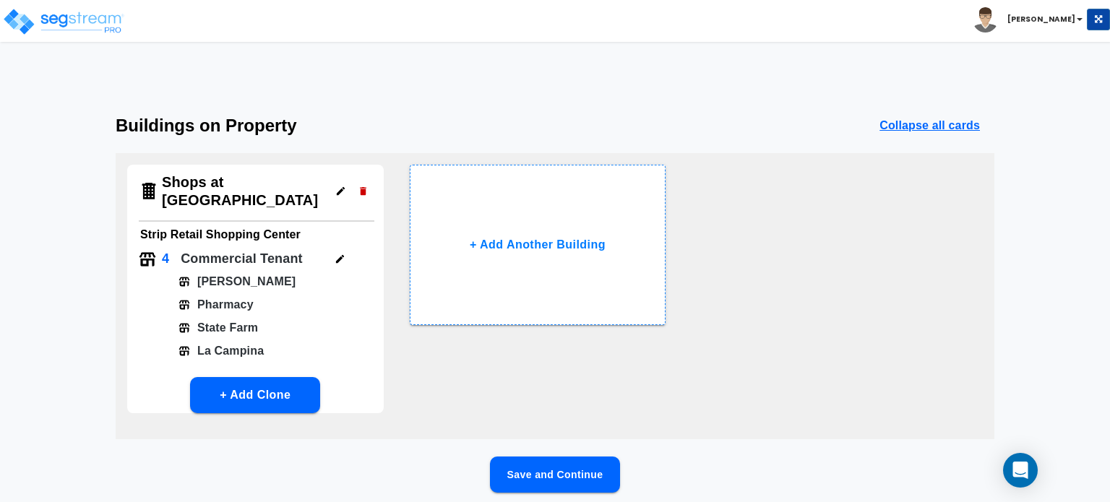
click at [555, 486] on button "Save and Continue" at bounding box center [555, 475] width 130 height 36
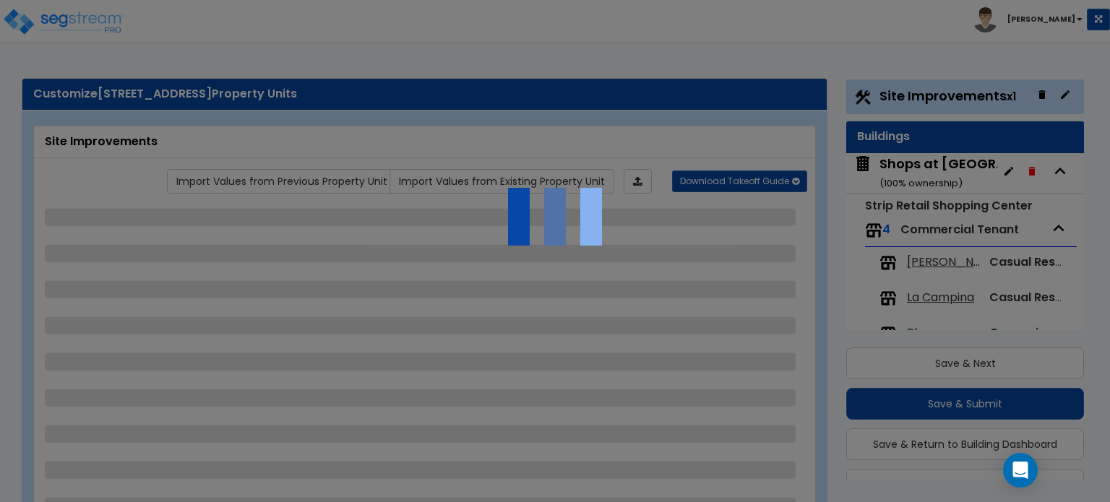
select select "2"
select select "1"
select select "2"
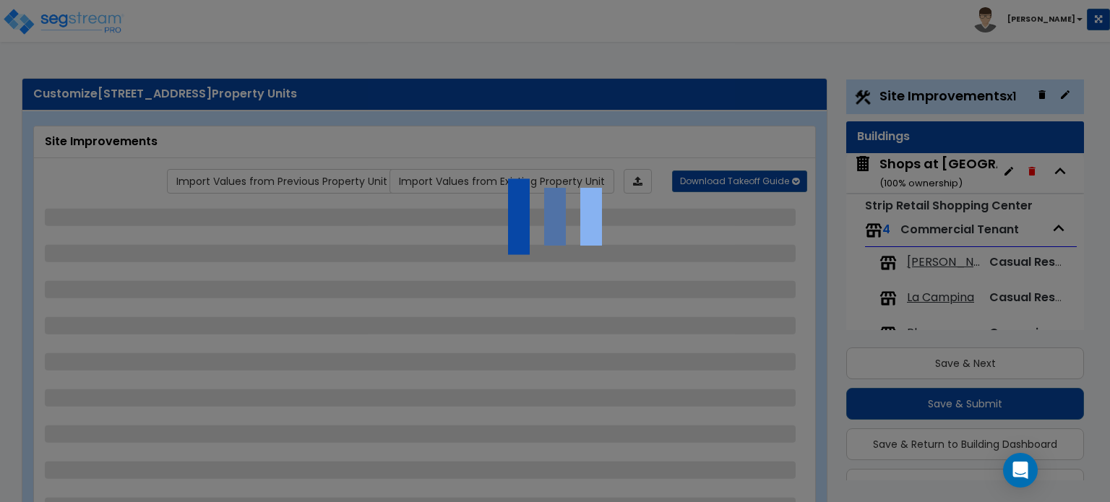
select select "1"
select select "2"
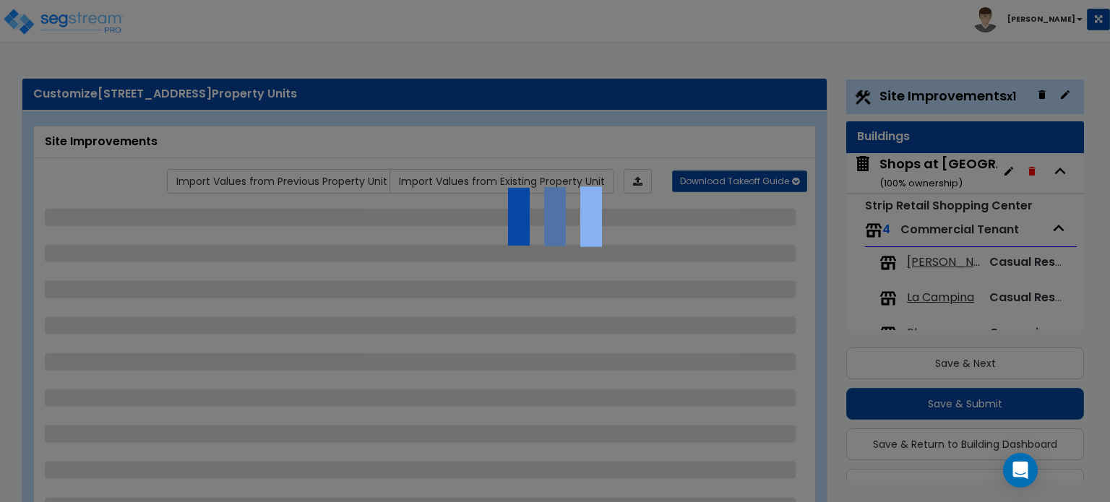
select select "1"
select select "2"
select select "1"
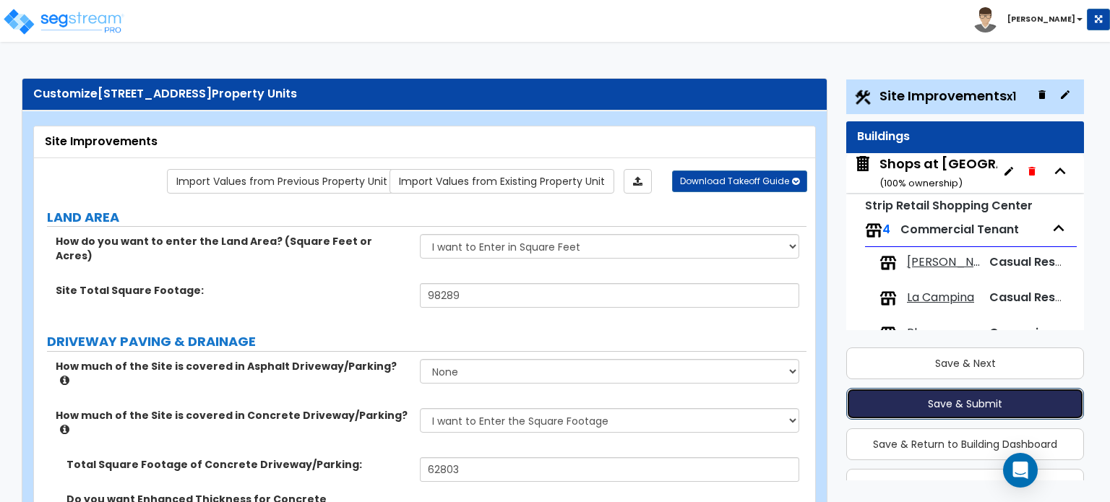
click at [922, 401] on button "Save & Submit" at bounding box center [965, 404] width 238 height 32
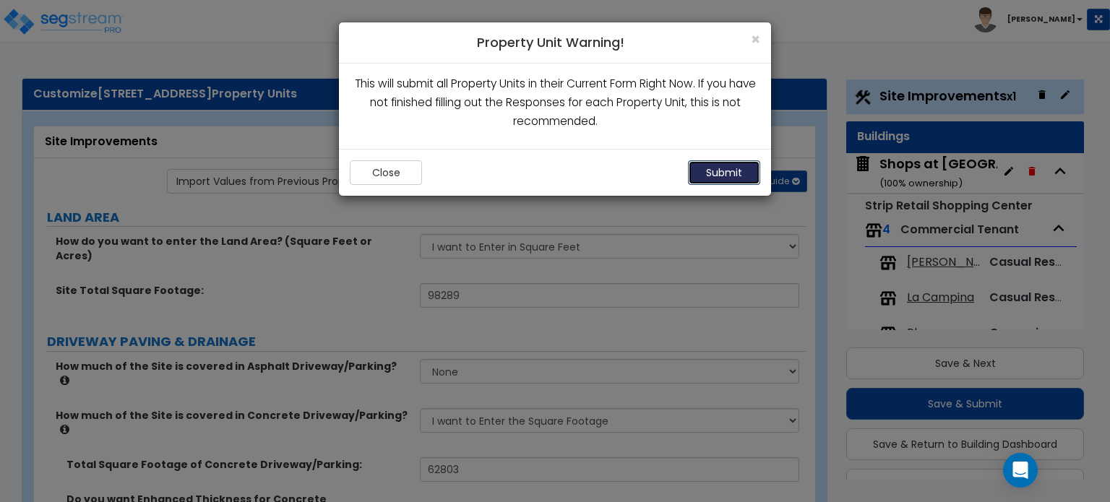
click at [719, 168] on button "Submit" at bounding box center [724, 172] width 72 height 25
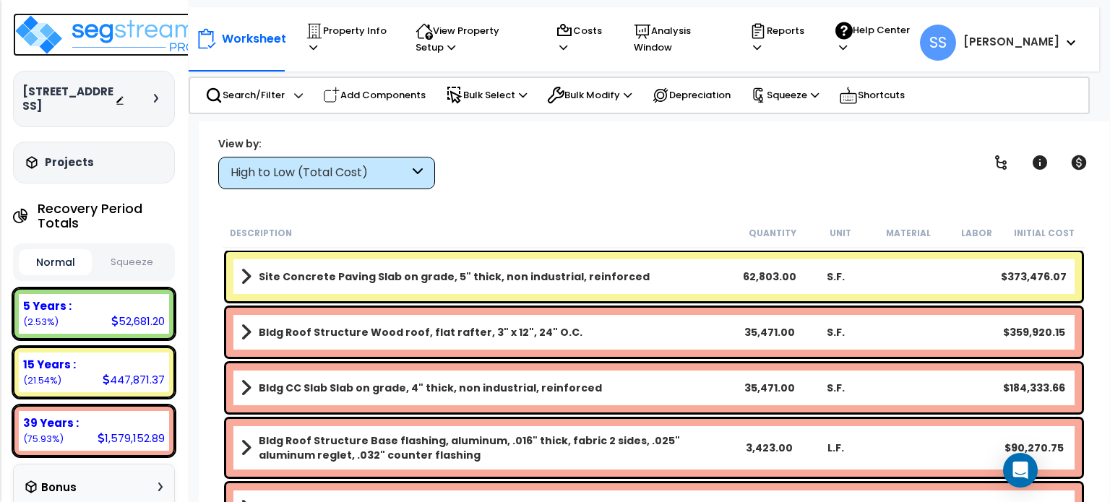
click at [144, 35] on img at bounding box center [107, 34] width 188 height 43
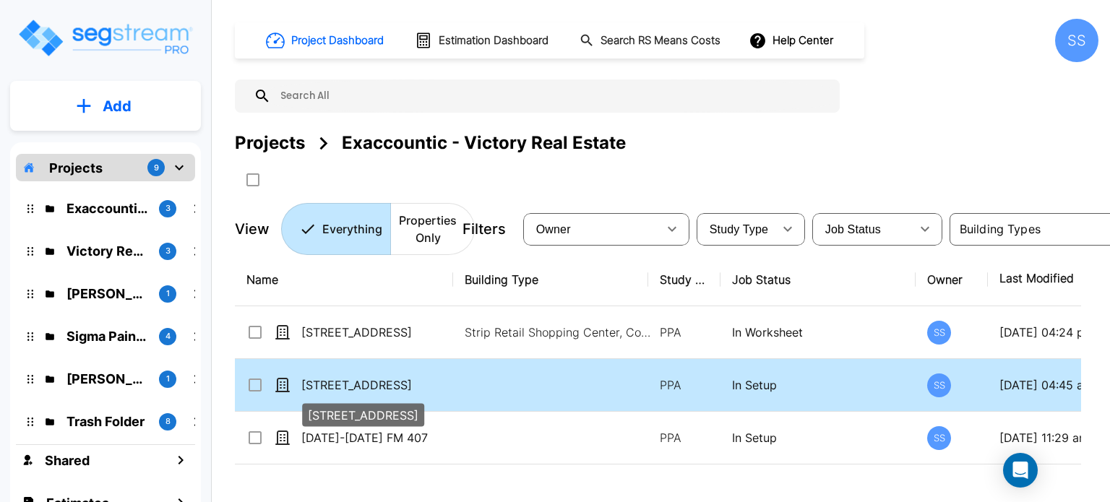
click at [350, 385] on p "[STREET_ADDRESS]" at bounding box center [374, 384] width 146 height 17
checkbox input "true"
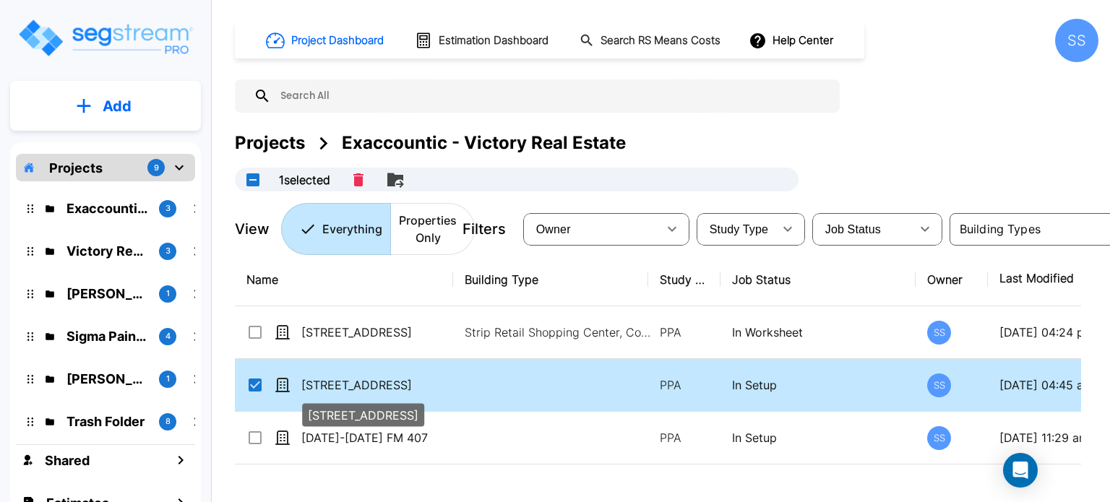
click at [350, 385] on p "[STREET_ADDRESS]" at bounding box center [374, 384] width 146 height 17
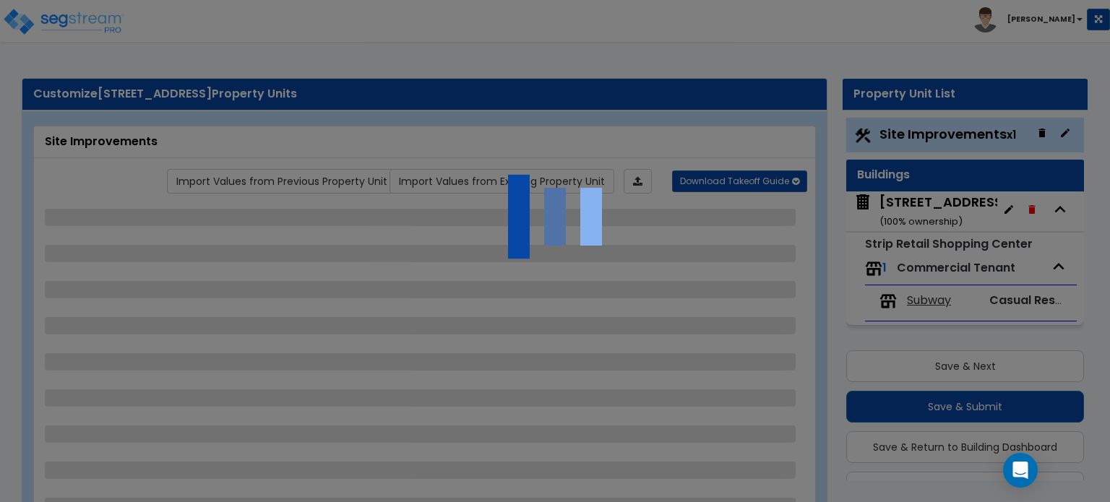
scroll to position [37, 0]
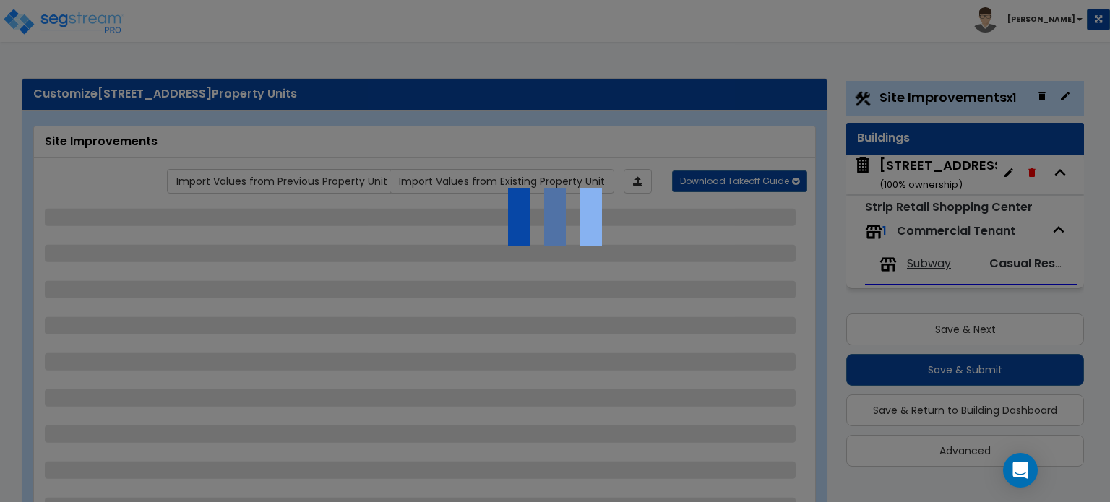
select select "2"
select select "1"
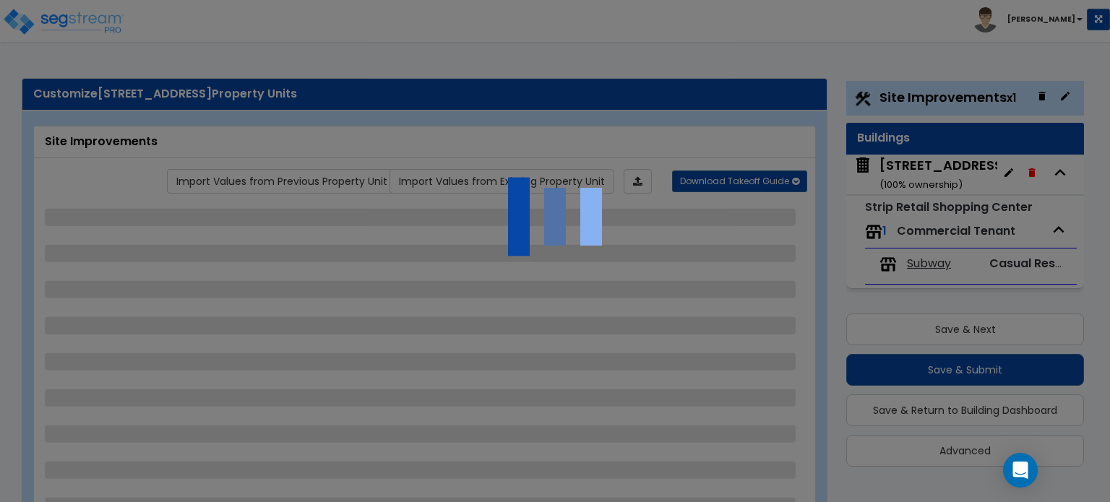
select select "1"
select select "2"
select select "4"
select select "1"
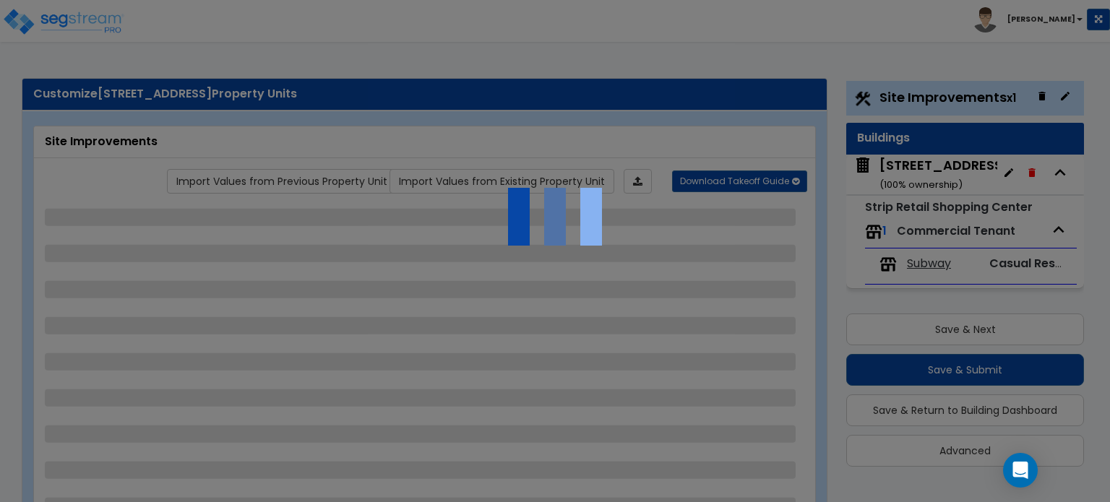
select select "5"
select select "1"
select select "4"
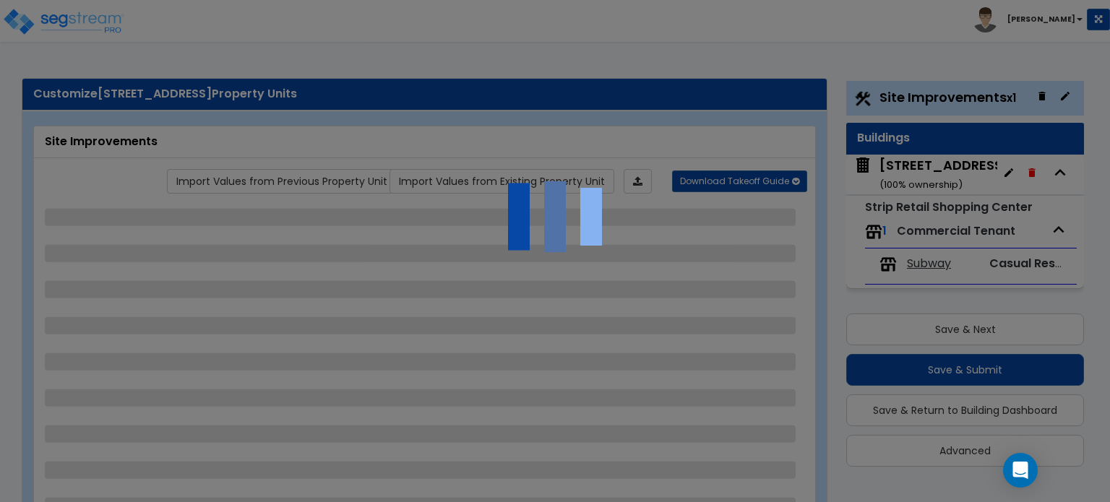
select select "2"
select select "1"
